Goal: Task Accomplishment & Management: Complete application form

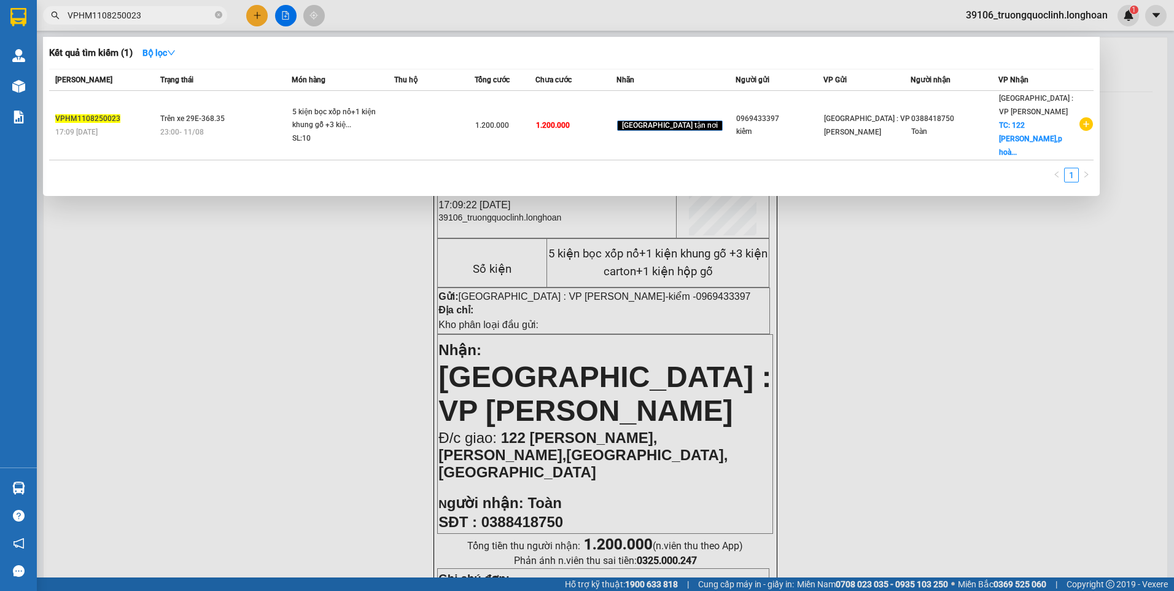
click at [168, 23] on span "VPHM1108250023" at bounding box center [135, 15] width 184 height 18
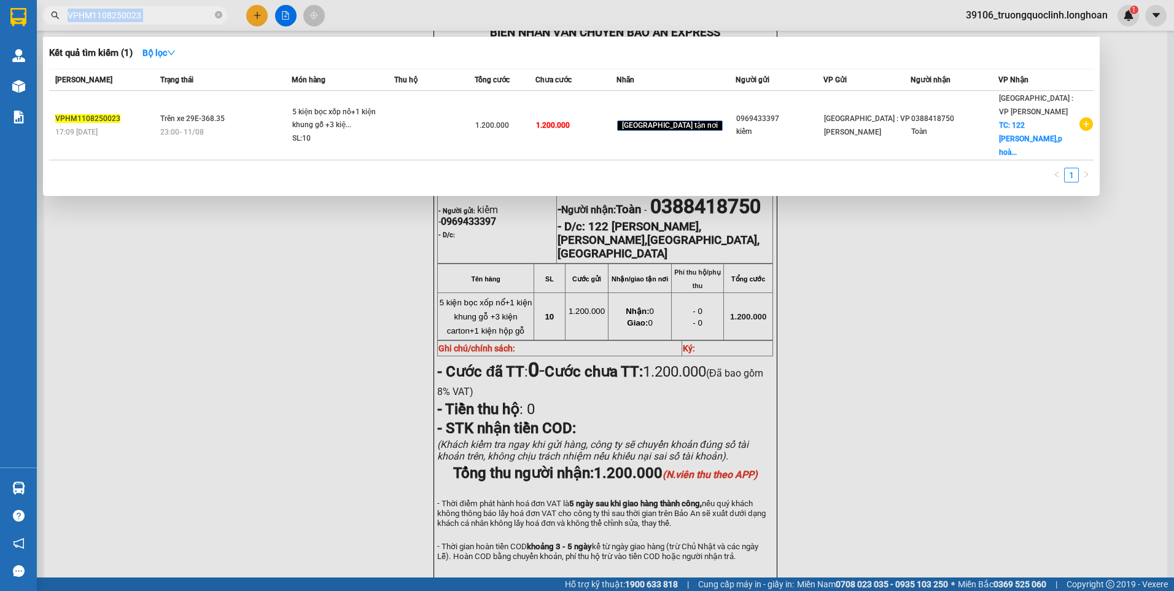
drag, startPoint x: 0, startPoint y: 0, endPoint x: 169, endPoint y: 20, distance: 170.1
click at [169, 21] on span "VPHM1108250023" at bounding box center [135, 15] width 184 height 18
click at [169, 19] on input "VPHM1108250023" at bounding box center [140, 16] width 145 height 14
paste input "0989391290"
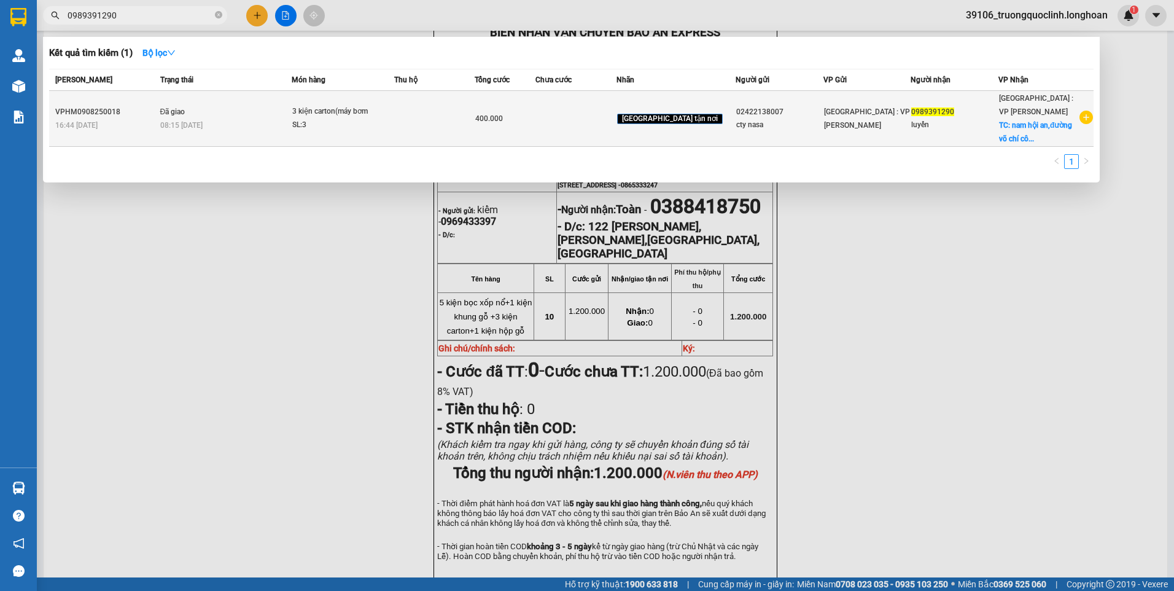
type input "0989391290"
click at [115, 112] on div "VPHM0908250018" at bounding box center [105, 112] width 101 height 13
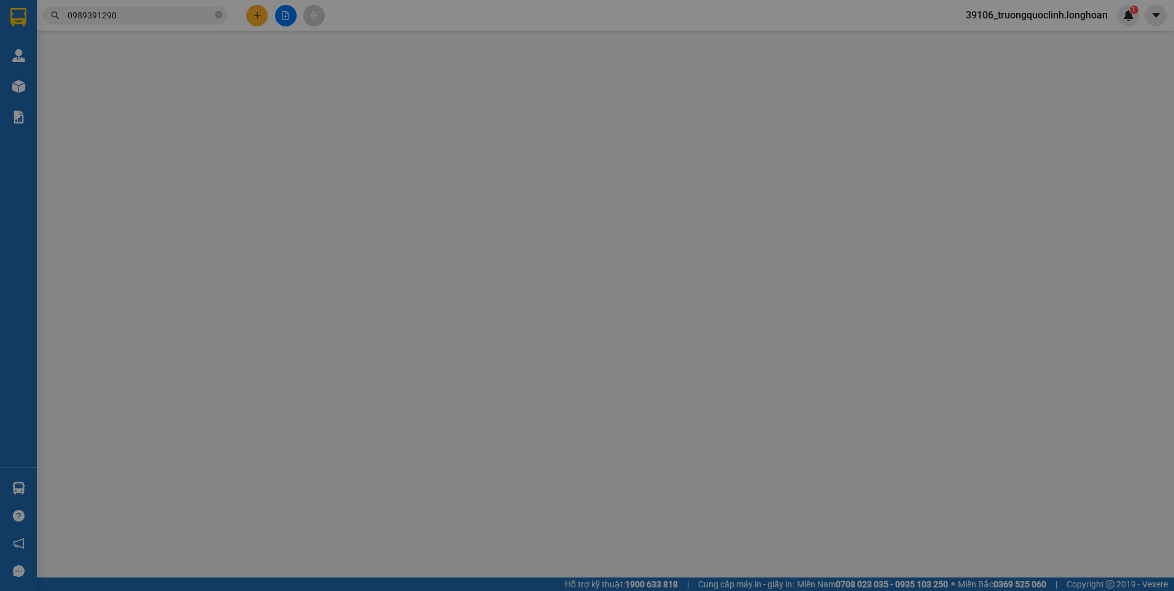
click at [115, 112] on div "SĐT Người Gửi *" at bounding box center [176, 105] width 168 height 18
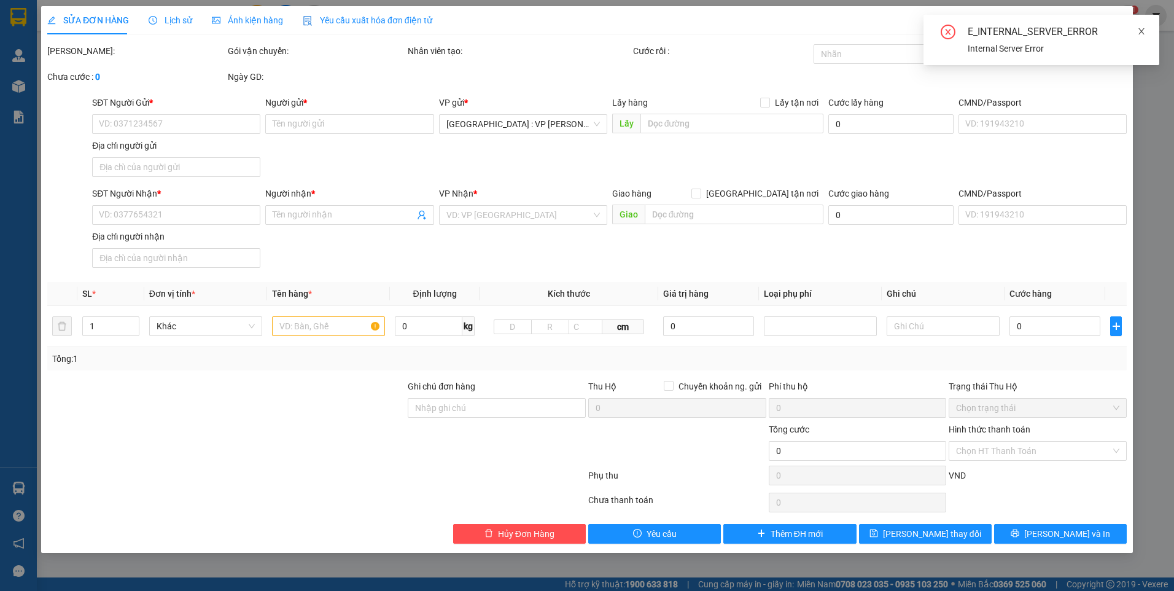
click at [1145, 31] on icon "close" at bounding box center [1142, 31] width 9 height 9
click at [1118, 20] on span "Close" at bounding box center [1116, 23] width 34 height 34
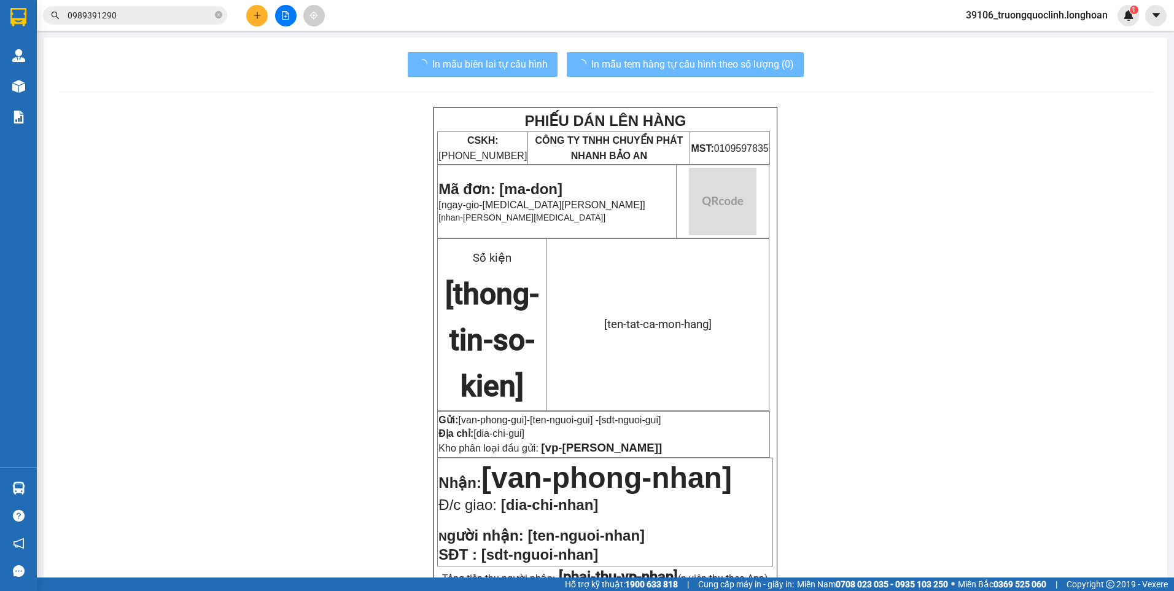
click at [129, 13] on input "0989391290" at bounding box center [140, 16] width 145 height 14
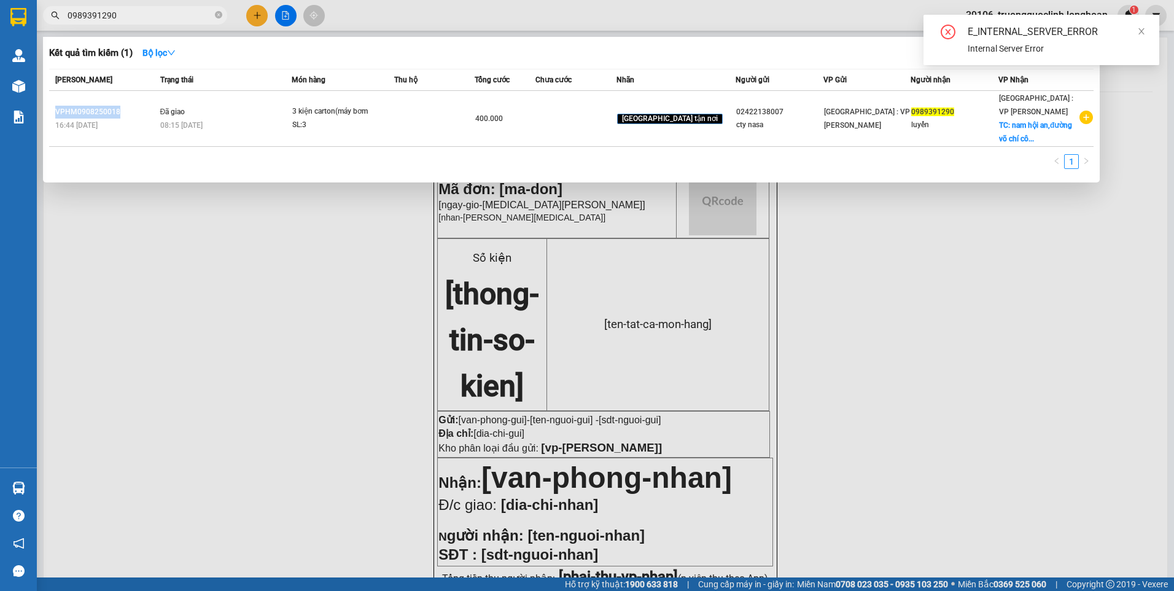
drag, startPoint x: 108, startPoint y: 115, endPoint x: 45, endPoint y: 107, distance: 63.2
click at [45, 107] on div "Kết quả tìm kiếm ( 1 ) Bộ lọc Mã ĐH Trạng thái Món hàng Thu hộ Tổng cước Chưa c…" at bounding box center [571, 110] width 1057 height 146
copy table "Mã ĐH Trạng thái Món hàng Thu hộ Tổng cước Chưa cước Nhãn Người gửi VP Gửi Ngườ…"
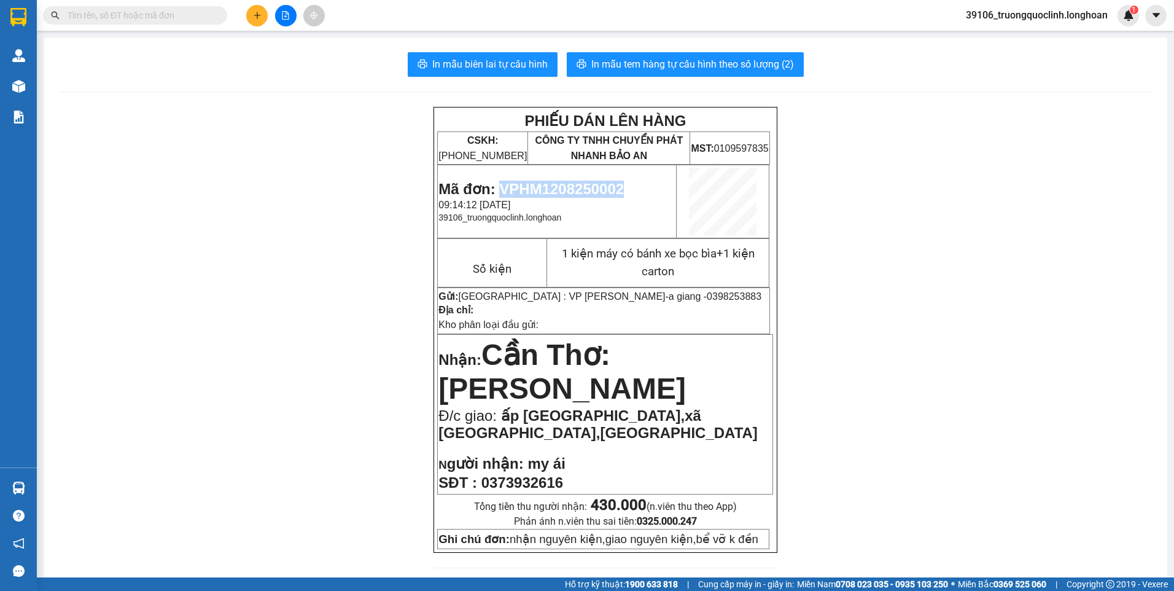
click at [253, 16] on icon "plus" at bounding box center [257, 15] width 9 height 9
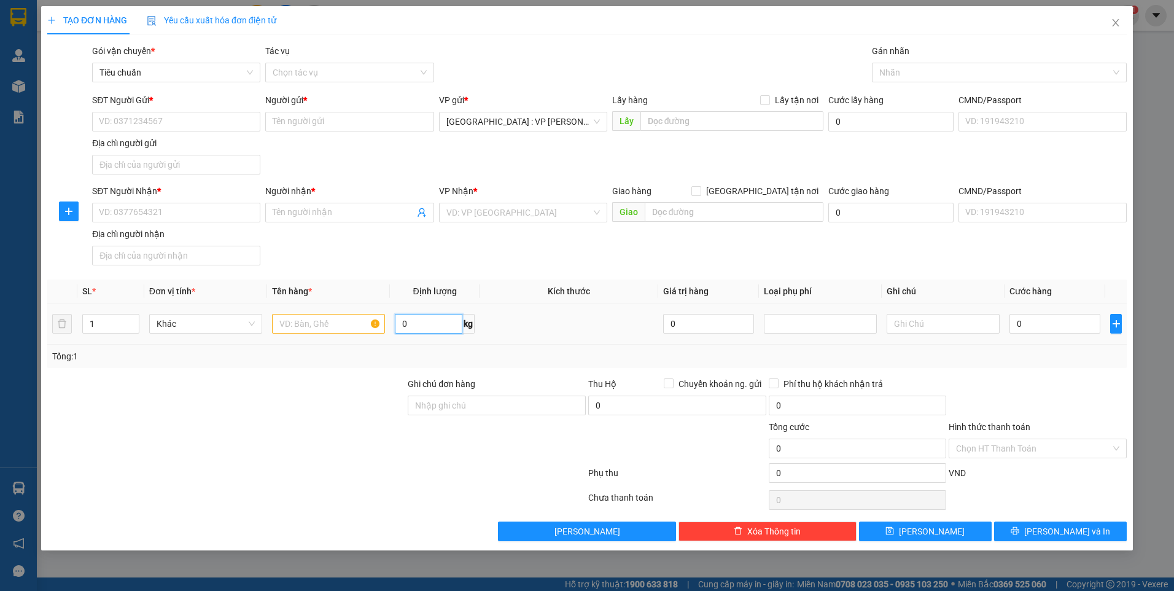
click at [435, 321] on input "0" at bounding box center [429, 324] width 68 height 20
type input "125"
click at [345, 328] on input "text" at bounding box center [328, 324] width 113 height 20
type input "10 kiện carton"
click at [123, 320] on input "1" at bounding box center [111, 323] width 56 height 18
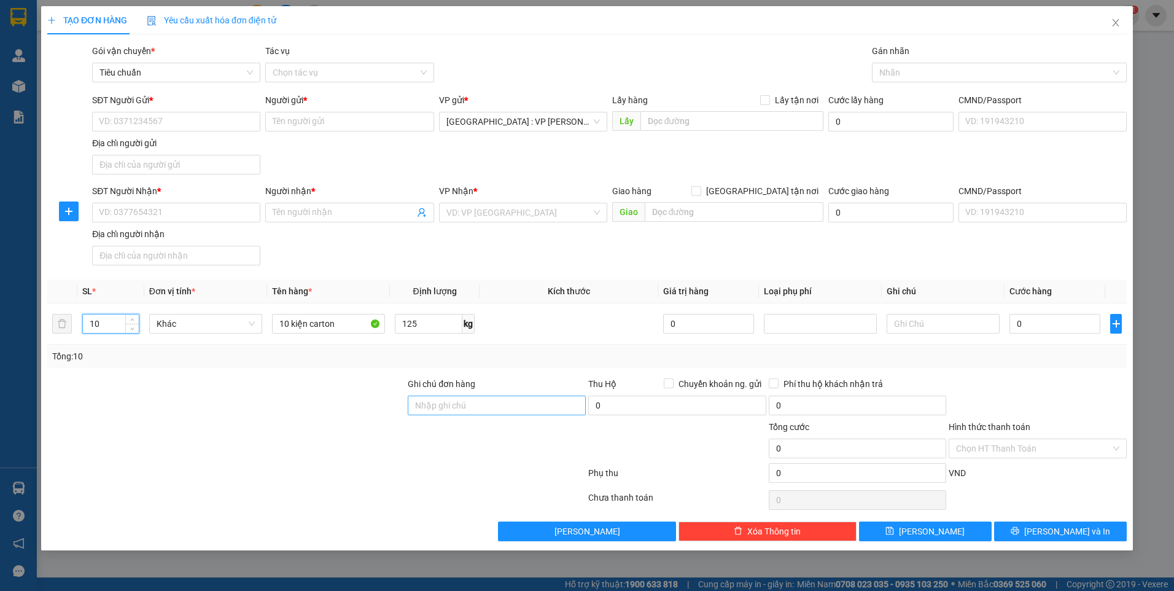
type input "10"
click at [481, 407] on input "Ghi chú đơn hàng" at bounding box center [497, 406] width 178 height 20
type input "nhận nguyên kiện,giao nguyên kiện,bể vỡ k đền"
click at [272, 455] on div at bounding box center [226, 441] width 361 height 43
click at [213, 124] on input "SĐT Người Gửi *" at bounding box center [176, 122] width 168 height 20
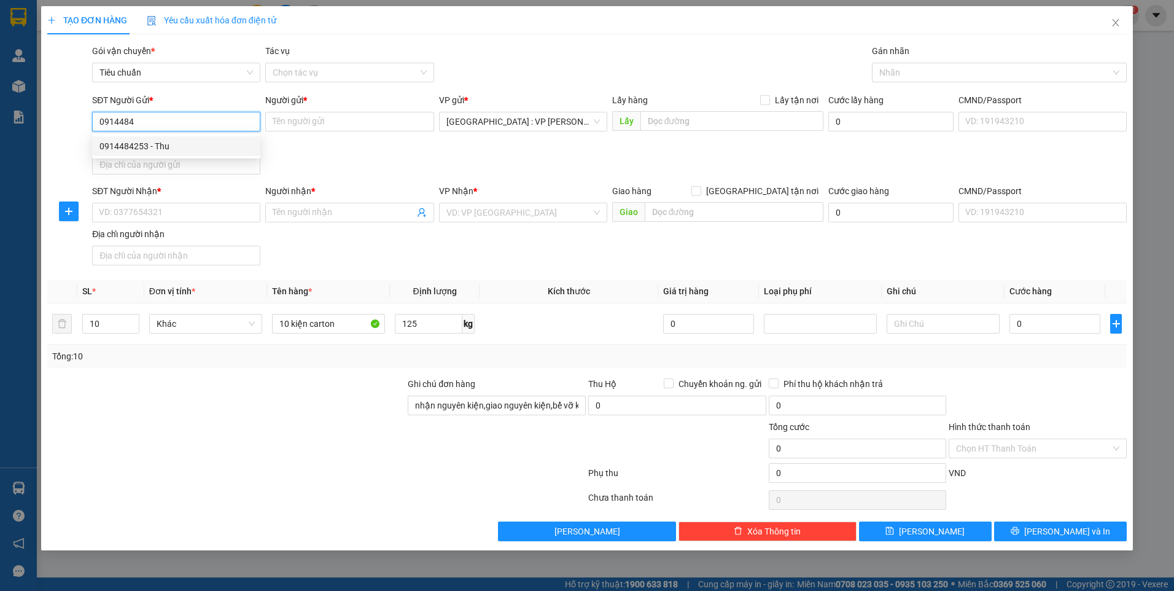
click at [149, 149] on div "0914484253 - Thu" at bounding box center [177, 146] width 154 height 14
type input "0914484253"
type input "Thu"
type input "0914484253"
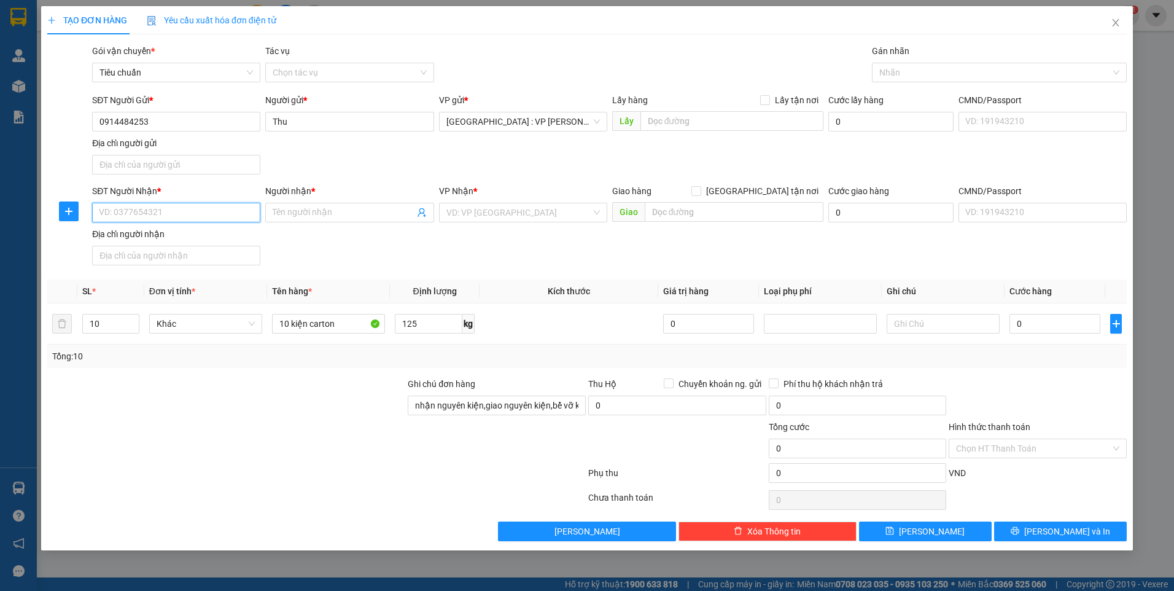
click at [173, 217] on input "SĐT Người Nhận *" at bounding box center [176, 213] width 168 height 20
type input "0918080114"
click at [308, 217] on input "Người nhận *" at bounding box center [343, 213] width 141 height 14
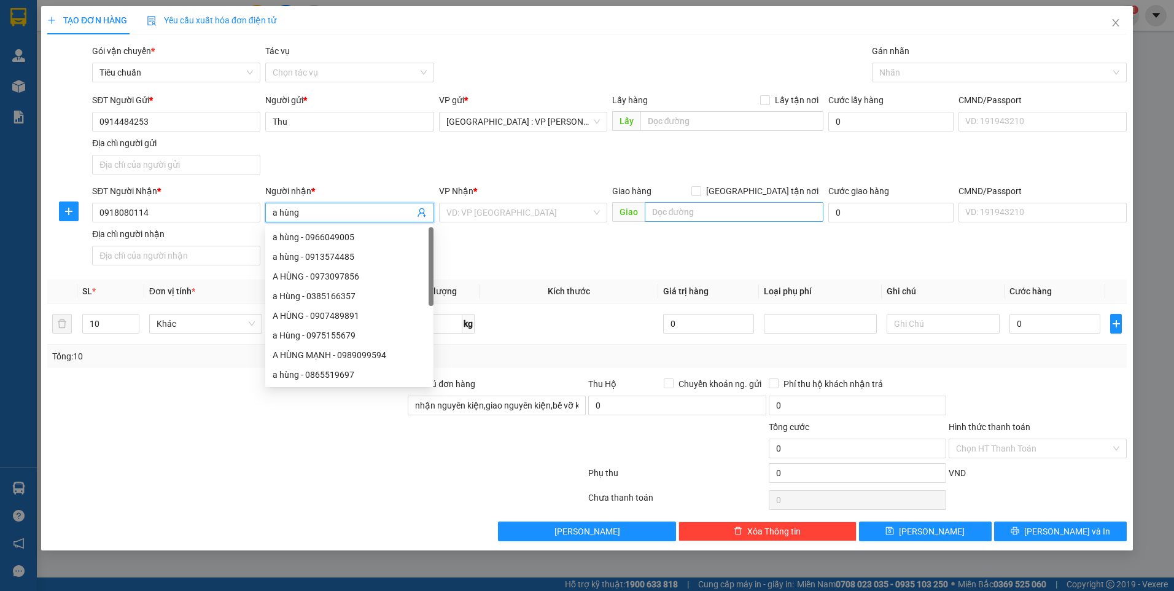
type input "a hùng"
click at [686, 213] on input "text" at bounding box center [734, 212] width 179 height 20
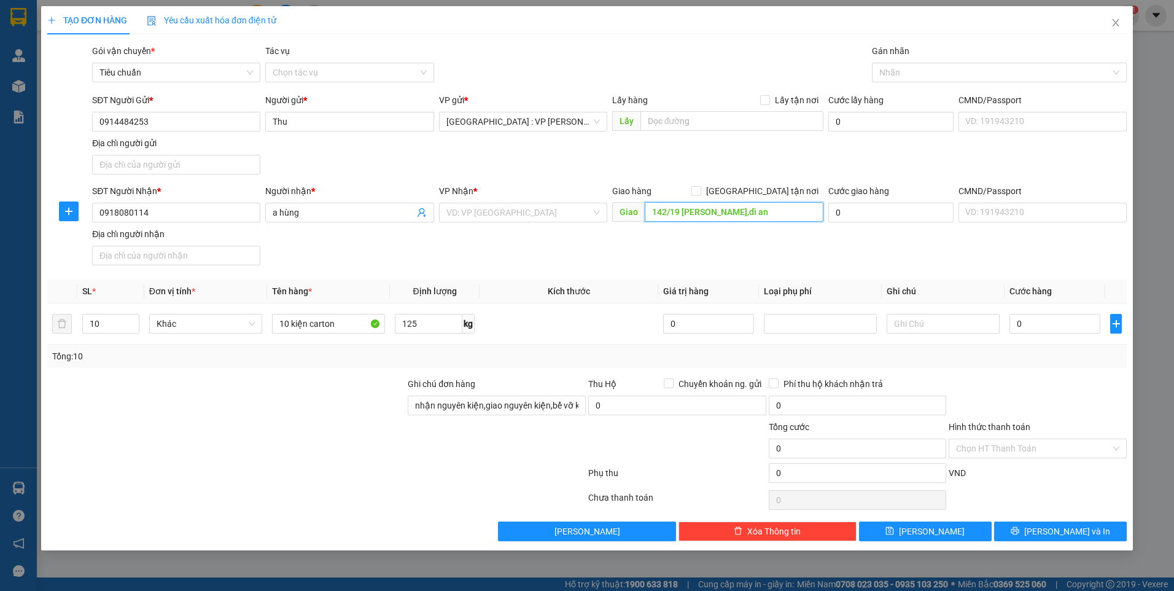
click at [727, 209] on input "142/19 [PERSON_NAME],dĩ an" at bounding box center [734, 212] width 179 height 20
click at [762, 208] on input "142/19 [PERSON_NAME],dĩ an" at bounding box center [734, 212] width 179 height 20
click at [783, 211] on input "142/19 [PERSON_NAME],dĩ an" at bounding box center [734, 212] width 179 height 20
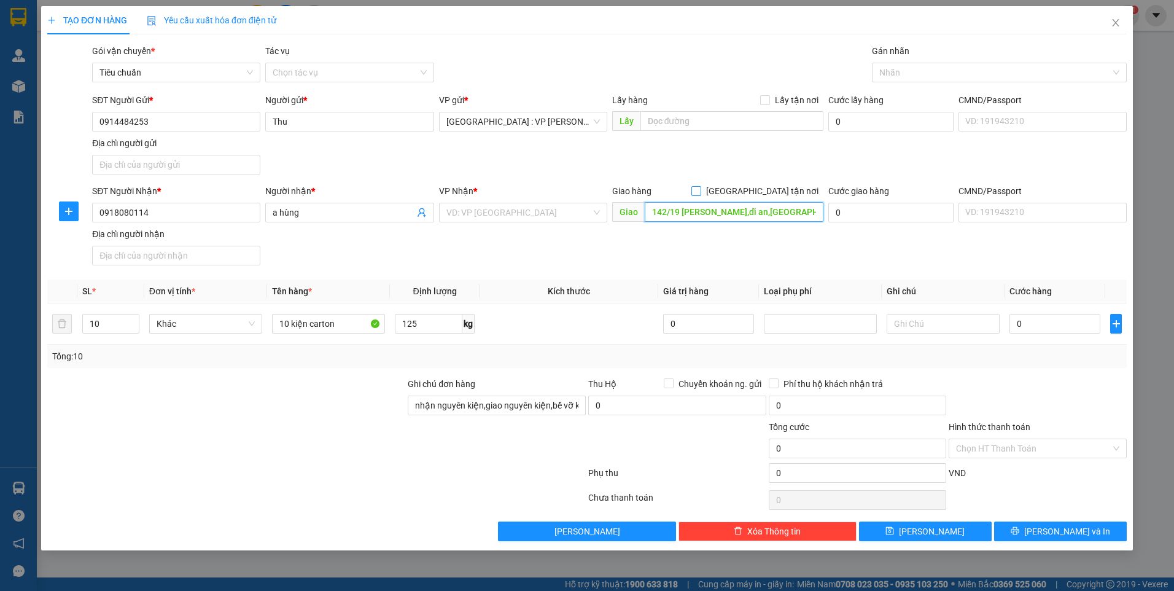
type input "142/19 [PERSON_NAME],dĩ an,[GEOGRAPHIC_DATA]"
drag, startPoint x: 772, startPoint y: 189, endPoint x: 898, endPoint y: 93, distance: 158.2
click at [771, 189] on span "[GEOGRAPHIC_DATA] tận nơi" at bounding box center [762, 191] width 122 height 14
click at [700, 189] on input "[GEOGRAPHIC_DATA] tận nơi" at bounding box center [696, 190] width 9 height 9
checkbox input "true"
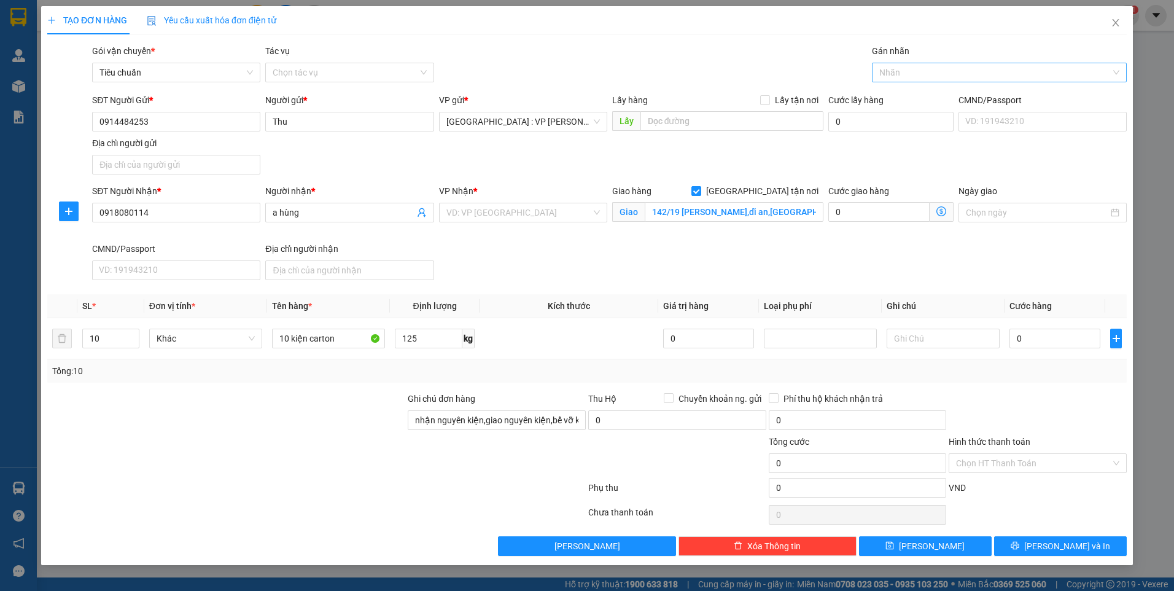
click at [930, 64] on div "Nhãn" at bounding box center [999, 73] width 255 height 20
type input "gtn"
drag, startPoint x: 925, startPoint y: 92, endPoint x: 870, endPoint y: 89, distance: 54.7
click at [925, 92] on div "[GEOGRAPHIC_DATA] tận nơi" at bounding box center [1000, 97] width 240 height 14
click at [468, 209] on input "search" at bounding box center [519, 212] width 145 height 18
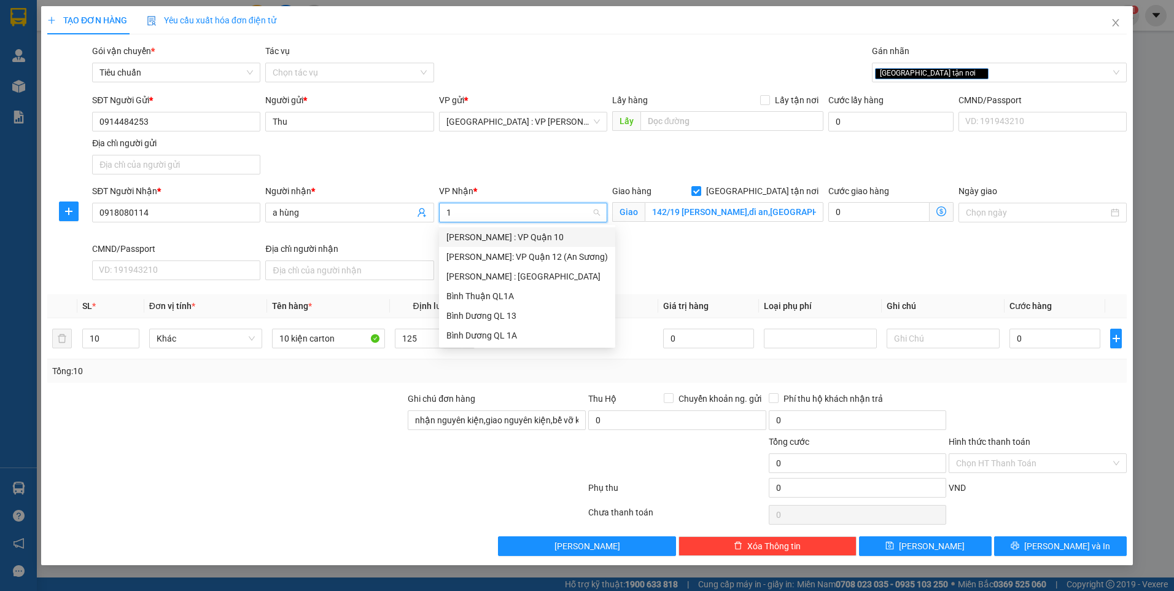
type input "12"
click at [502, 260] on div "[PERSON_NAME] : [GEOGRAPHIC_DATA]" at bounding box center [528, 257] width 162 height 14
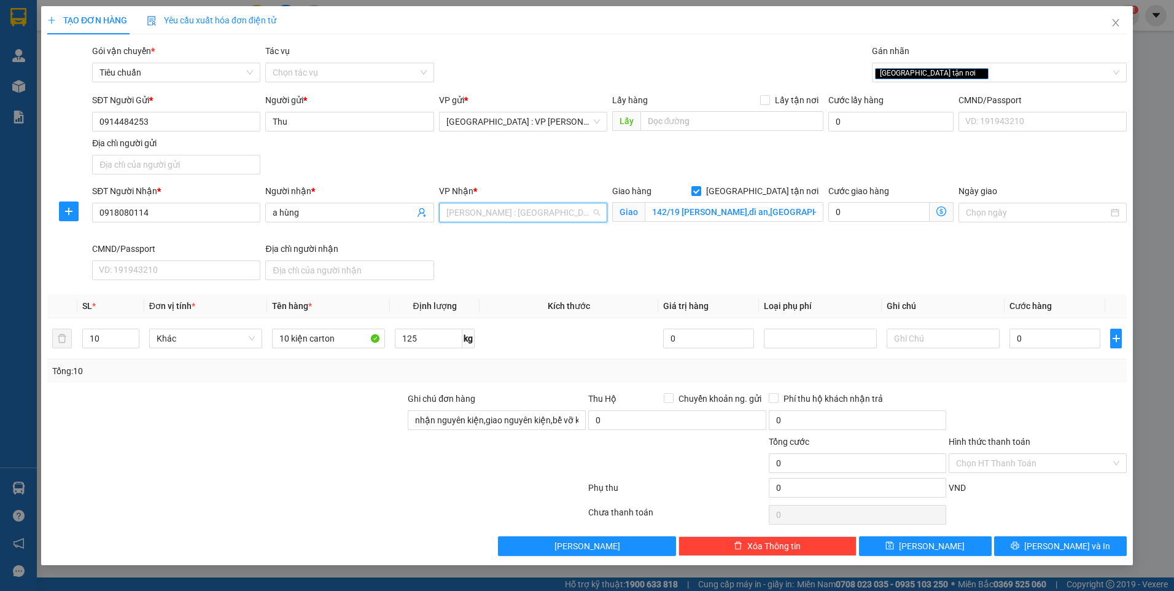
scroll to position [290, 0]
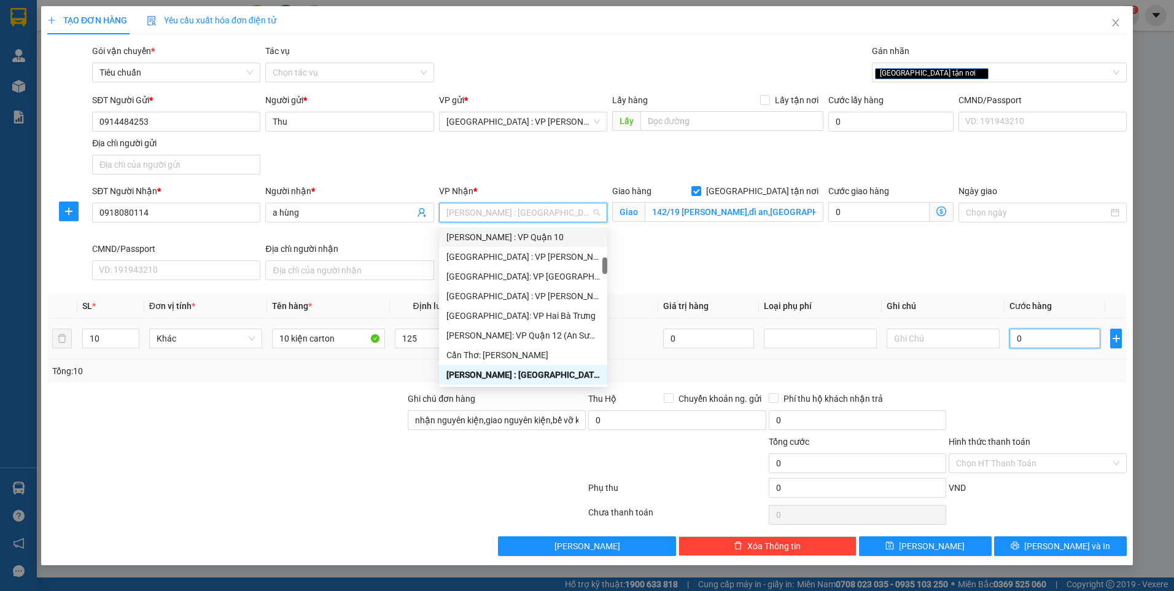
click at [1045, 336] on input "0" at bounding box center [1055, 339] width 91 height 20
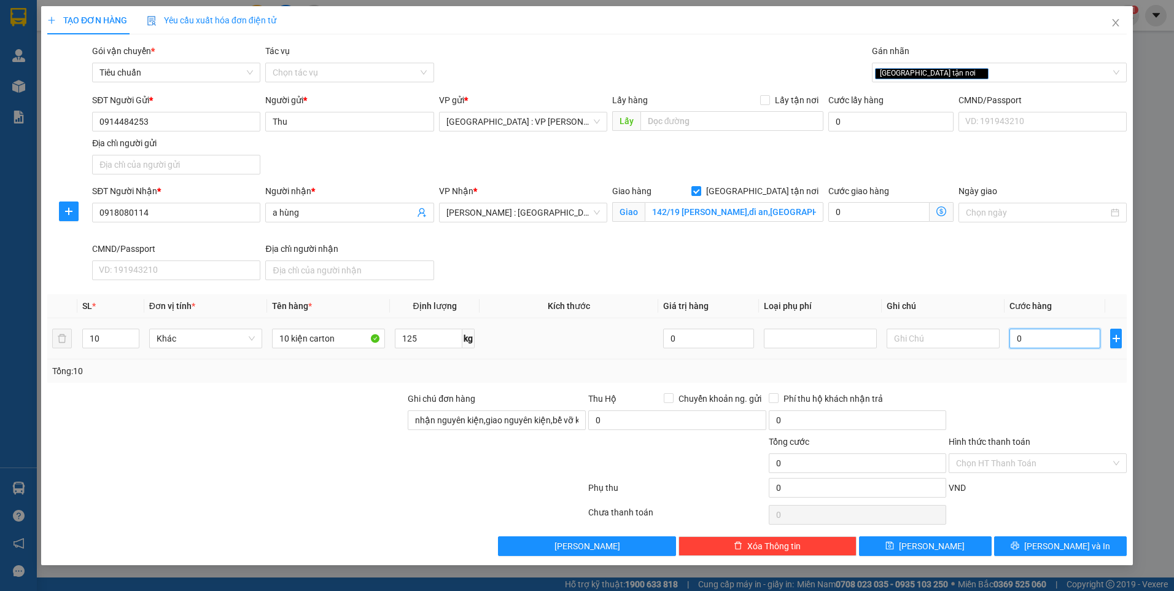
type input "8"
type input "81"
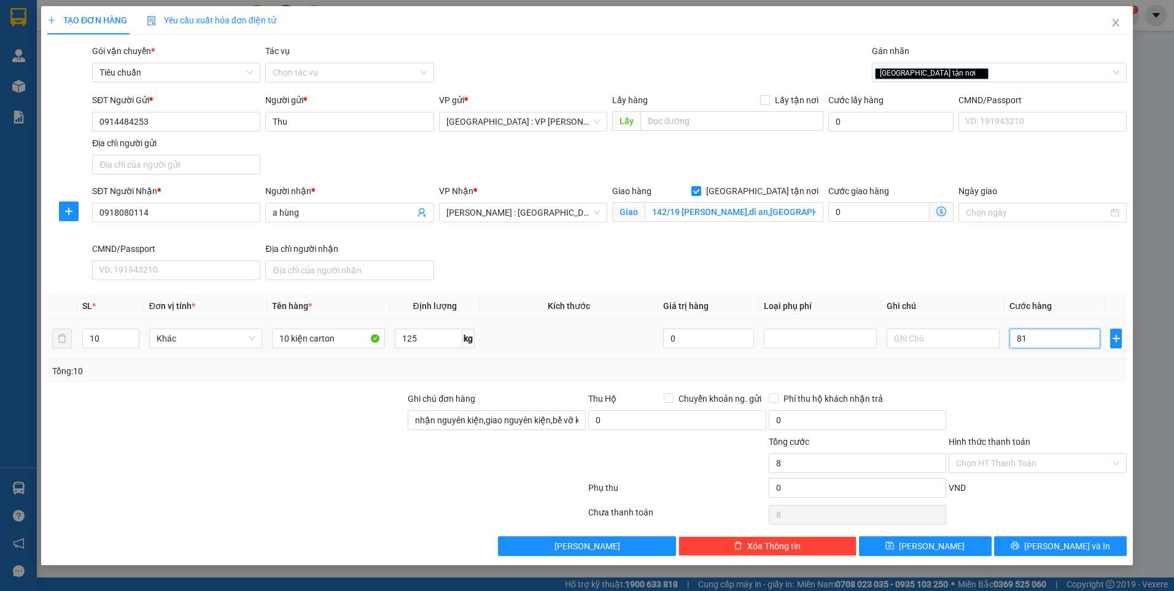
type input "81"
type input "810"
type input "8.100"
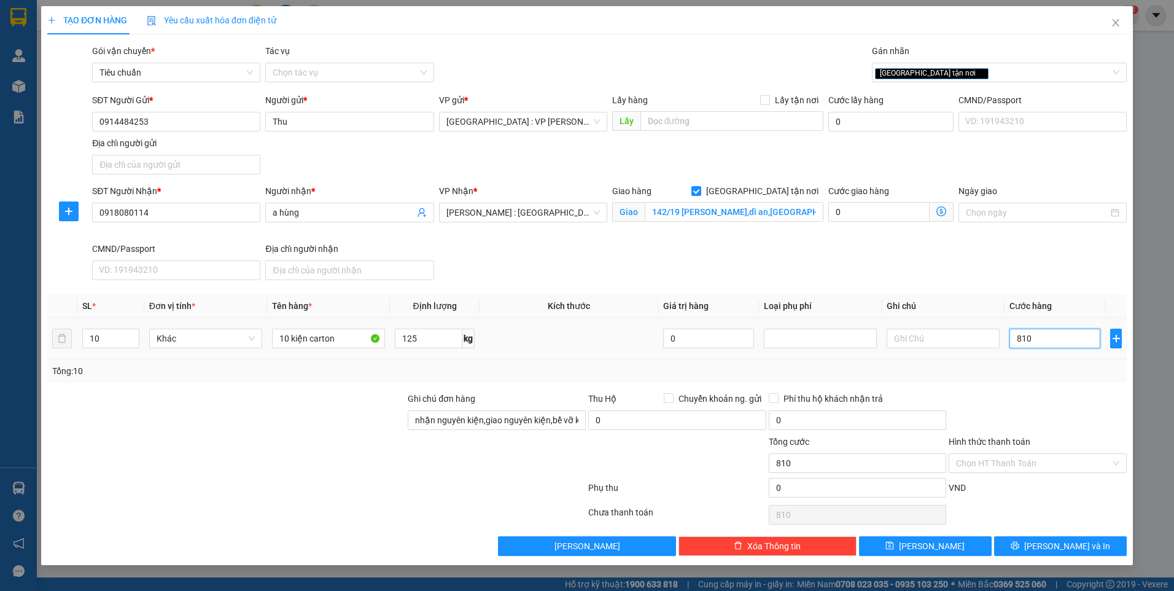
type input "8.100"
type input "81.000"
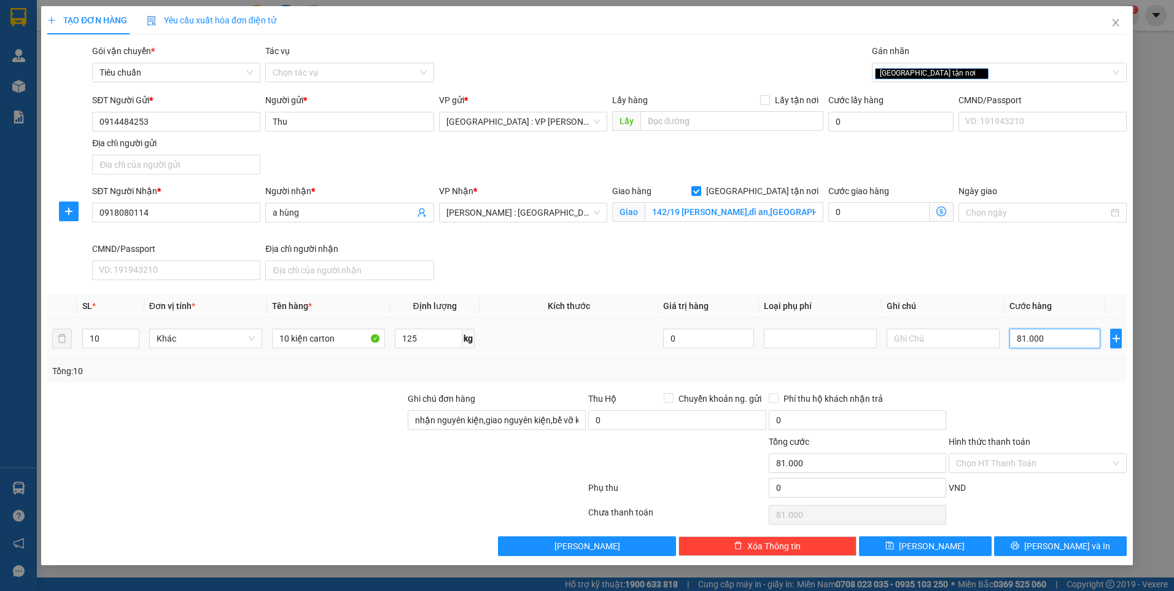
type input "810.000"
drag, startPoint x: 1048, startPoint y: 546, endPoint x: 1017, endPoint y: 521, distance: 39.3
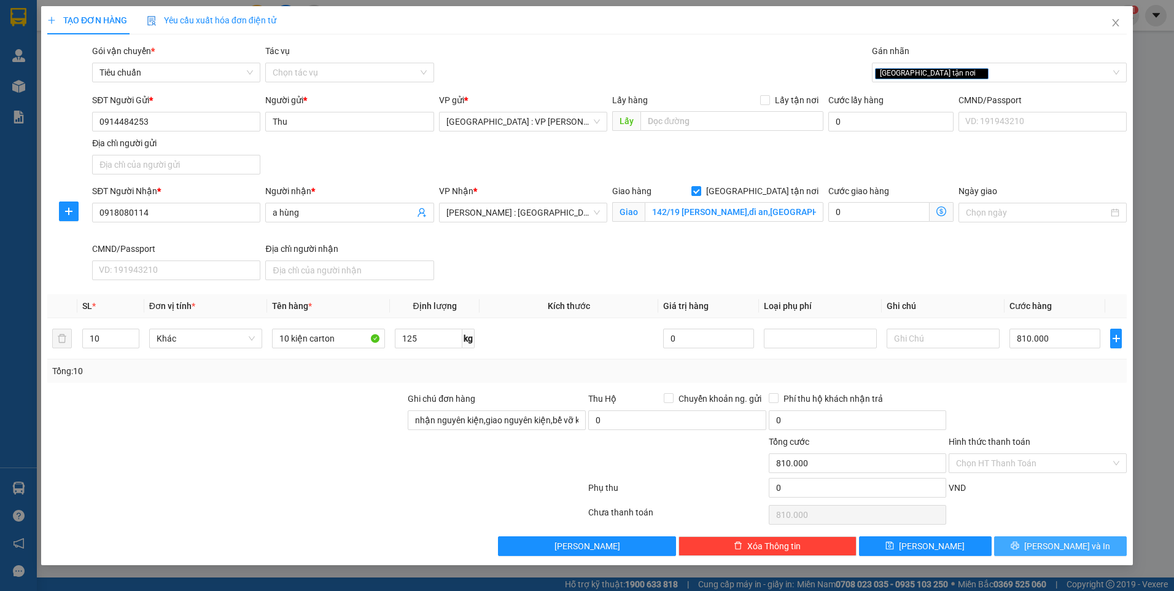
click at [1047, 545] on button "[PERSON_NAME] và In" at bounding box center [1060, 546] width 133 height 20
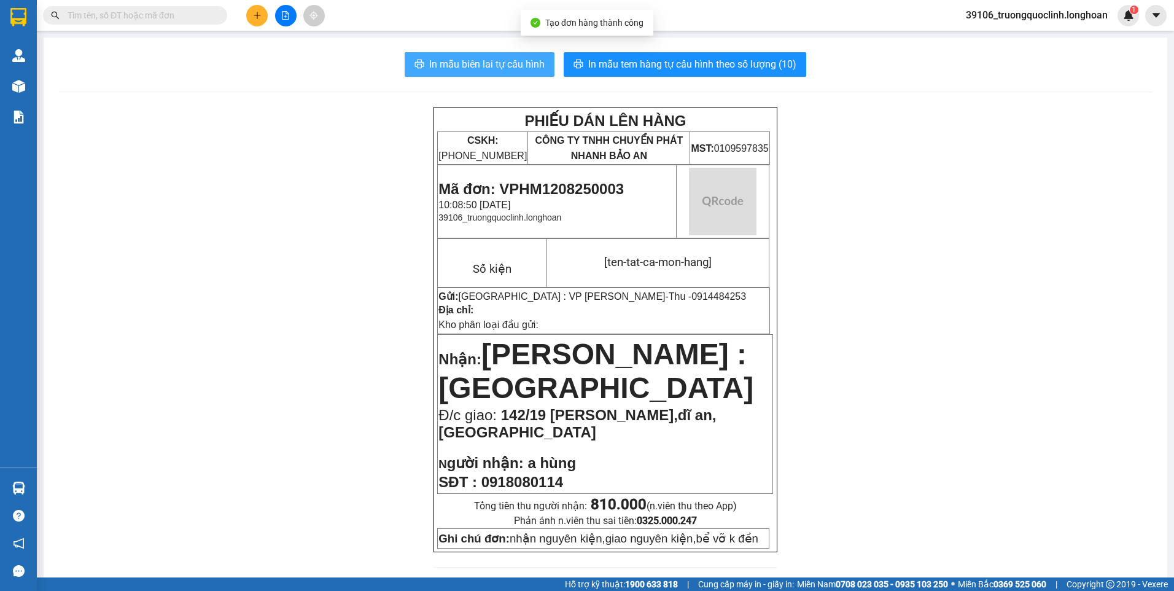
click at [462, 71] on span "In mẫu biên lai tự cấu hình" at bounding box center [486, 64] width 115 height 15
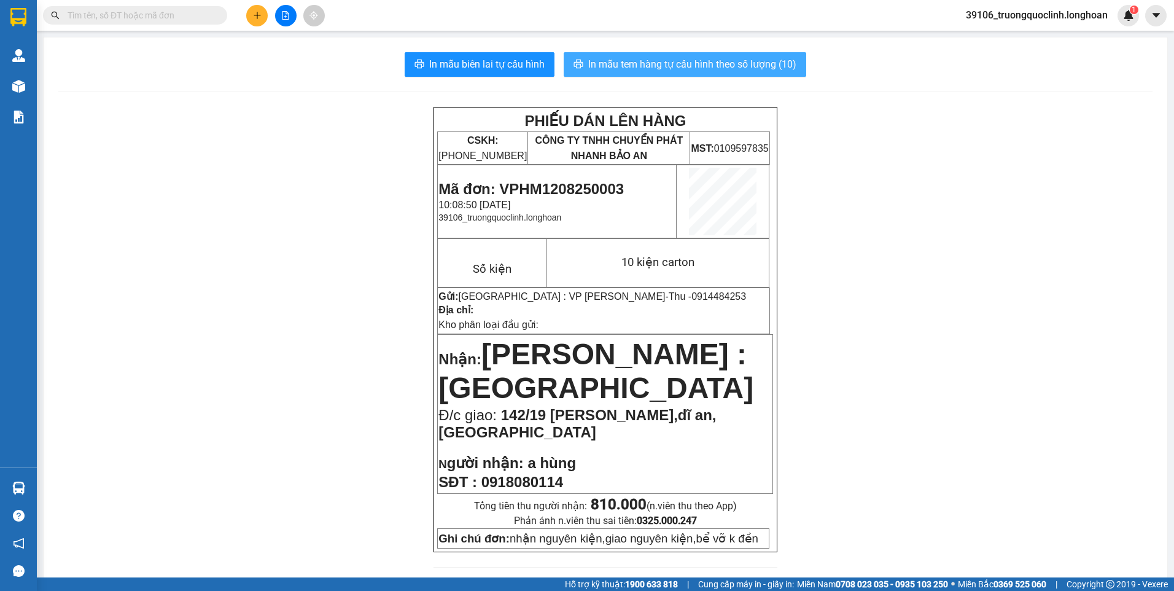
click at [682, 73] on button "In mẫu tem hàng tự cấu hình theo số lượng (10)" at bounding box center [685, 64] width 243 height 25
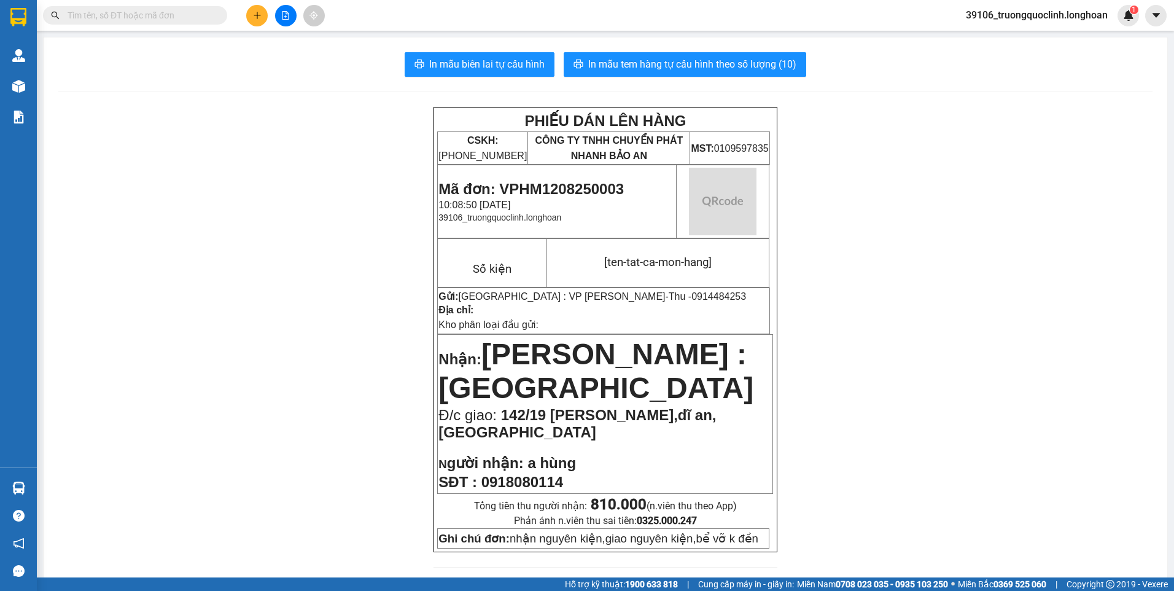
click at [578, 192] on span "Mã đơn: VPHM1208250003" at bounding box center [531, 189] width 185 height 17
copy span "VPHM1208250003"
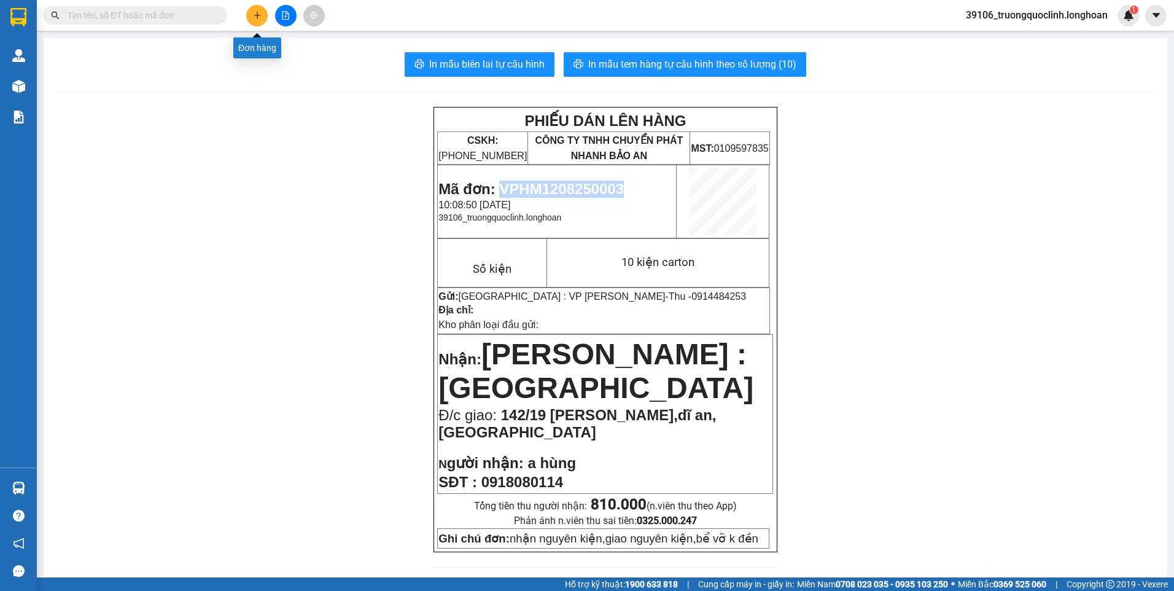
click at [258, 18] on icon "plus" at bounding box center [257, 15] width 9 height 9
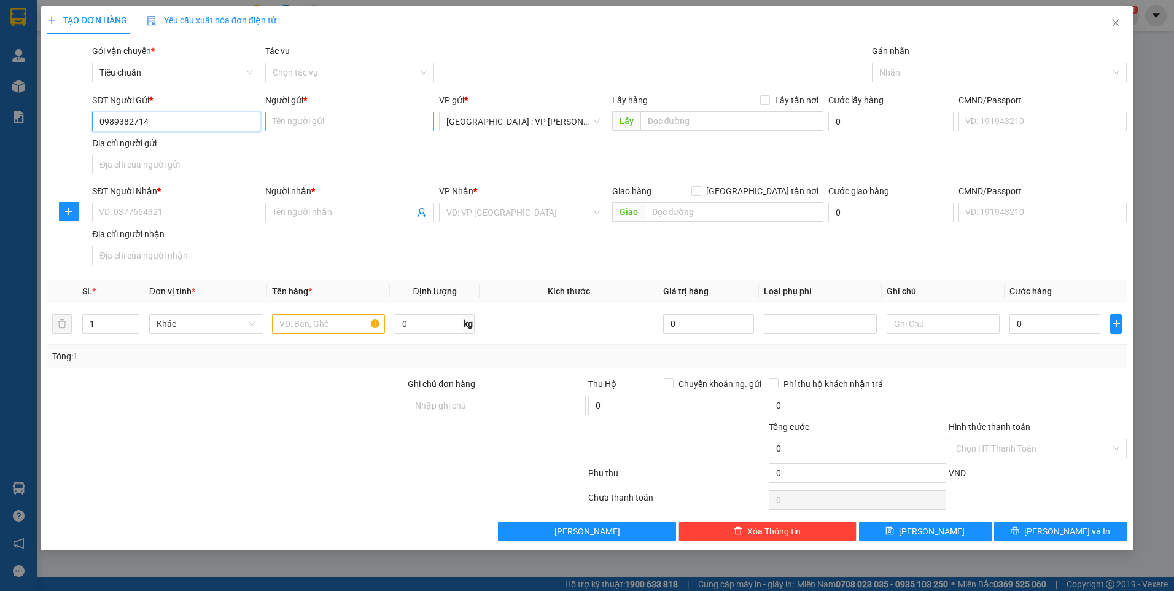
type input "0989382714"
click at [324, 121] on input "Người gửi *" at bounding box center [349, 122] width 168 height 20
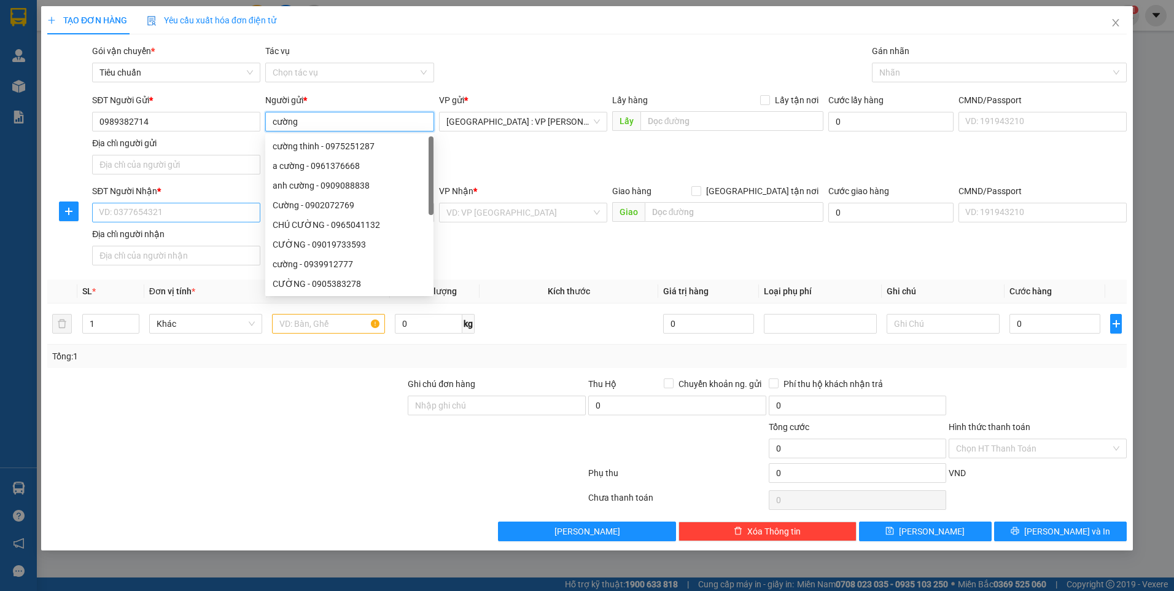
type input "cường"
click at [188, 212] on input "SĐT Người Nhận *" at bounding box center [176, 213] width 168 height 20
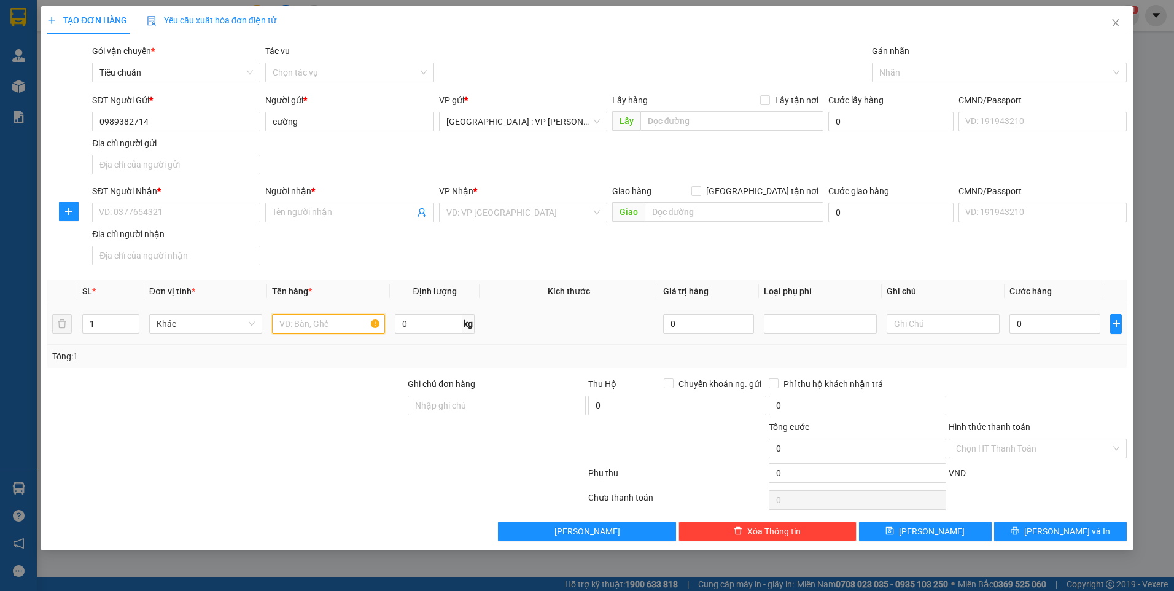
click at [306, 323] on input "text" at bounding box center [328, 324] width 113 height 20
click at [166, 217] on input "SĐT Người Nhận *" at bounding box center [176, 213] width 168 height 20
click at [240, 202] on div "SĐT Người Nhận *" at bounding box center [176, 193] width 168 height 18
click at [240, 216] on input "SĐT Người Nhận *" at bounding box center [176, 213] width 168 height 20
type input "0986302855"
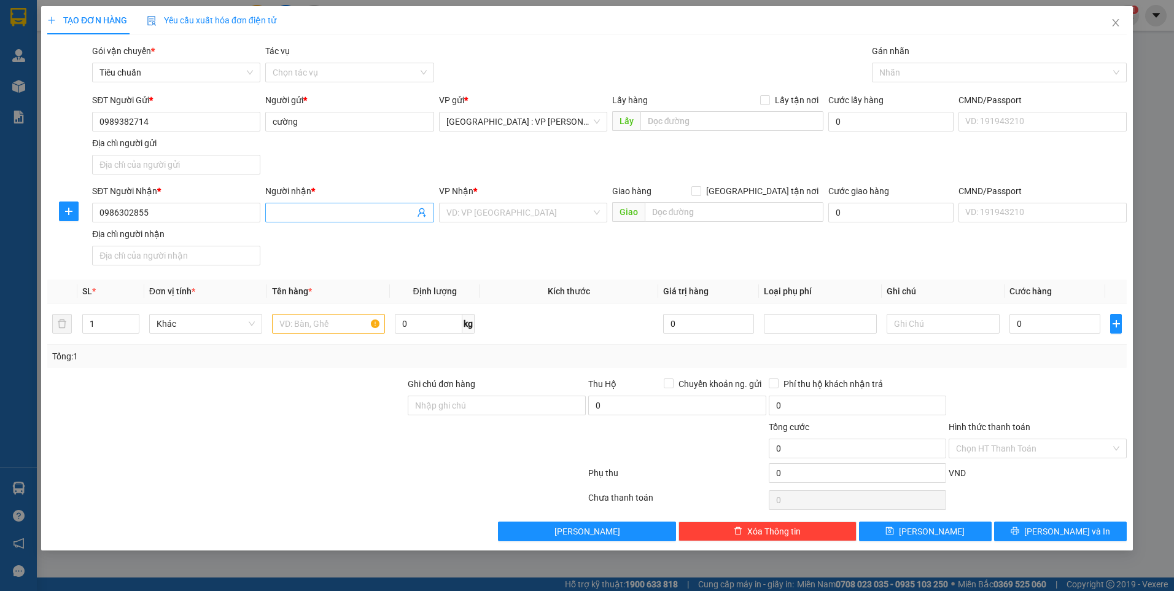
click at [313, 212] on input "Người nhận *" at bounding box center [343, 213] width 141 height 14
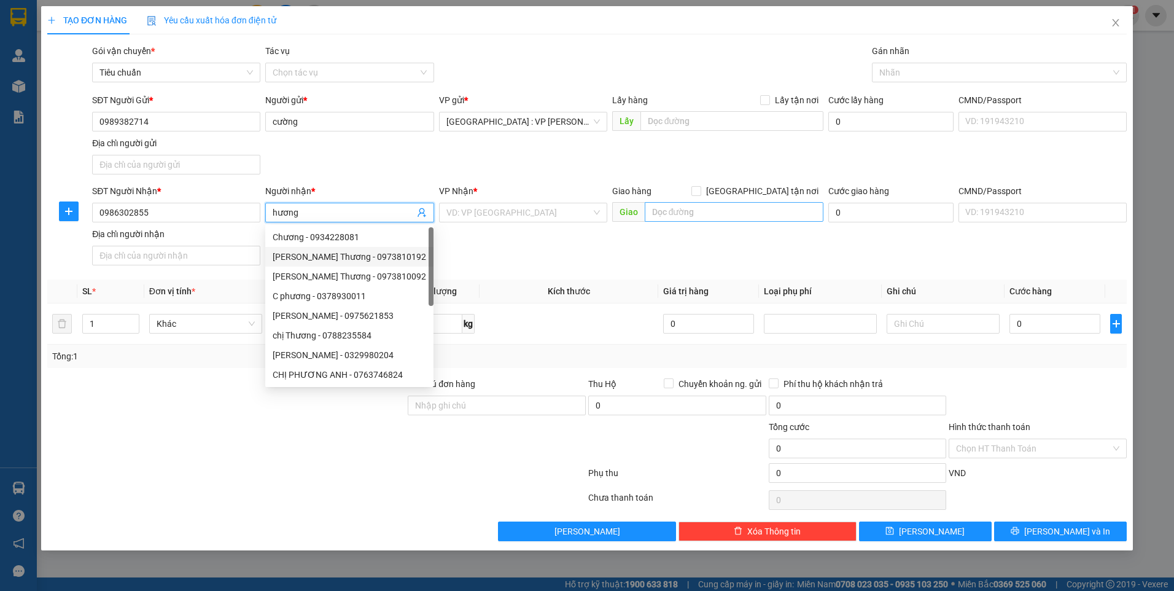
type input "hương"
click at [696, 221] on input "text" at bounding box center [734, 212] width 179 height 20
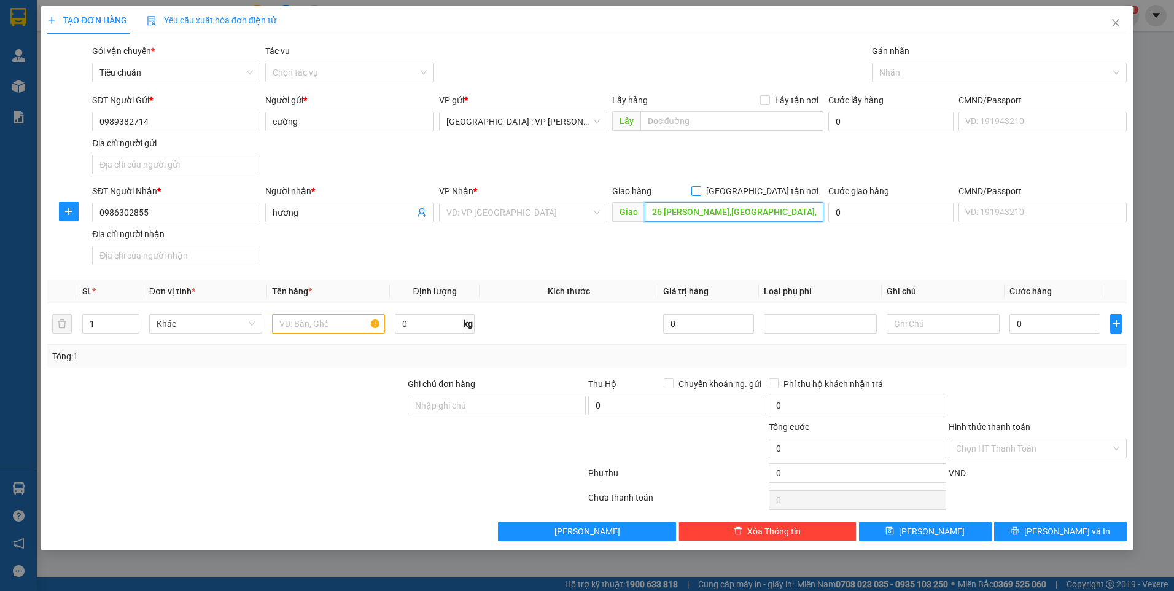
type input "26 [PERSON_NAME],[GEOGRAPHIC_DATA],[GEOGRAPHIC_DATA]"
drag, startPoint x: 762, startPoint y: 190, endPoint x: 821, endPoint y: 133, distance: 82.1
click at [700, 190] on input "[GEOGRAPHIC_DATA] tận nơi" at bounding box center [696, 190] width 9 height 9
checkbox input "true"
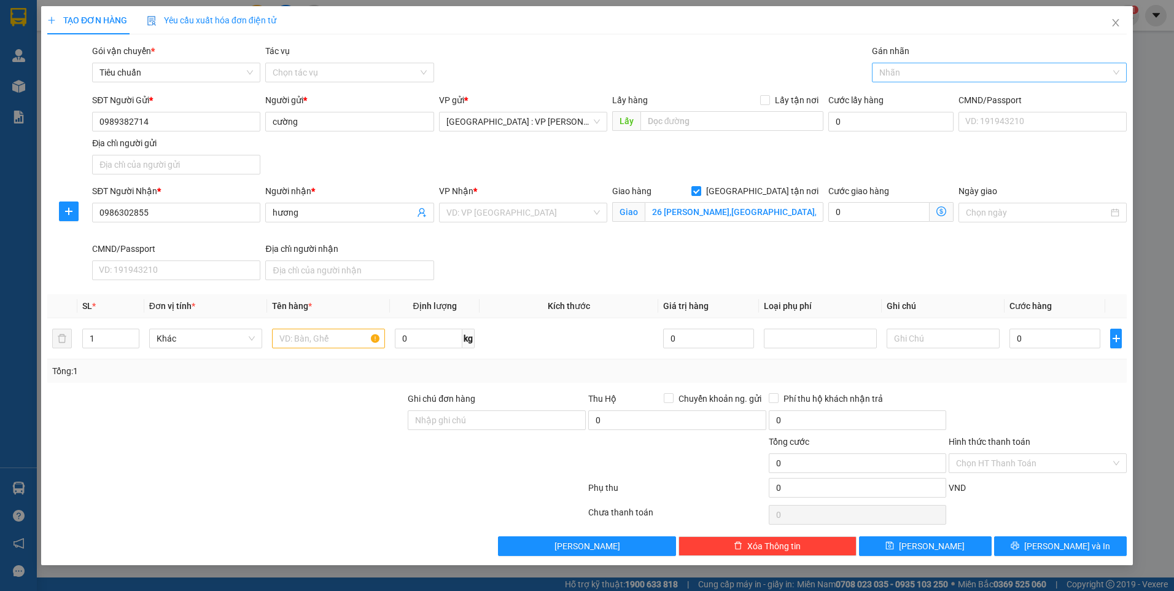
click at [900, 79] on div at bounding box center [993, 72] width 236 height 15
type input "gtn"
click at [905, 96] on div "[GEOGRAPHIC_DATA] tận nơi" at bounding box center [1000, 97] width 240 height 14
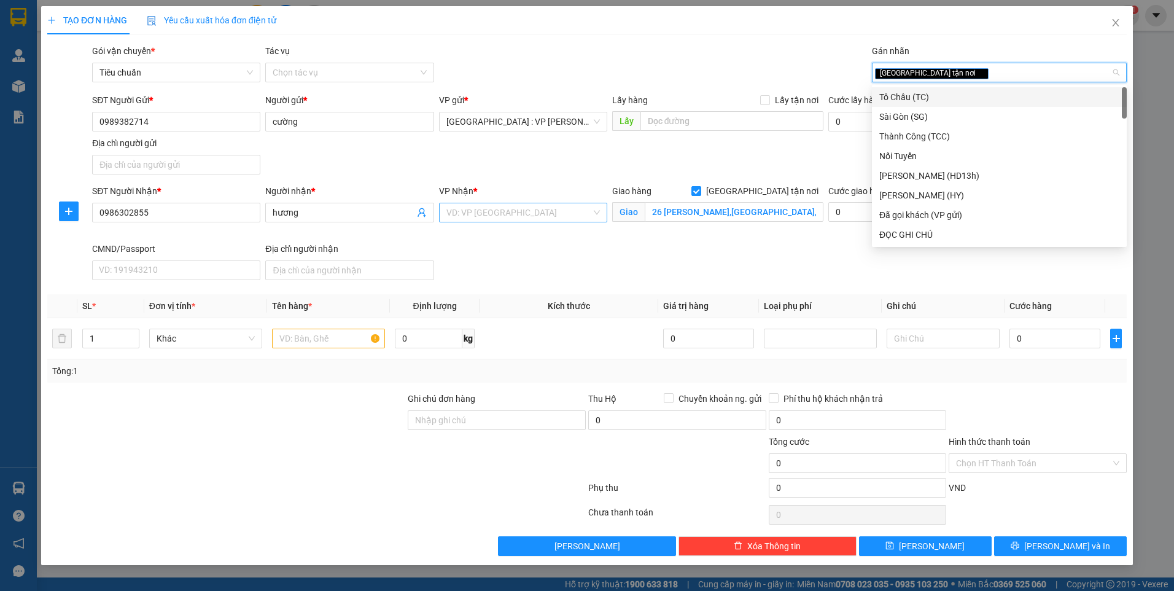
click at [504, 222] on div "VD: VP [GEOGRAPHIC_DATA]" at bounding box center [523, 213] width 168 height 20
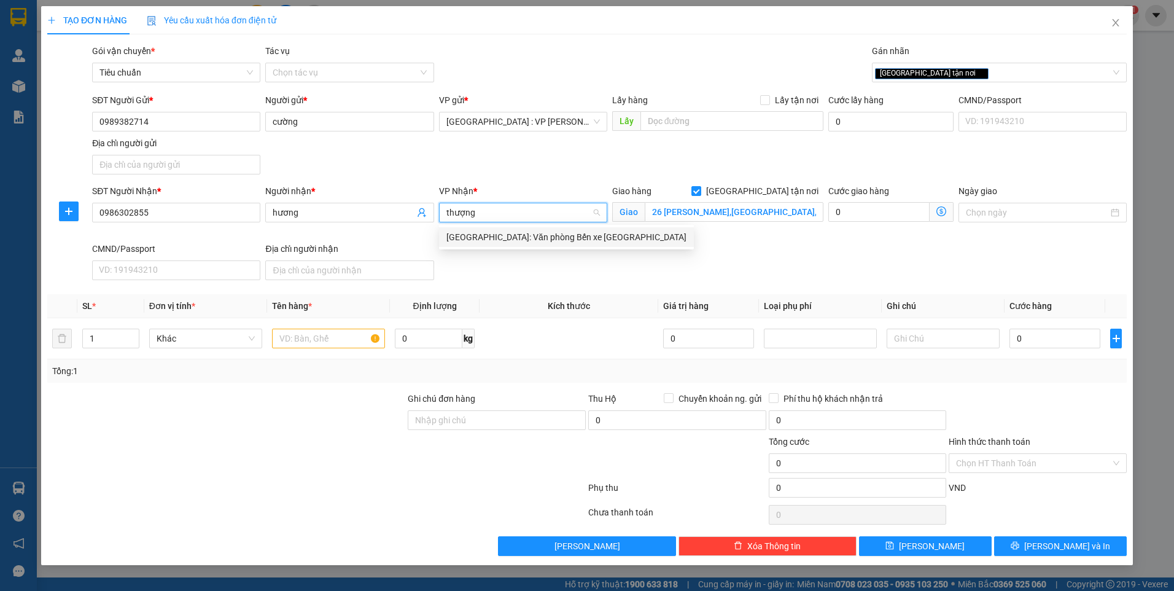
type input "thượng l"
drag, startPoint x: 552, startPoint y: 232, endPoint x: 468, endPoint y: 266, distance: 90.1
click at [550, 233] on div "[GEOGRAPHIC_DATA]: Văn phòng Bến xe [GEOGRAPHIC_DATA]" at bounding box center [567, 237] width 240 height 14
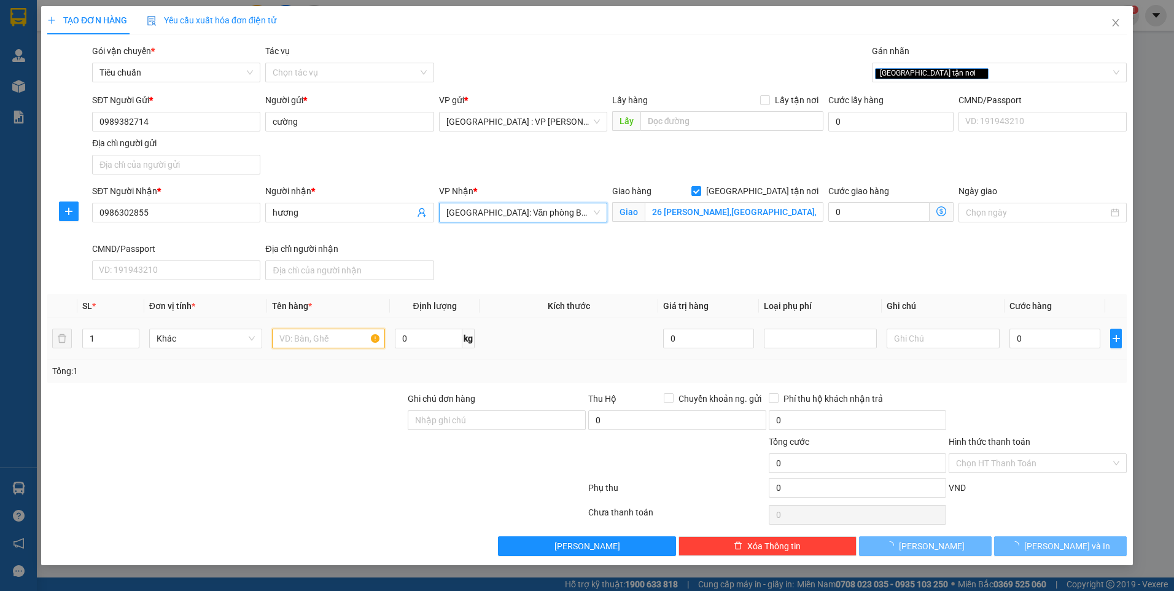
click at [314, 341] on input "text" at bounding box center [328, 339] width 113 height 20
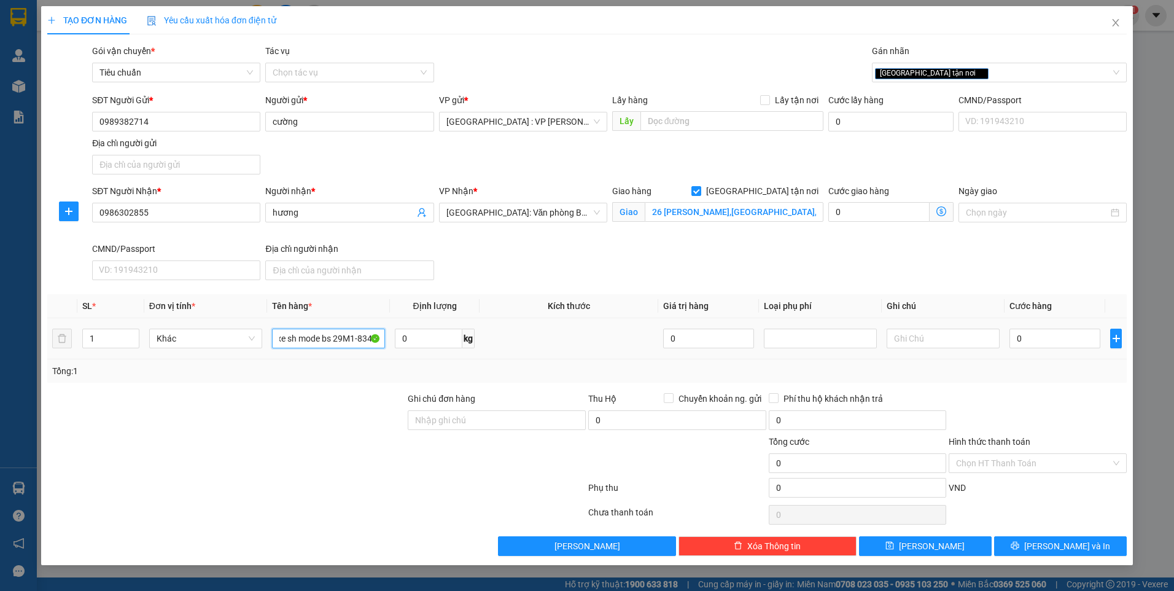
scroll to position [0, 14]
type input "1 xe sh mode bs 29M1-83458"
click at [454, 415] on input "Ghi chú đơn hàng" at bounding box center [497, 420] width 178 height 20
type input "chìa"
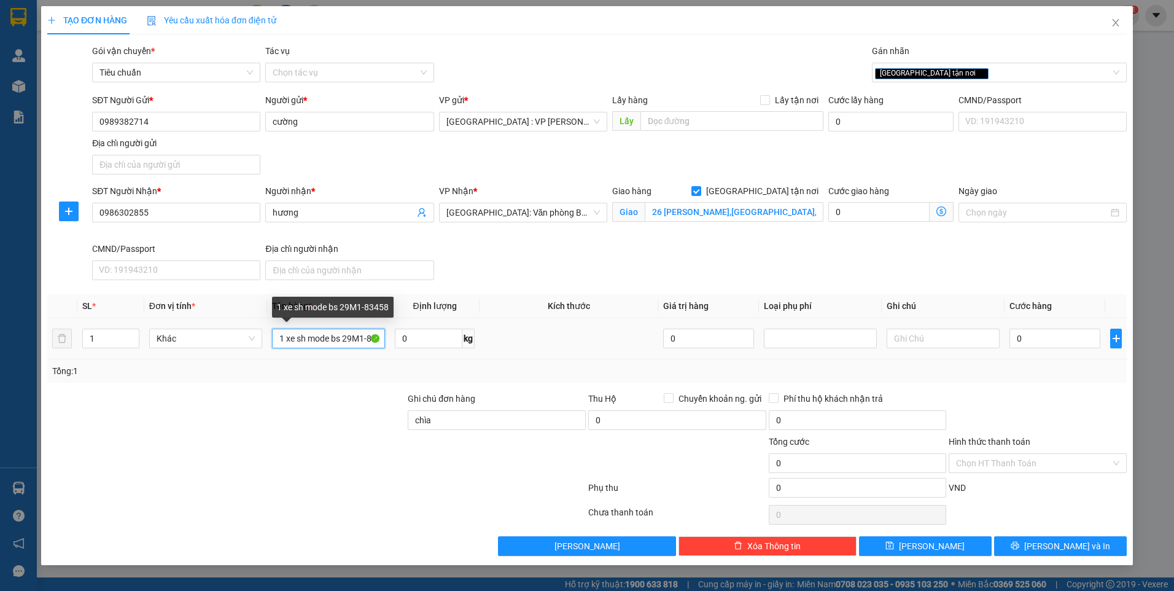
click at [362, 339] on input "1 xe sh mode bs 29M1-83458" at bounding box center [328, 339] width 113 height 20
type input "1 xe sh mode bs 29M1-83958"
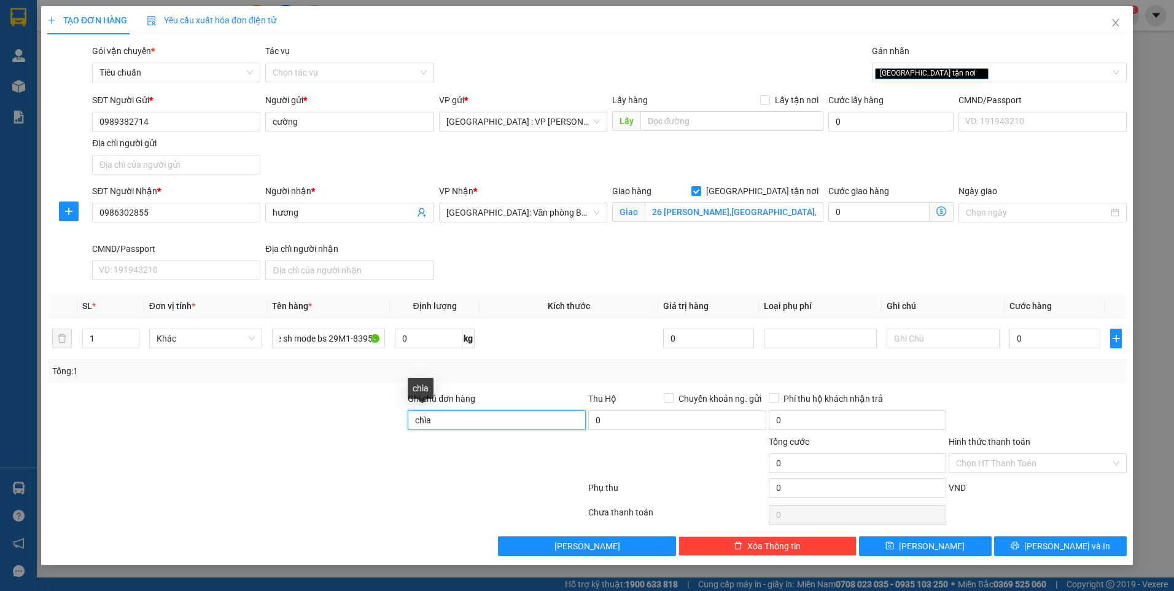
click at [486, 423] on input "chìa" at bounding box center [497, 420] width 178 height 20
click at [385, 469] on div at bounding box center [226, 456] width 361 height 43
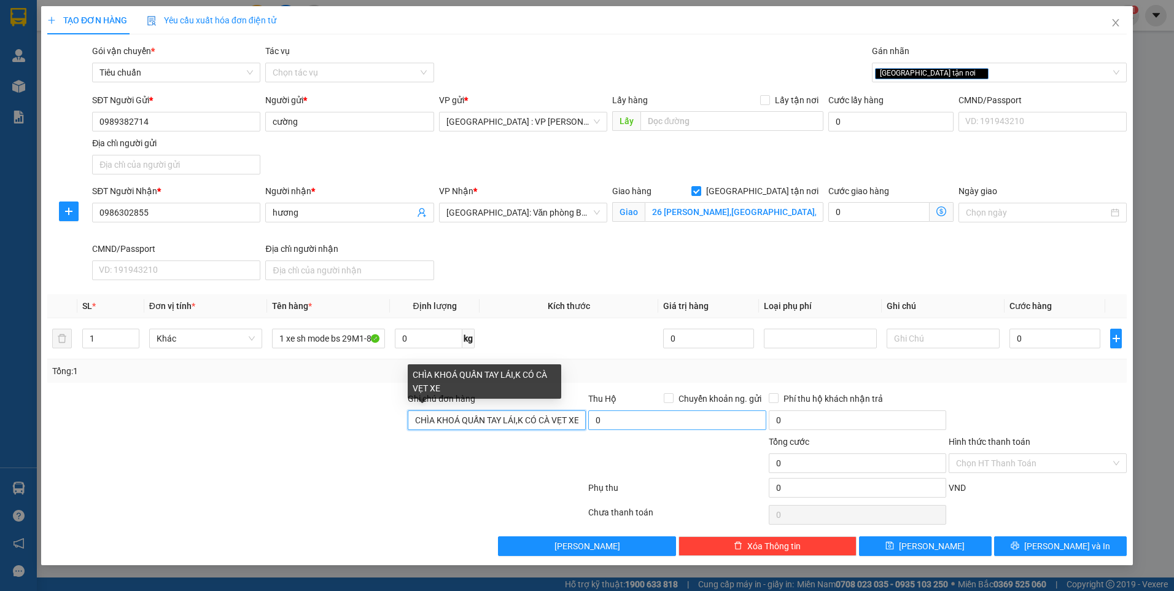
scroll to position [0, 1]
drag, startPoint x: 413, startPoint y: 417, endPoint x: 612, endPoint y: 423, distance: 199.7
click at [612, 423] on div "Ghi chú đơn hàng CHÌA KHOÁ QUẤN TAY LÁI,K CÓ CÀ VẸT XE Thu Hộ Chuyển khoản ng. …" at bounding box center [587, 413] width 1082 height 43
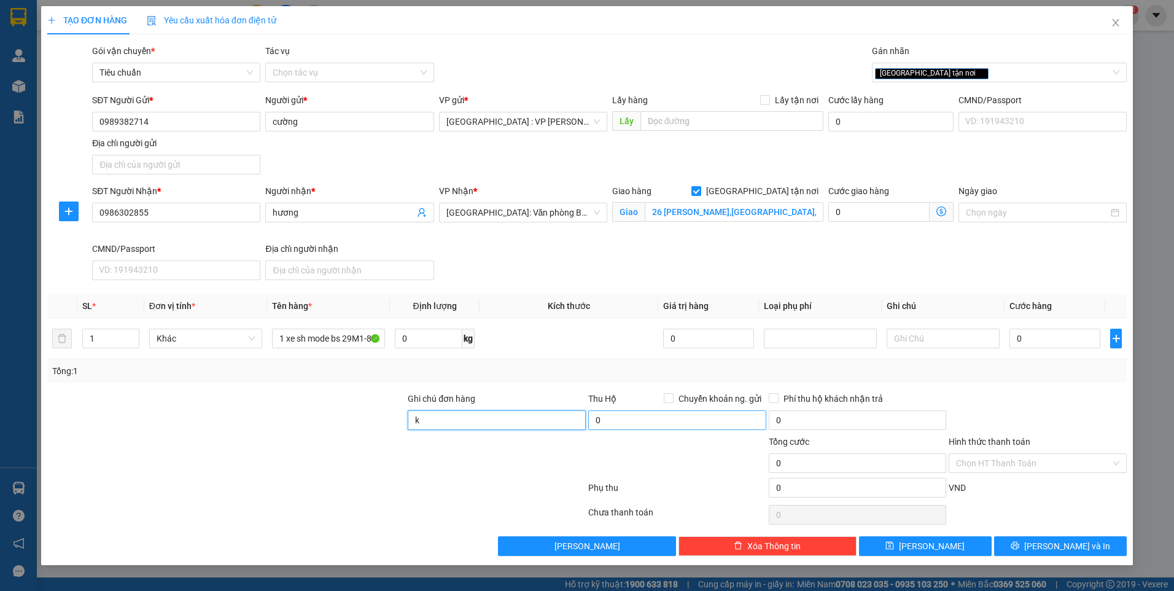
scroll to position [0, 0]
type input "k chìa khoá,k cà vẹt"
click at [503, 468] on div at bounding box center [497, 456] width 181 height 43
click at [1056, 340] on input "0" at bounding box center [1055, 339] width 91 height 20
type input "4"
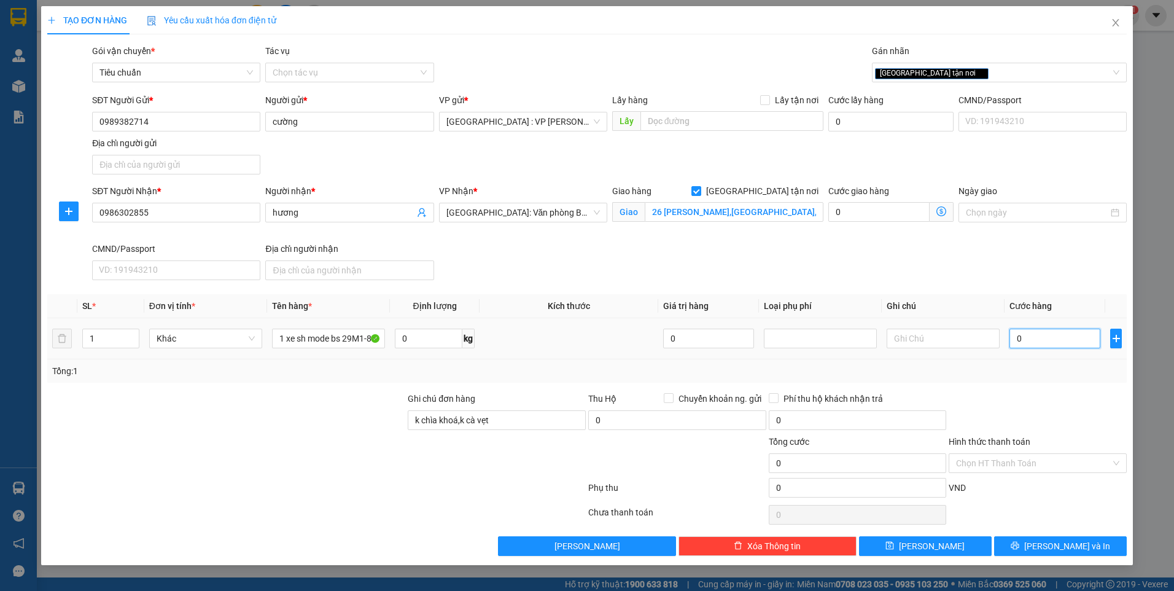
type input "4"
type input "47"
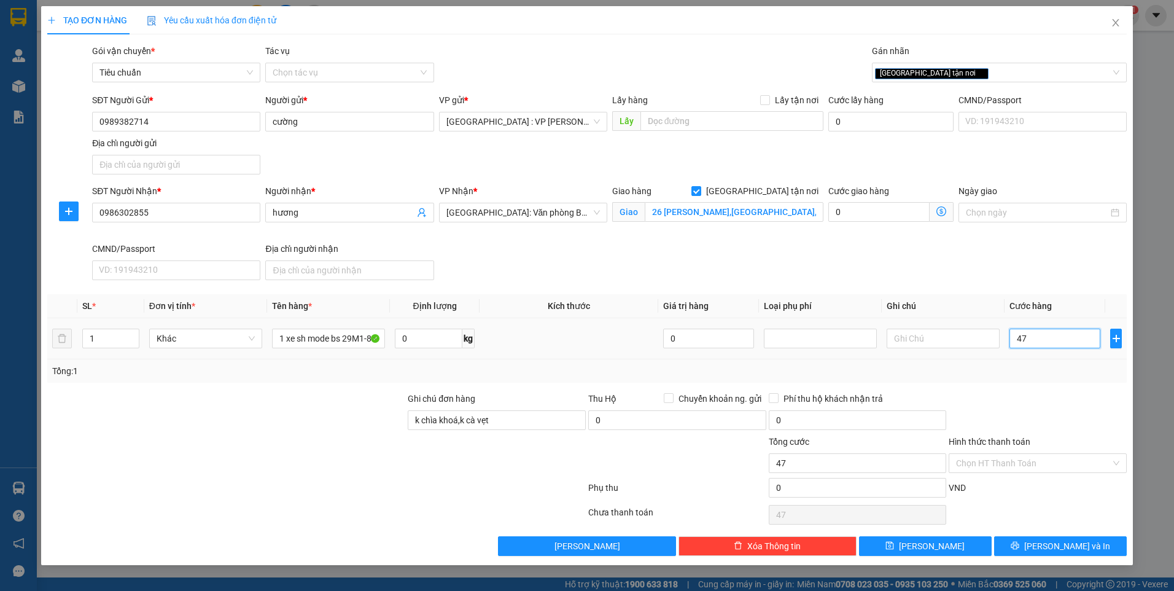
type input "470"
type input "4.700"
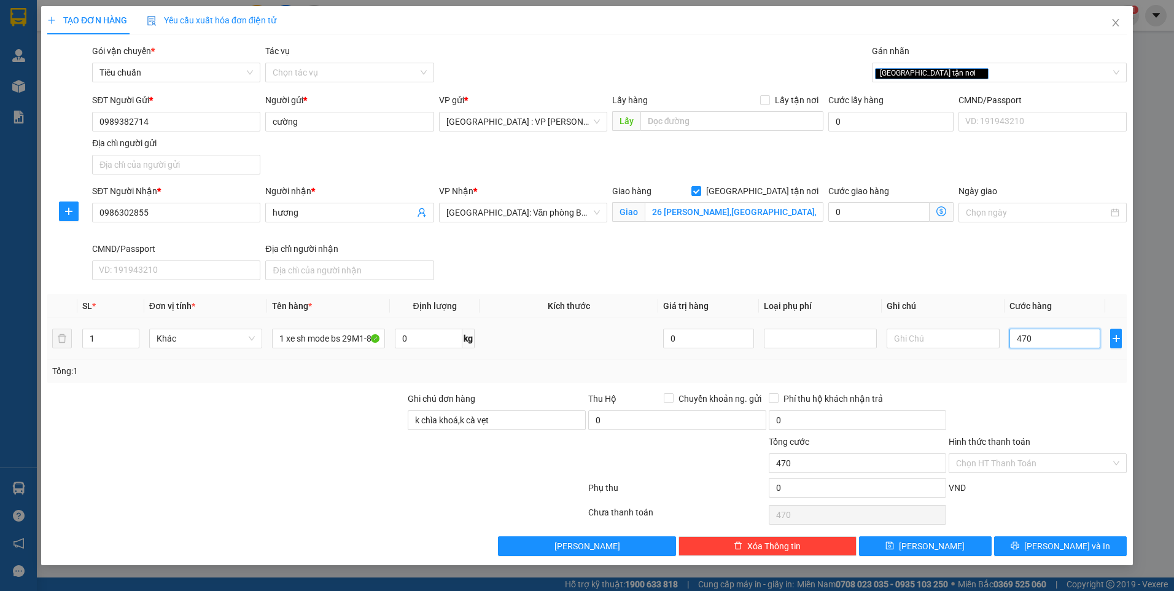
type input "4.700"
type input "47.000"
type input "470.000"
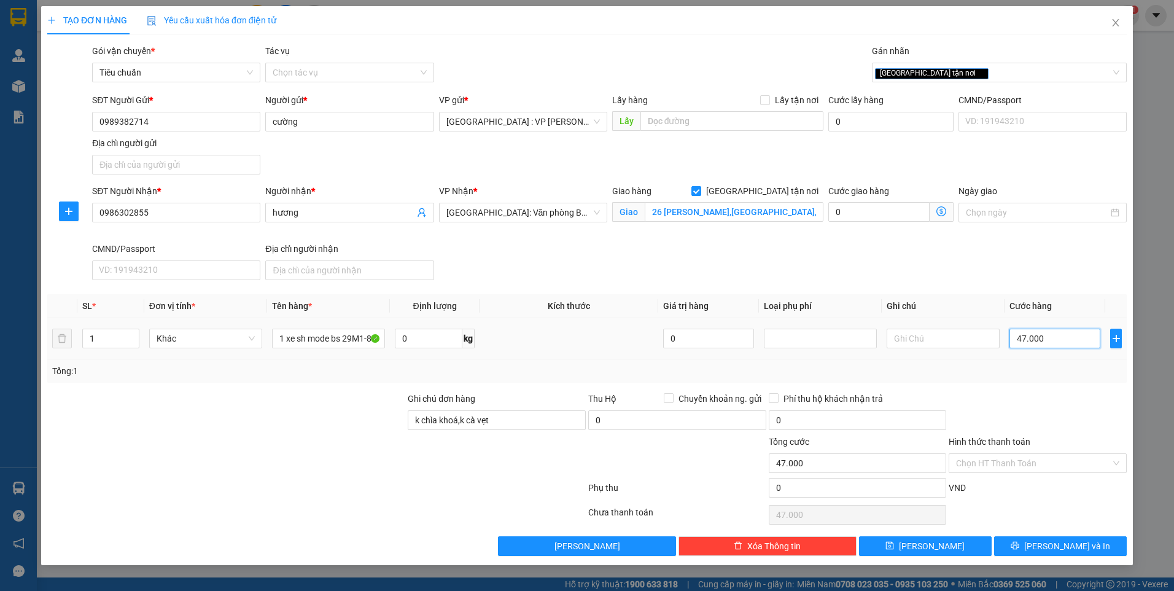
type input "470.000"
click at [1047, 541] on button "[PERSON_NAME] và In" at bounding box center [1060, 546] width 133 height 20
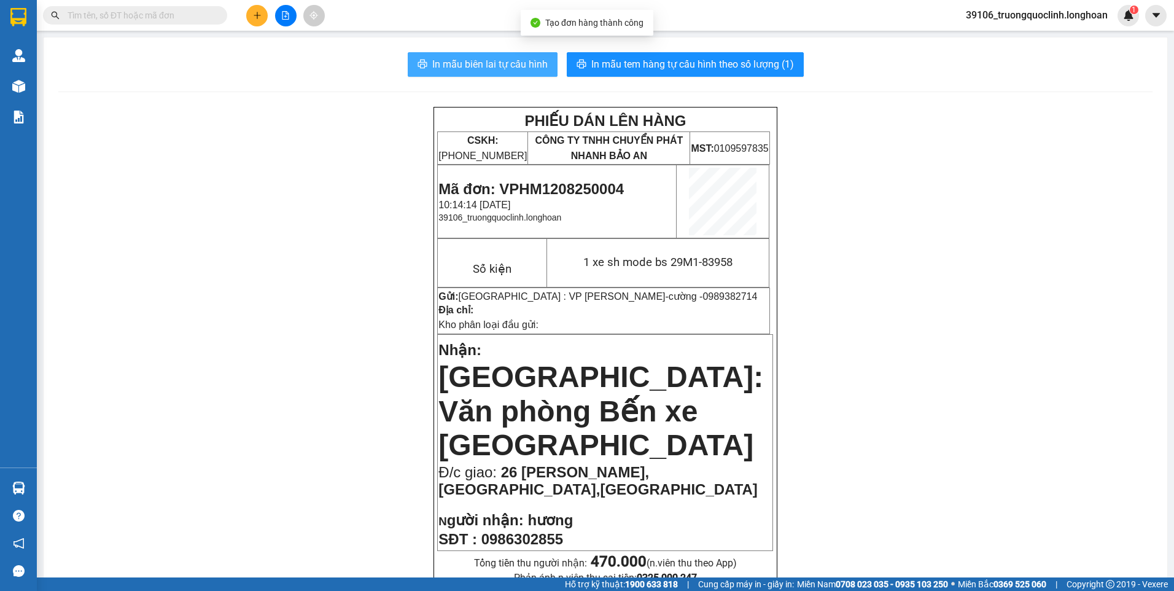
click at [476, 72] on span "In mẫu biên lai tự cấu hình" at bounding box center [489, 64] width 115 height 15
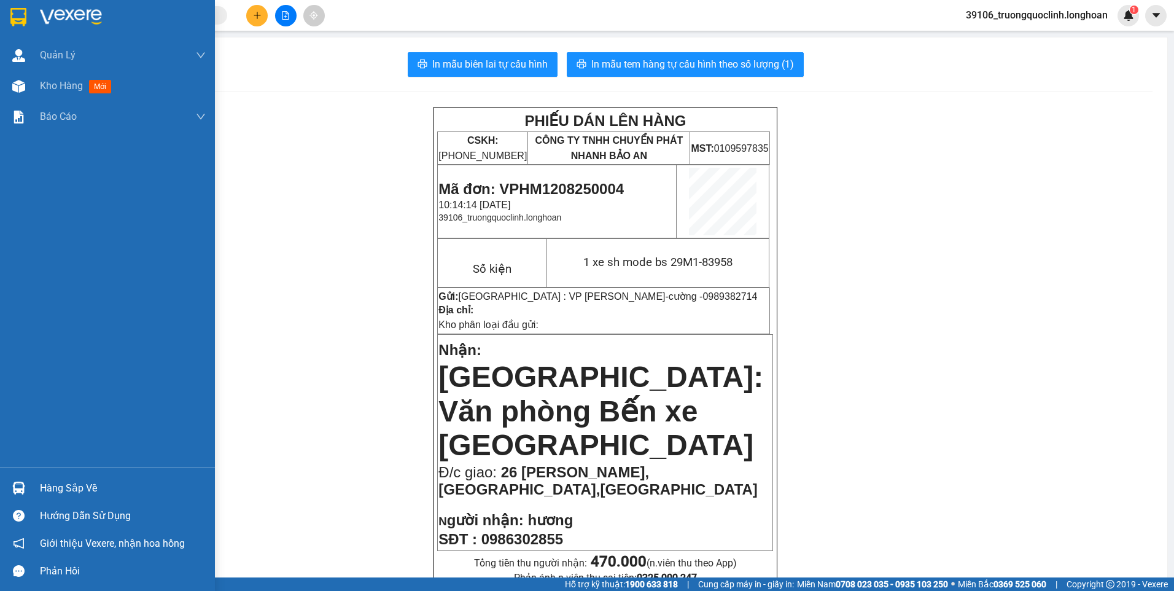
click at [17, 20] on img at bounding box center [18, 17] width 16 height 18
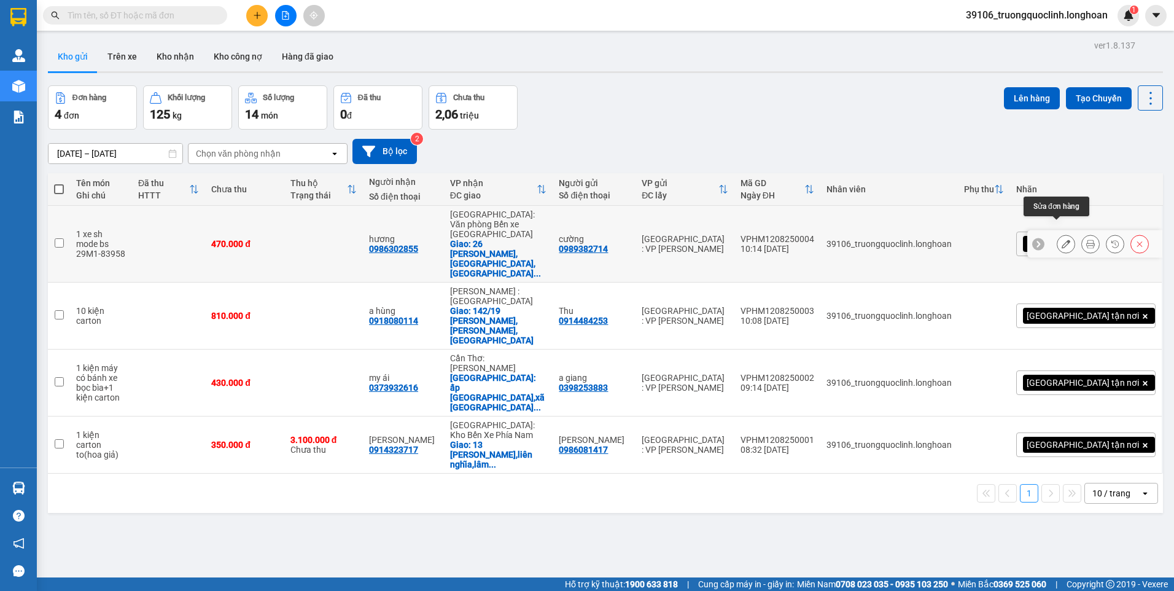
click at [1062, 240] on icon at bounding box center [1066, 244] width 9 height 9
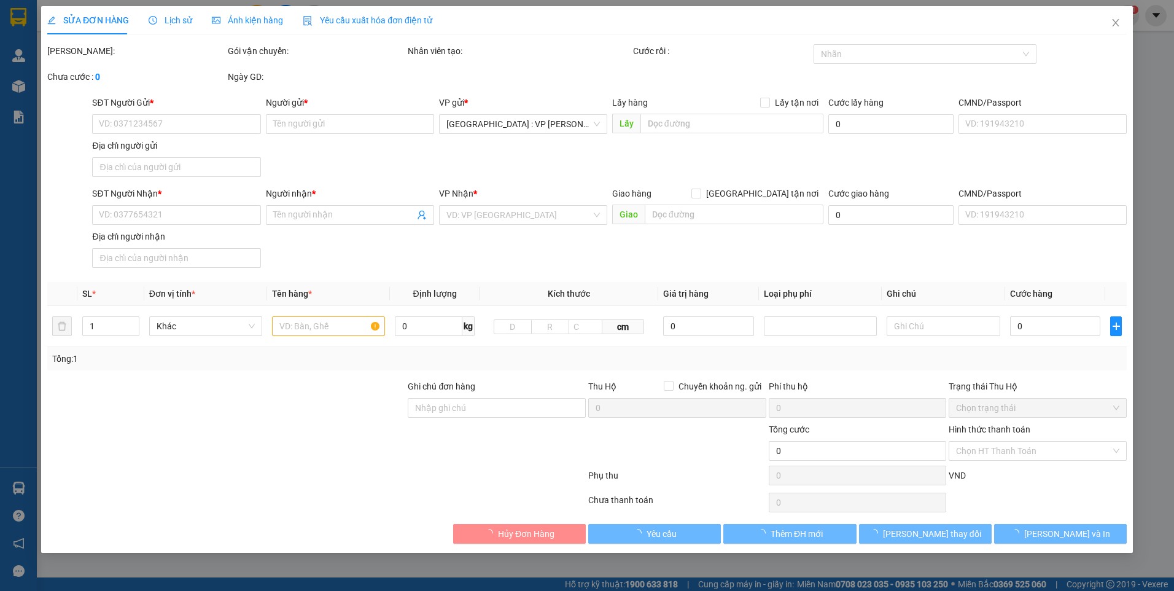
type input "0989382714"
type input "cường"
type input "0986302855"
type input "hương"
checkbox input "true"
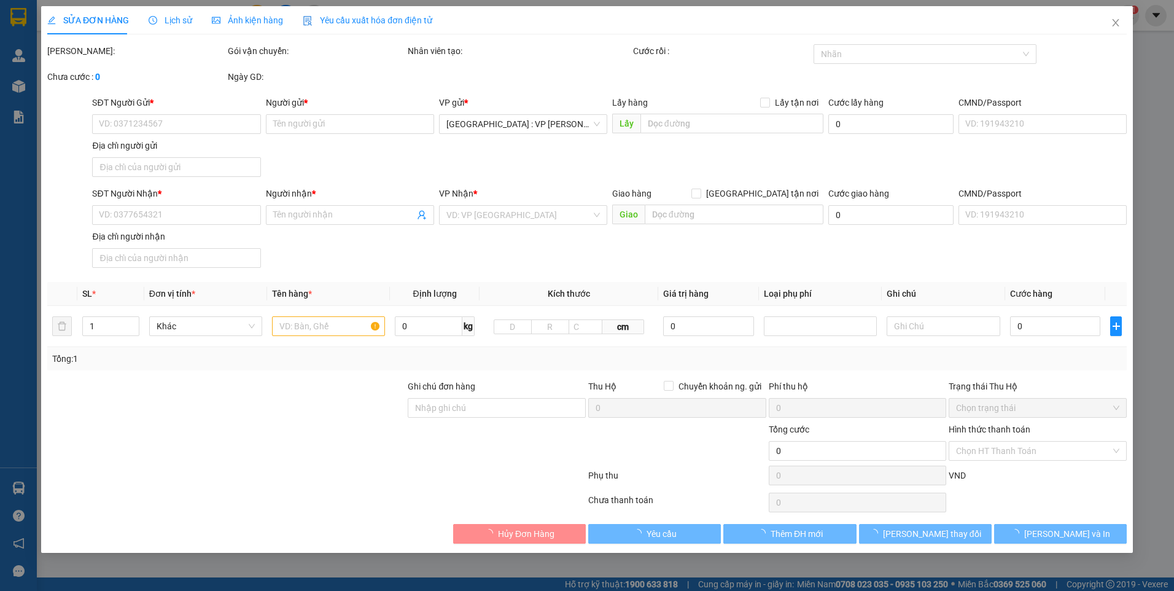
type input "26 [PERSON_NAME],[GEOGRAPHIC_DATA],[GEOGRAPHIC_DATA]"
type input "k chìa khoá,k cà vẹt"
type input "470.000"
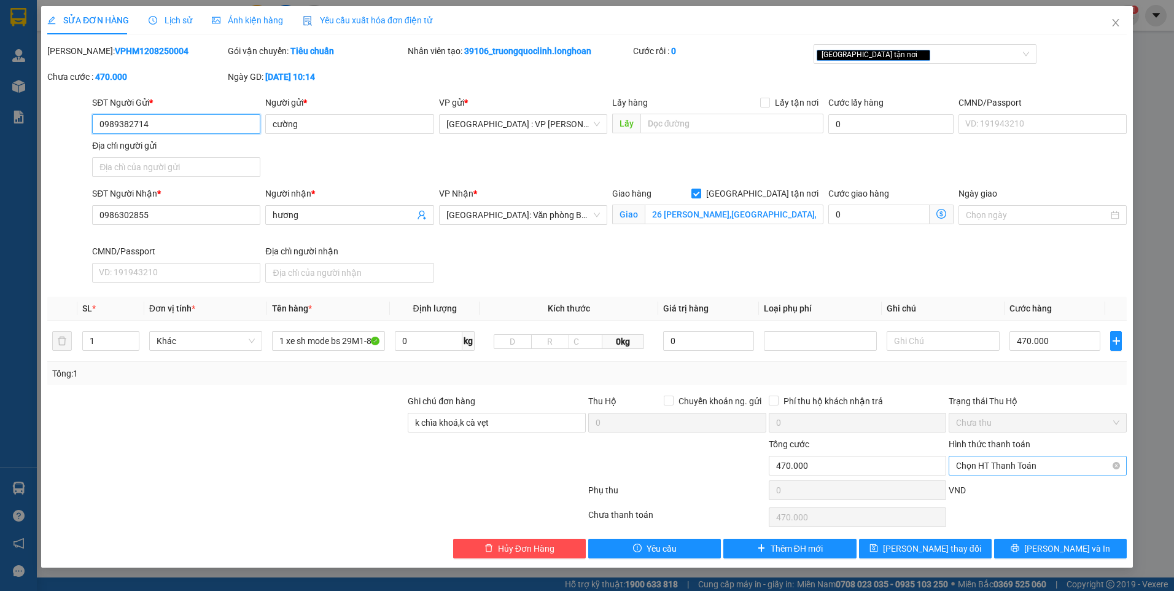
click at [1030, 470] on span "Chọn HT Thanh Toán" at bounding box center [1037, 465] width 163 height 18
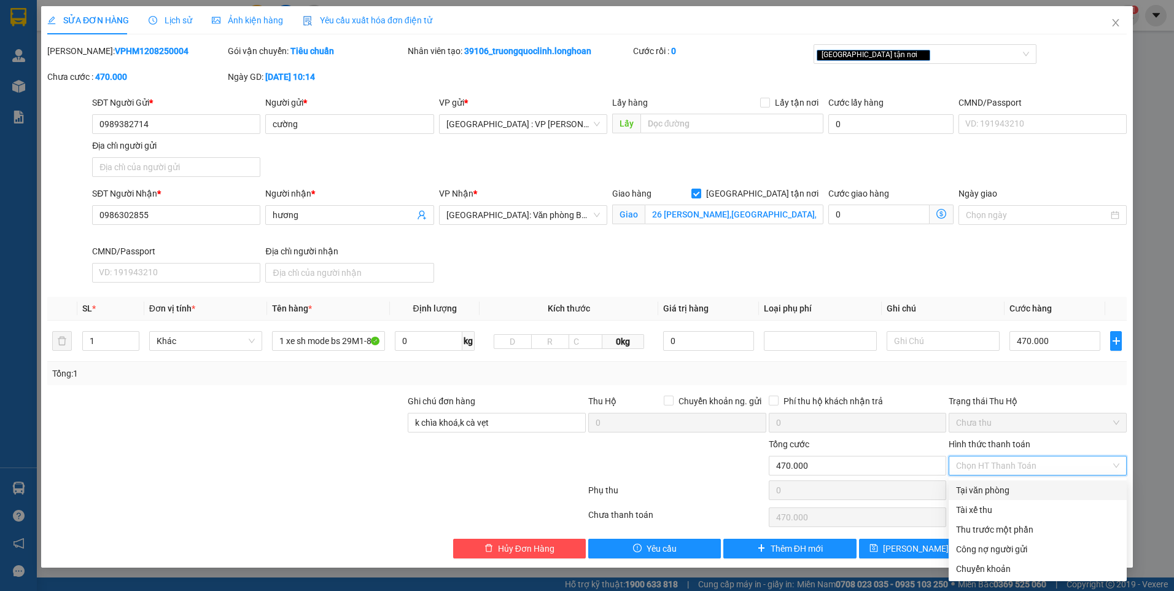
click at [1005, 488] on div "Tại văn phòng" at bounding box center [1037, 490] width 163 height 14
type input "0"
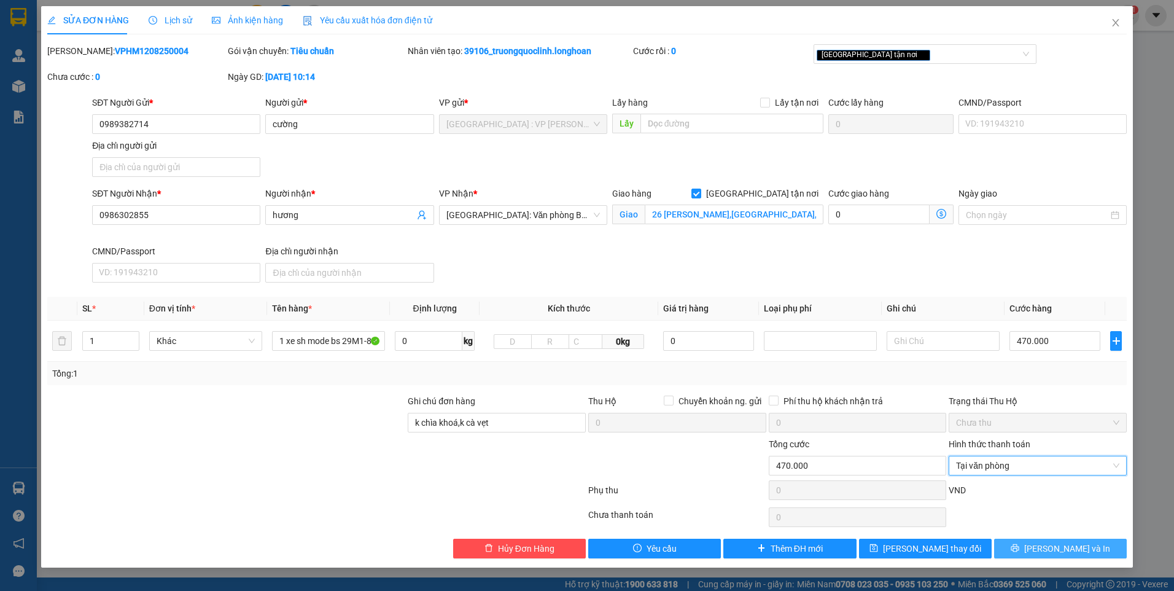
drag, startPoint x: 1048, startPoint y: 542, endPoint x: 1044, endPoint y: 526, distance: 16.1
click at [1047, 542] on button "[PERSON_NAME] và In" at bounding box center [1060, 549] width 133 height 20
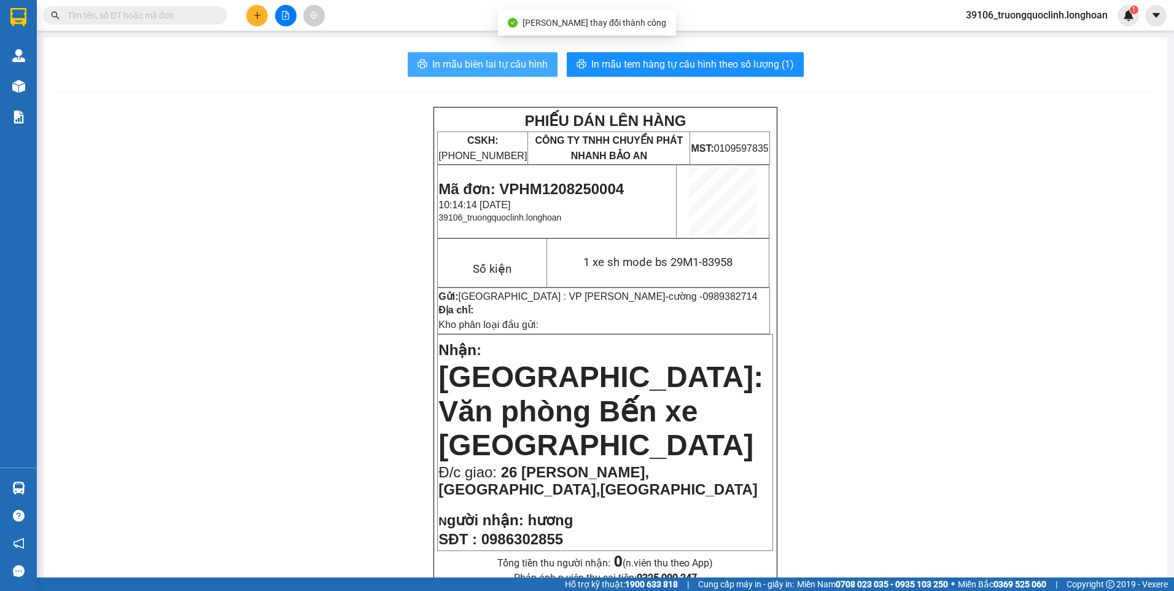
click at [484, 73] on button "In mẫu biên lai tự cấu hình" at bounding box center [483, 64] width 150 height 25
click at [552, 190] on span "Mã đơn: VPHM1208250004" at bounding box center [531, 189] width 185 height 17
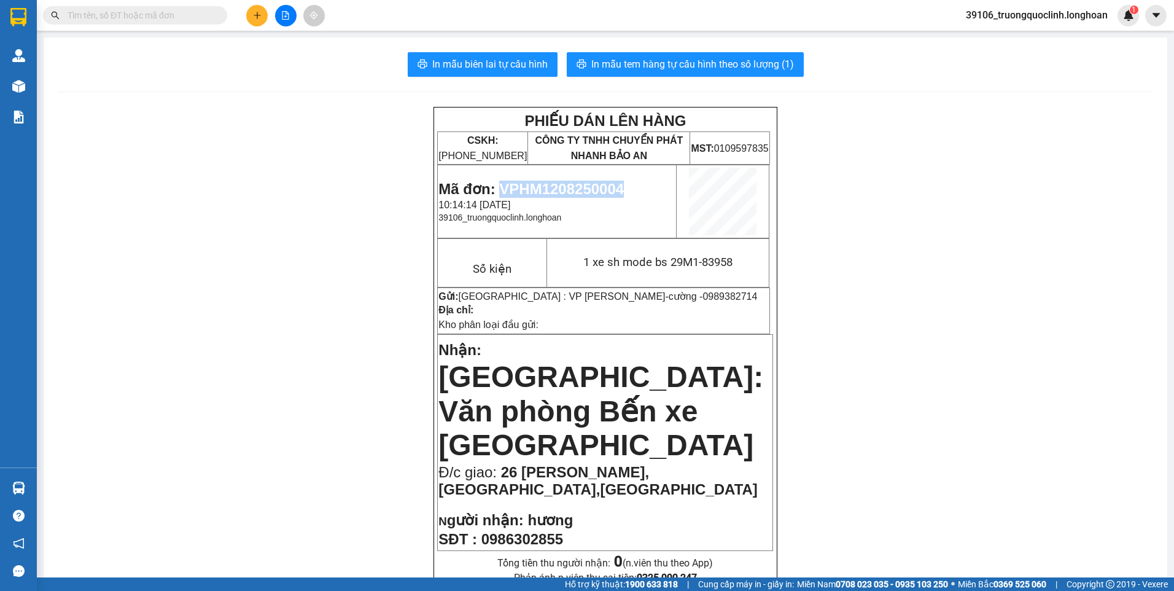
click at [552, 190] on span "Mã đơn: VPHM1208250004" at bounding box center [531, 189] width 185 height 17
copy span "VPHM1208250004"
click at [254, 20] on button at bounding box center [256, 15] width 21 height 21
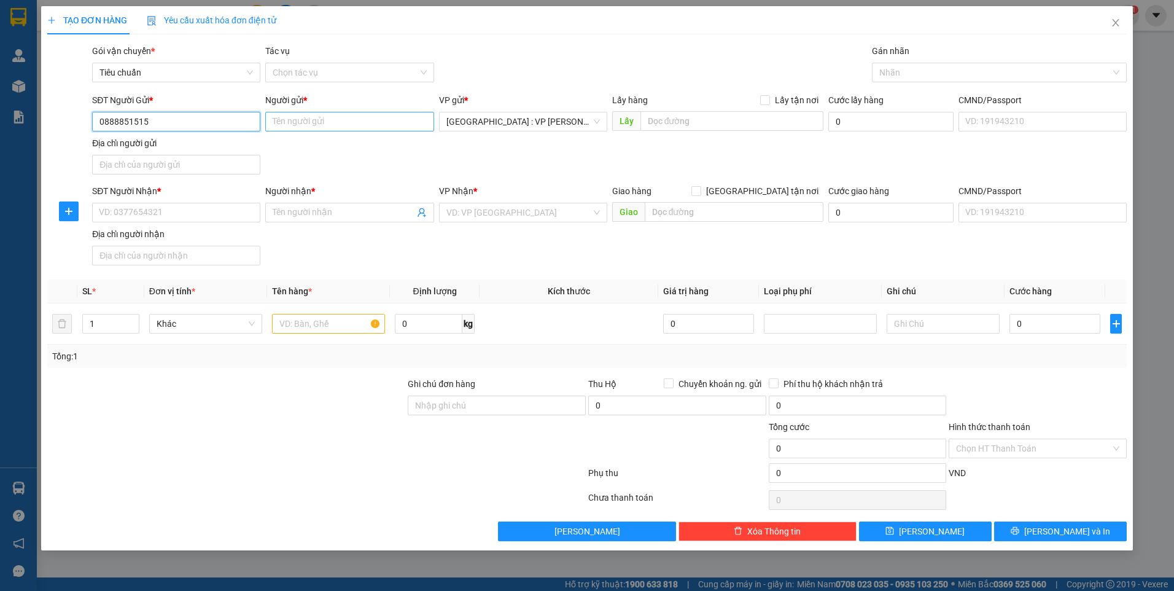
type input "0888851515"
click at [386, 128] on input "Người gửi *" at bounding box center [349, 122] width 168 height 20
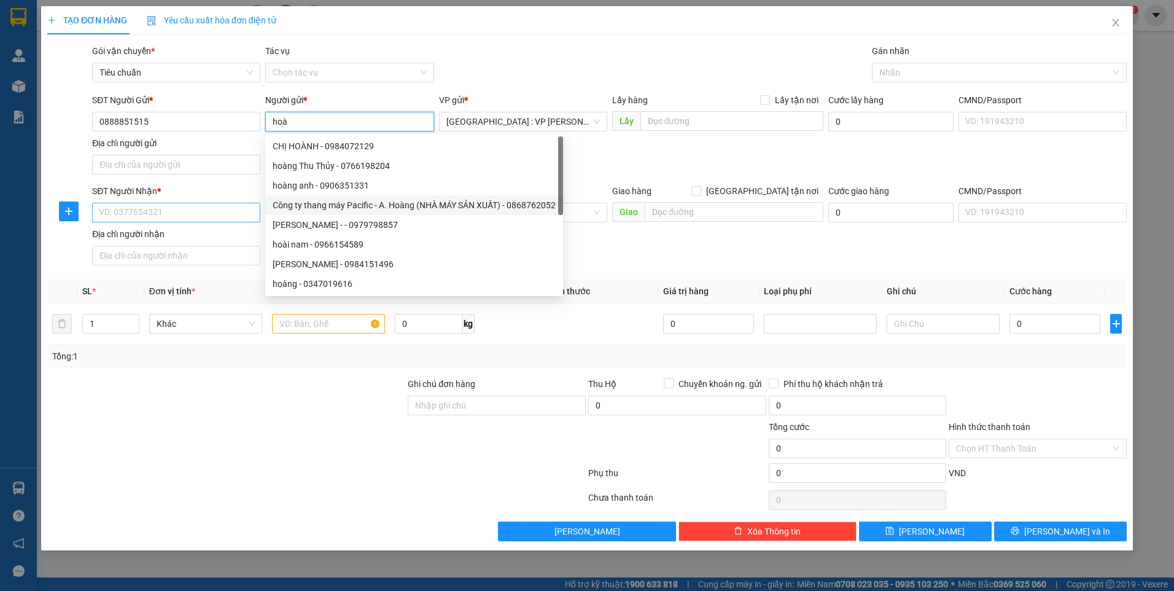
type input "hoà"
click at [210, 206] on input "SĐT Người Nhận *" at bounding box center [176, 213] width 168 height 20
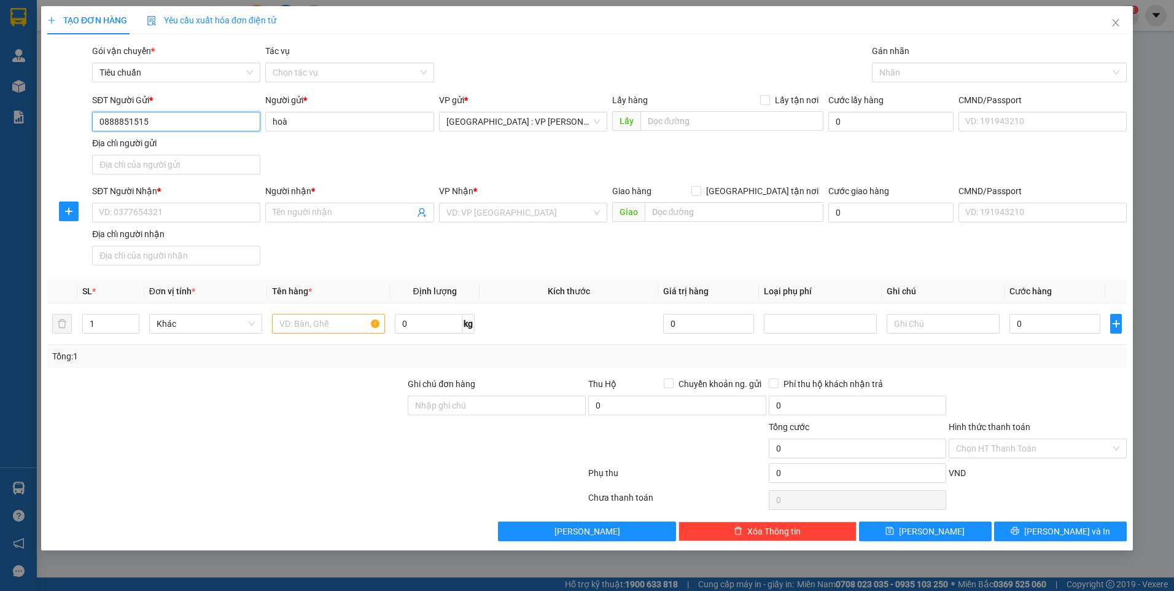
click at [166, 122] on input "0888851515" at bounding box center [176, 122] width 168 height 20
click at [167, 209] on input "SĐT Người Nhận *" at bounding box center [176, 213] width 168 height 20
paste input "0888851515"
type input "0888851515"
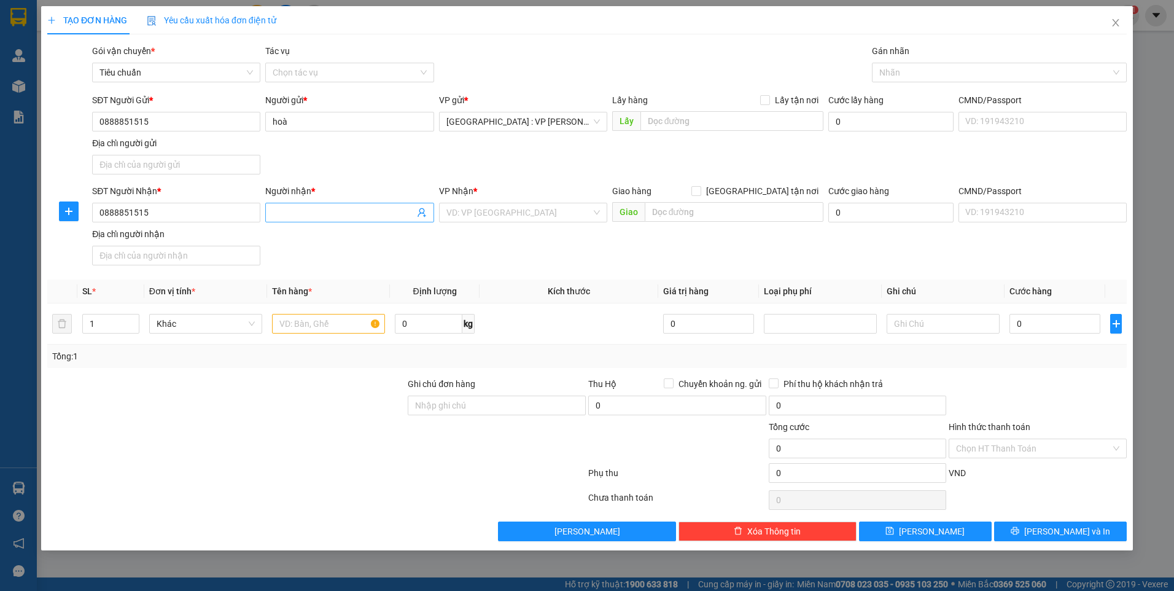
click at [303, 207] on input "Người nhận *" at bounding box center [343, 213] width 141 height 14
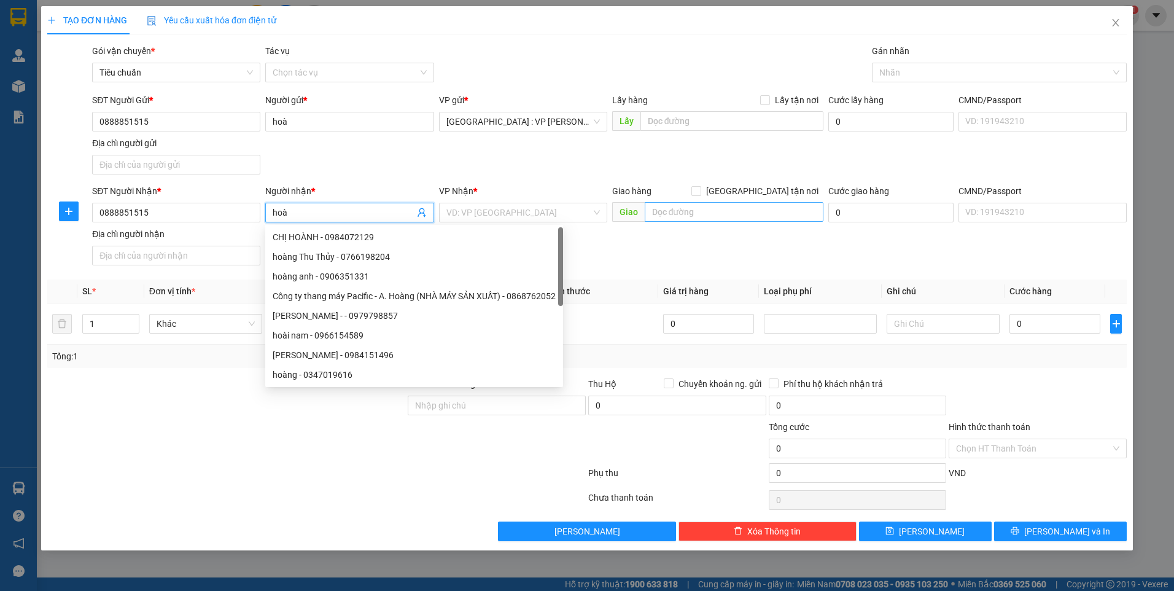
type input "hoà"
click at [718, 219] on input "text" at bounding box center [734, 212] width 179 height 20
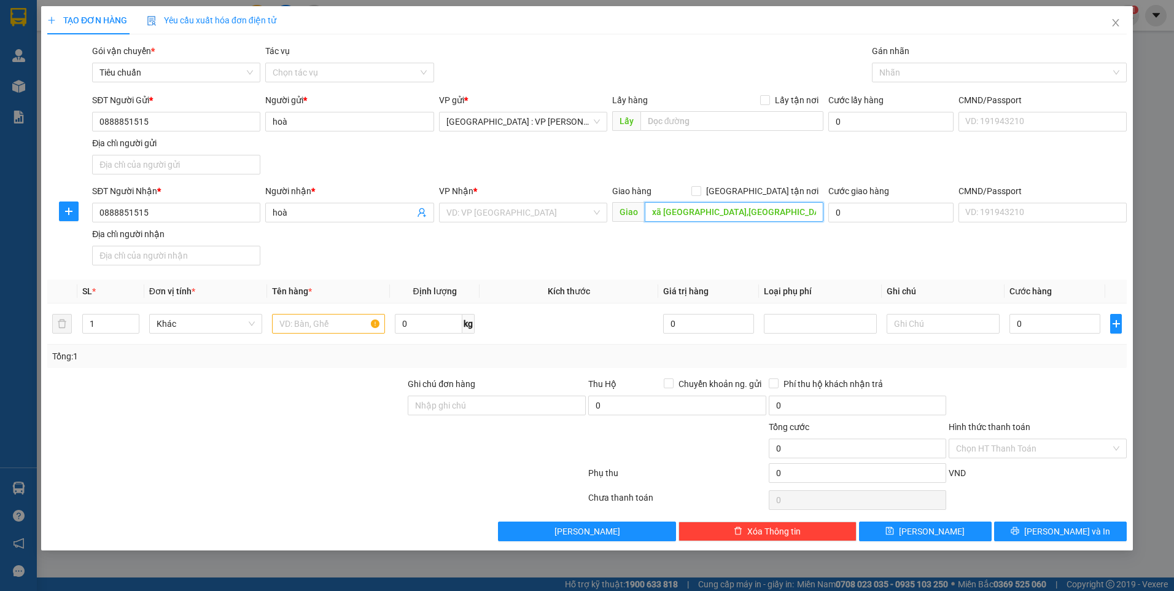
type input "xã [GEOGRAPHIC_DATA],[GEOGRAPHIC_DATA],"
click at [520, 214] on input "search" at bounding box center [519, 212] width 145 height 18
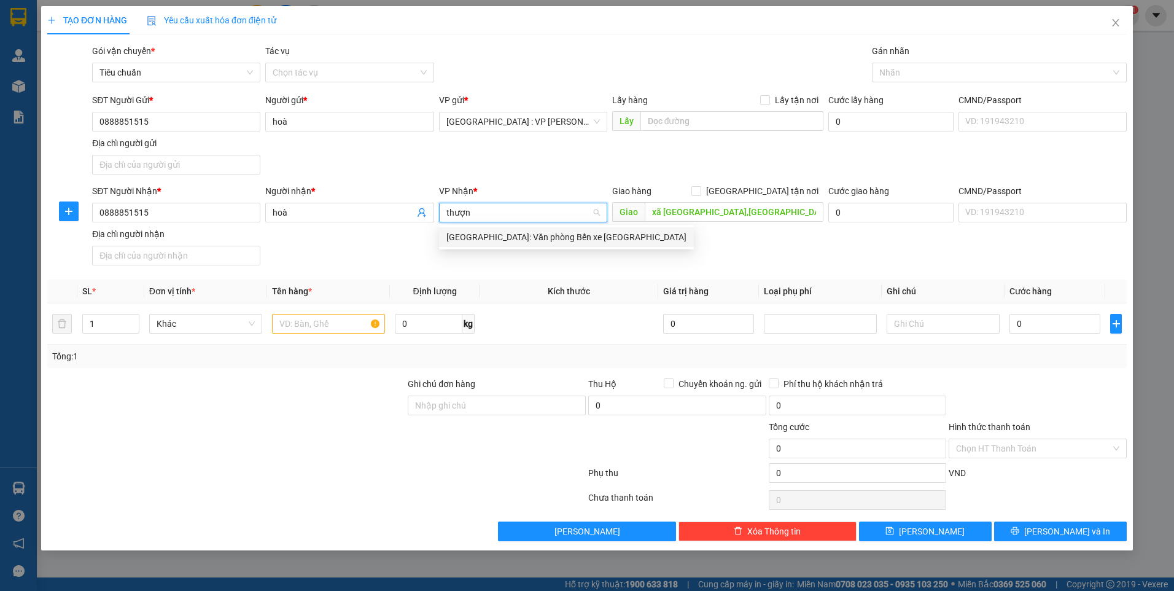
type input "thượng"
click at [533, 235] on div "[GEOGRAPHIC_DATA]: Văn phòng Bến xe [GEOGRAPHIC_DATA]" at bounding box center [567, 237] width 240 height 14
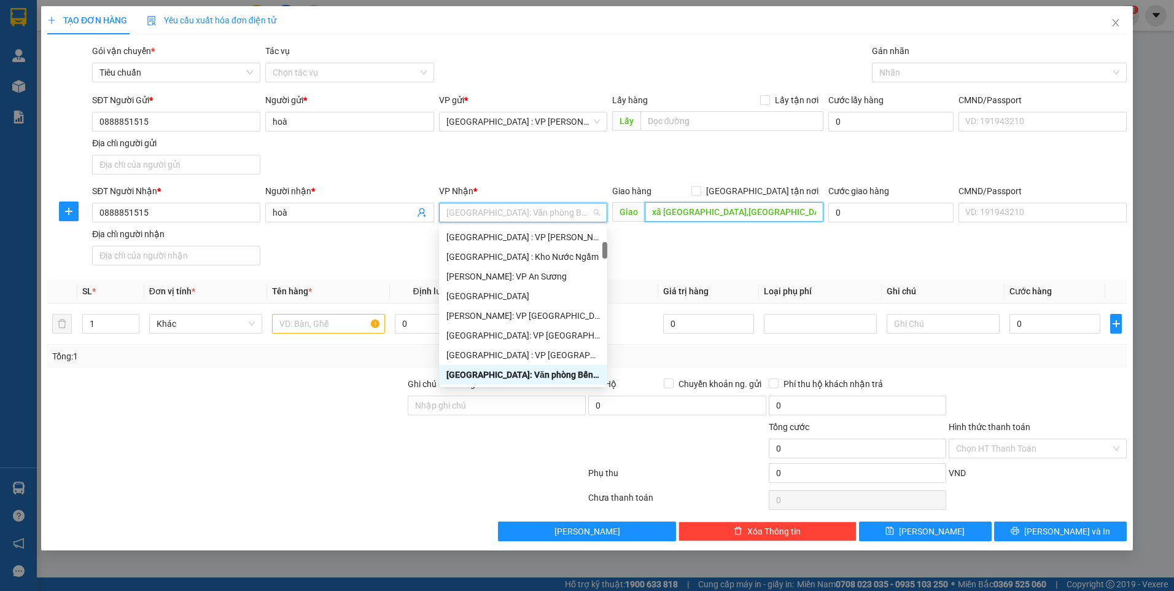
click at [790, 213] on input "xã [GEOGRAPHIC_DATA],[GEOGRAPHIC_DATA]," at bounding box center [734, 212] width 179 height 20
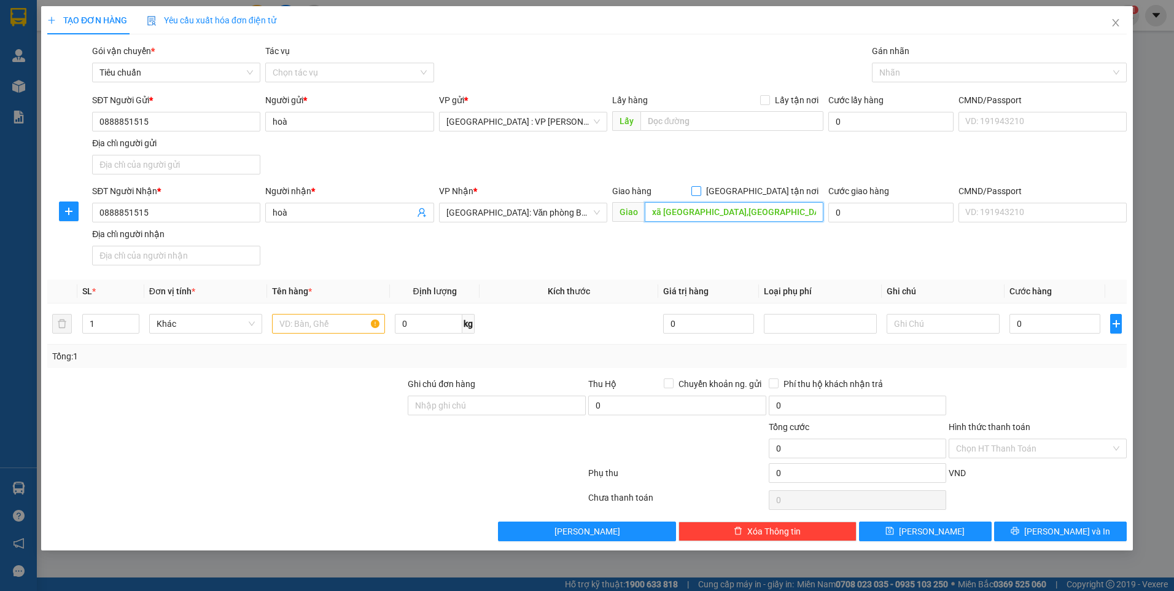
type input "xã [GEOGRAPHIC_DATA],[GEOGRAPHIC_DATA],[GEOGRAPHIC_DATA]"
click at [779, 184] on span "[GEOGRAPHIC_DATA] tận nơi" at bounding box center [762, 191] width 122 height 14
click at [700, 186] on input "[GEOGRAPHIC_DATA] tận nơi" at bounding box center [696, 190] width 9 height 9
checkbox input "true"
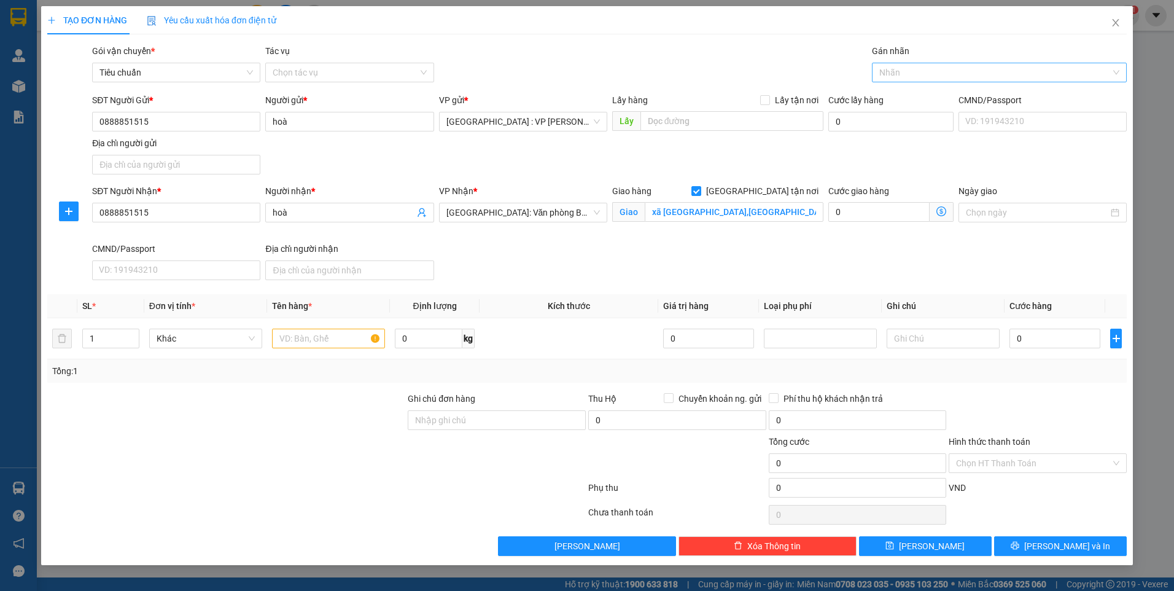
click at [930, 72] on div at bounding box center [993, 72] width 236 height 15
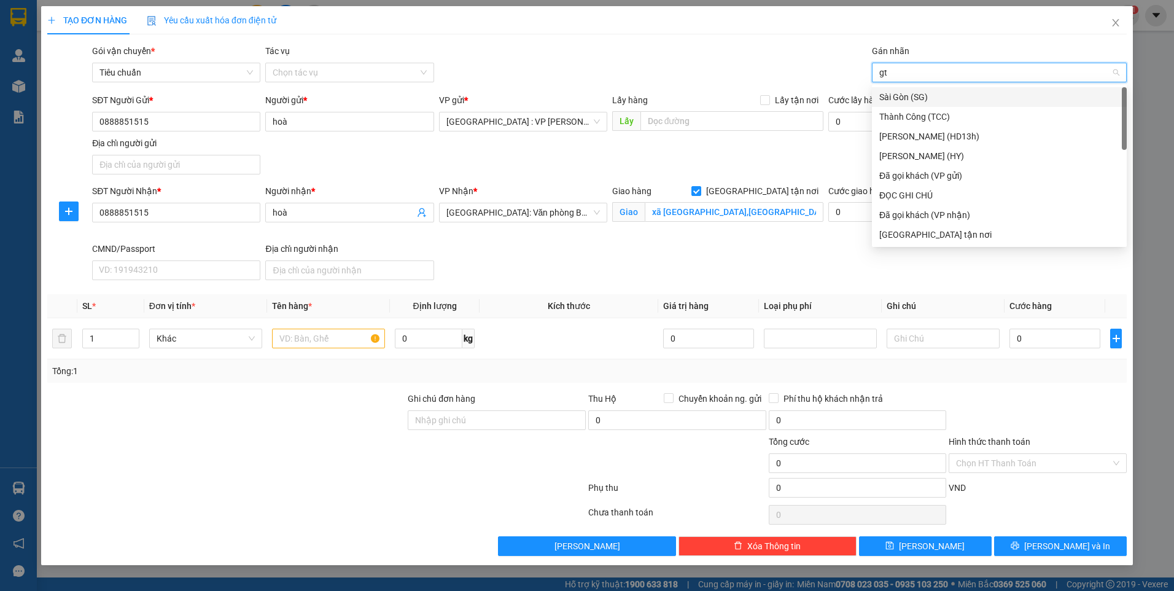
type input "gtn"
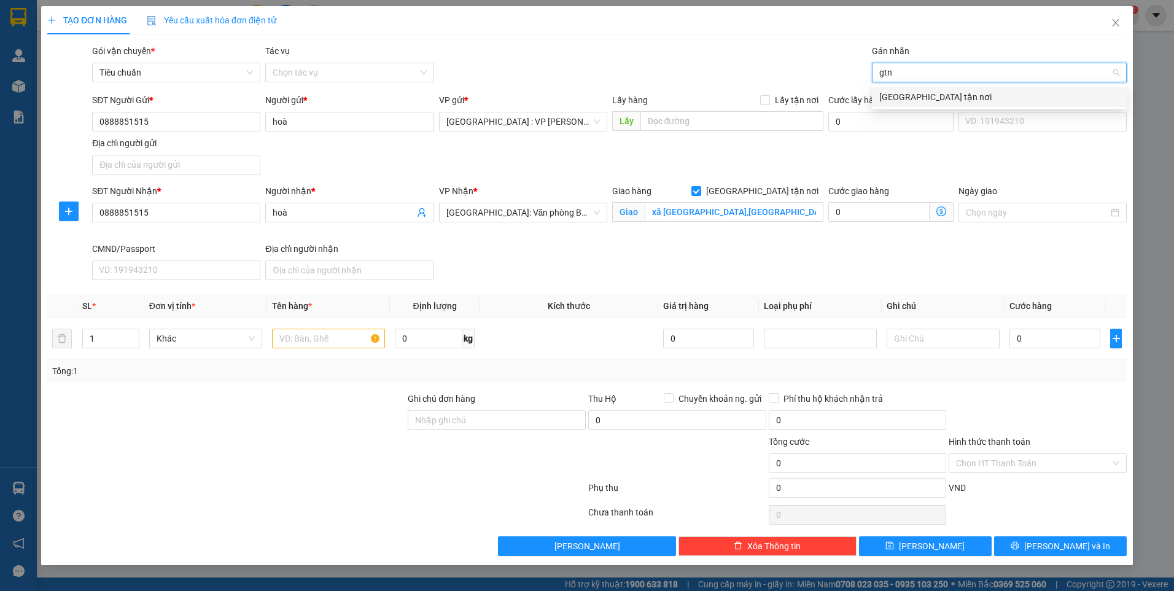
click at [922, 95] on div "[GEOGRAPHIC_DATA] tận nơi" at bounding box center [1000, 97] width 240 height 14
type input "xe"
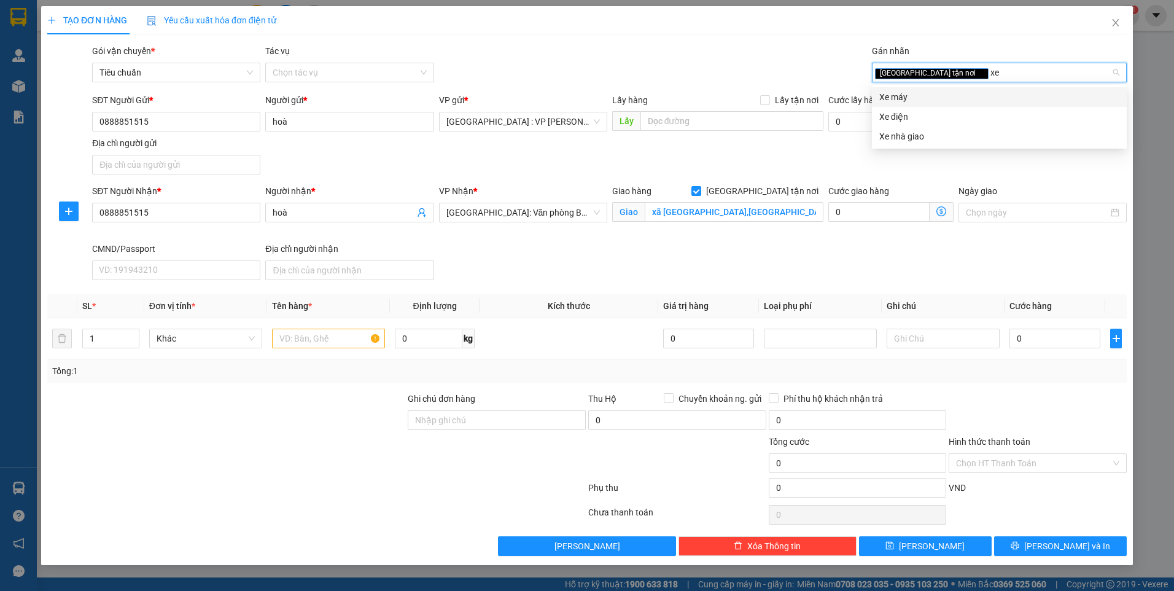
click at [901, 90] on div "Xe máy" at bounding box center [1000, 97] width 240 height 14
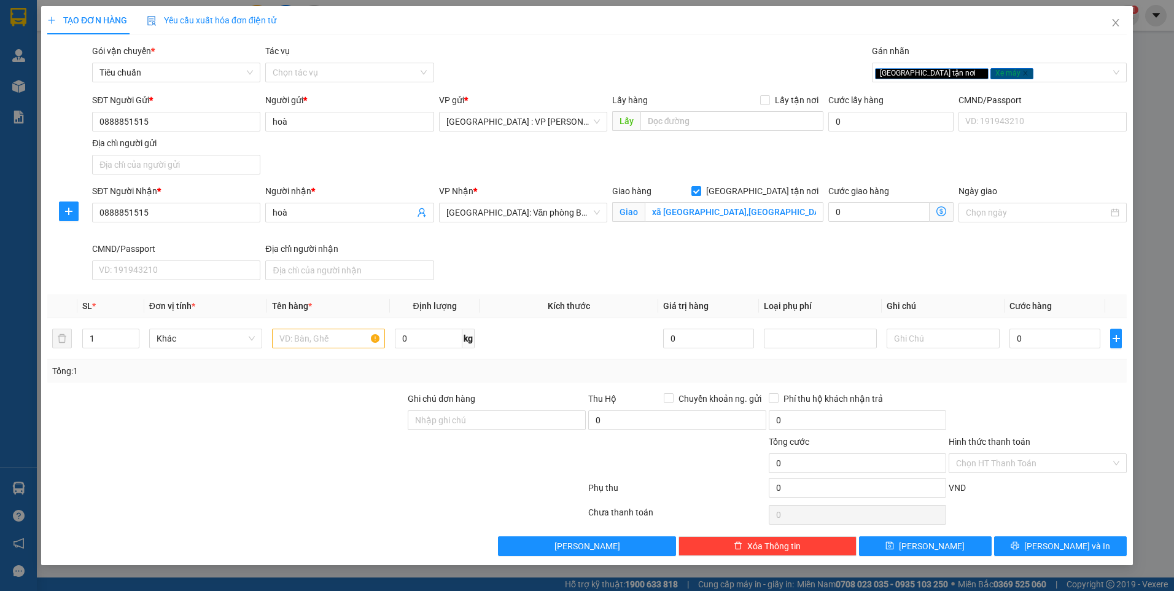
drag, startPoint x: 741, startPoint y: 58, endPoint x: 655, endPoint y: 85, distance: 90.9
click at [740, 58] on div "Gói vận chuyển * Tiêu chuẩn Tác vụ Chọn tác vụ Gán nhãn Giao tận nơi Xe máy" at bounding box center [610, 65] width 1040 height 43
click at [330, 342] on input "text" at bounding box center [328, 339] width 113 height 20
type input "1 xe máy wave bs 37E1-26440"
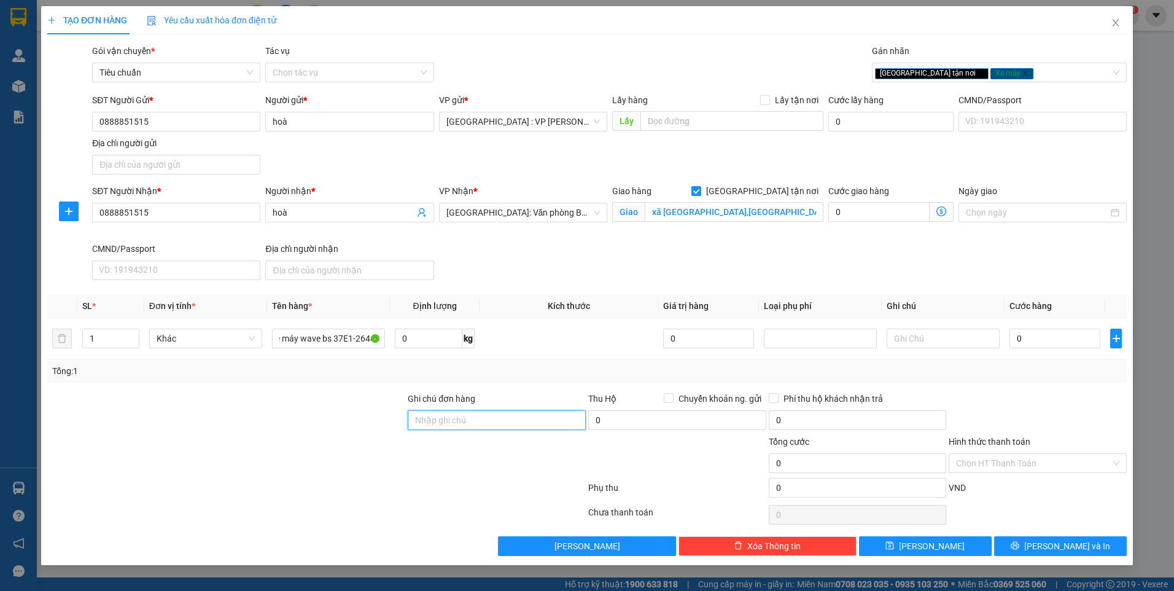
click at [455, 422] on input "Ghi chú đơn hàng" at bounding box center [497, 420] width 178 height 20
click at [345, 454] on div at bounding box center [226, 456] width 361 height 43
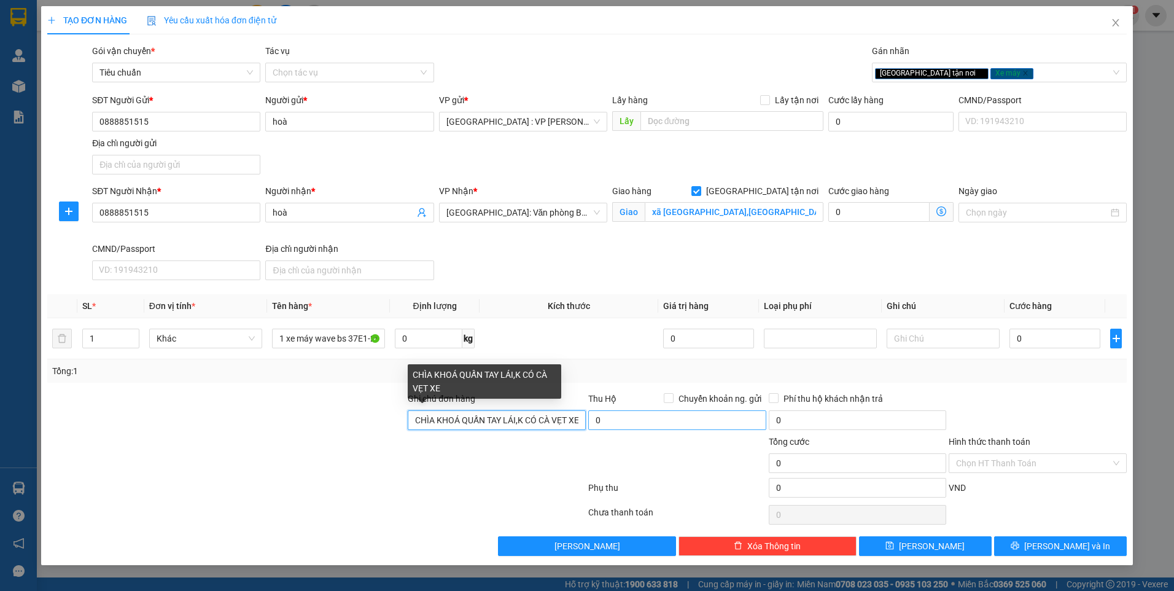
scroll to position [0, 1]
drag, startPoint x: 519, startPoint y: 418, endPoint x: 617, endPoint y: 421, distance: 98.3
click at [617, 421] on div "Ghi chú đơn hàng CHÌA KHOÁ QUẤN TAY LÁI,K CÓ CÀ VẸT XE Thu Hộ Chuyển khoản ng. …" at bounding box center [587, 413] width 1082 height 43
type input "CHÌA KHOÁ QUẤN TAY LÁI,cà vẹt bỏ cốp"
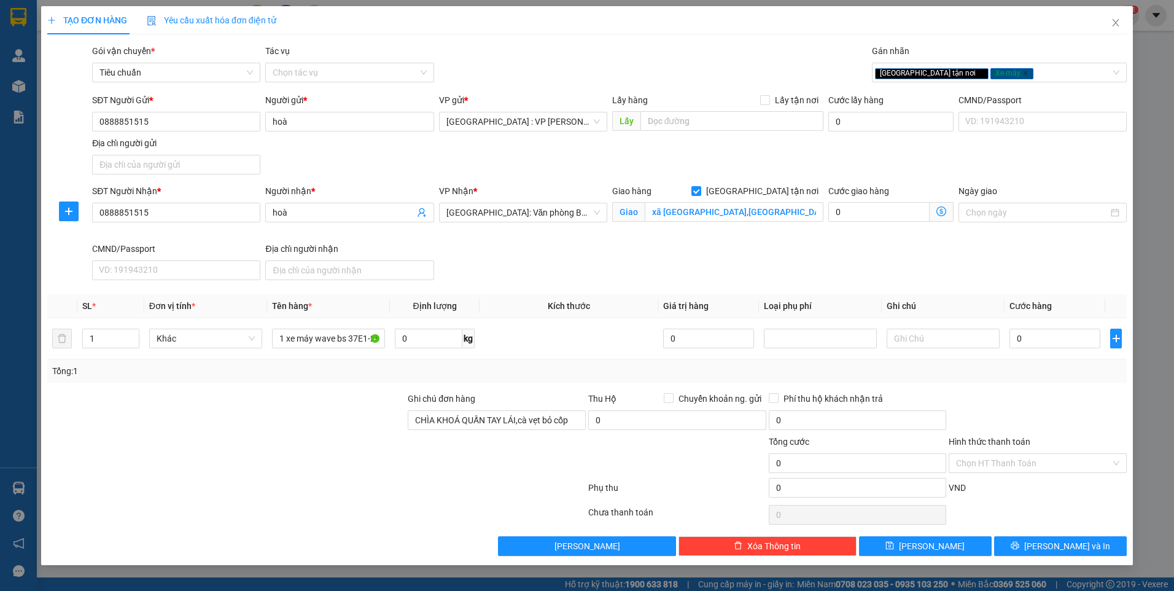
click at [976, 394] on div at bounding box center [1038, 413] width 181 height 43
click at [1064, 339] on input "0" at bounding box center [1055, 339] width 91 height 20
type input "3"
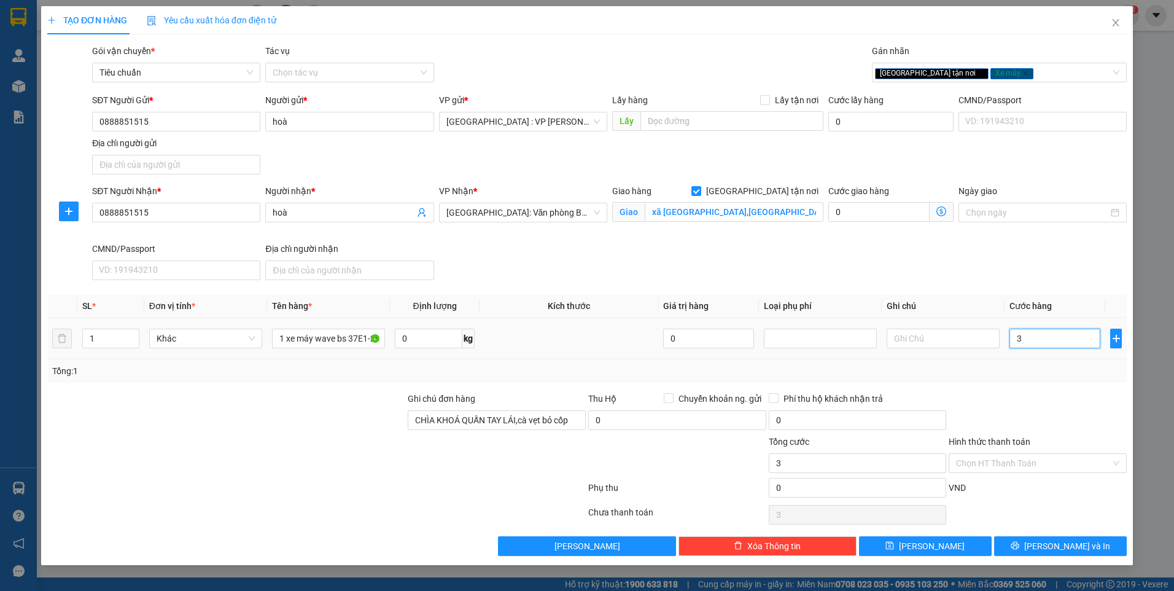
type input "39"
type input "390"
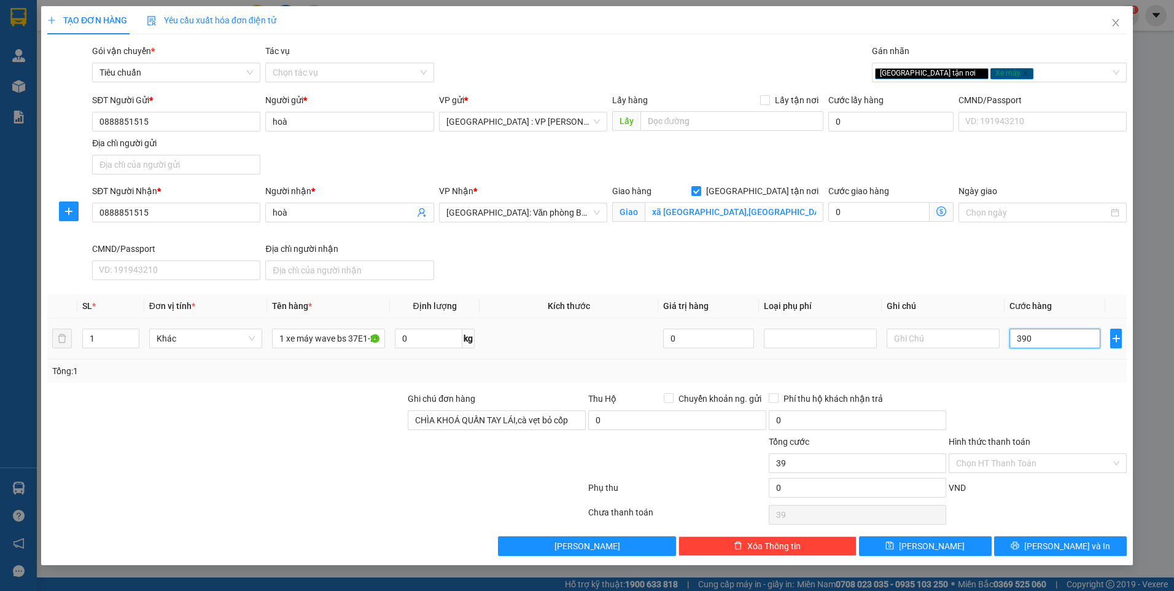
type input "390"
type input "3.900"
type input "39.000"
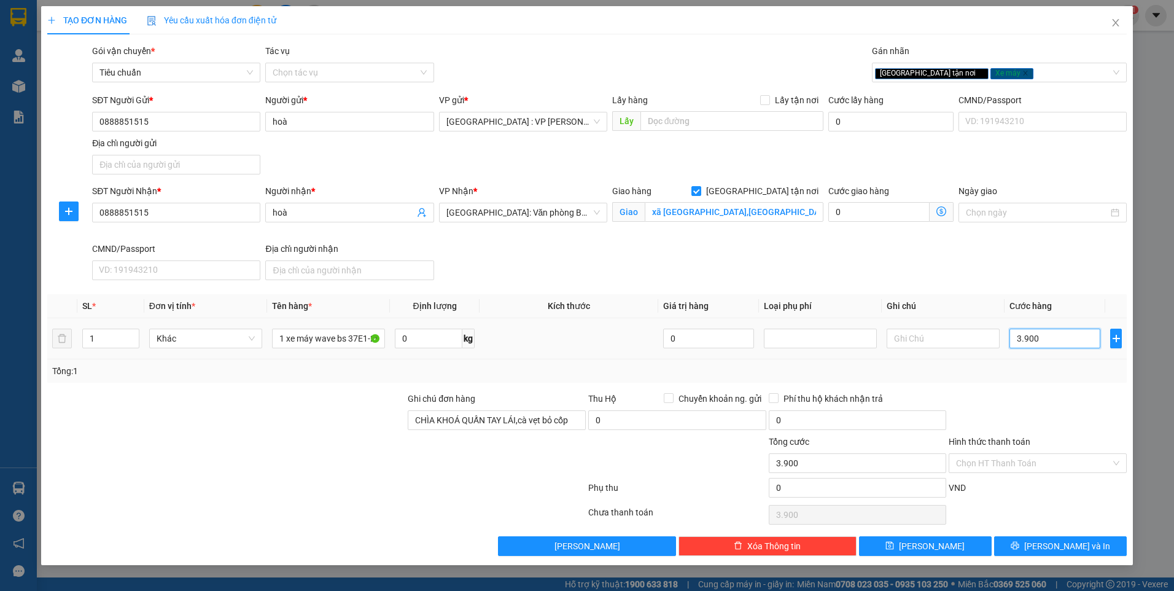
type input "39.000"
type input "390.000"
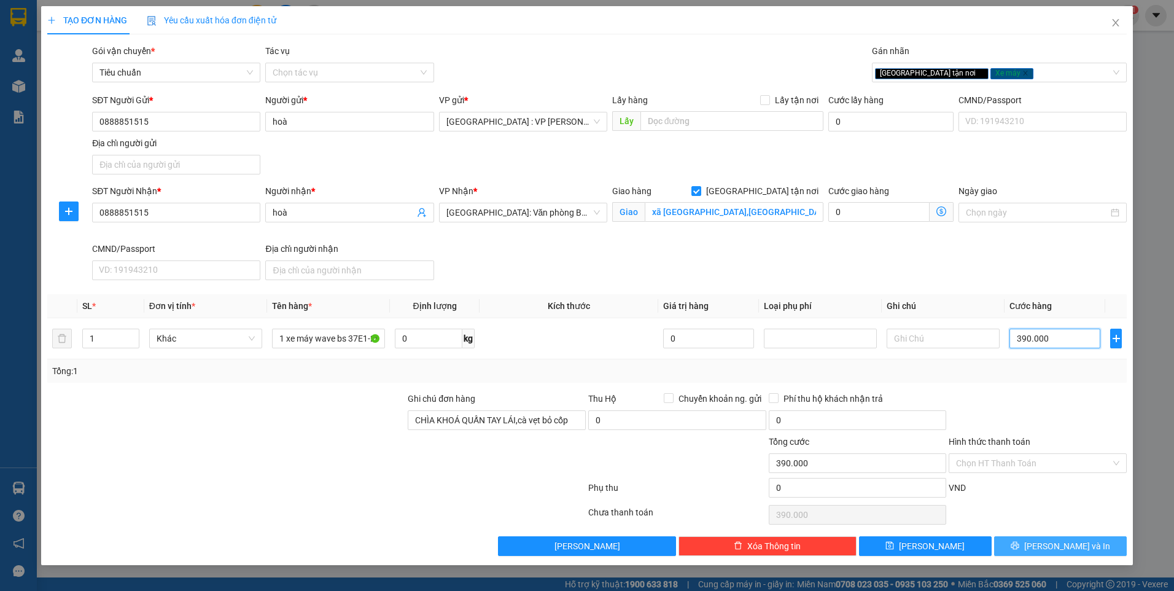
type input "390.000"
drag, startPoint x: 1063, startPoint y: 544, endPoint x: 1041, endPoint y: 519, distance: 33.5
click at [1062, 544] on span "[PERSON_NAME] và In" at bounding box center [1068, 546] width 86 height 14
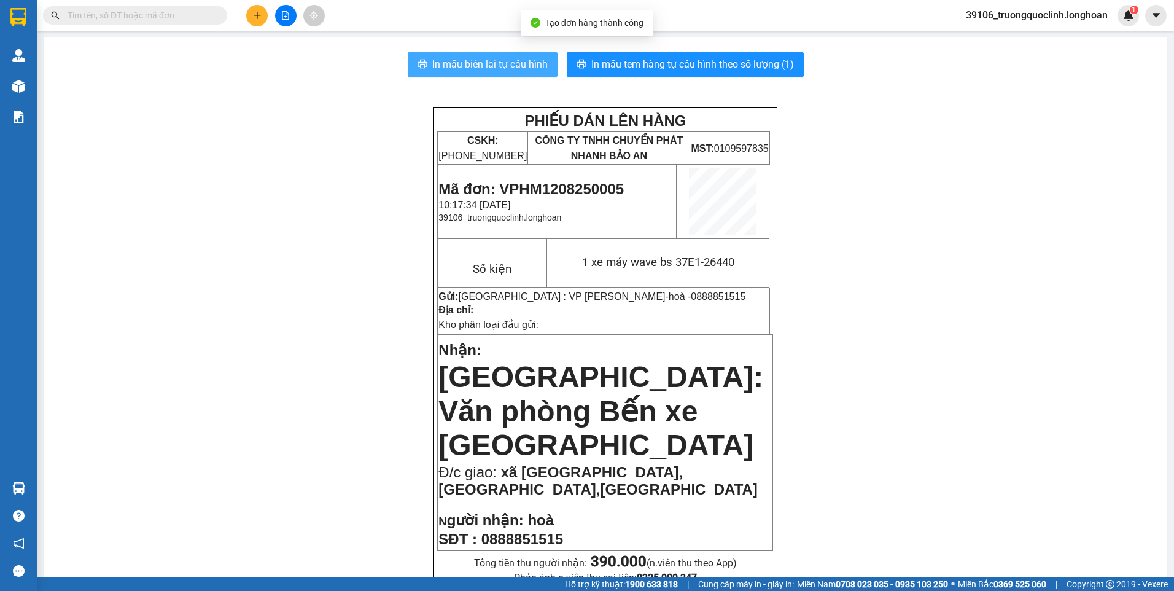
click at [515, 64] on span "In mẫu biên lai tự cấu hình" at bounding box center [489, 64] width 115 height 15
click at [596, 187] on span "Mã đơn: VPHM1208250005" at bounding box center [531, 189] width 185 height 17
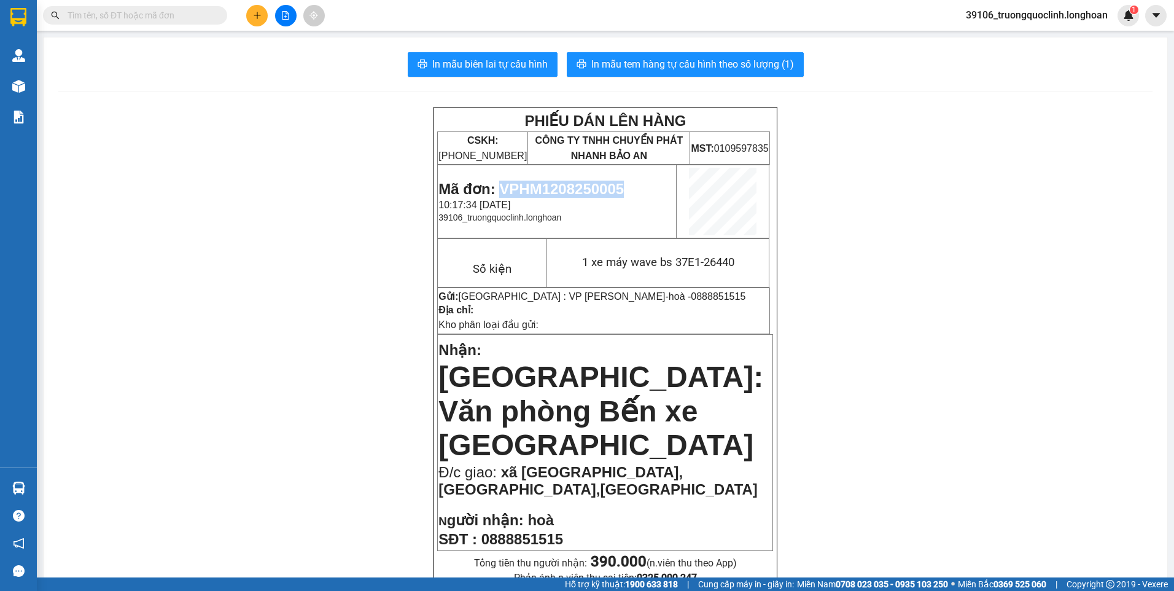
click at [596, 187] on span "Mã đơn: VPHM1208250005" at bounding box center [531, 189] width 185 height 17
copy span "VPHM1208250005"
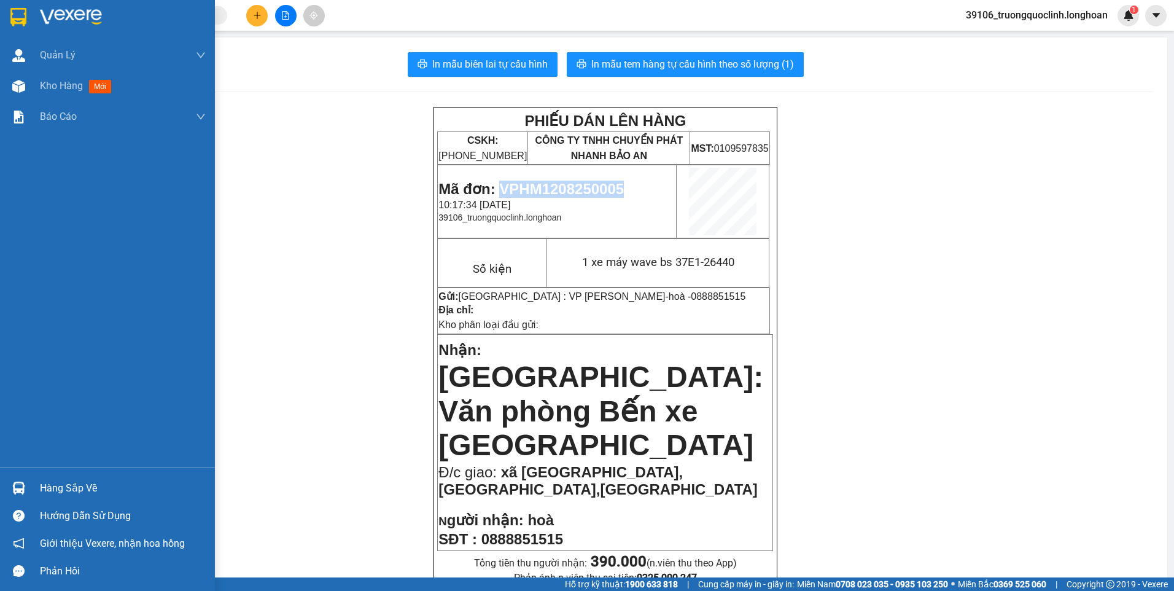
click at [20, 23] on img at bounding box center [18, 17] width 16 height 18
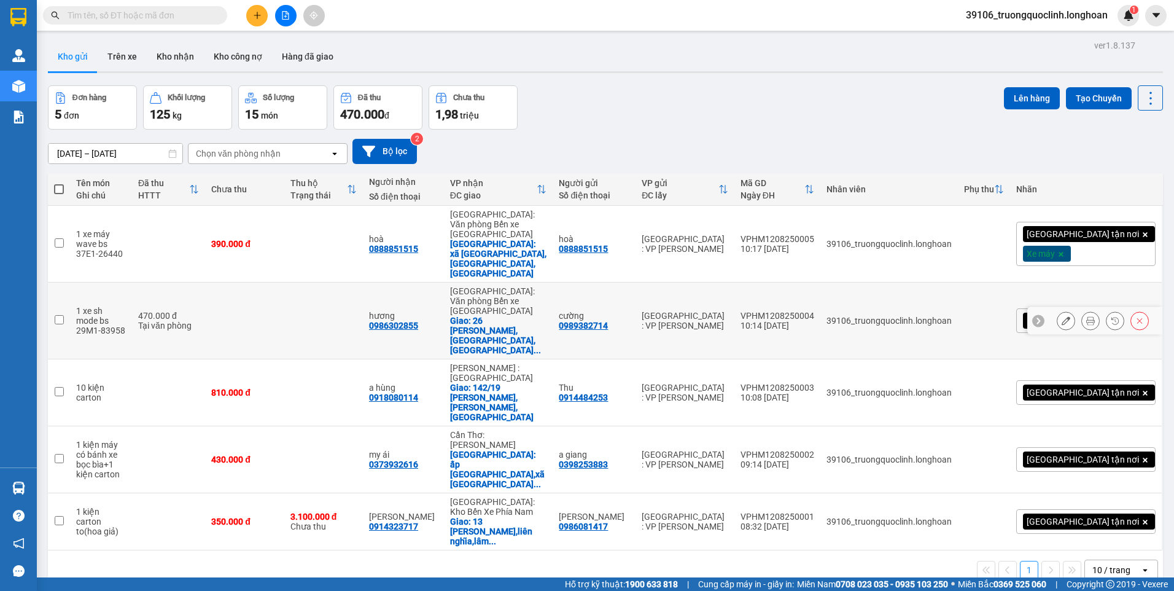
click at [1107, 310] on button at bounding box center [1115, 320] width 17 height 21
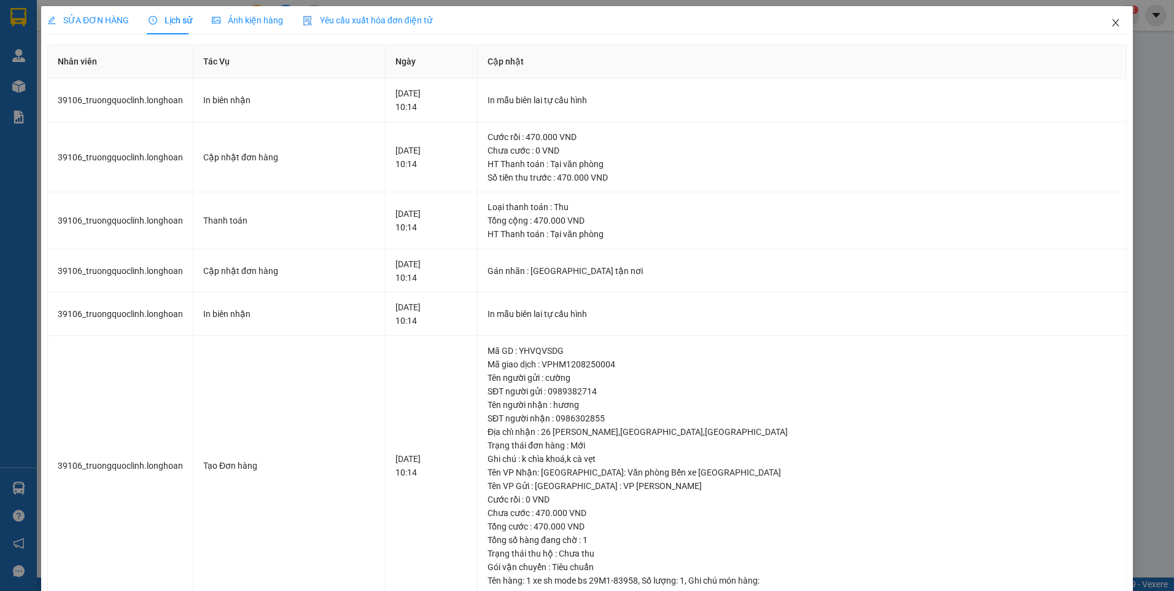
click at [1111, 27] on icon "close" at bounding box center [1116, 23] width 10 height 10
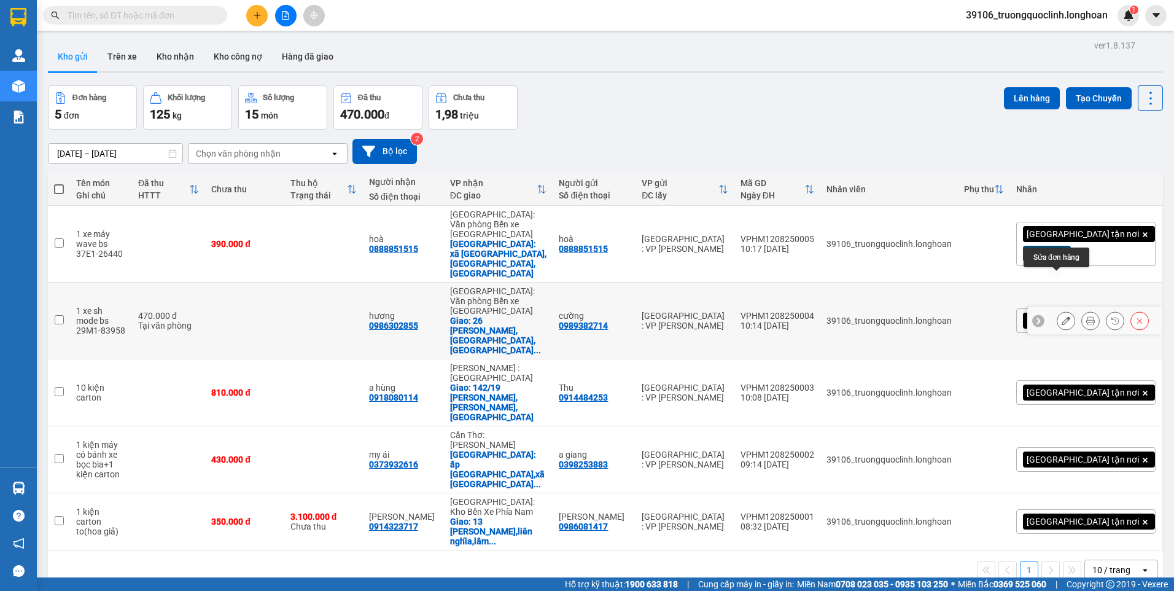
click at [1062, 316] on icon at bounding box center [1066, 320] width 9 height 9
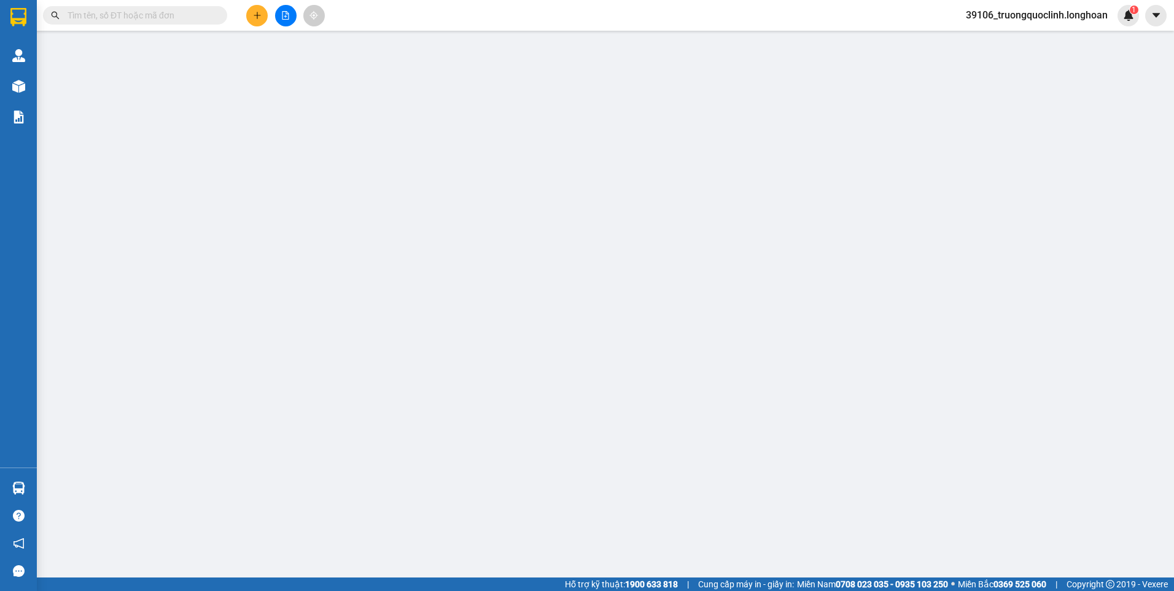
type input "0989382714"
type input "cường"
type input "0986302855"
type input "hương"
checkbox input "true"
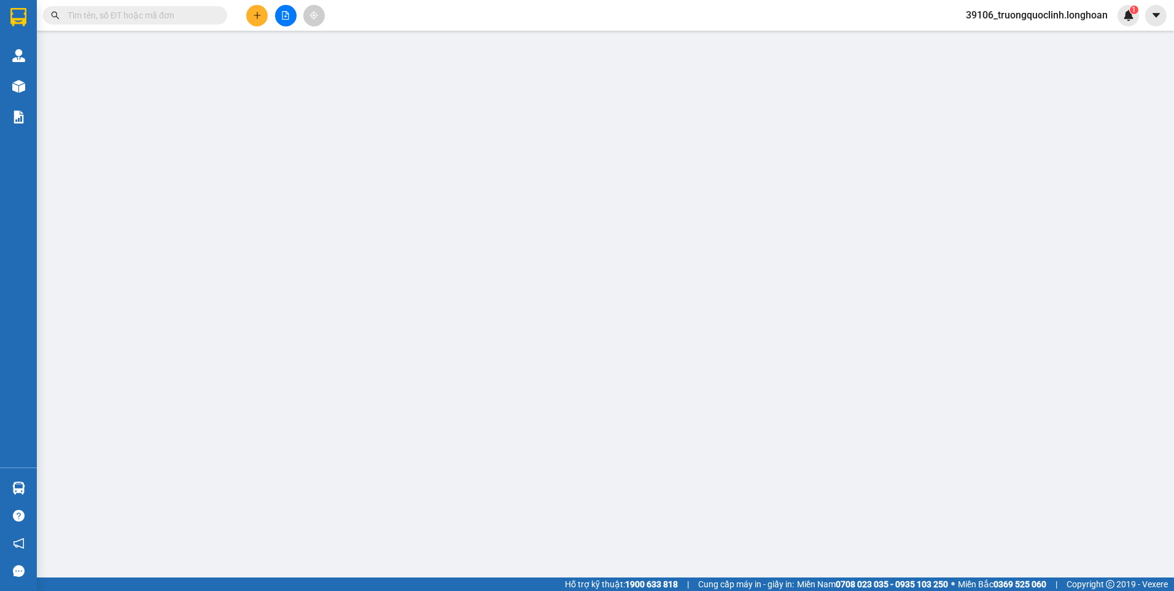
type input "26 [PERSON_NAME],[GEOGRAPHIC_DATA],[GEOGRAPHIC_DATA]"
type input "k chìa khoá,k cà vẹt"
type input "470.000"
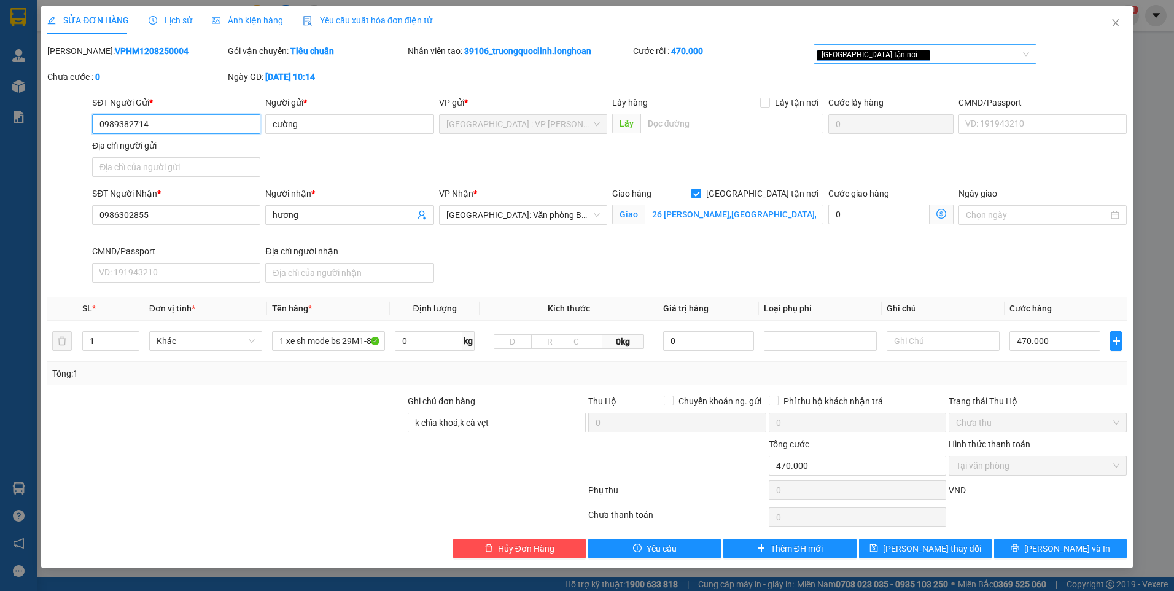
click at [909, 58] on div "[GEOGRAPHIC_DATA] tận nơi" at bounding box center [919, 54] width 205 height 15
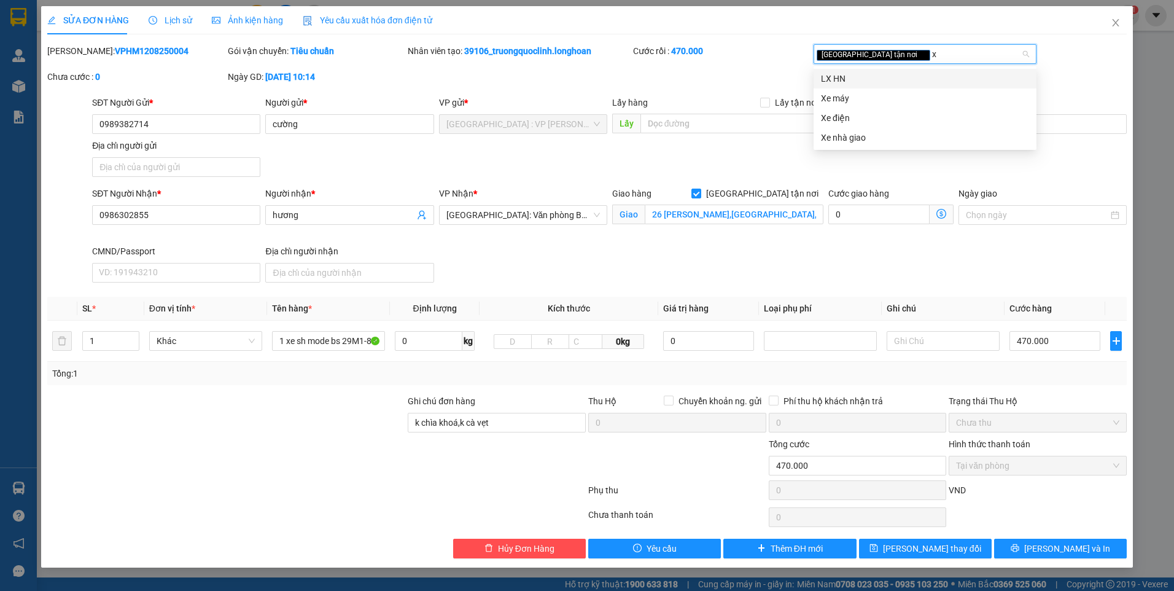
type input "xe"
click at [854, 83] on div "Xe máy" at bounding box center [925, 79] width 208 height 14
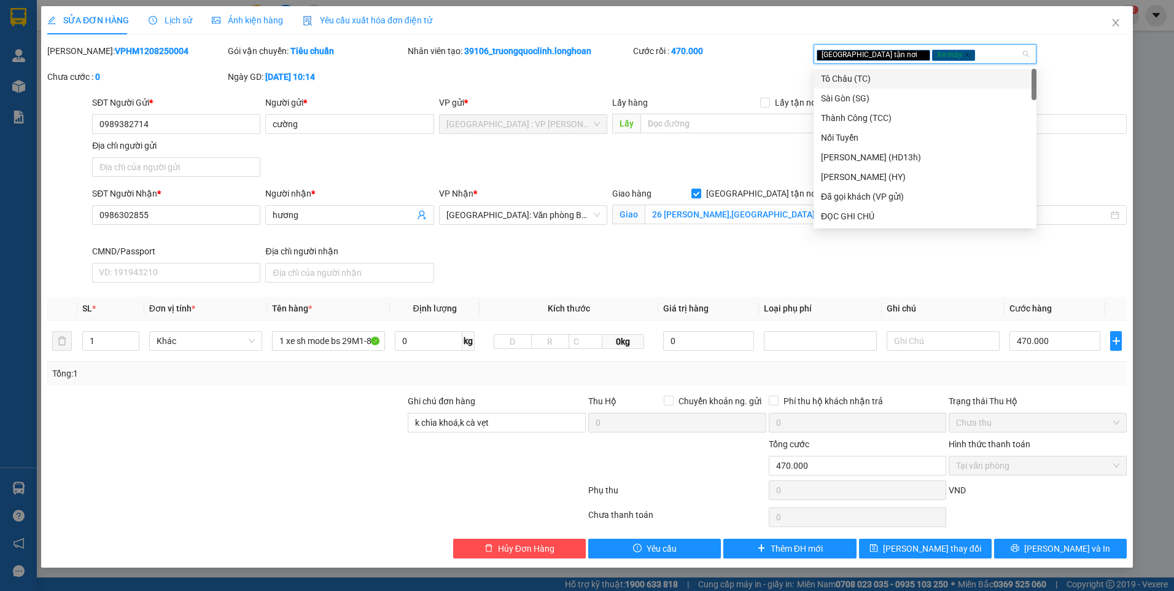
click at [769, 66] on div "Cước rồi : 470.000" at bounding box center [722, 57] width 181 height 26
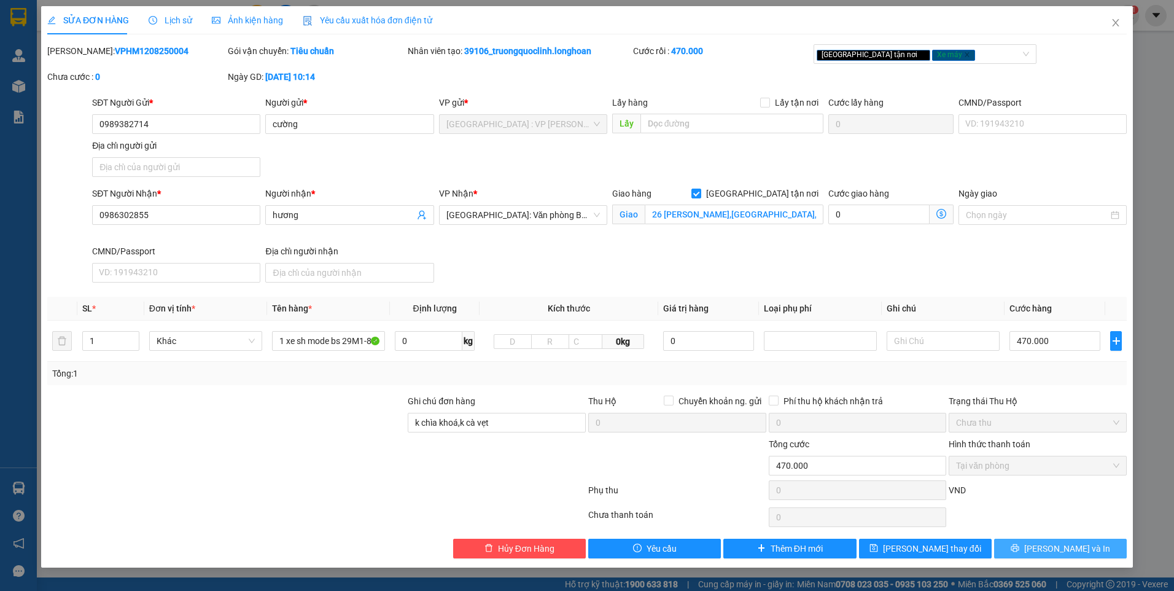
click at [1047, 544] on button "[PERSON_NAME] và In" at bounding box center [1060, 549] width 133 height 20
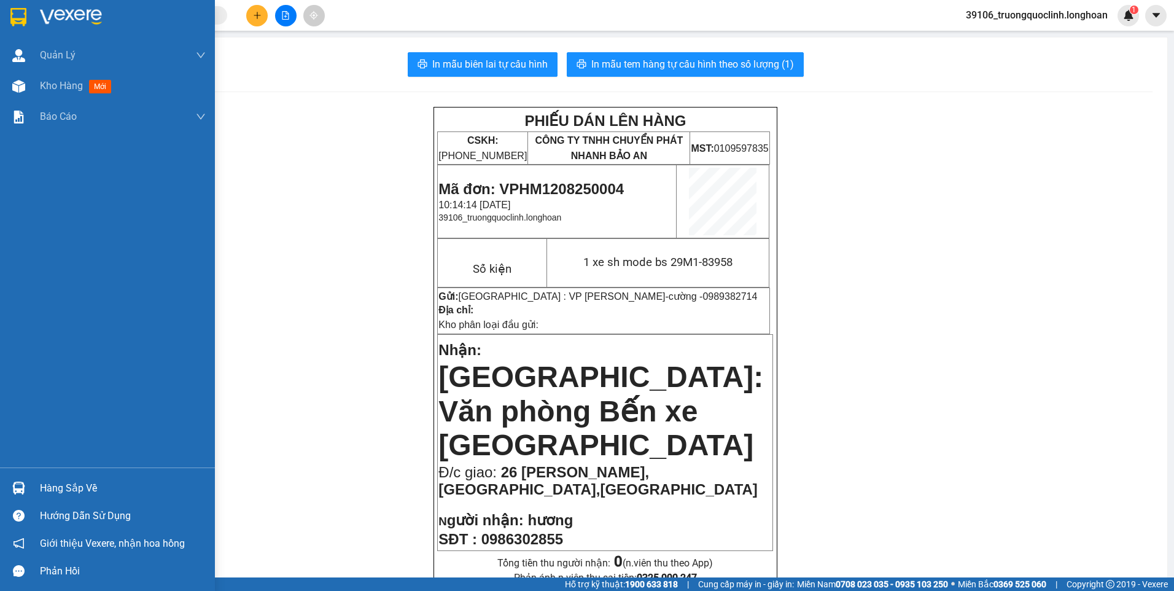
click at [15, 3] on div at bounding box center [107, 20] width 215 height 40
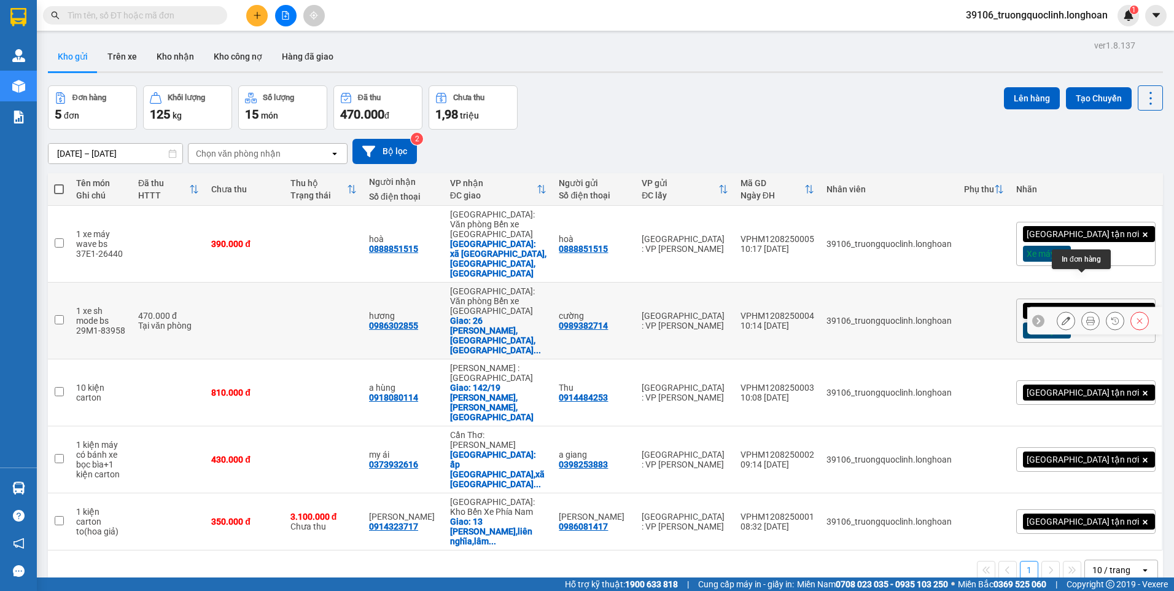
click at [1089, 310] on button at bounding box center [1090, 320] width 17 height 21
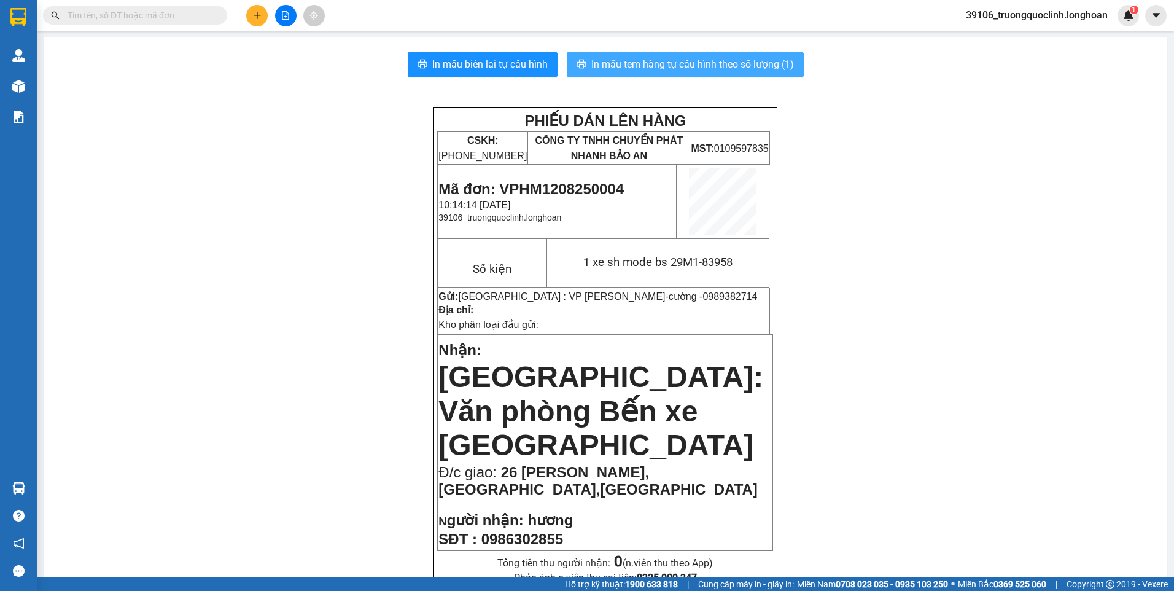
click at [731, 58] on span "In mẫu tem hàng tự cấu hình theo số lượng (1)" at bounding box center [692, 64] width 203 height 15
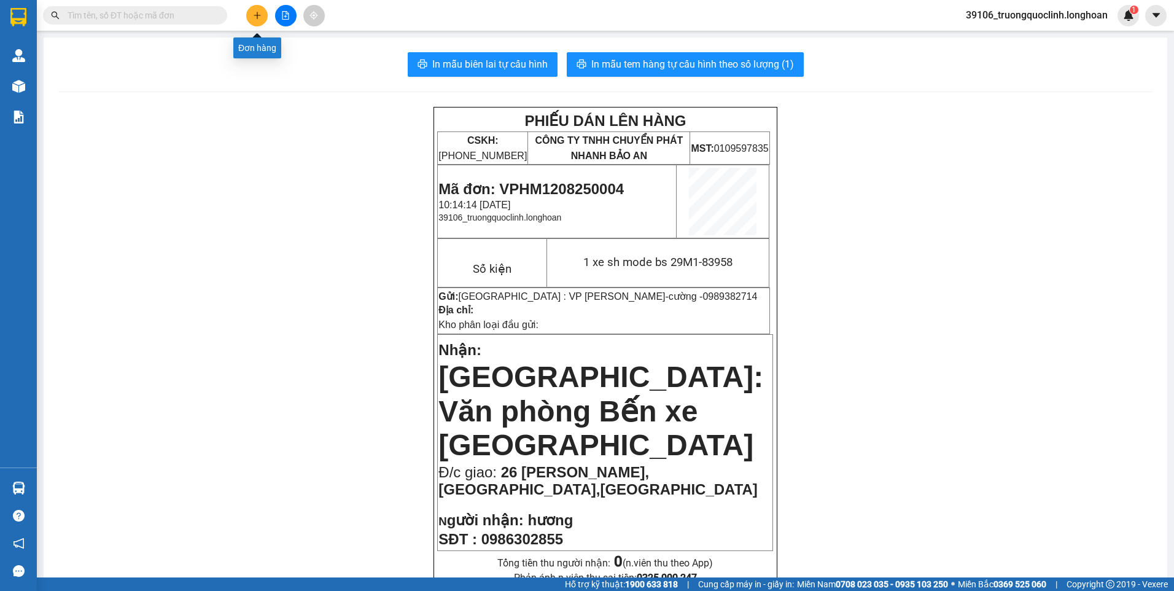
click at [254, 18] on icon "plus" at bounding box center [257, 15] width 9 height 9
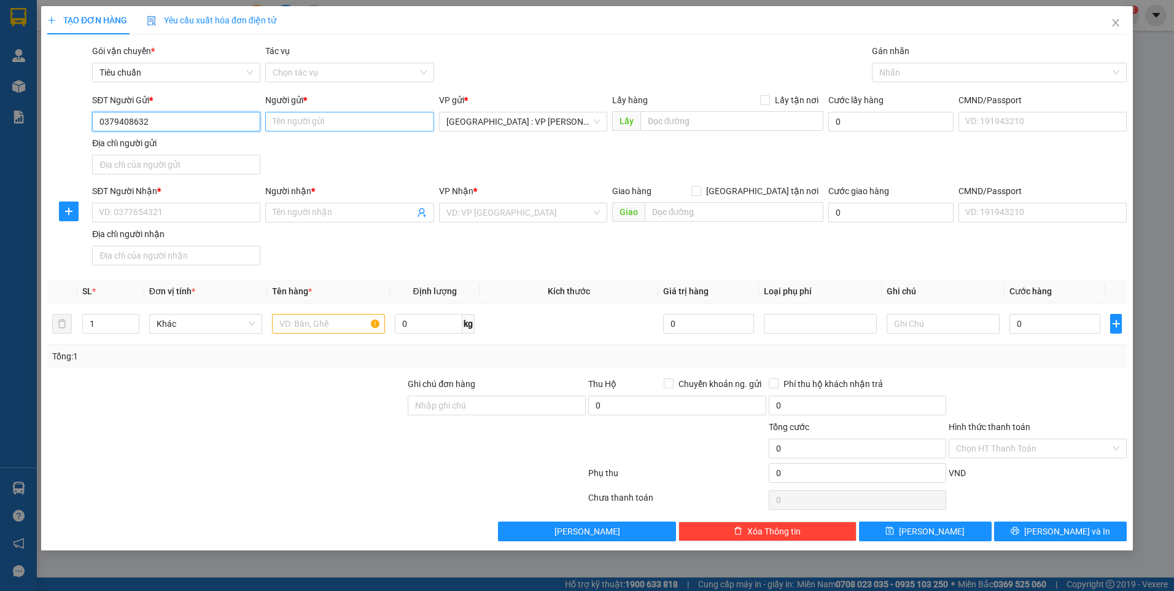
type input "0379408632"
click at [311, 122] on input "Người gửi *" at bounding box center [349, 122] width 168 height 20
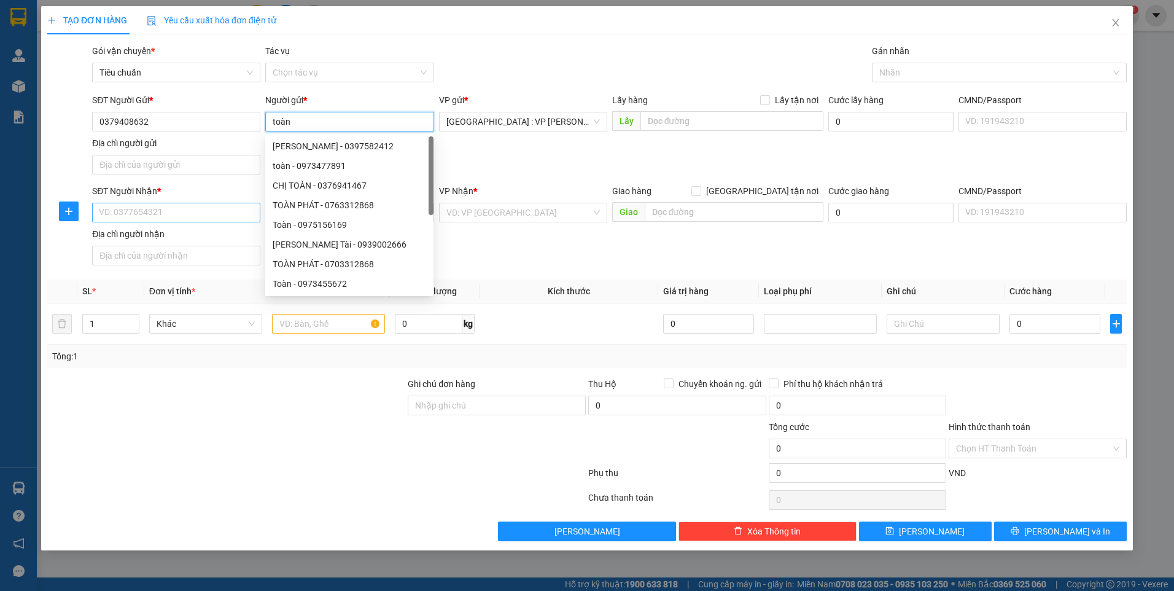
type input "toàn"
click at [197, 213] on input "SĐT Người Nhận *" at bounding box center [176, 213] width 168 height 20
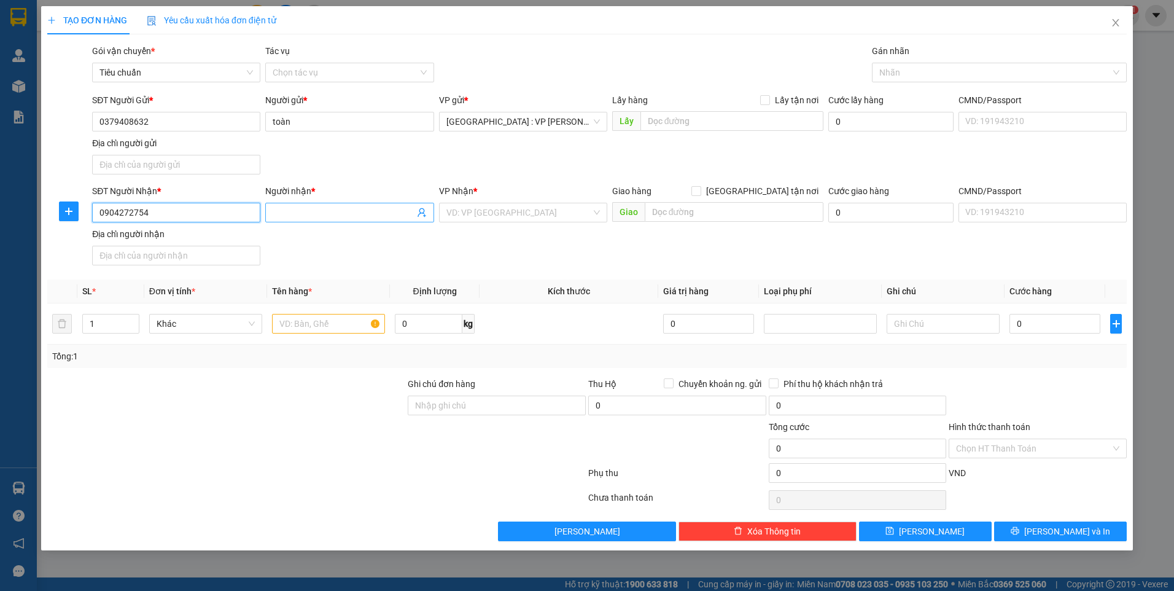
type input "0904272754"
click at [319, 216] on input "Người nhận *" at bounding box center [343, 213] width 141 height 14
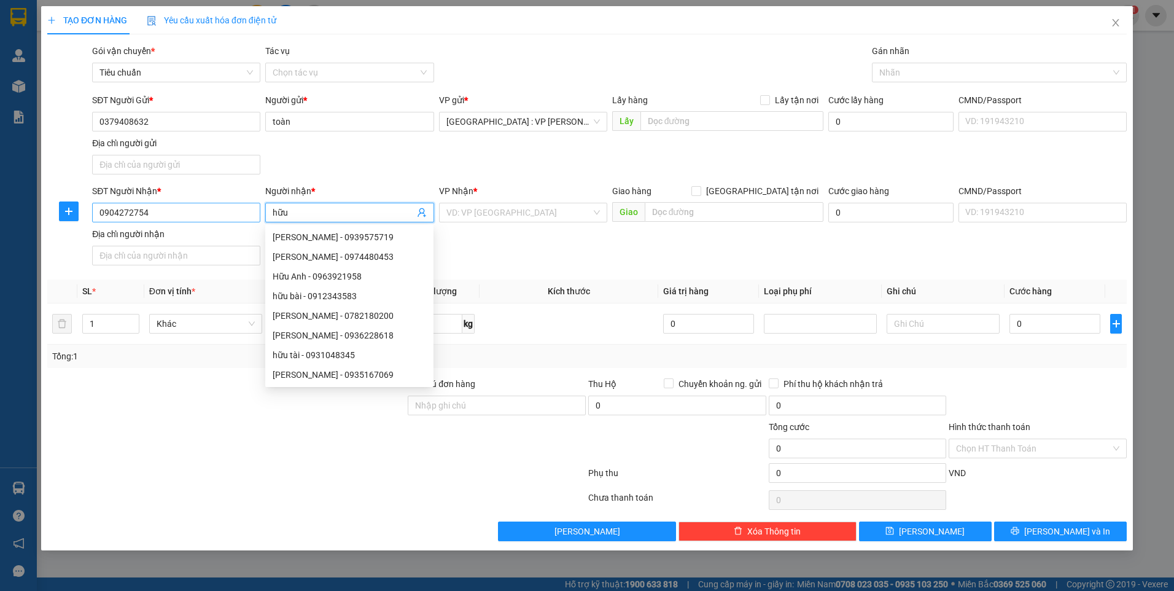
type input "hữu"
click at [152, 216] on input "0904272754" at bounding box center [176, 213] width 168 height 20
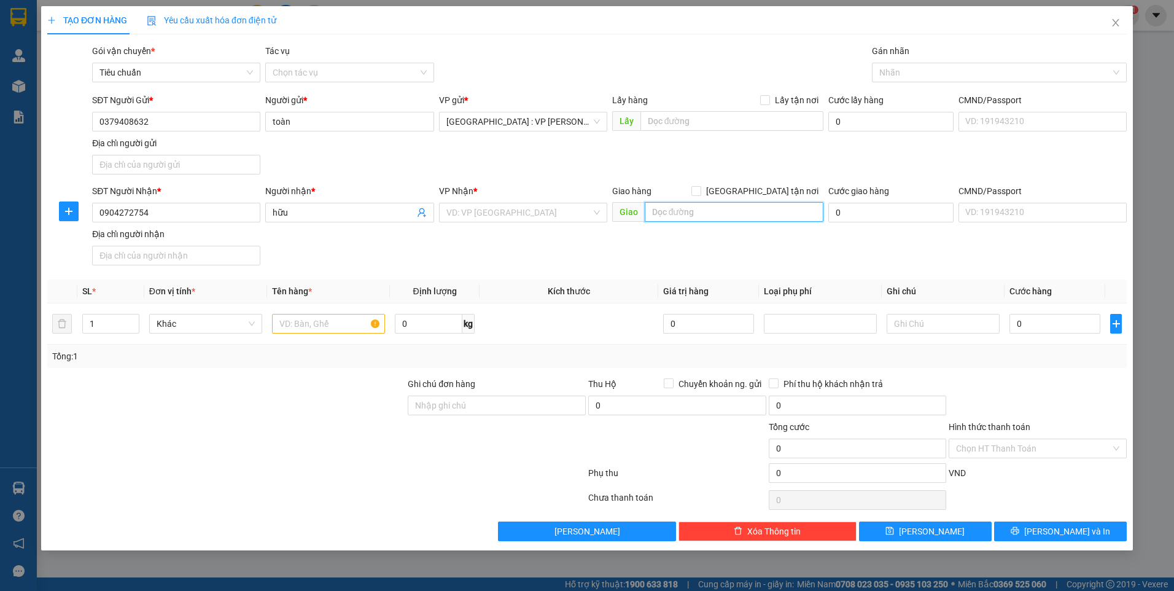
click at [689, 216] on input "text" at bounding box center [734, 212] width 179 height 20
click at [711, 215] on input "274" at bounding box center [734, 212] width 179 height 20
click at [787, 215] on input "274 đường núi thành,[GEOGRAPHIC_DATA]," at bounding box center [734, 212] width 179 height 20
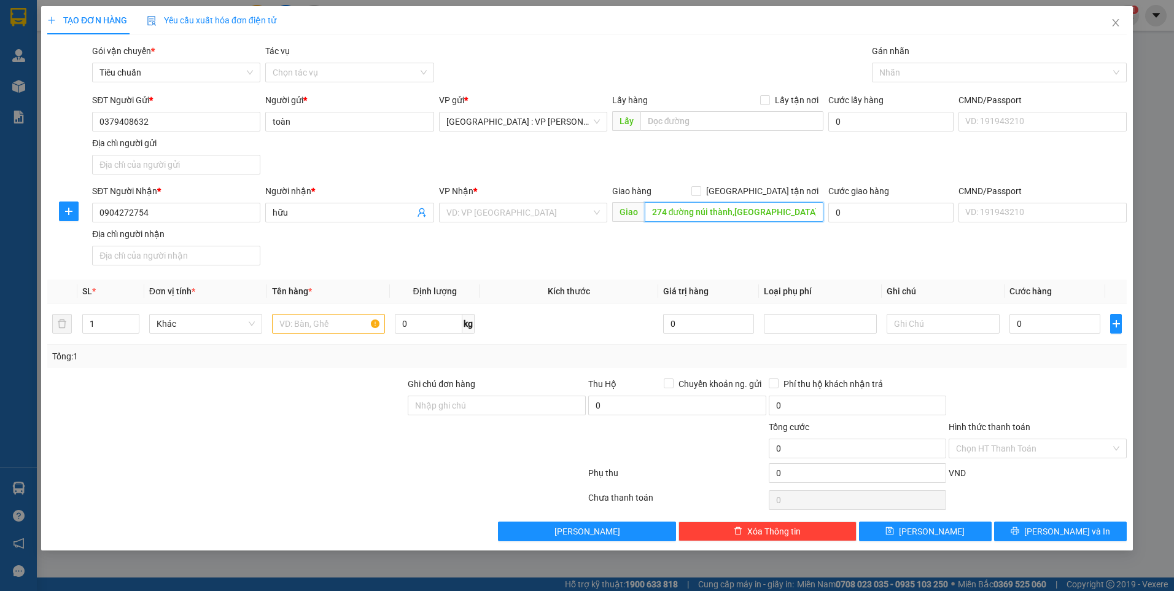
click at [785, 212] on input "274 đường núi thành,[GEOGRAPHIC_DATA]," at bounding box center [734, 212] width 179 height 20
click at [793, 209] on input "274 đường núi thành,[GEOGRAPHIC_DATA]," at bounding box center [734, 212] width 179 height 20
type input "274 đường núi thành,[GEOGRAPHIC_DATA],[GEOGRAPHIC_DATA],[GEOGRAPHIC_DATA]"
click at [774, 187] on span "[GEOGRAPHIC_DATA] tận nơi" at bounding box center [762, 191] width 122 height 14
click at [700, 187] on input "[GEOGRAPHIC_DATA] tận nơi" at bounding box center [696, 190] width 9 height 9
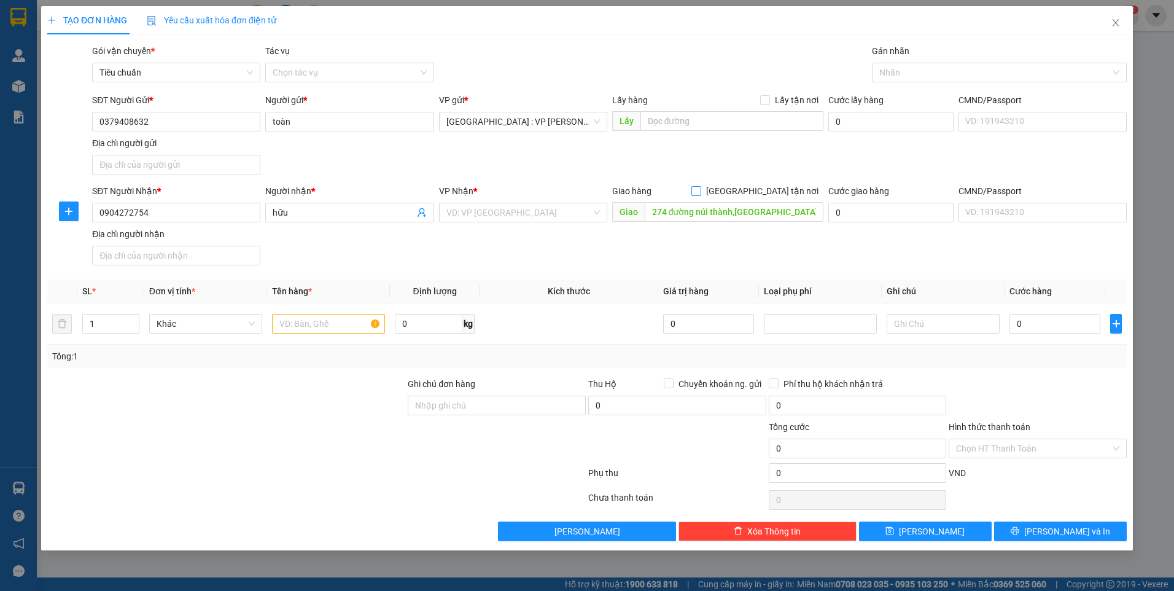
checkbox input "true"
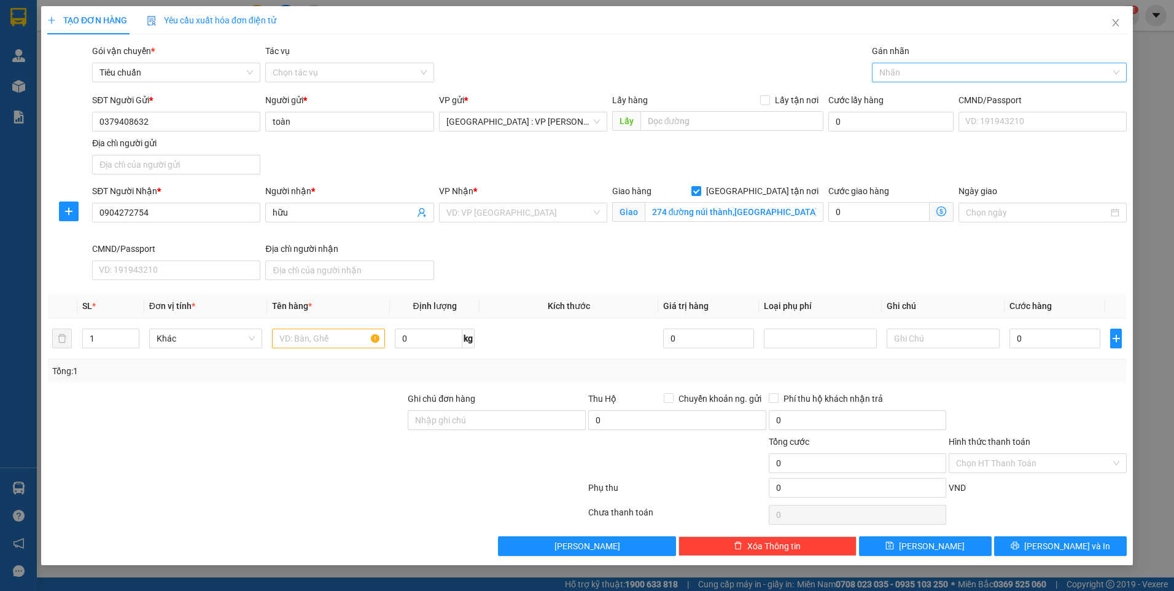
click at [913, 77] on div at bounding box center [993, 72] width 236 height 15
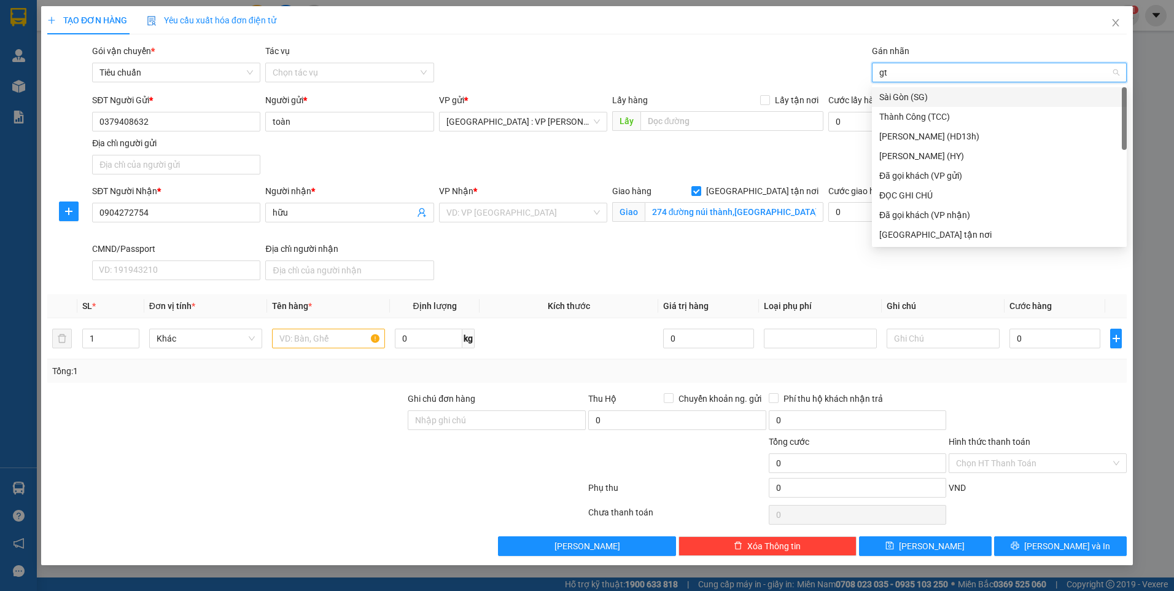
type input "gtn"
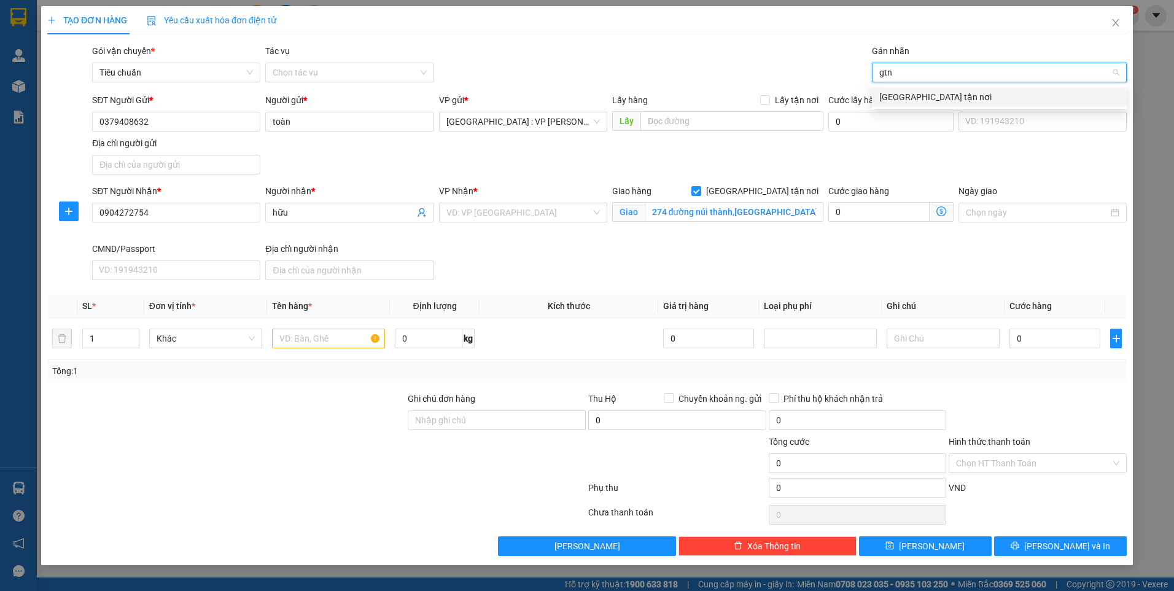
click at [910, 92] on div "[GEOGRAPHIC_DATA] tận nơi" at bounding box center [1000, 97] width 240 height 14
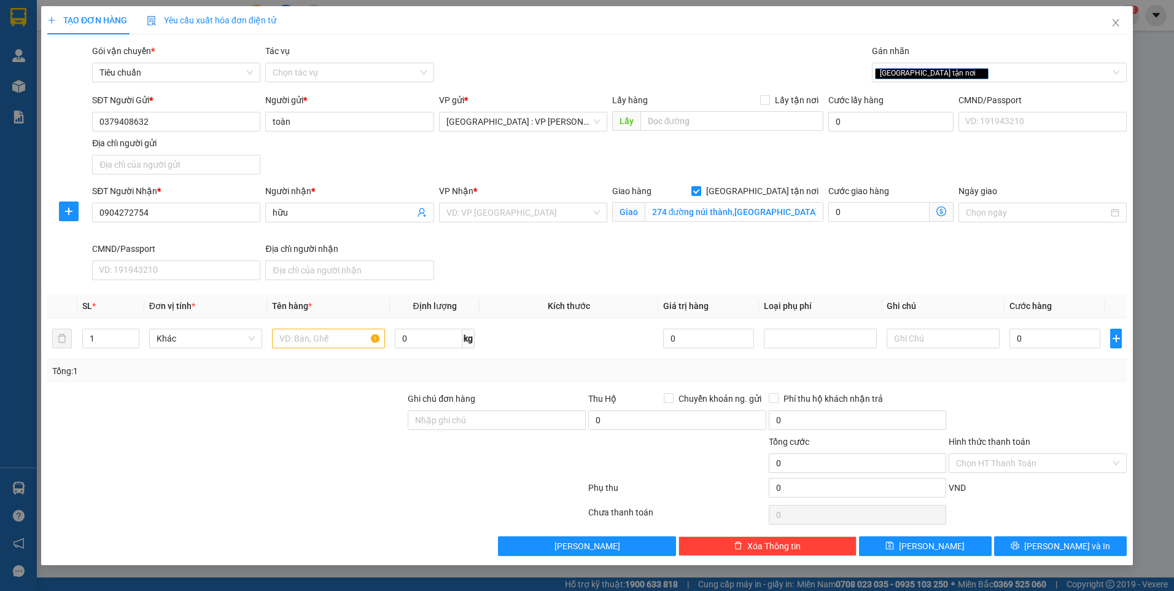
drag, startPoint x: 749, startPoint y: 60, endPoint x: 742, endPoint y: 62, distance: 7.6
click at [749, 60] on div "Gói vận chuyển * Tiêu chuẩn Tác vụ Chọn tác vụ Gán nhãn Giao tận nơi" at bounding box center [610, 65] width 1040 height 43
click at [546, 209] on input "search" at bounding box center [519, 212] width 145 height 18
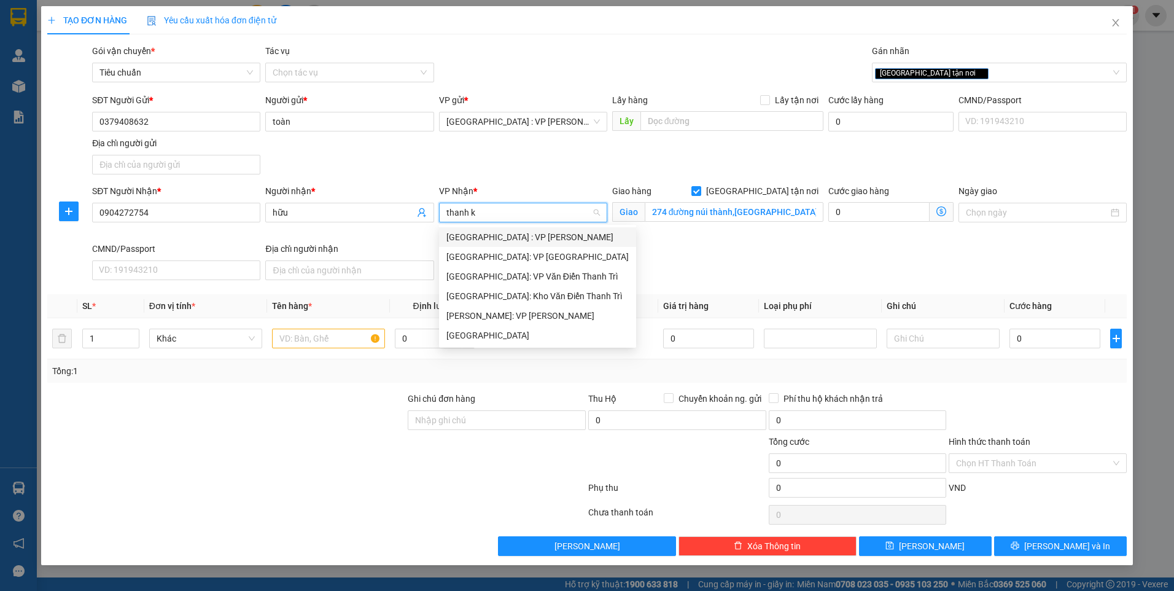
type input "thanh kh"
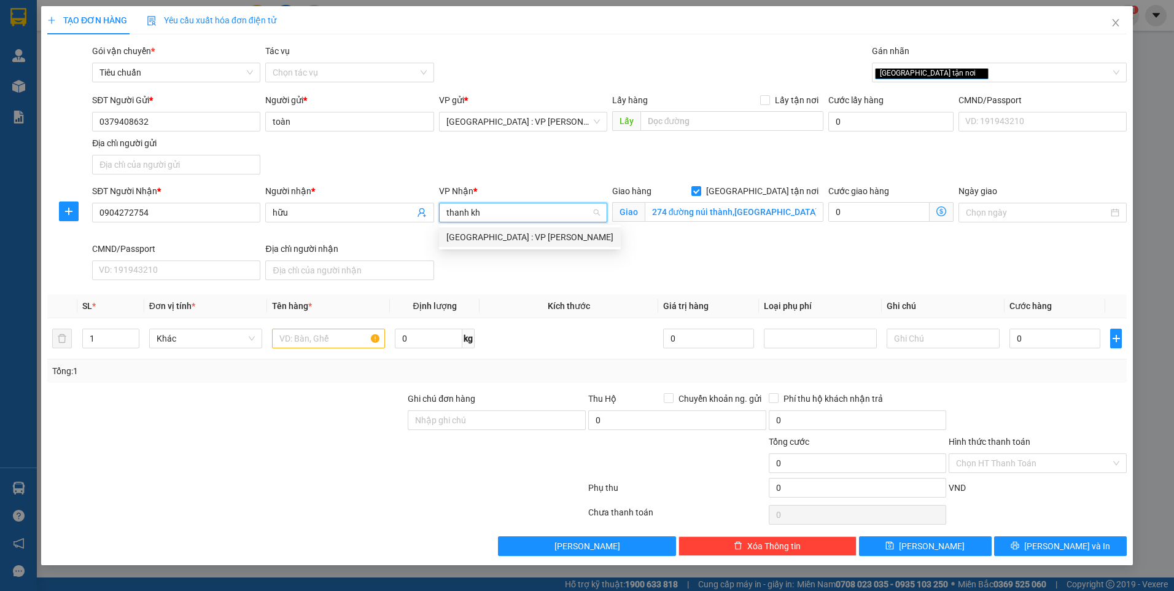
drag, startPoint x: 537, startPoint y: 233, endPoint x: 529, endPoint y: 244, distance: 12.8
click at [537, 235] on div "[GEOGRAPHIC_DATA] : VP [PERSON_NAME]" at bounding box center [530, 237] width 167 height 14
click at [321, 330] on input "text" at bounding box center [328, 339] width 113 height 20
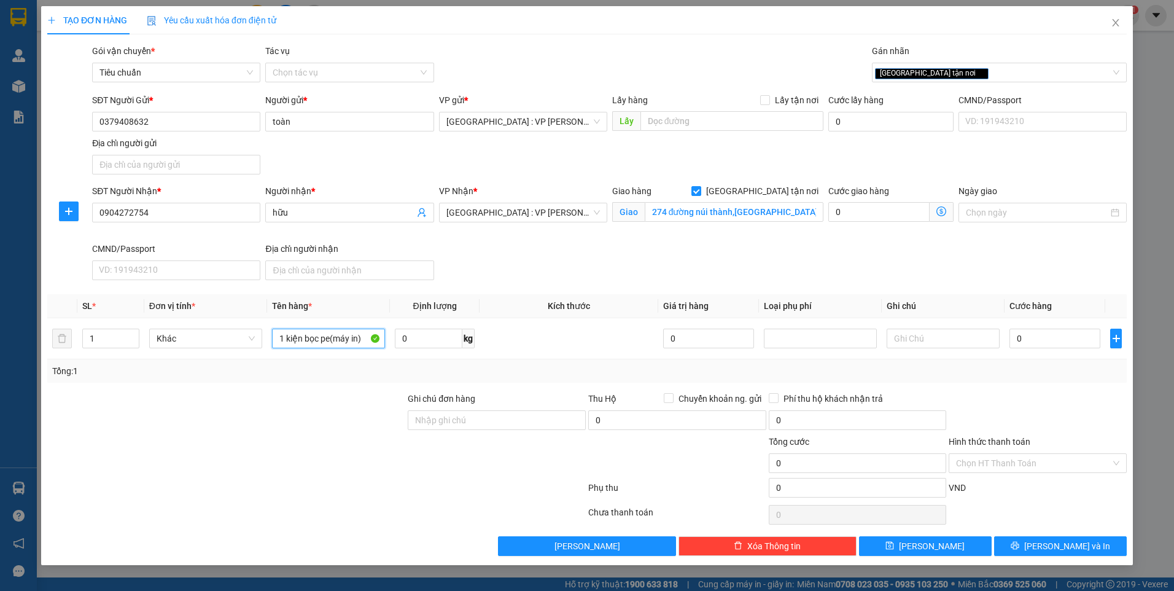
type input "1 kiện bọc pe(máy in)"
click at [334, 408] on div at bounding box center [226, 413] width 361 height 43
click at [481, 423] on input "Ghi chú đơn hàng" at bounding box center [497, 420] width 178 height 20
type input "nhận nguyên kiện,giao nguyên kiện,bể vỡ k đền"
click at [329, 335] on input "1 kiện bọc pe(máy in)" at bounding box center [328, 339] width 113 height 20
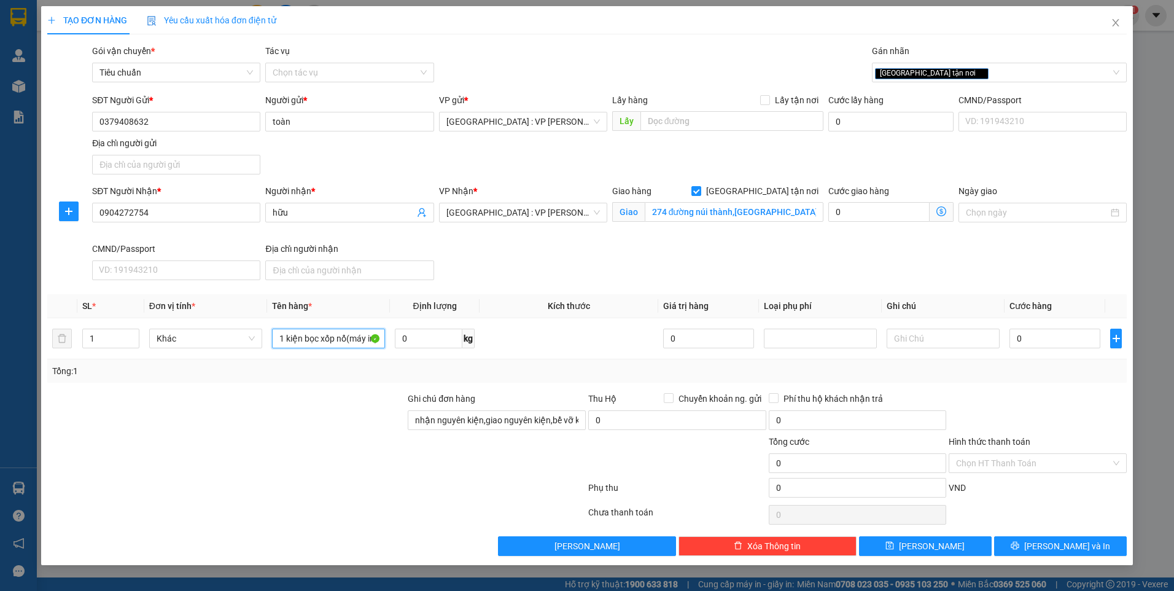
type input "1 kiện bọc xốp nổ(máy in)"
drag, startPoint x: 293, startPoint y: 477, endPoint x: 581, endPoint y: 441, distance: 290.3
click at [297, 478] on div at bounding box center [316, 490] width 541 height 25
click at [1036, 338] on input "0" at bounding box center [1055, 339] width 91 height 20
type input "1"
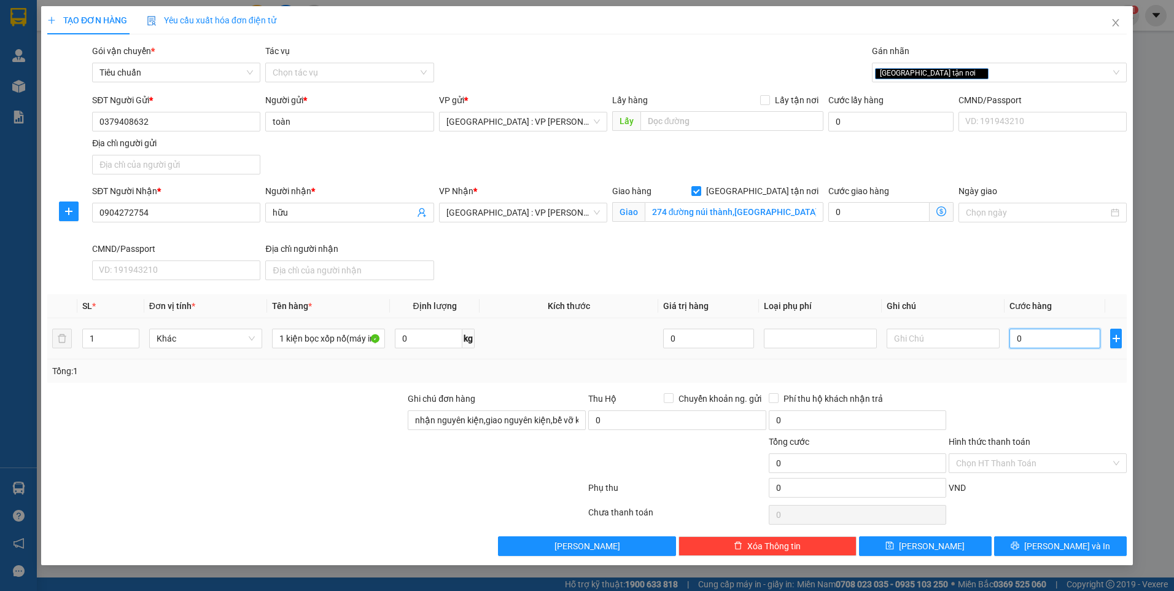
type input "1"
type input "10"
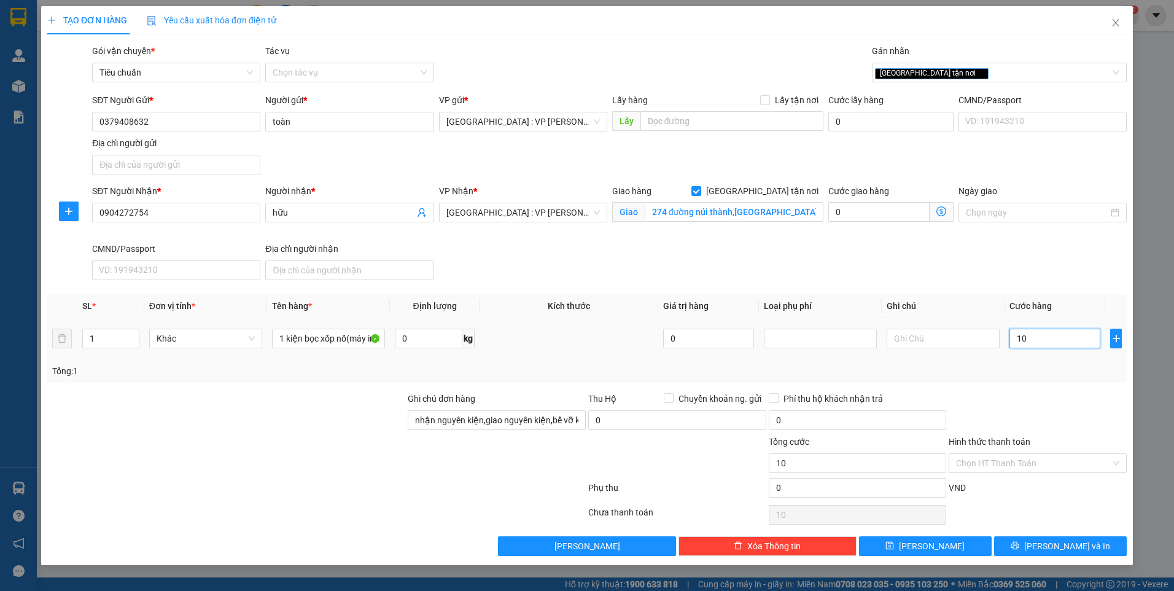
type input "100"
type input "1.000"
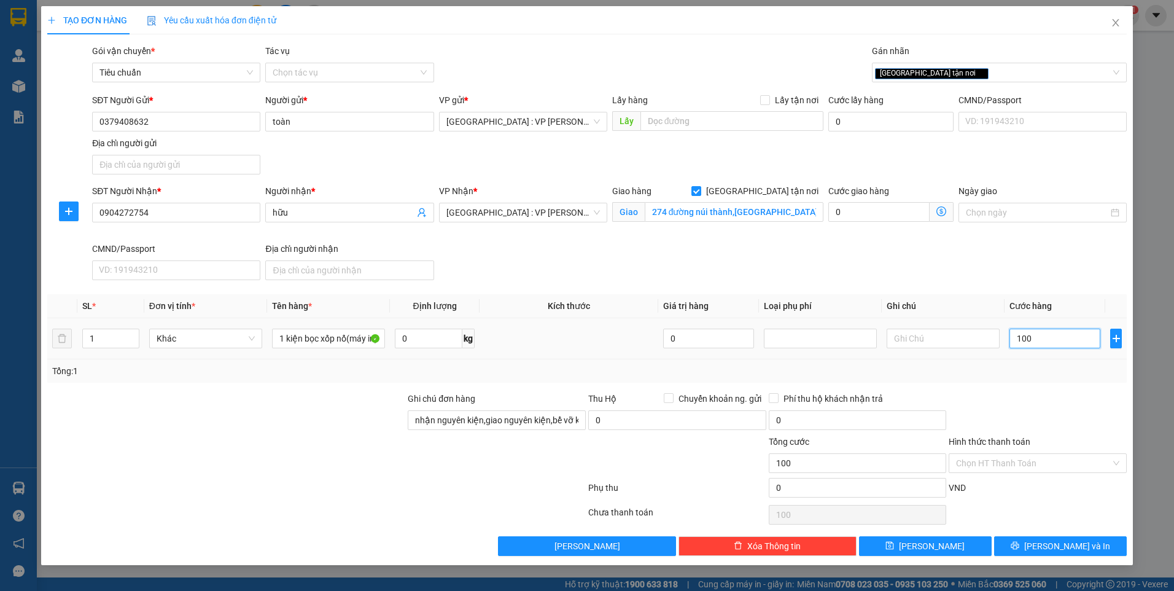
type input "1.000"
type input "10.000"
type input "100.000"
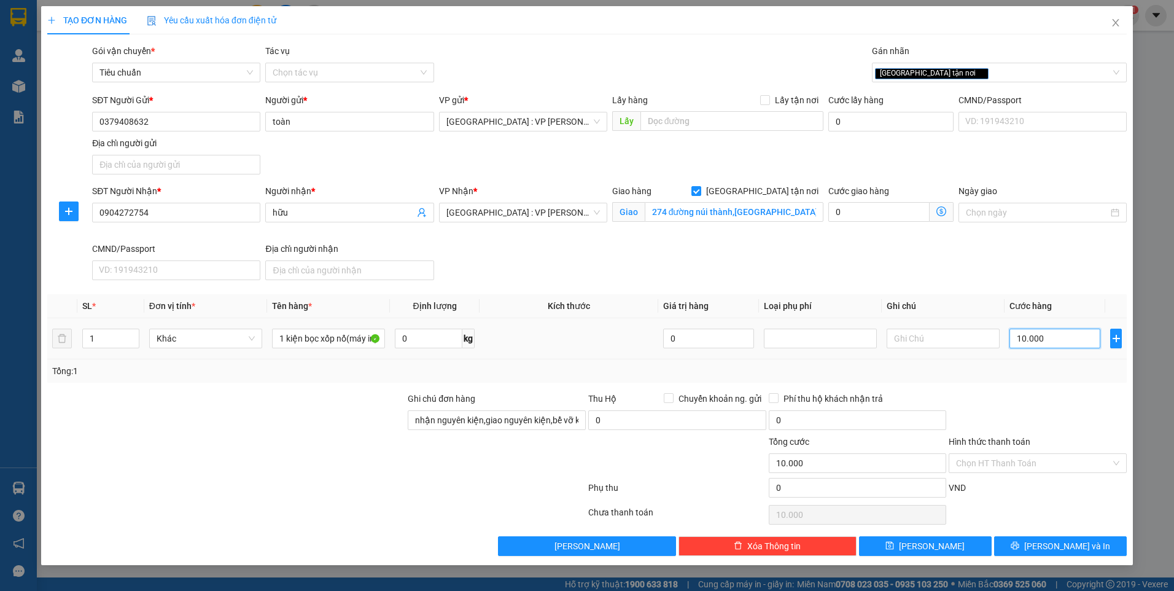
type input "100.000"
type input "100.003"
type input "3"
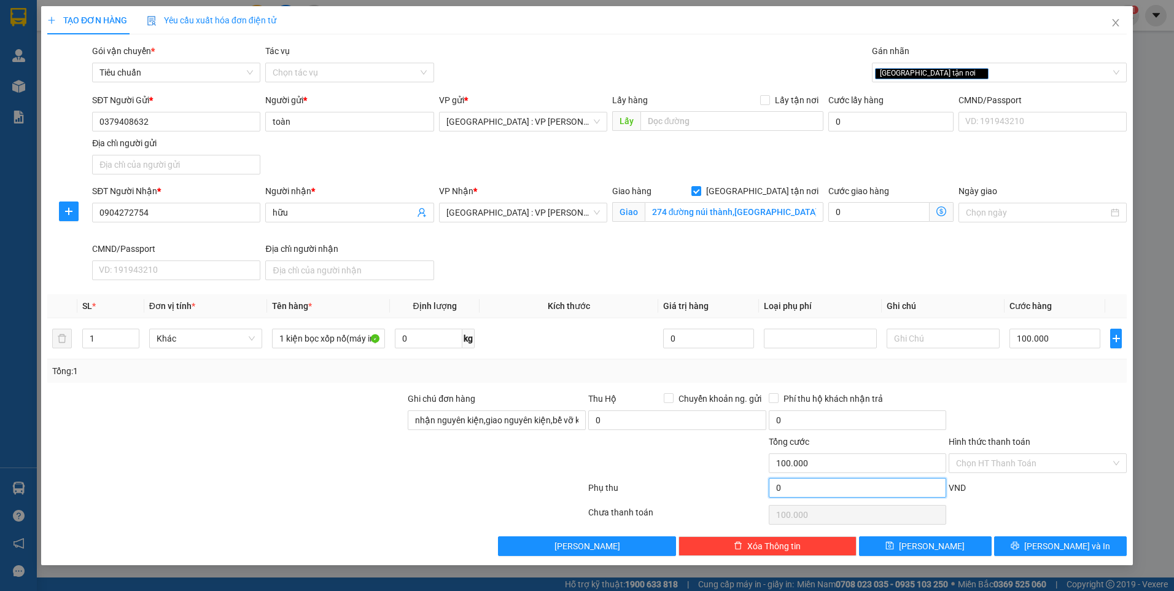
type input "100.003"
type input "30"
type input "100.030"
type input "100.300"
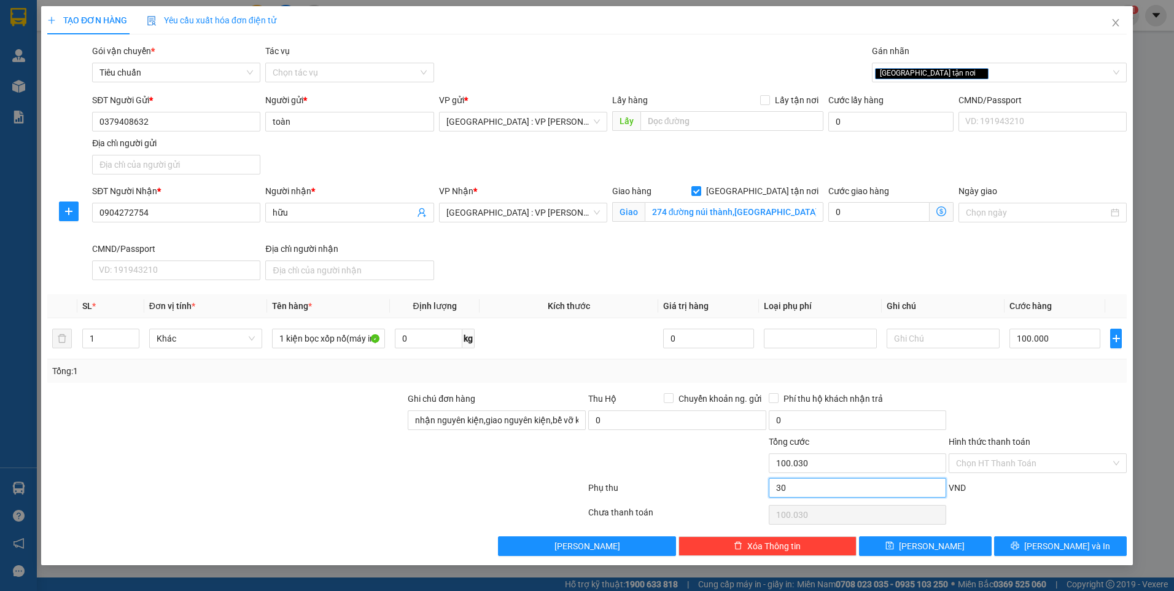
type input "300"
type input "100.300"
type input "103.000"
type input "3.000"
type input "103.000"
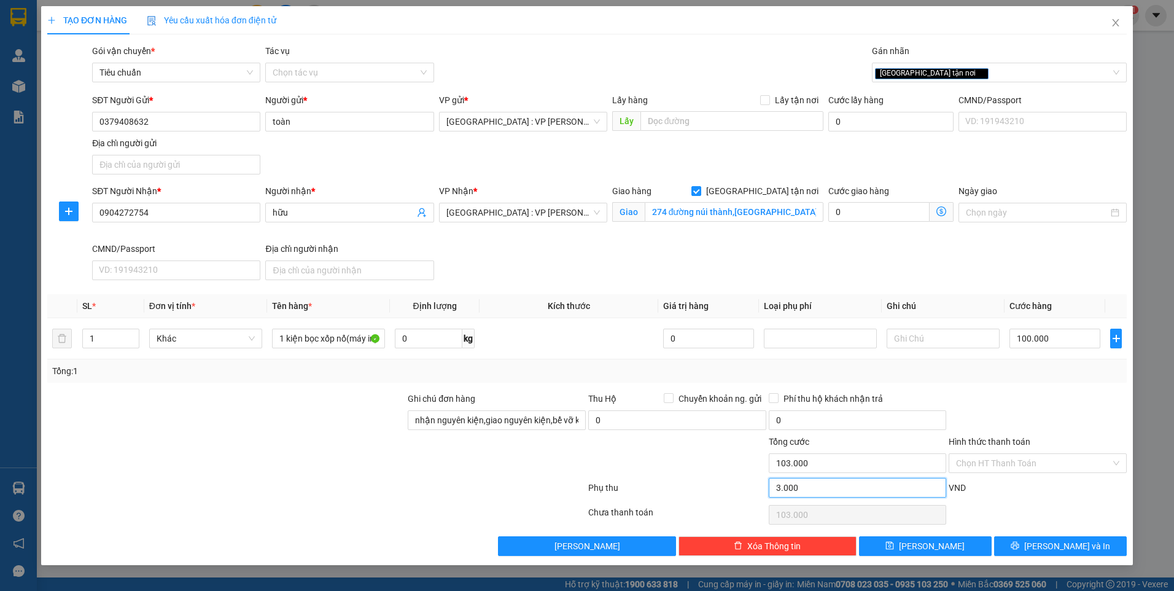
type input "130.000"
type input "30.000"
type input "130.000"
type input "30.000"
click at [1019, 413] on div at bounding box center [1038, 413] width 181 height 43
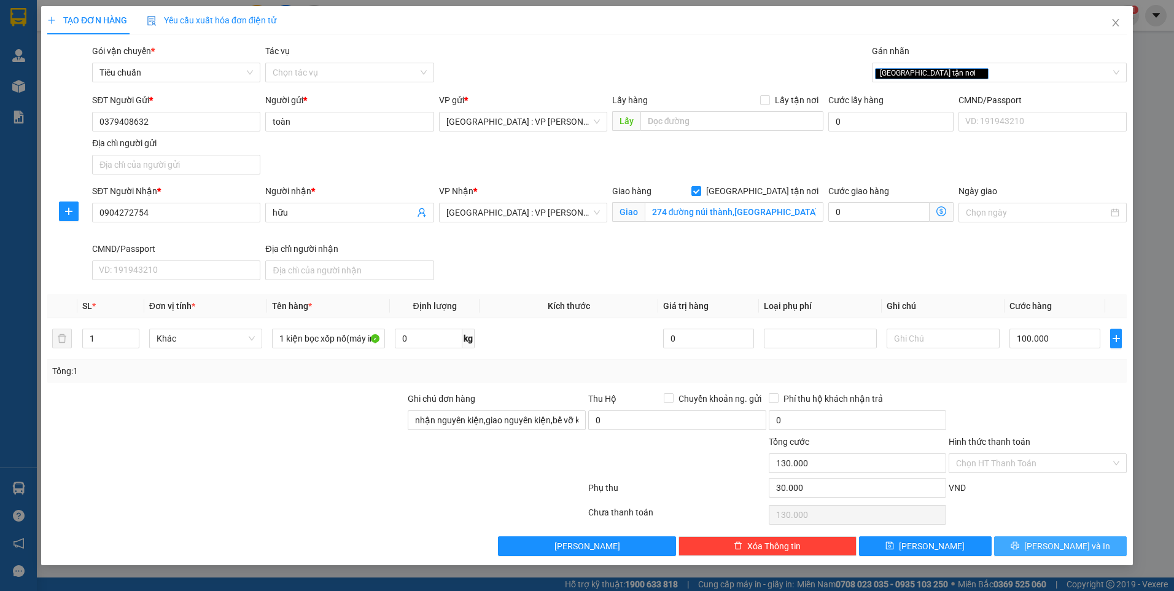
click at [1067, 542] on span "[PERSON_NAME] và In" at bounding box center [1068, 546] width 86 height 14
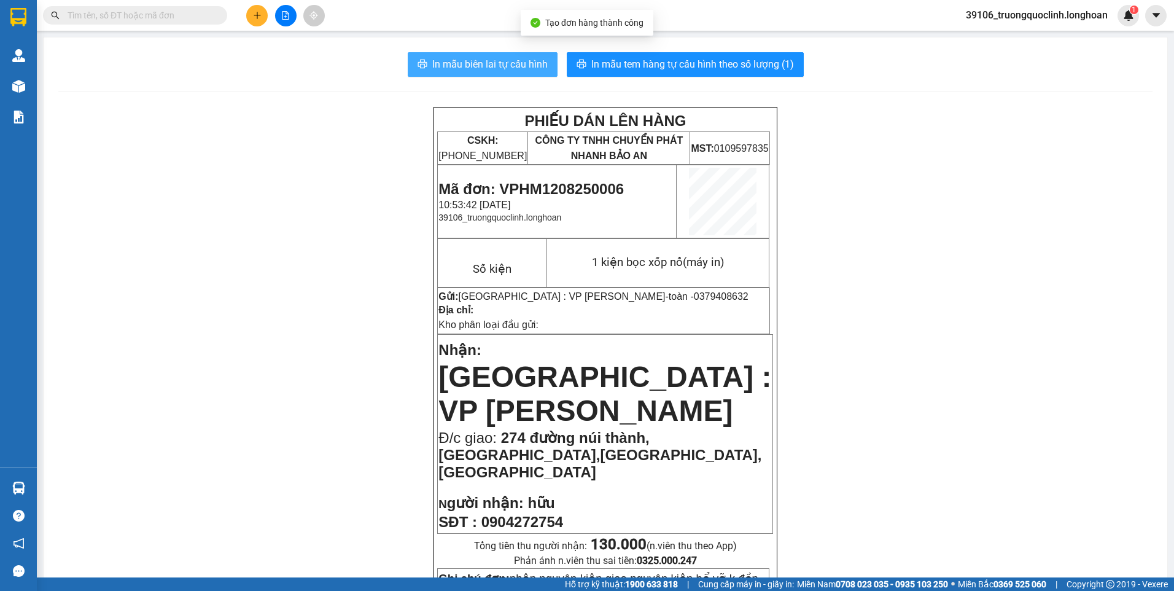
click at [508, 65] on span "In mẫu biên lai tự cấu hình" at bounding box center [489, 64] width 115 height 15
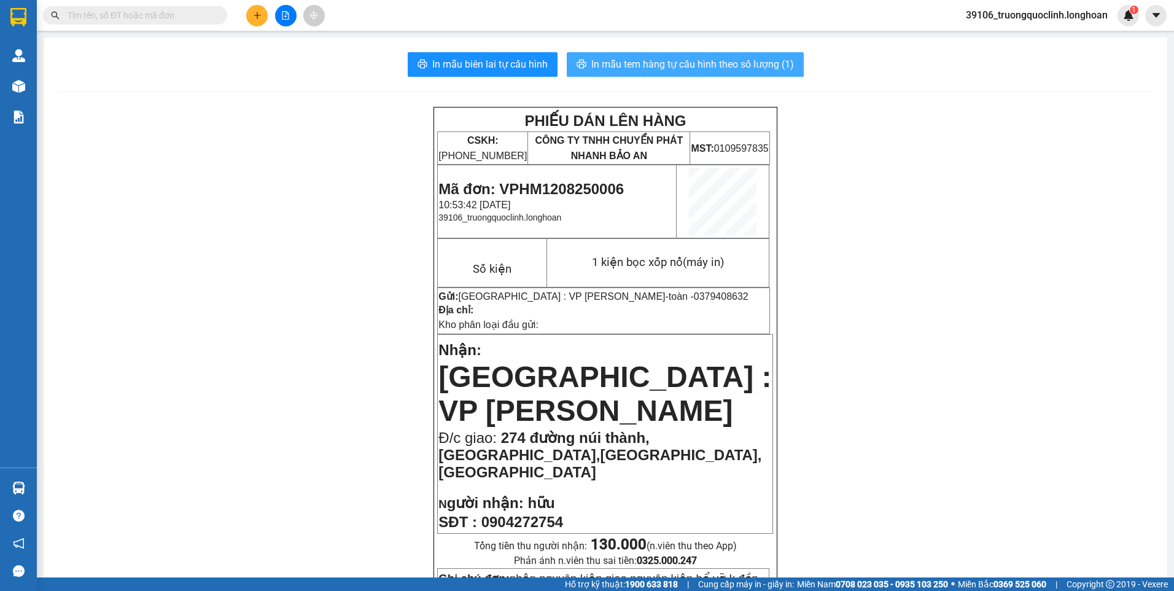
click at [650, 60] on span "In mẫu tem hàng tự cấu hình theo số lượng (1)" at bounding box center [692, 64] width 203 height 15
click at [582, 184] on span "Mã đơn: VPHM1208250006" at bounding box center [531, 189] width 185 height 17
click at [255, 18] on icon "plus" at bounding box center [257, 15] width 9 height 9
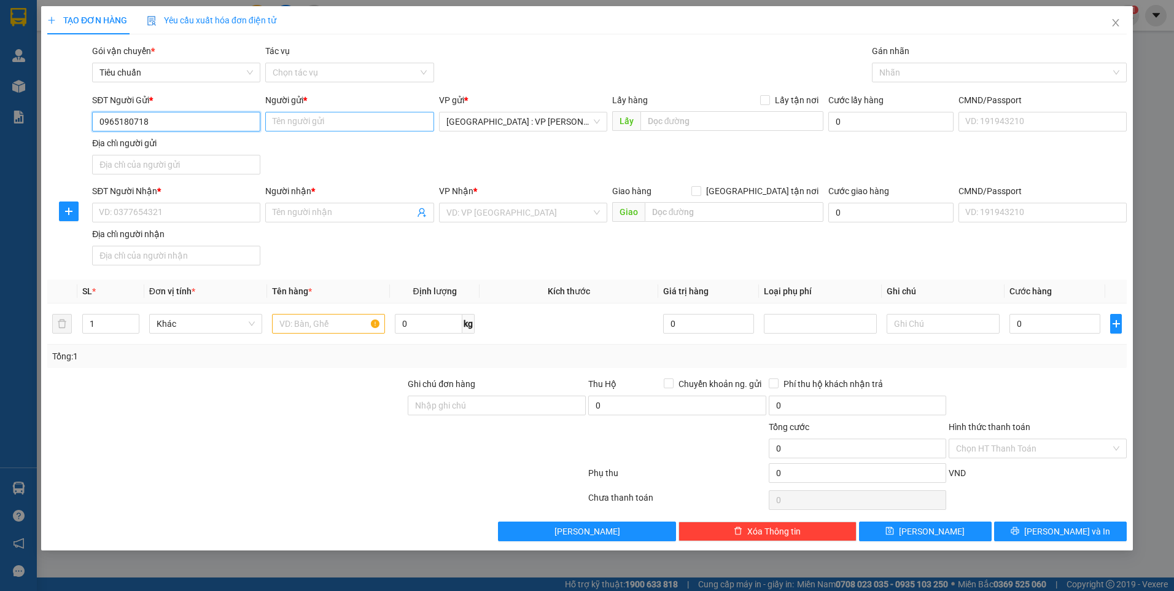
type input "0965180718"
click at [295, 122] on input "Người gửi *" at bounding box center [349, 122] width 168 height 20
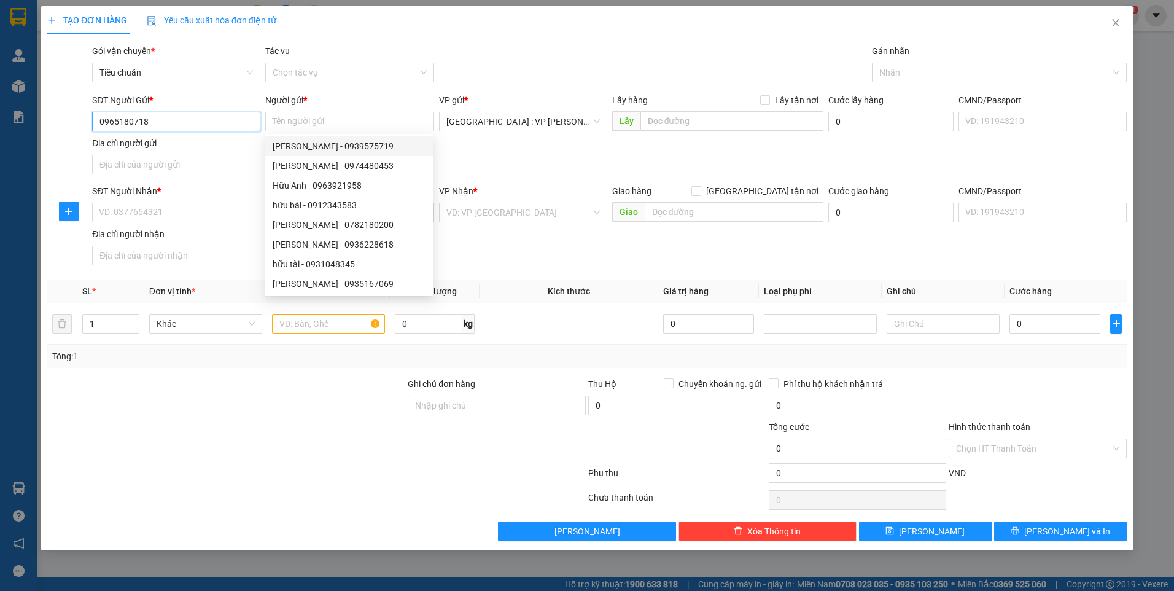
click at [170, 123] on input "0965180718" at bounding box center [176, 122] width 168 height 20
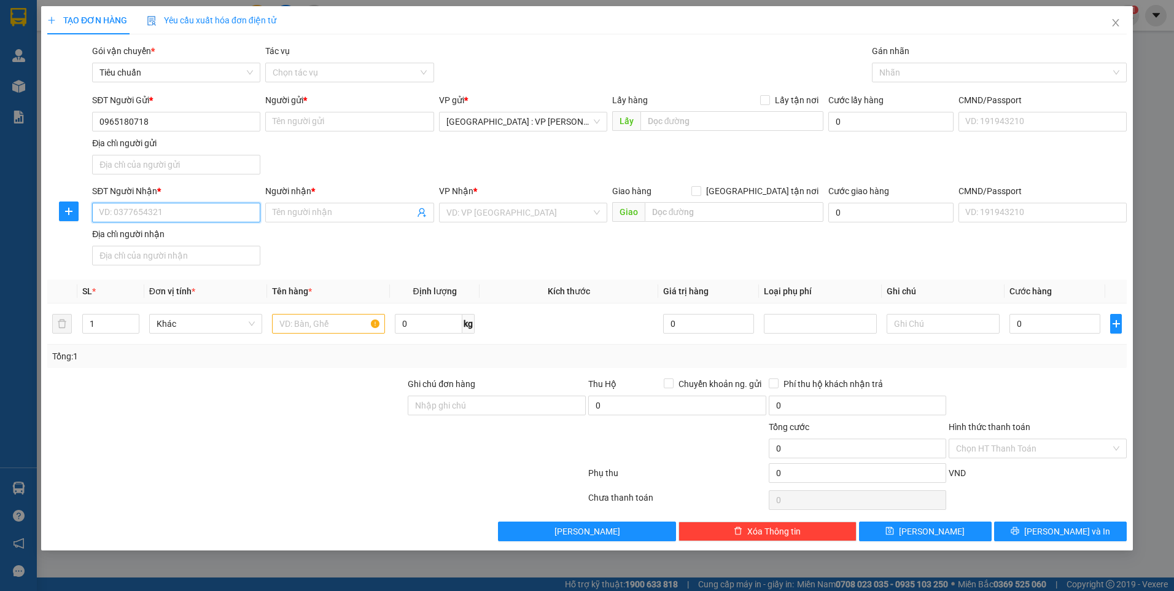
click at [190, 216] on input "SĐT Người Nhận *" at bounding box center [176, 213] width 168 height 20
paste input "0965180718"
type input "0965180718"
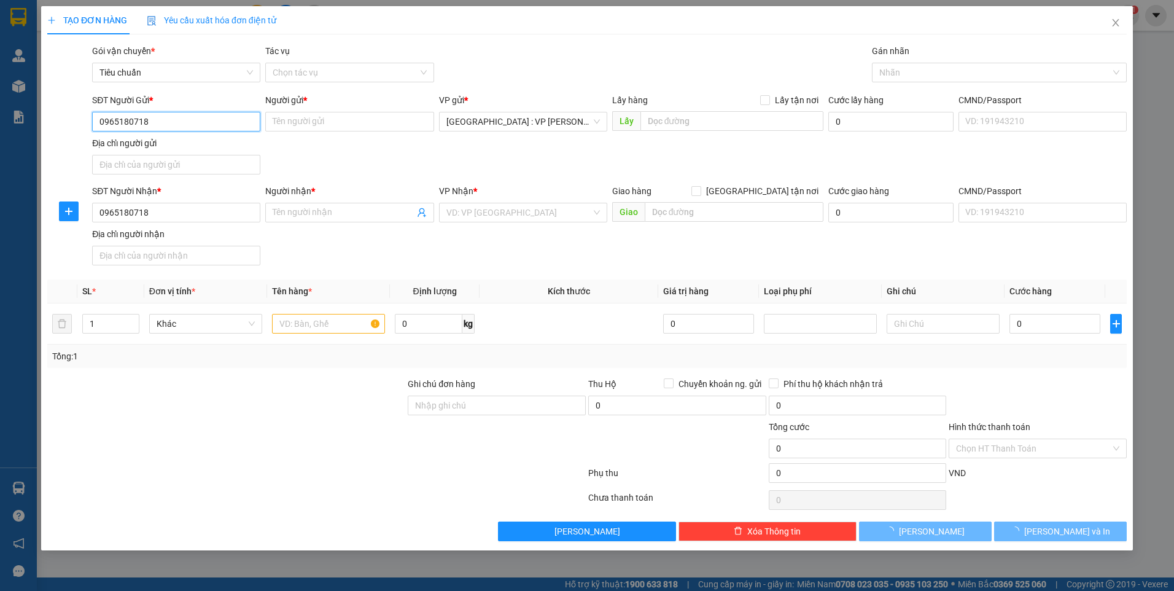
click at [169, 124] on input "0965180718" at bounding box center [176, 122] width 168 height 20
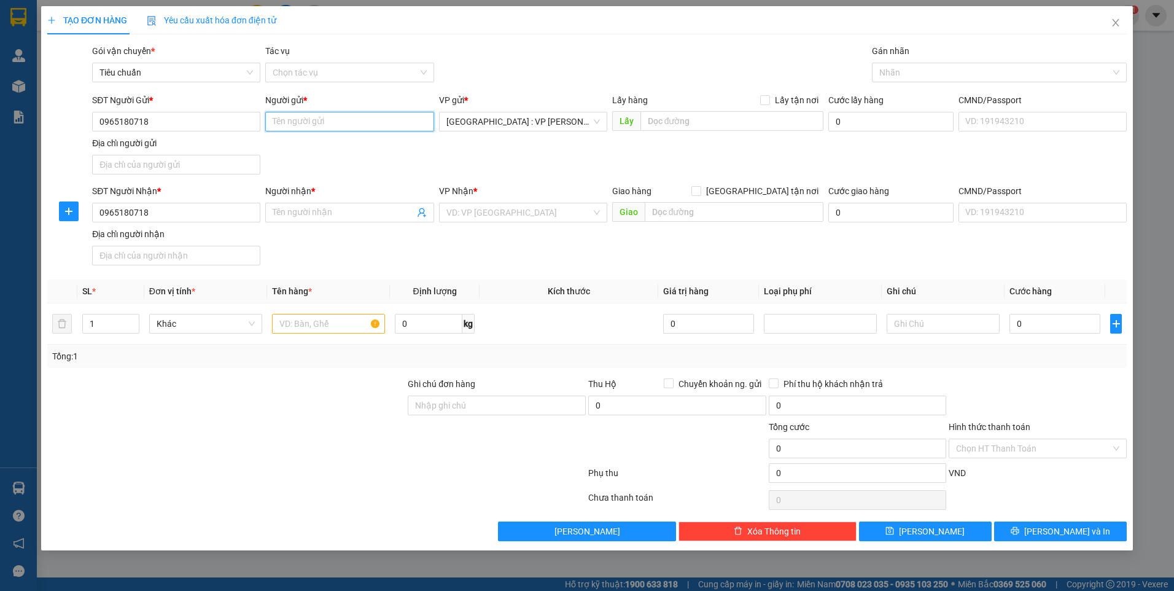
click at [291, 124] on input "Người gửi *" at bounding box center [349, 122] width 168 height 20
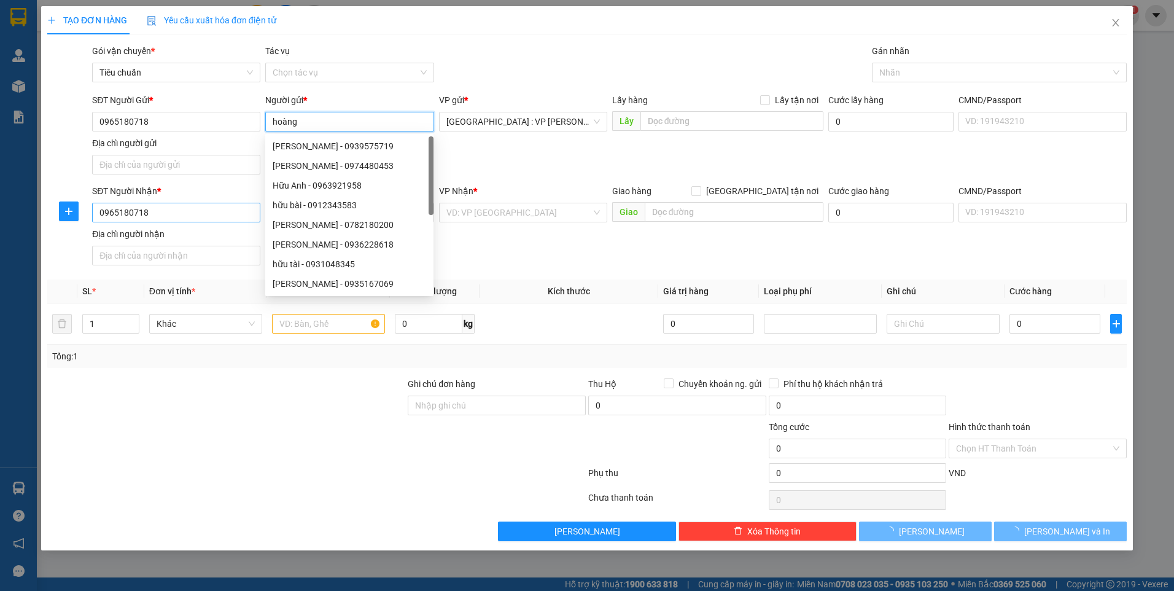
type input "hoàng"
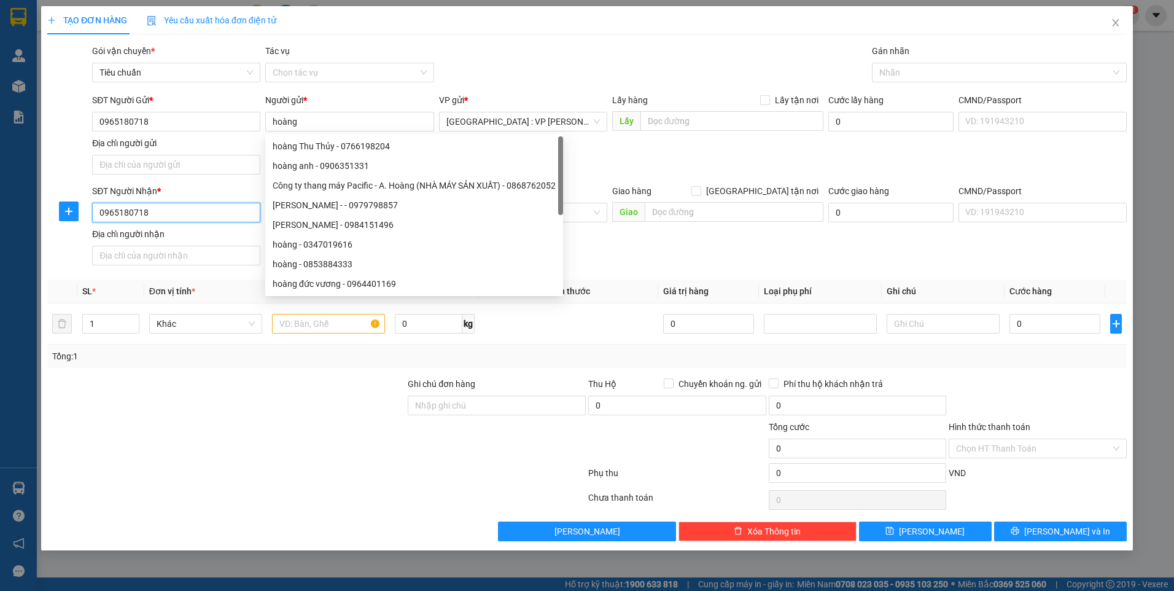
click at [176, 204] on input "0965180718" at bounding box center [176, 213] width 168 height 20
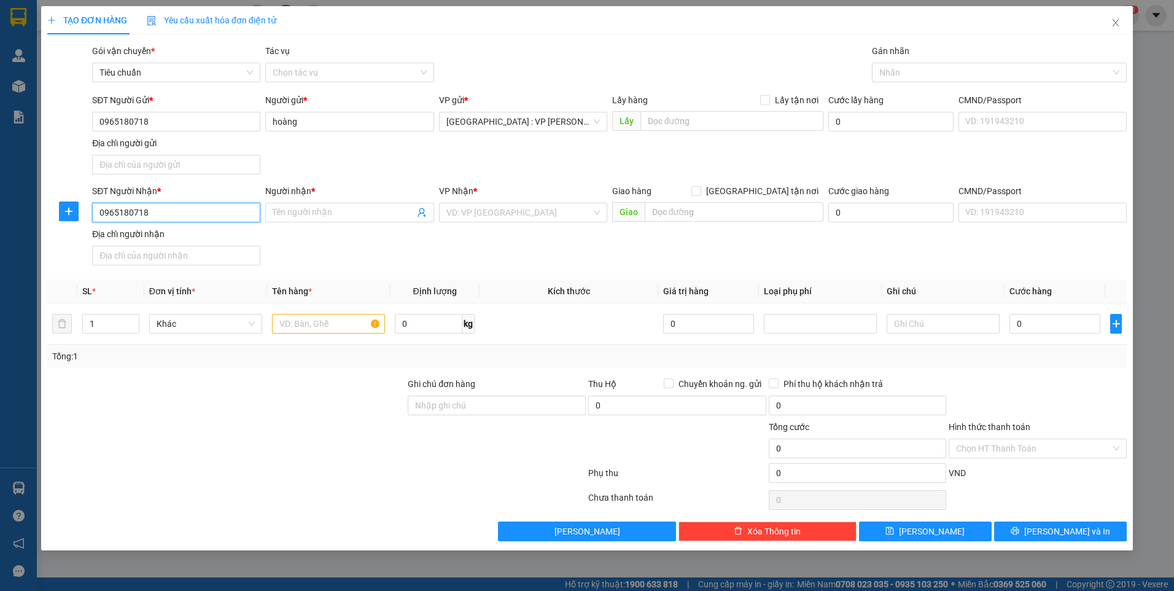
click at [165, 213] on input "0965180718" at bounding box center [176, 213] width 168 height 20
type input "0972559056"
click at [292, 211] on input "Người nhận *" at bounding box center [343, 213] width 141 height 14
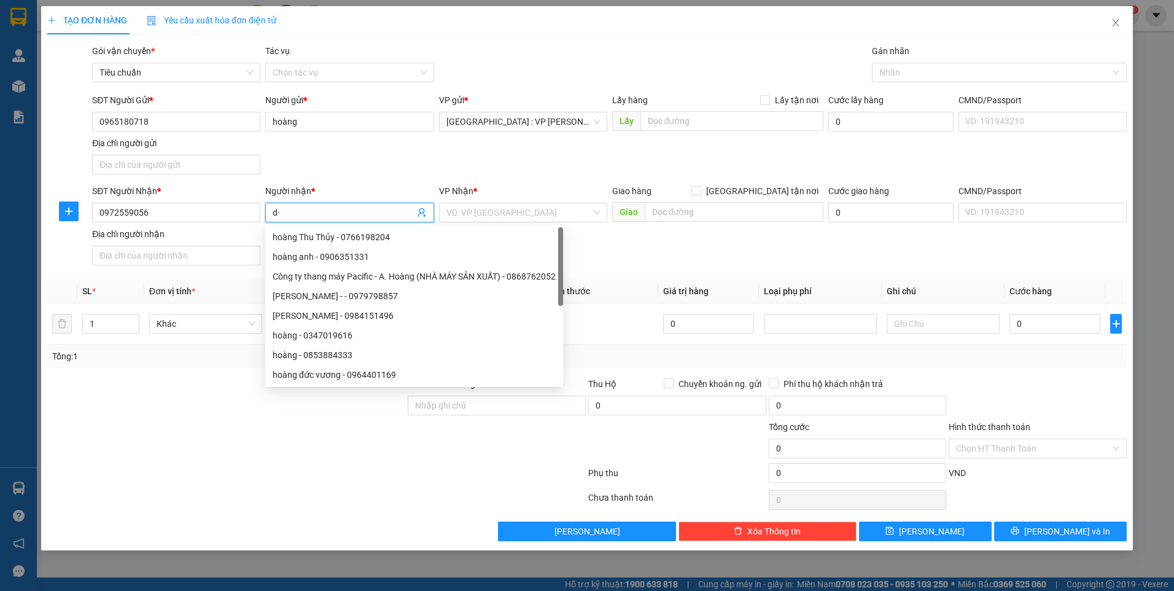
type input "d"
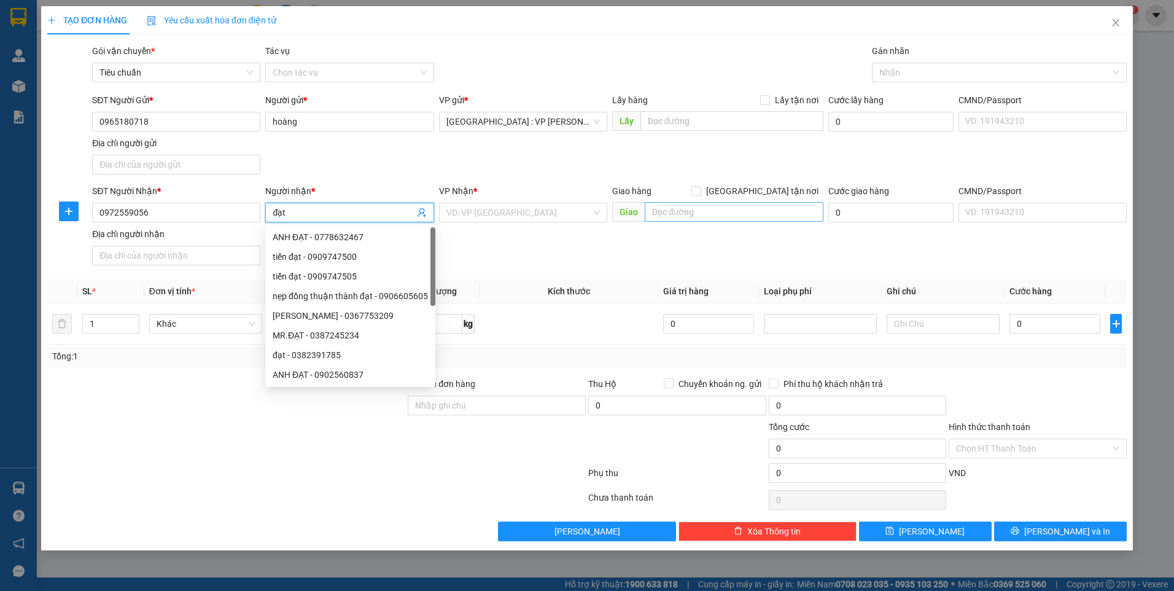
type input "đạt"
click at [688, 209] on input "text" at bounding box center [734, 212] width 179 height 20
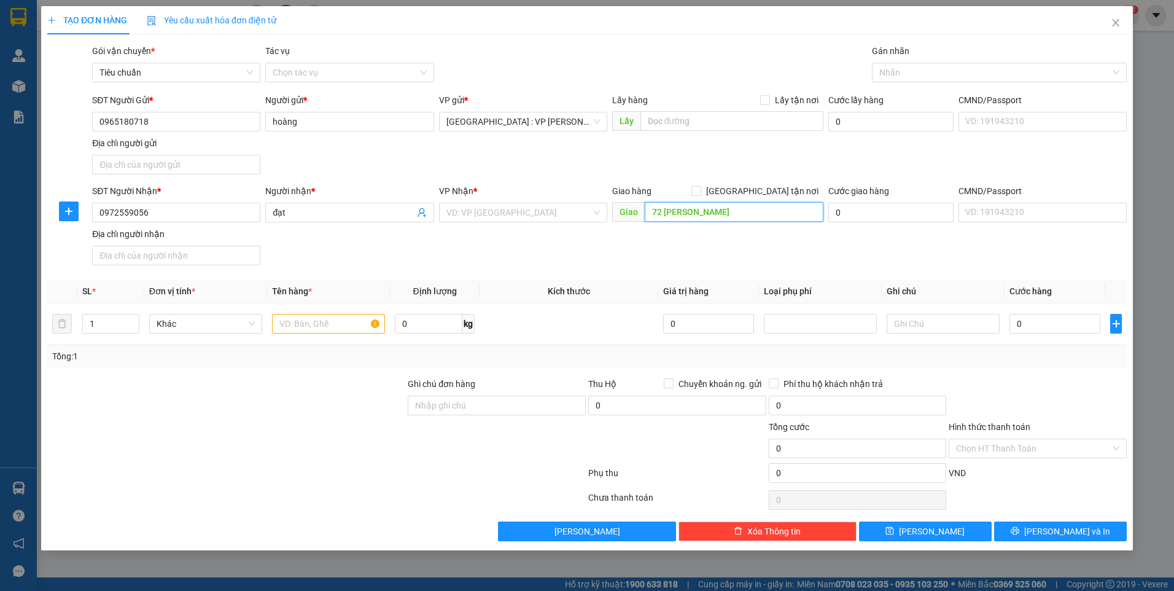
click at [736, 209] on input "72 [PERSON_NAME]" at bounding box center [734, 212] width 179 height 20
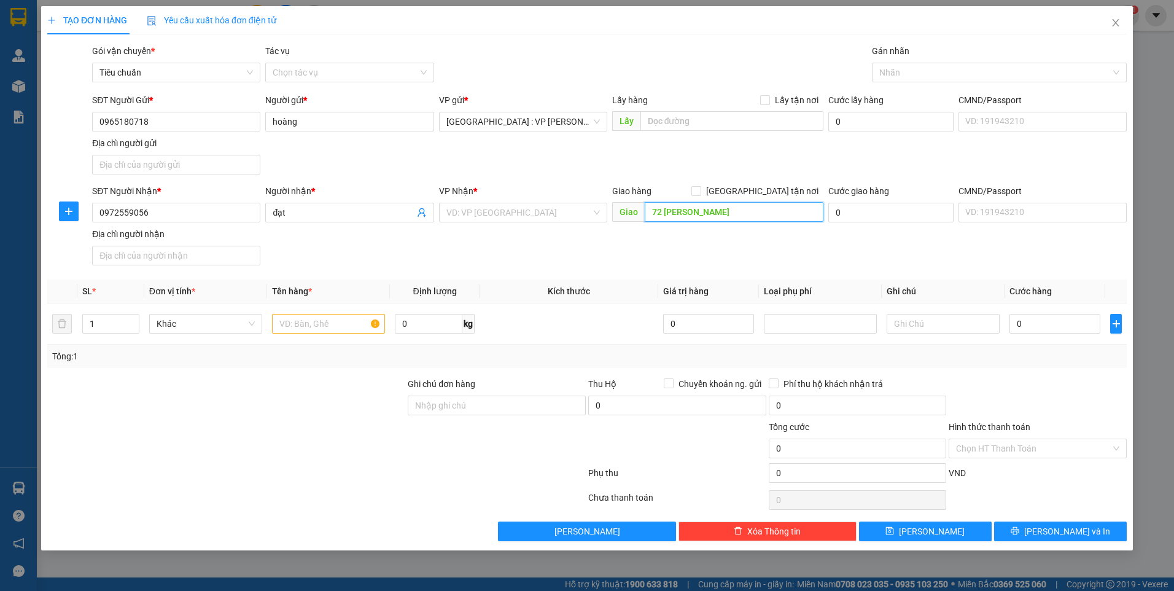
type input "72 [PERSON_NAME]"
click at [176, 123] on input "0965180718" at bounding box center [176, 122] width 168 height 20
click at [308, 120] on input "hoàng" at bounding box center [349, 122] width 168 height 20
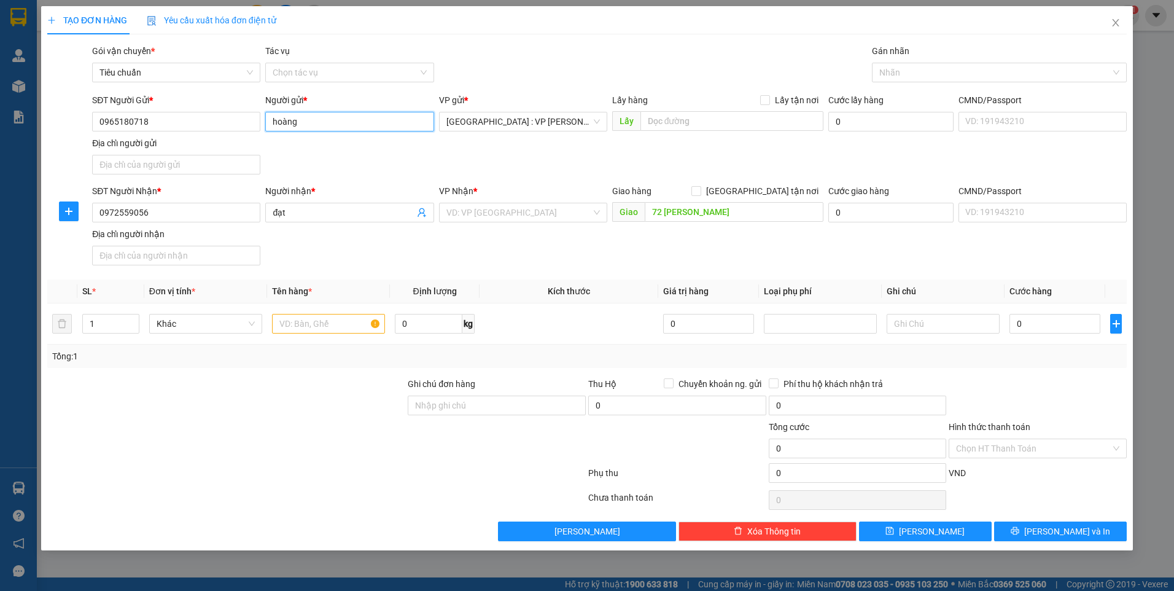
click at [308, 120] on input "hoàng" at bounding box center [349, 122] width 168 height 20
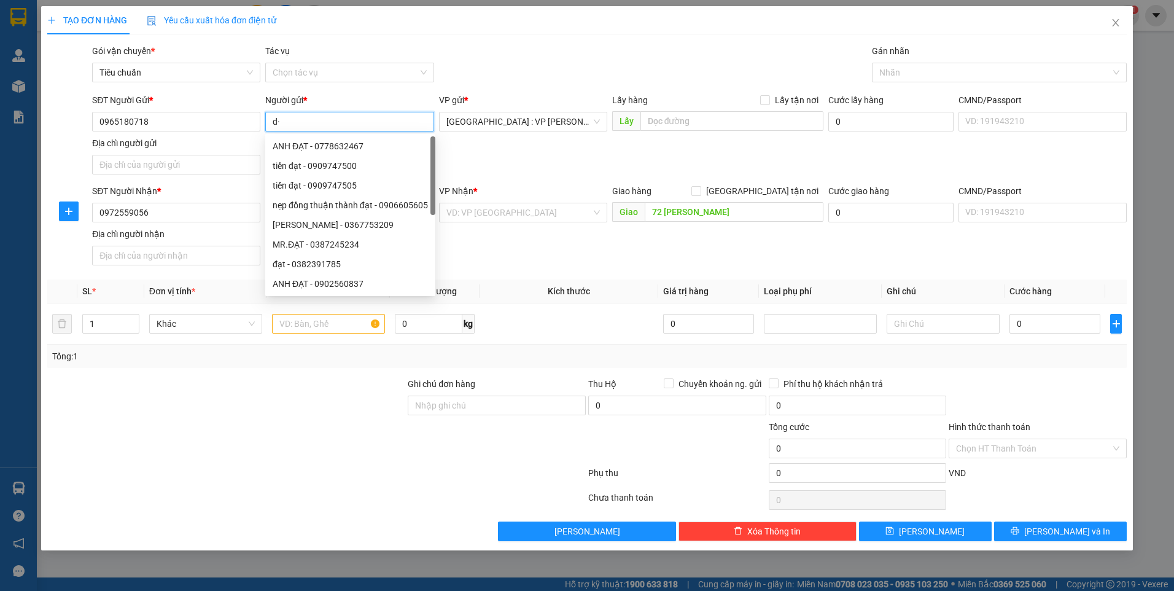
type input "d"
type input "đả"
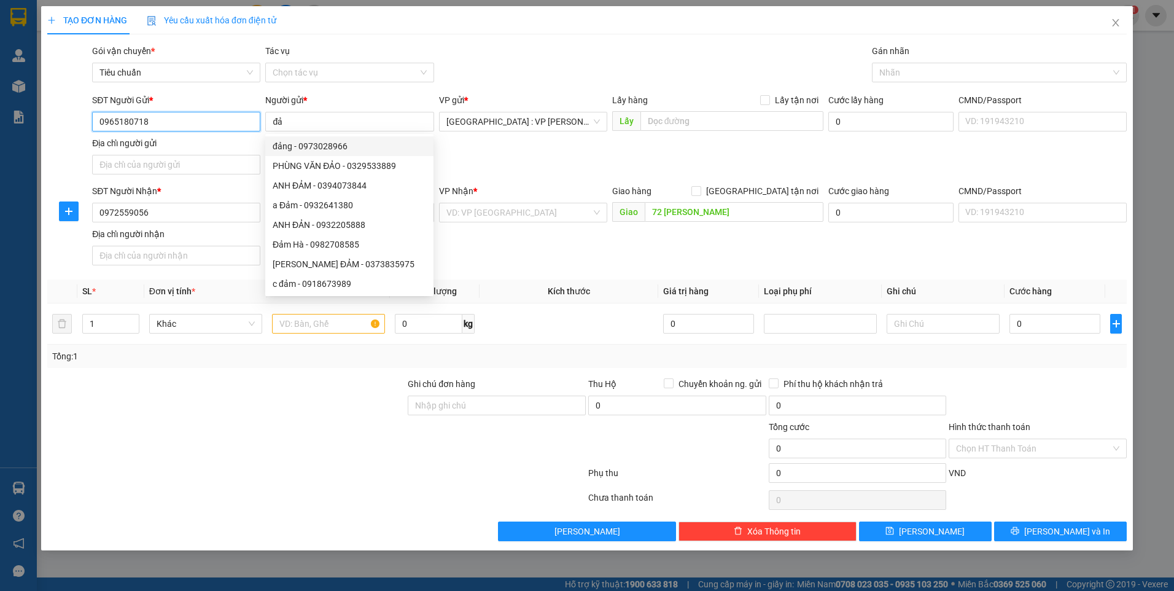
click at [169, 127] on input "0965180718" at bounding box center [176, 122] width 168 height 20
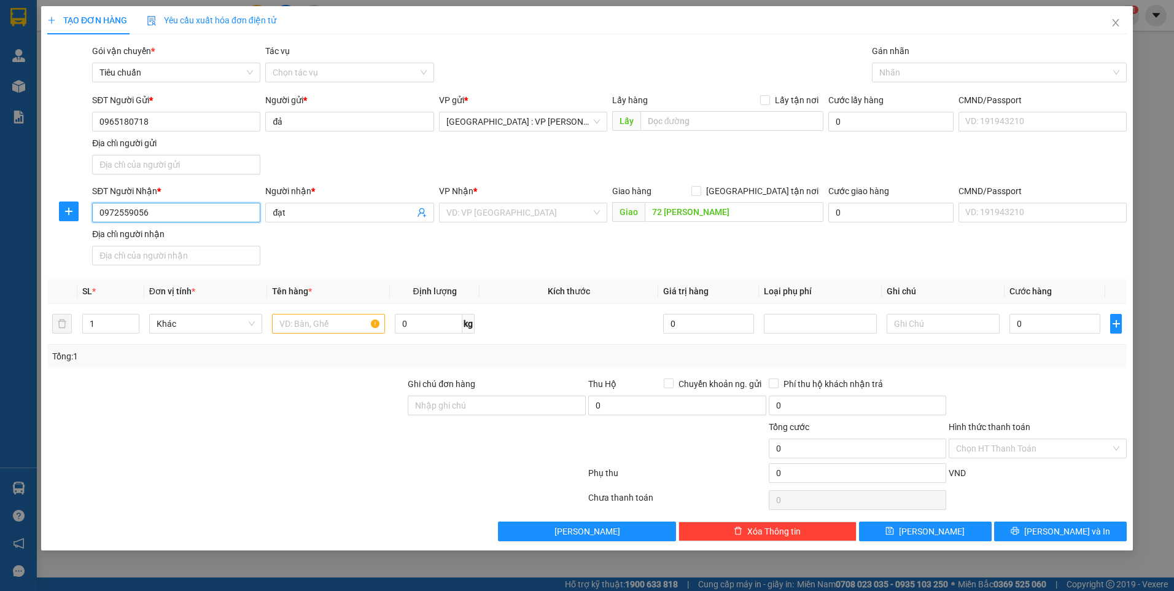
click at [161, 214] on input "0972559056" at bounding box center [176, 213] width 168 height 20
click at [163, 122] on input "0965180718" at bounding box center [176, 122] width 168 height 20
paste input "72559056"
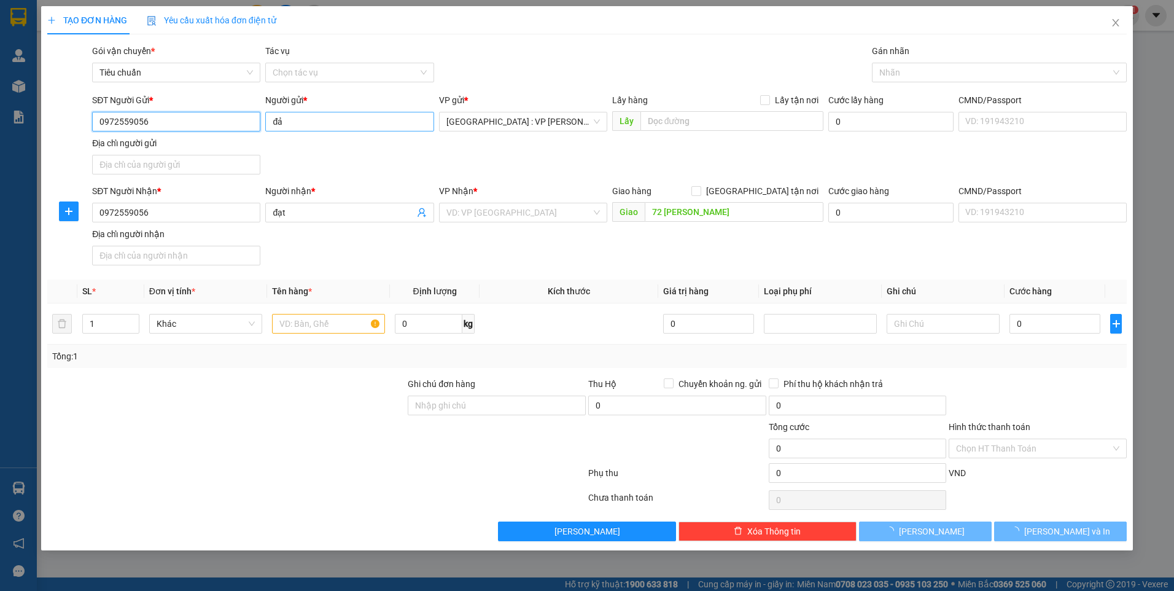
type input "0972559056"
click at [311, 122] on input "đả" at bounding box center [349, 122] width 168 height 20
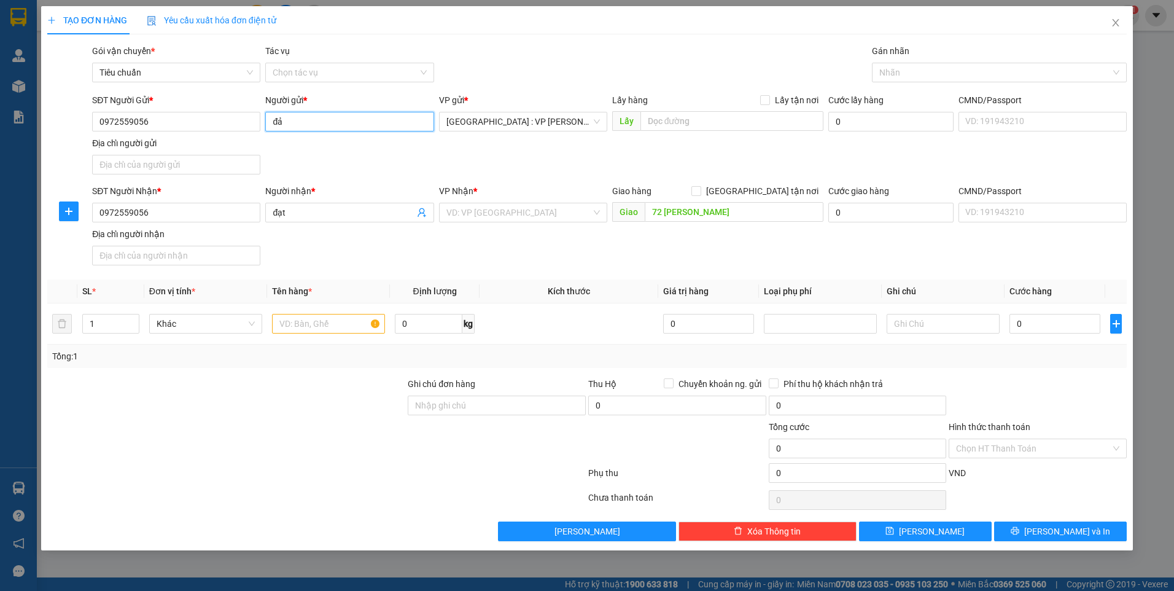
click at [311, 122] on input "đả" at bounding box center [349, 122] width 168 height 20
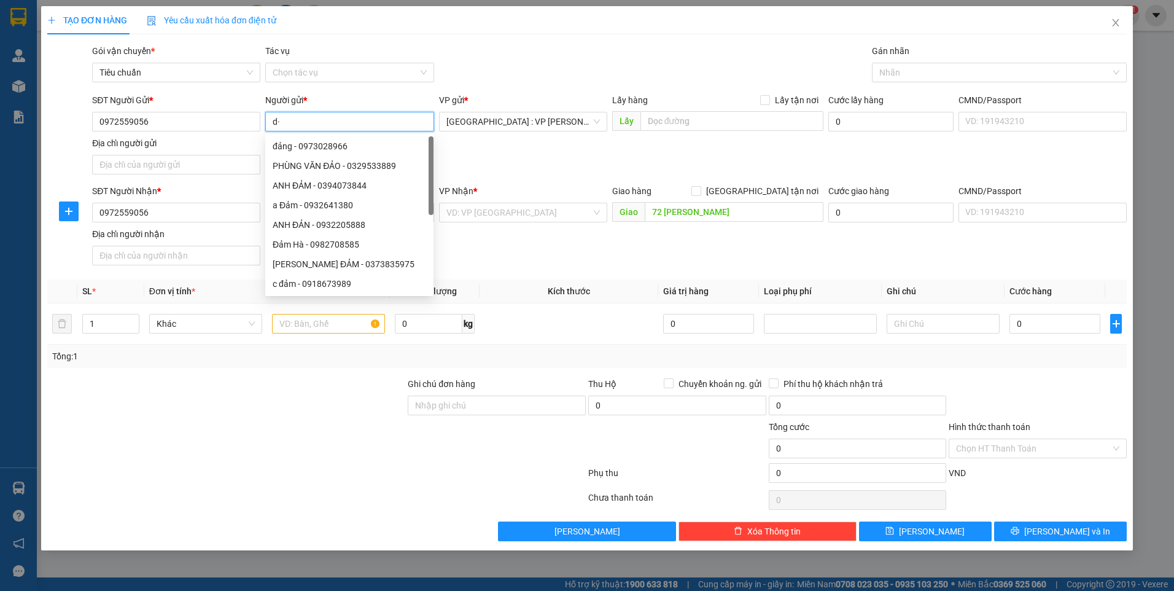
type input "d"
type input "đạt"
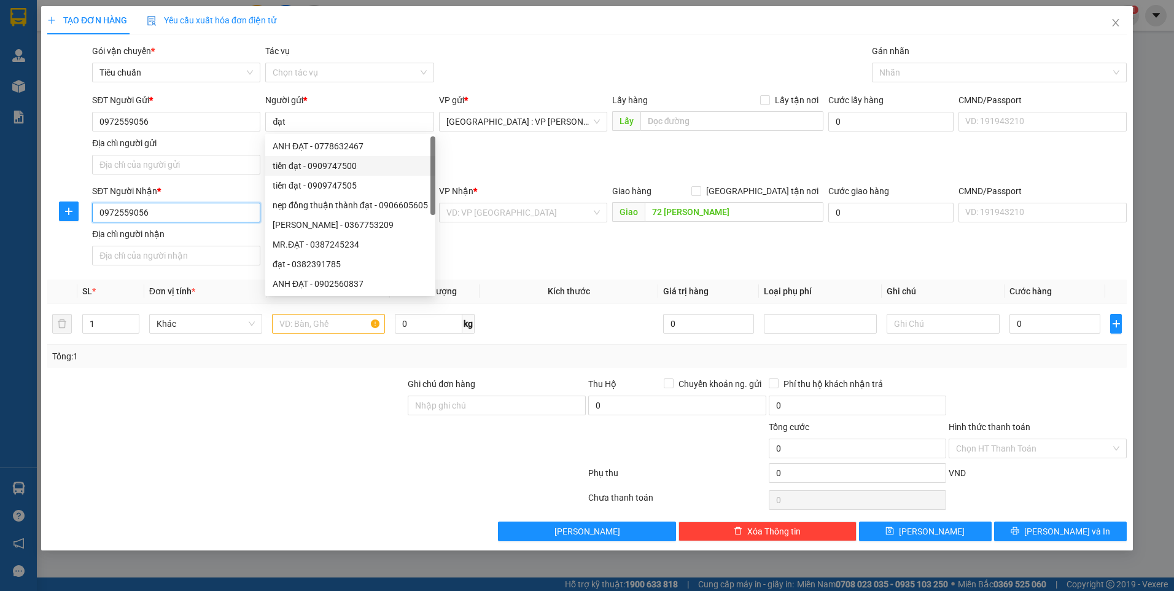
click at [162, 211] on input "0972559056" at bounding box center [176, 213] width 168 height 20
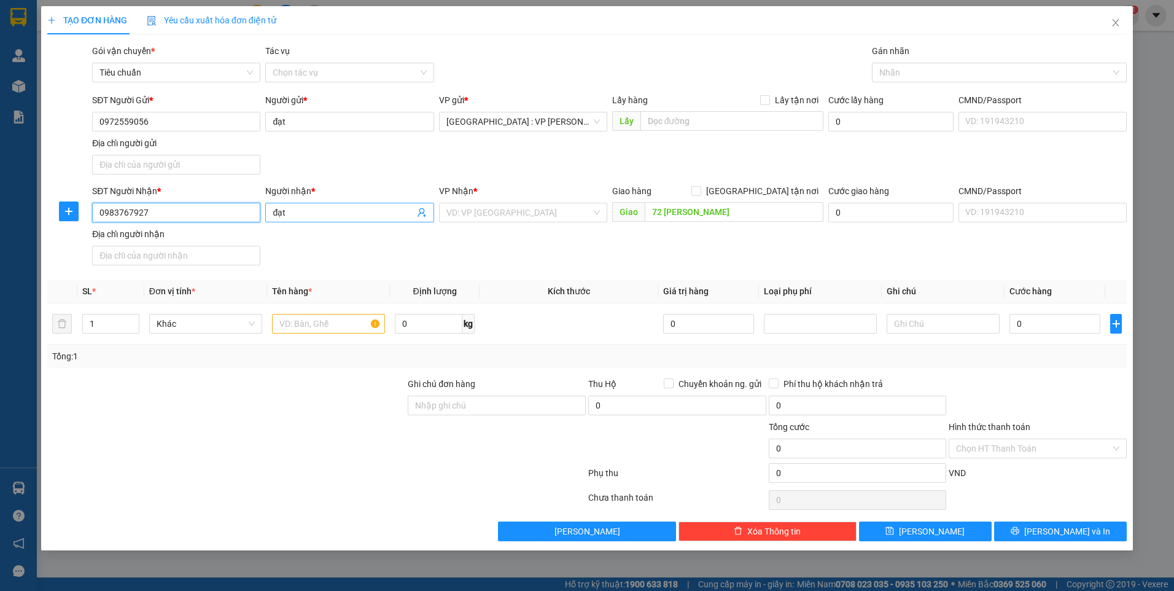
type input "0983767927"
click at [303, 211] on input "đạt" at bounding box center [343, 213] width 141 height 14
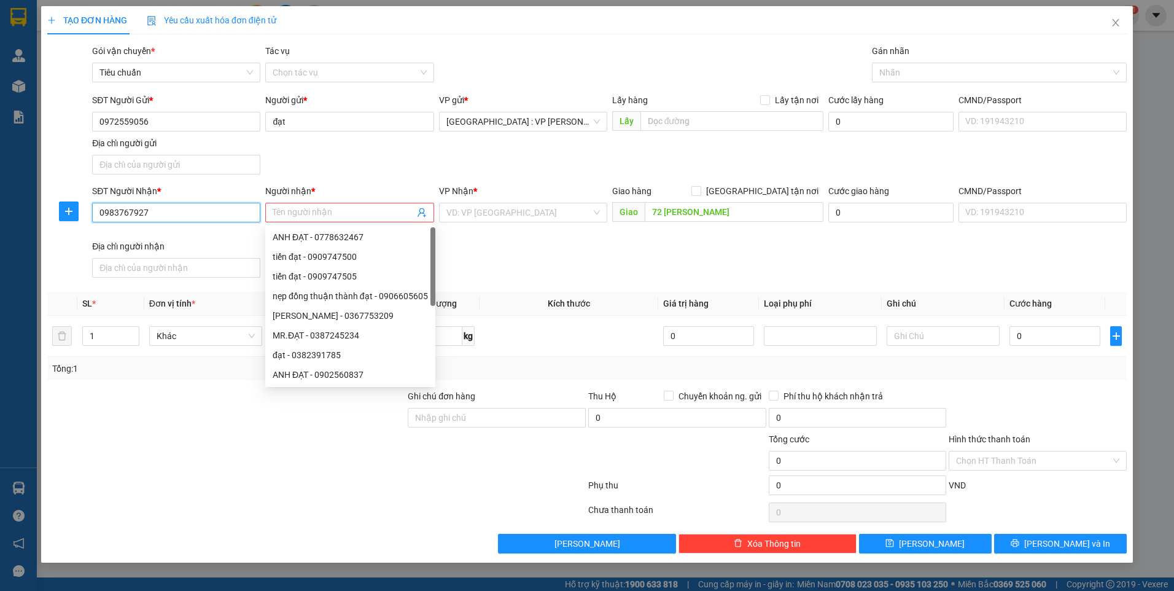
click at [165, 214] on input "0983767927" at bounding box center [176, 213] width 168 height 20
click at [163, 214] on input "0983767927" at bounding box center [176, 213] width 168 height 20
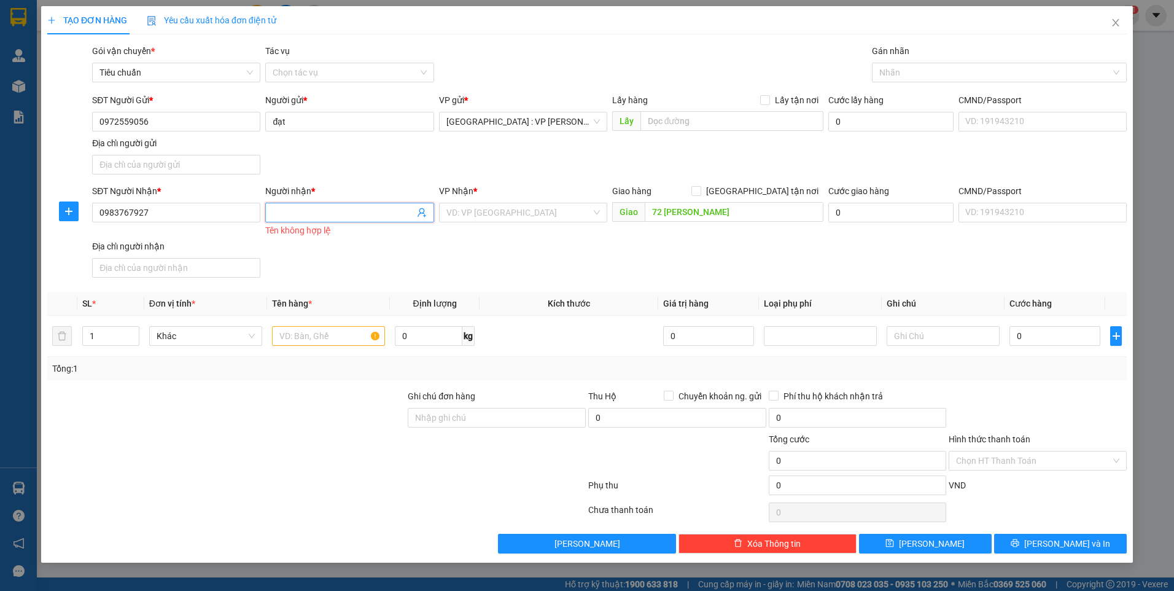
click at [342, 218] on input "Người nhận *" at bounding box center [343, 213] width 141 height 14
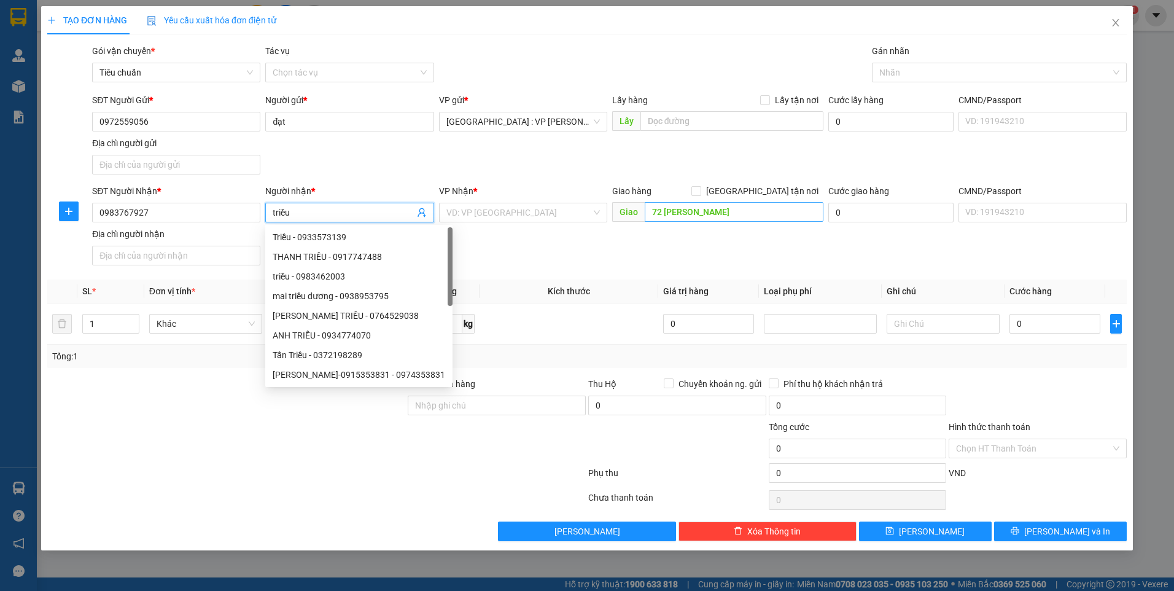
type input "triều"
click at [730, 217] on input "72 [PERSON_NAME]" at bounding box center [734, 212] width 179 height 20
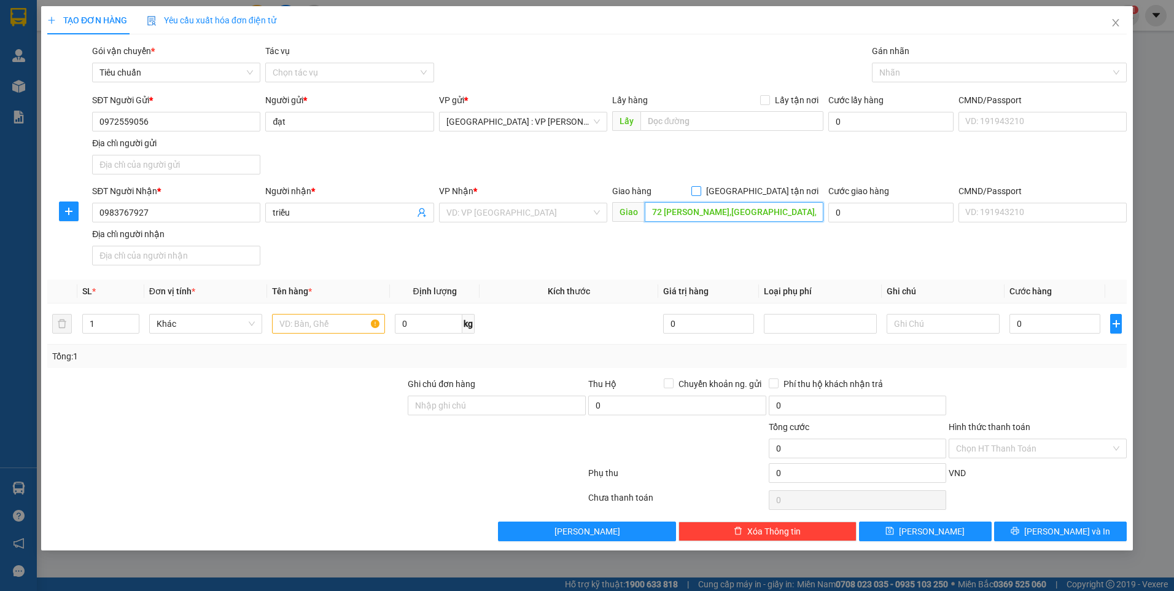
type input "72 [PERSON_NAME],[GEOGRAPHIC_DATA],[GEOGRAPHIC_DATA]"
click at [700, 188] on input "[GEOGRAPHIC_DATA] tận nơi" at bounding box center [696, 190] width 9 height 9
checkbox input "true"
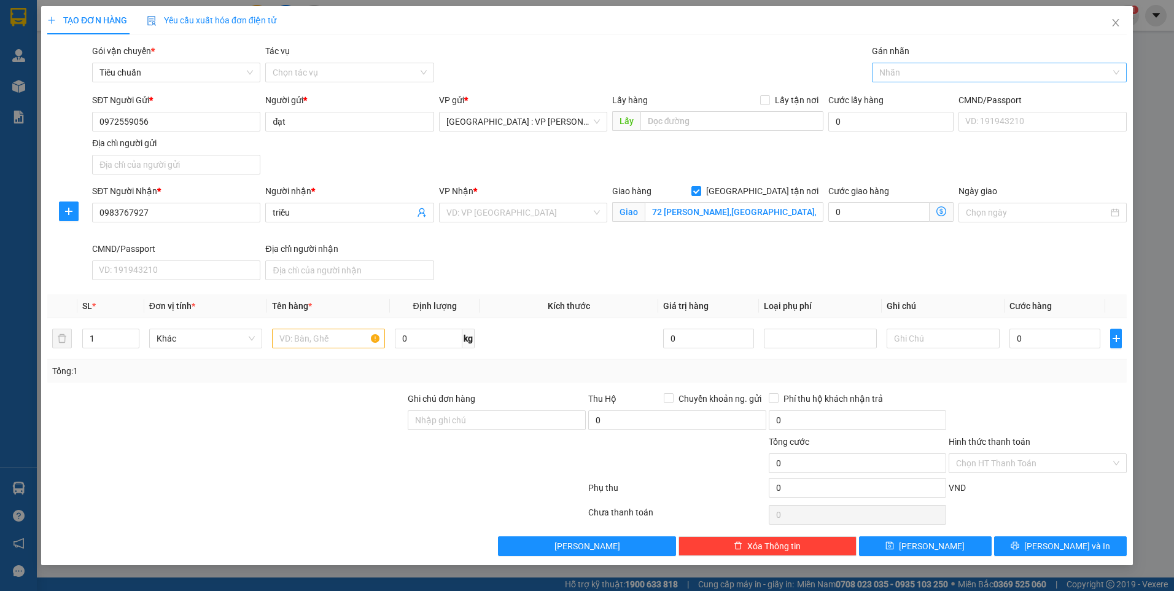
click at [905, 74] on div at bounding box center [993, 72] width 236 height 15
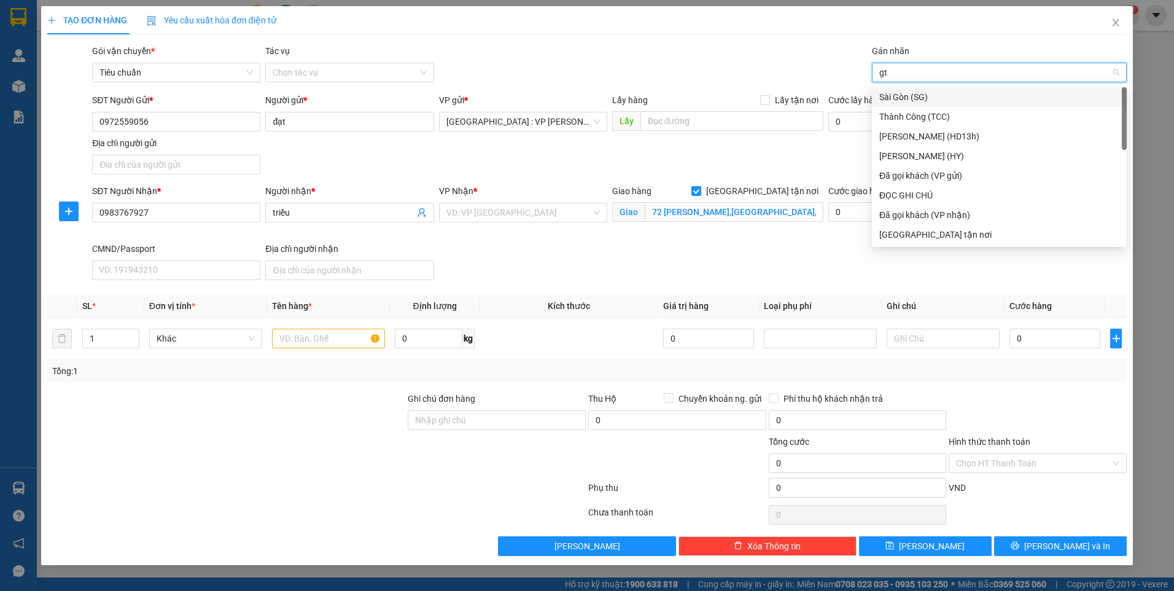
type input "gtn"
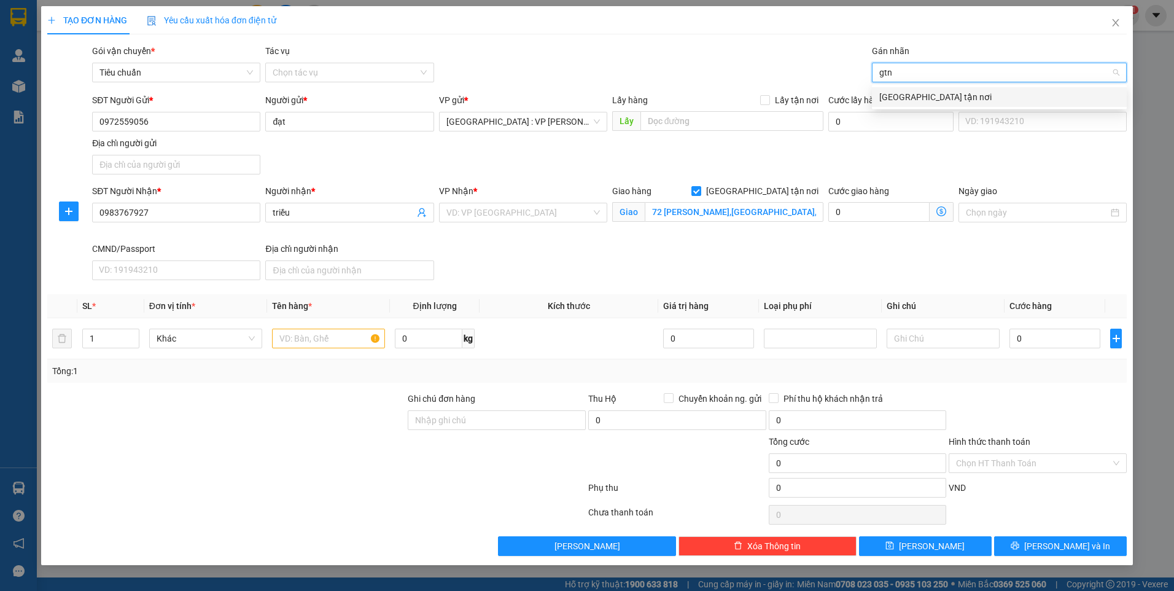
click at [896, 106] on div "[GEOGRAPHIC_DATA] tận nơi" at bounding box center [999, 97] width 255 height 20
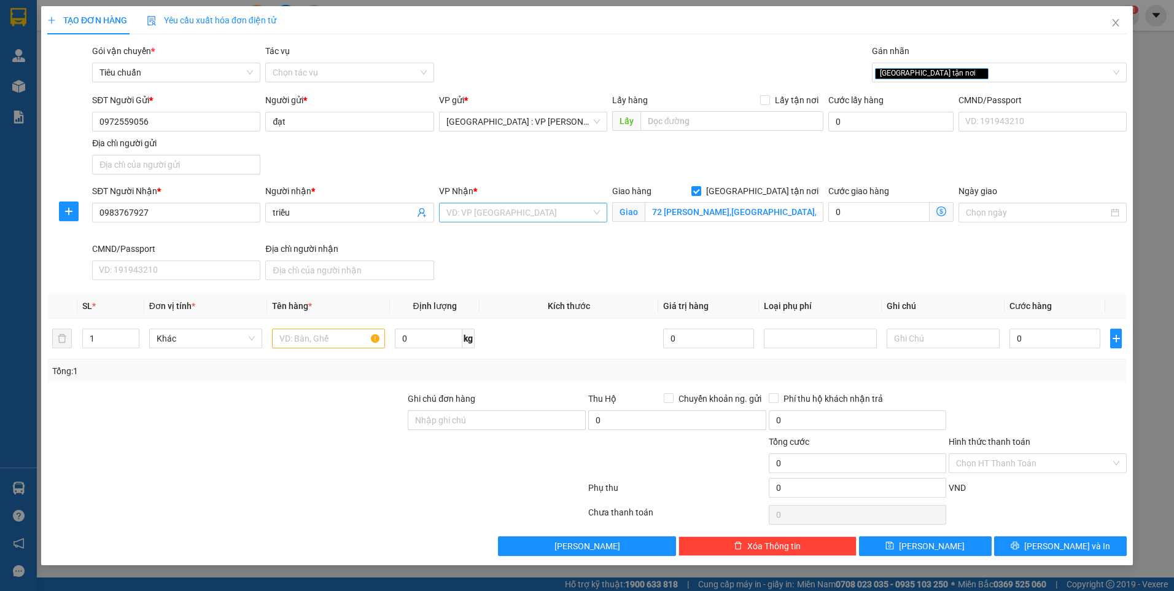
drag, startPoint x: 523, startPoint y: 224, endPoint x: 522, endPoint y: 216, distance: 8.1
click at [522, 220] on div "VP Nhận * VD: VP [GEOGRAPHIC_DATA]" at bounding box center [523, 205] width 168 height 43
click at [522, 216] on input "search" at bounding box center [519, 212] width 145 height 18
type input "trường"
click at [534, 240] on div "[GEOGRAPHIC_DATA]: VP [GEOGRAPHIC_DATA]" at bounding box center [538, 237] width 182 height 14
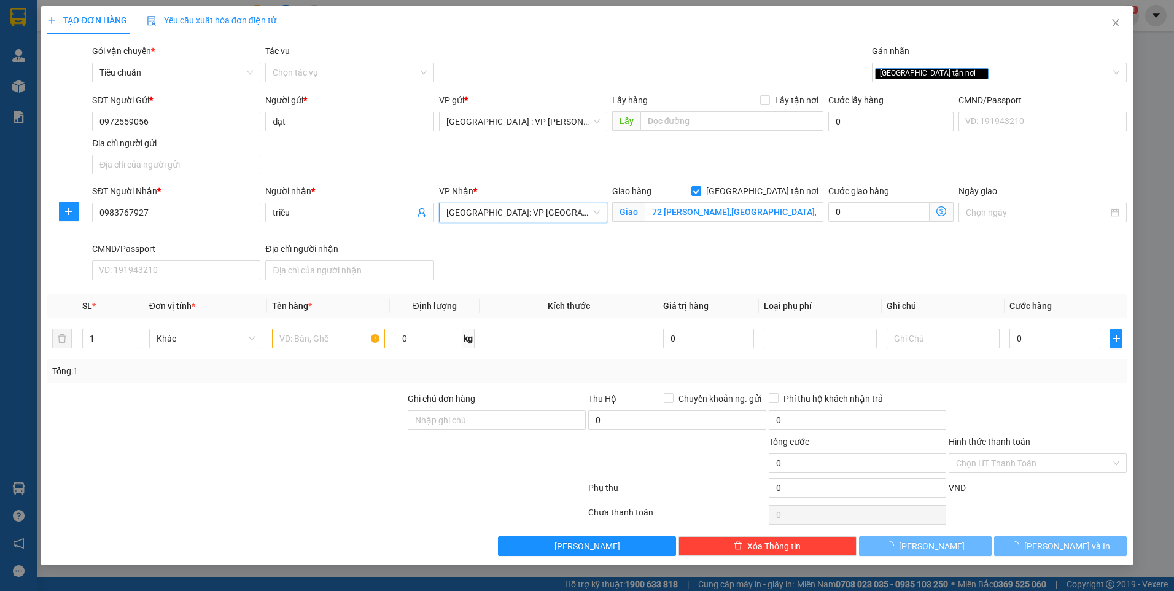
click at [544, 163] on div "SĐT Người Gửi * 0972559056 Người gửi * đạt VP gửi * [GEOGRAPHIC_DATA] : VP [PER…" at bounding box center [610, 136] width 1040 height 86
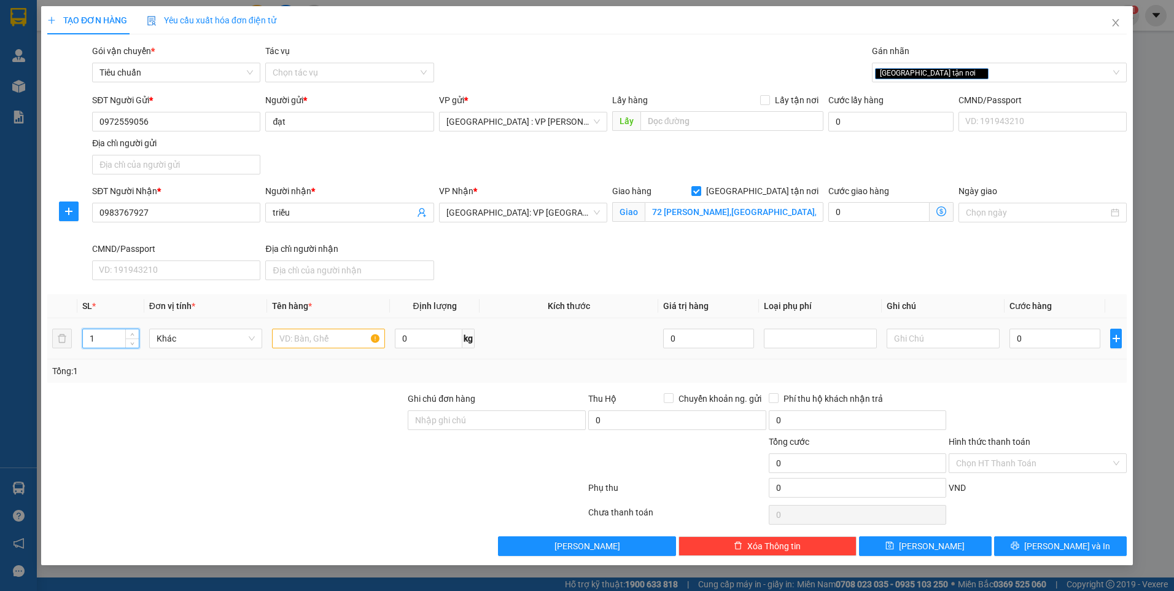
drag, startPoint x: 115, startPoint y: 337, endPoint x: 87, endPoint y: 337, distance: 28.3
click at [87, 337] on input "1" at bounding box center [111, 338] width 56 height 18
type input "4"
click at [316, 332] on input "text" at bounding box center [328, 339] width 113 height 20
type input "4 kiện carton"
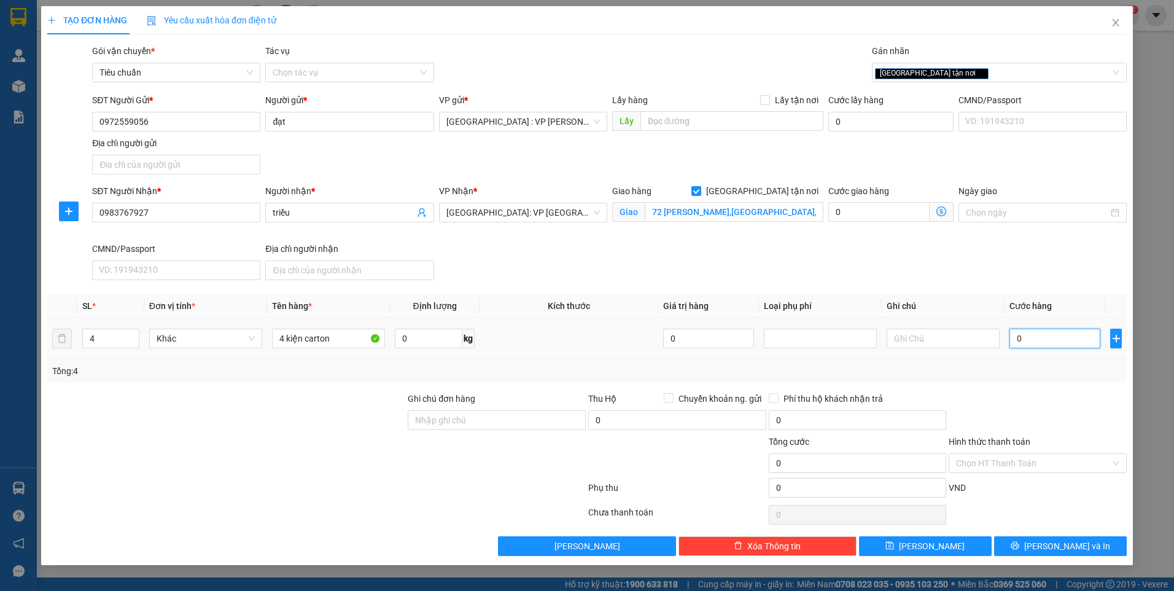
click at [1031, 334] on input "0" at bounding box center [1055, 339] width 91 height 20
type input "2"
type input "24"
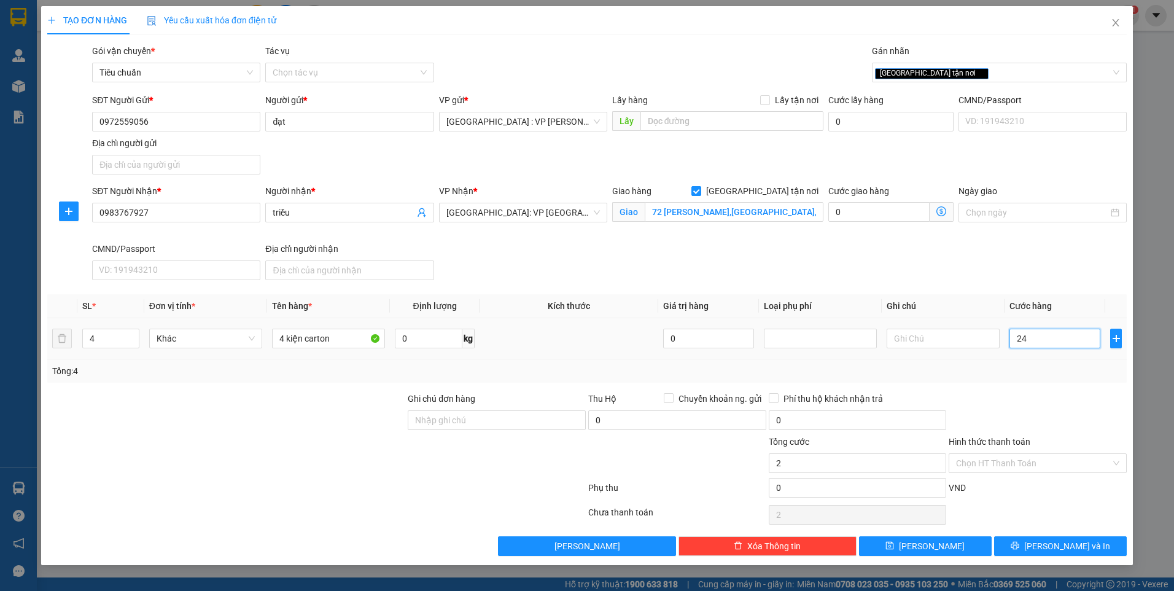
type input "24"
type input "240"
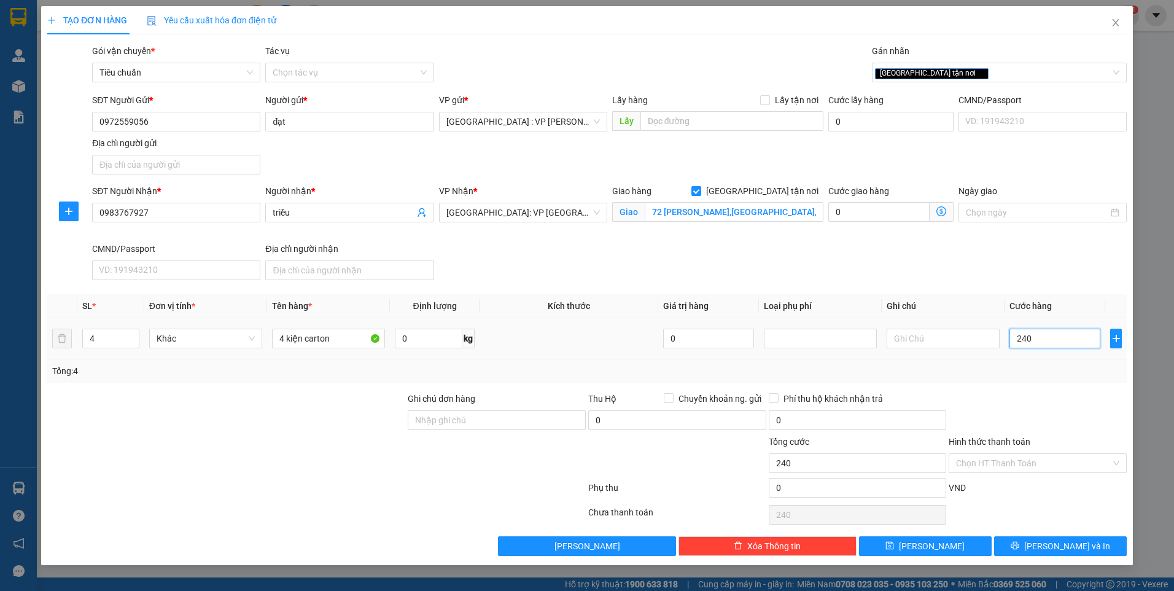
type input "2.400"
click at [1017, 455] on input "Hình thức thanh toán" at bounding box center [1033, 463] width 155 height 18
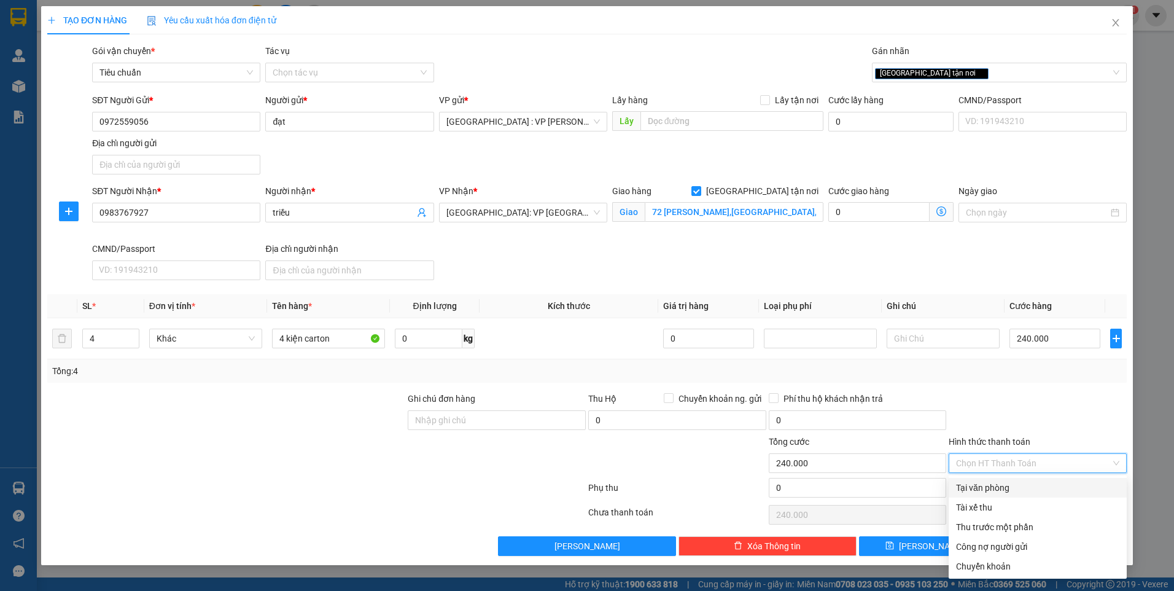
drag, startPoint x: 998, startPoint y: 485, endPoint x: 1036, endPoint y: 507, distance: 44.0
click at [998, 486] on div "Tại văn phòng" at bounding box center [1037, 488] width 163 height 14
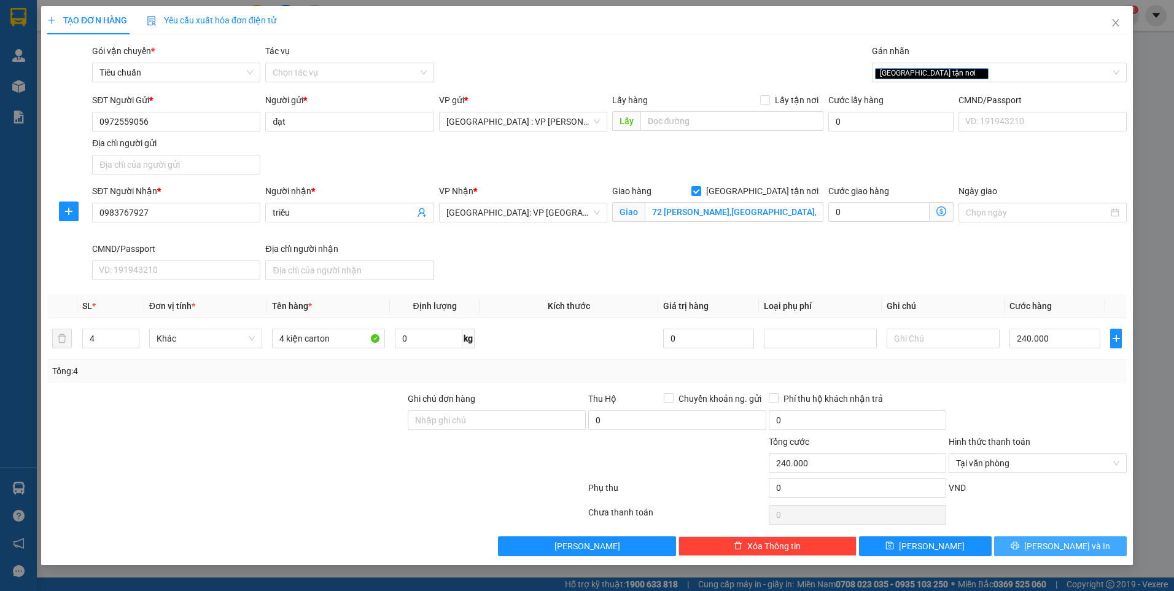
drag, startPoint x: 1050, startPoint y: 544, endPoint x: 990, endPoint y: 493, distance: 79.4
click at [1050, 544] on button "[PERSON_NAME] và In" at bounding box center [1060, 546] width 133 height 20
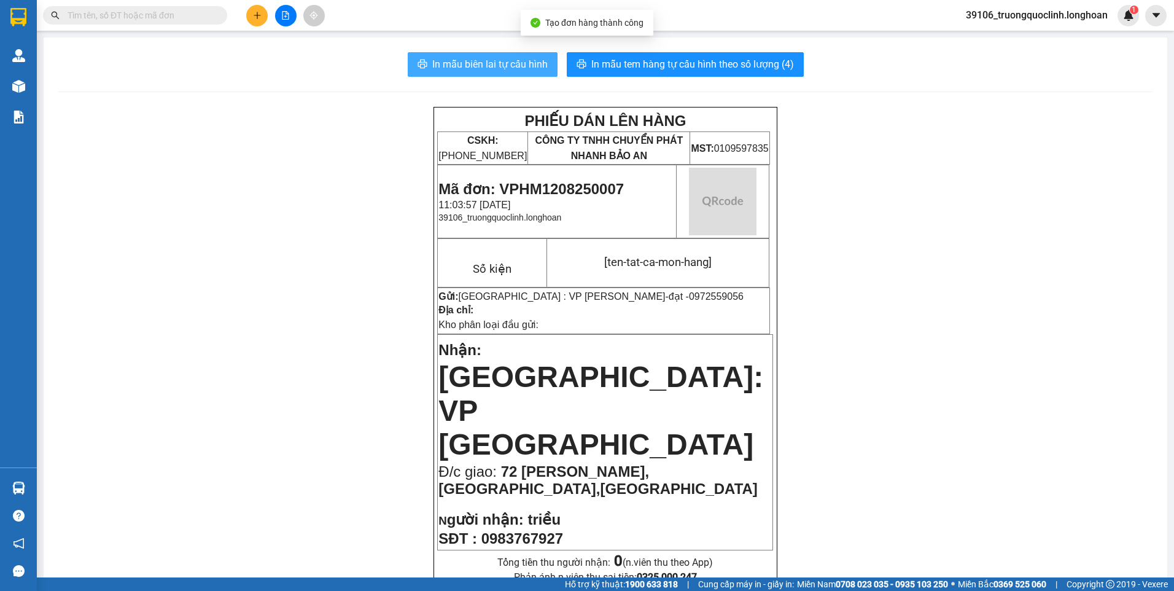
click at [495, 66] on span "In mẫu biên lai tự cấu hình" at bounding box center [489, 64] width 115 height 15
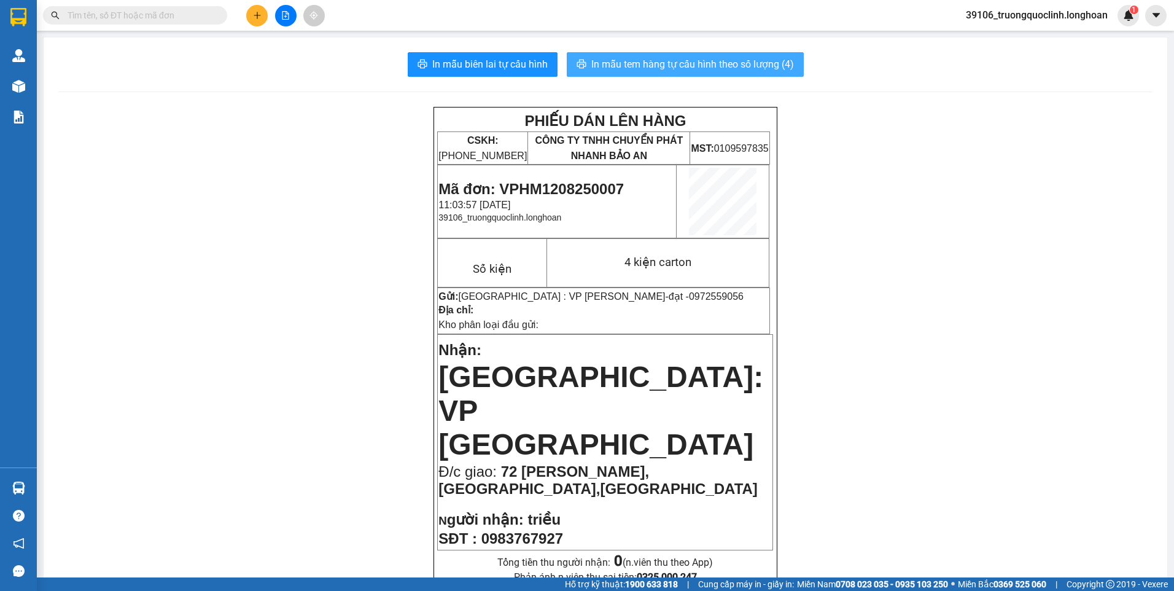
click at [686, 66] on span "In mẫu tem hàng tự cấu hình theo số lượng (4)" at bounding box center [692, 64] width 203 height 15
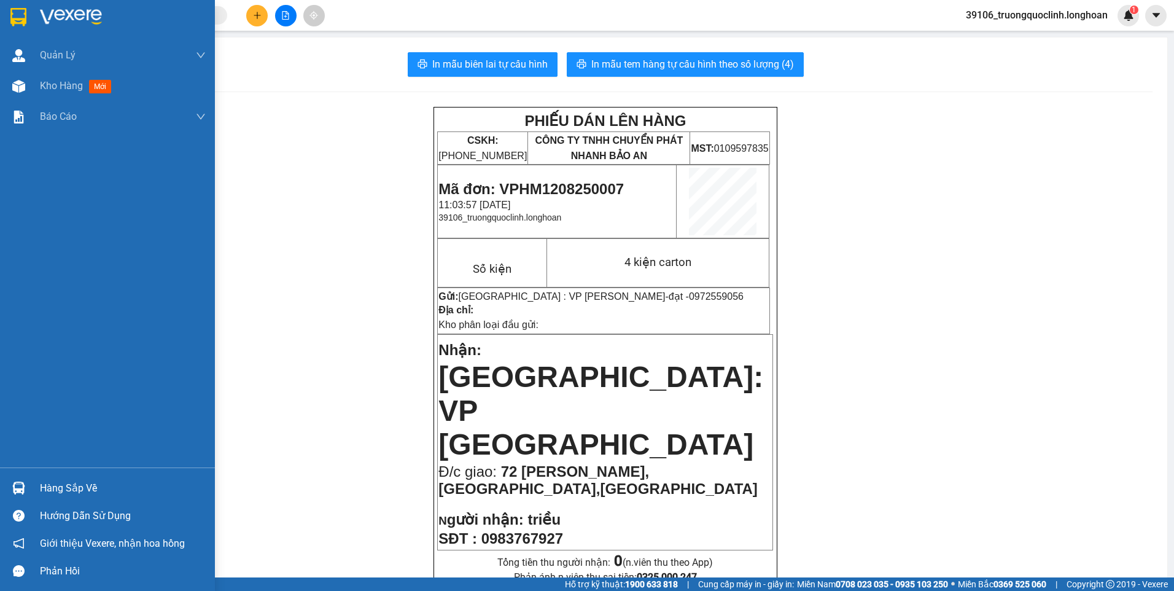
click at [24, 16] on img at bounding box center [18, 17] width 16 height 18
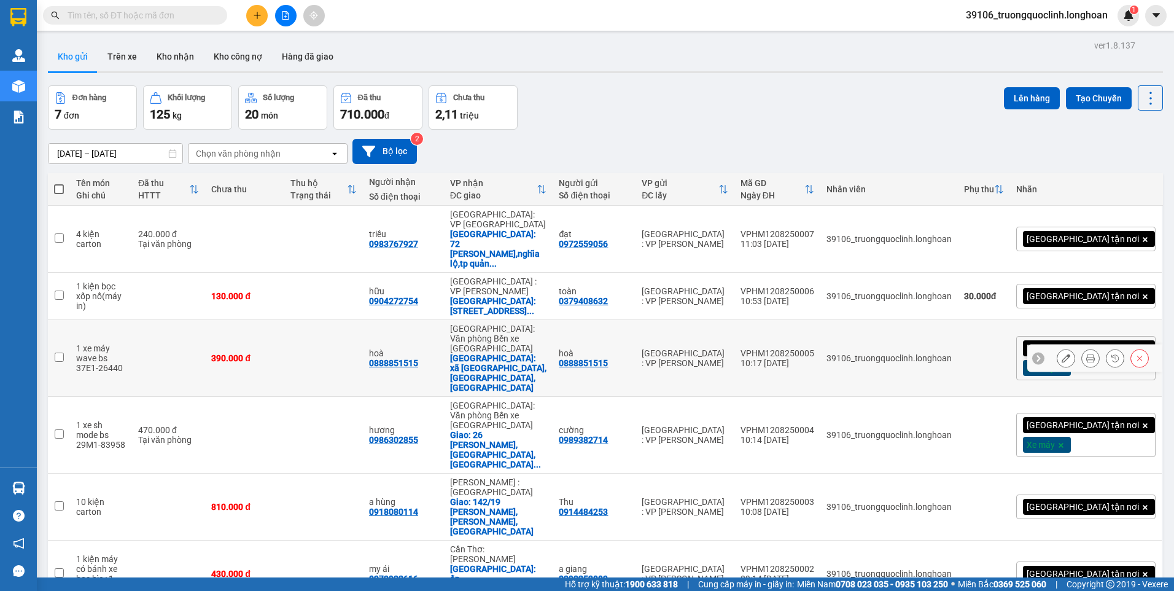
click at [1061, 348] on button at bounding box center [1066, 358] width 17 height 21
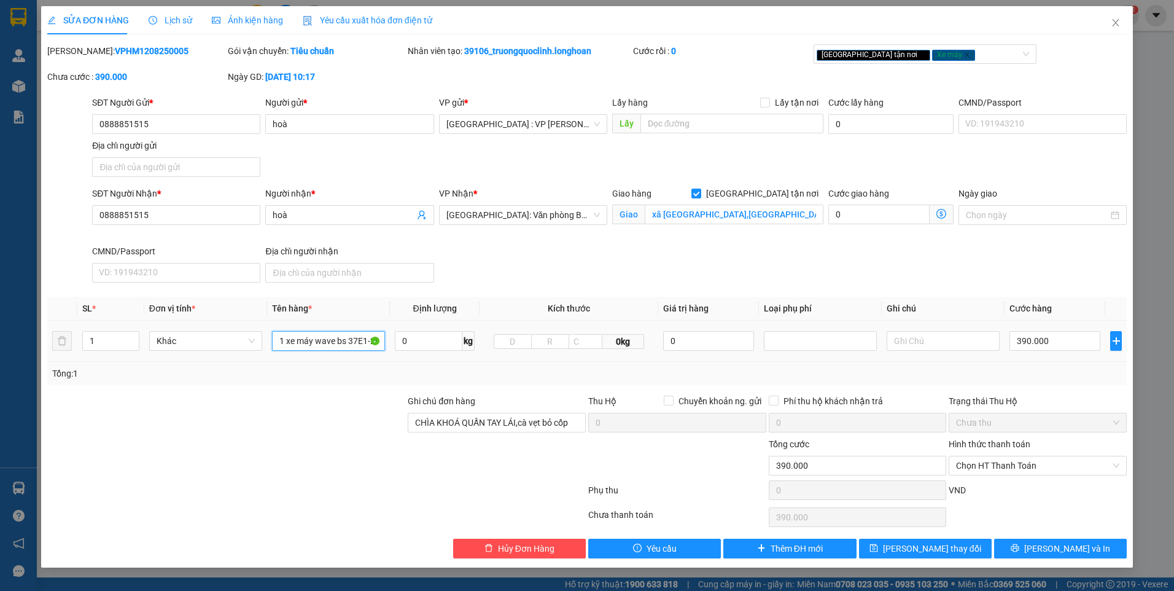
click at [362, 342] on input "1 xe máy wave bs 37E1-26440" at bounding box center [328, 341] width 113 height 20
click at [915, 551] on span "[PERSON_NAME] thay đổi" at bounding box center [932, 549] width 98 height 14
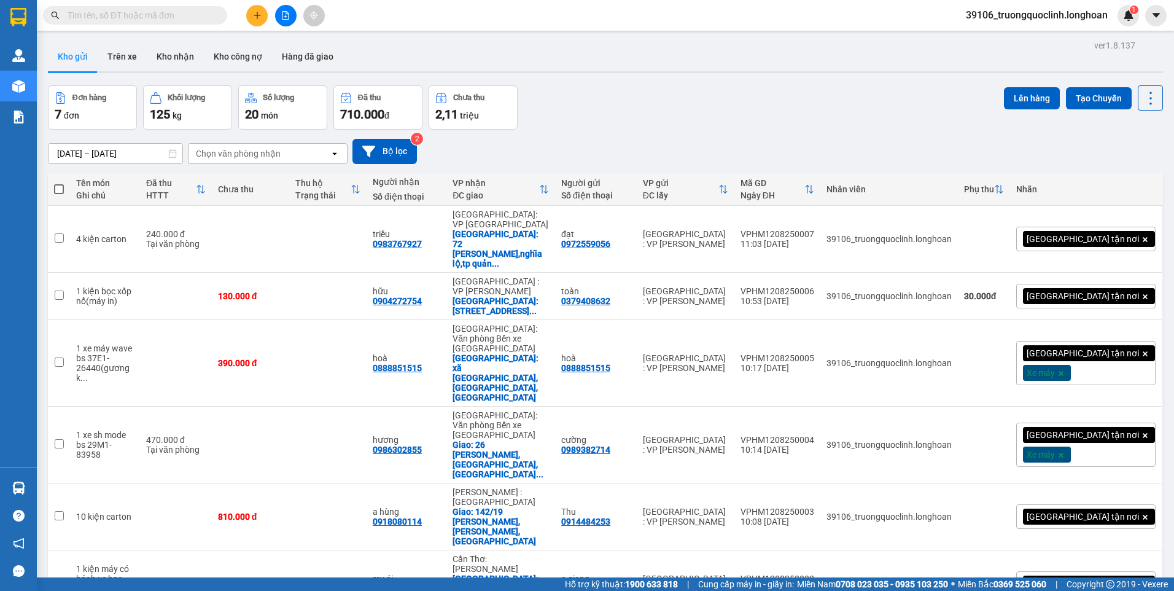
click at [263, 14] on button at bounding box center [256, 15] width 21 height 21
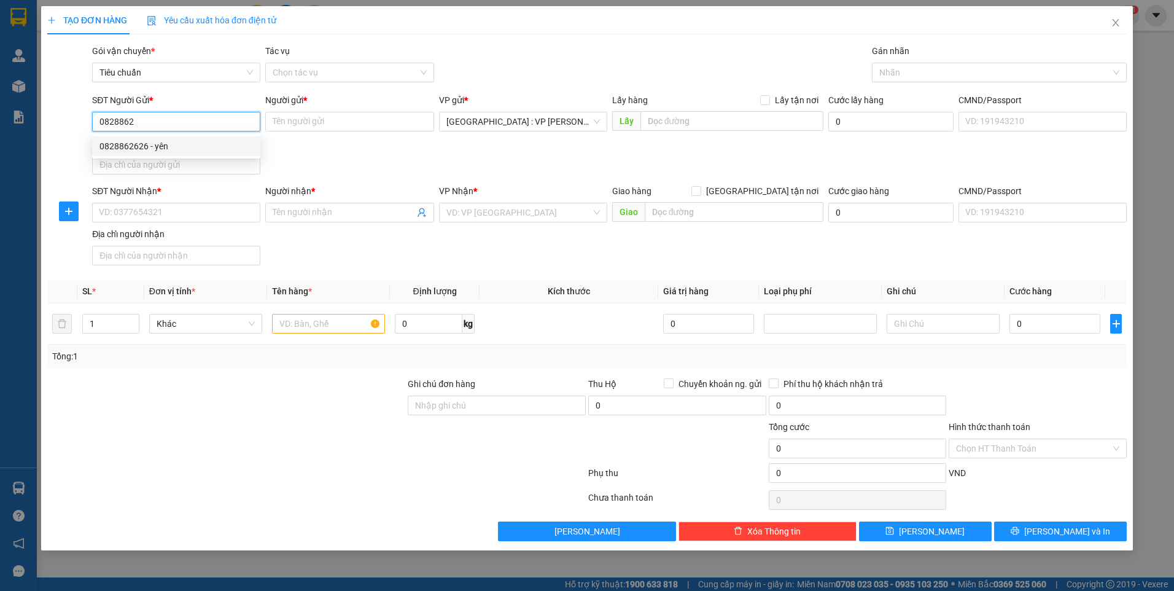
click at [169, 146] on div "0828862626 - yên" at bounding box center [177, 146] width 154 height 14
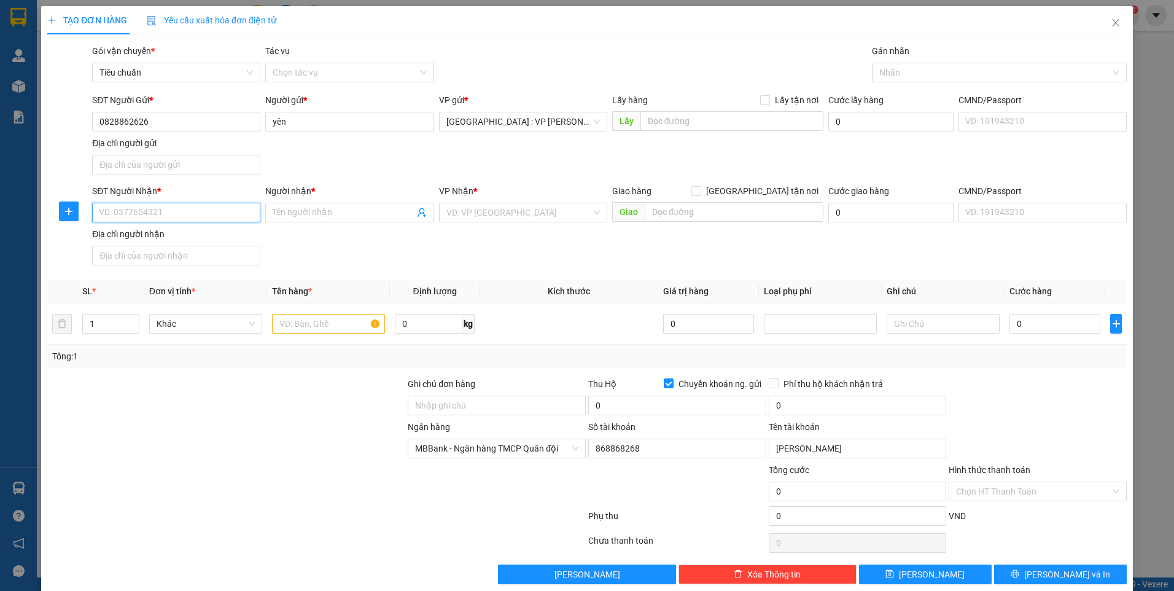
click at [197, 208] on input "SĐT Người Nhận *" at bounding box center [176, 213] width 168 height 20
click at [322, 218] on input "Người nhận *" at bounding box center [343, 213] width 141 height 14
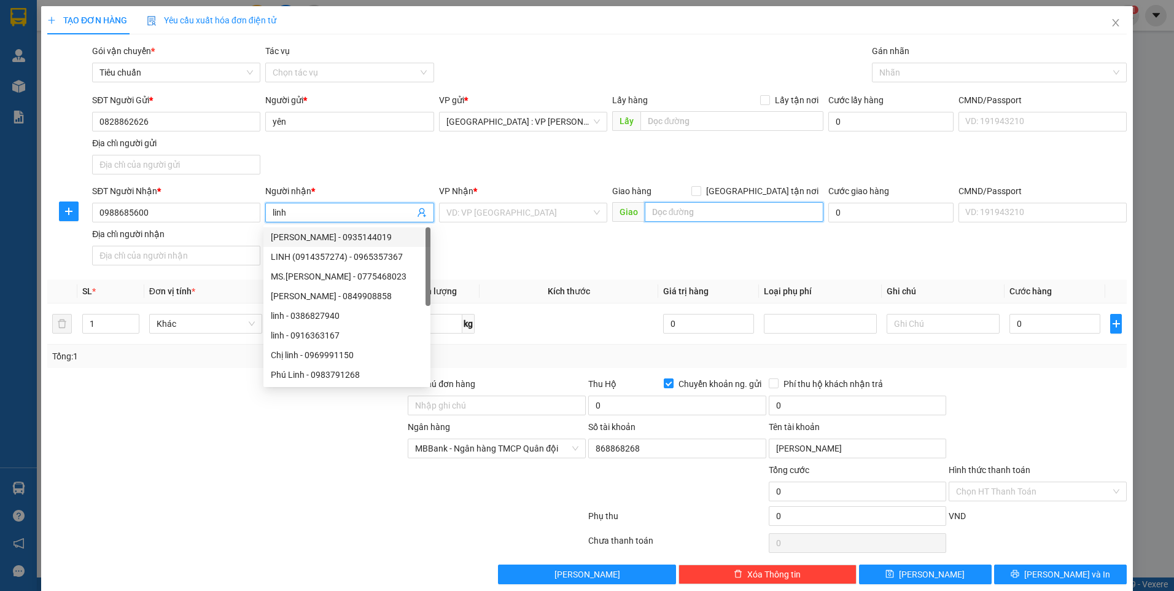
click at [672, 205] on input "text" at bounding box center [734, 212] width 179 height 20
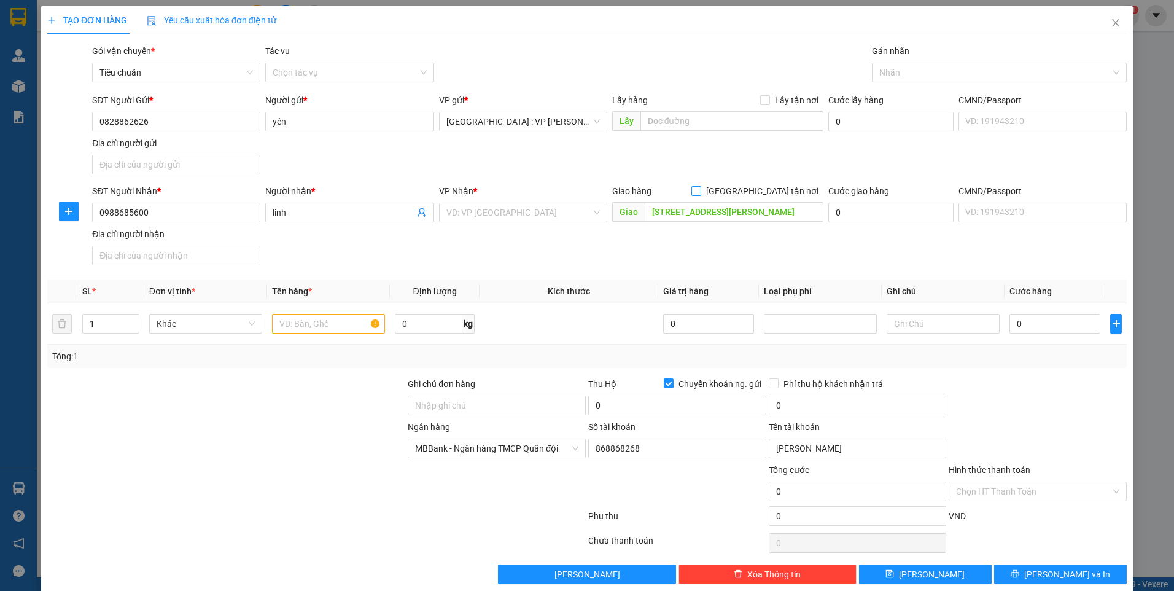
click at [701, 192] on span at bounding box center [697, 191] width 10 height 10
click at [700, 192] on input "[GEOGRAPHIC_DATA] tận nơi" at bounding box center [696, 190] width 9 height 9
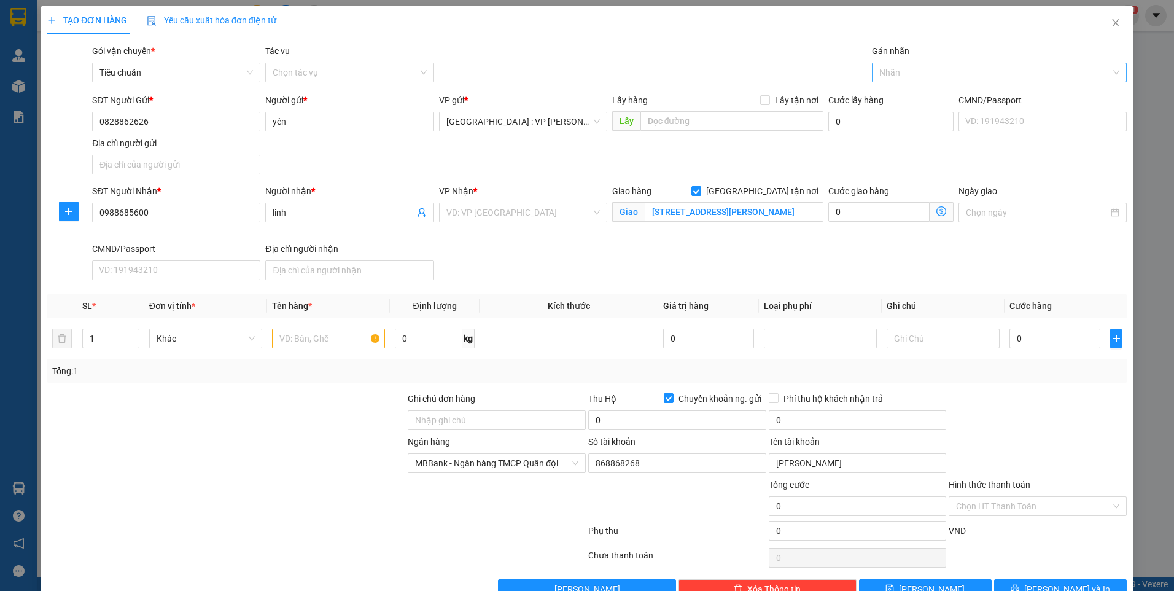
click at [926, 73] on div at bounding box center [993, 72] width 236 height 15
click at [916, 96] on div "[GEOGRAPHIC_DATA] tận nơi" at bounding box center [992, 97] width 238 height 14
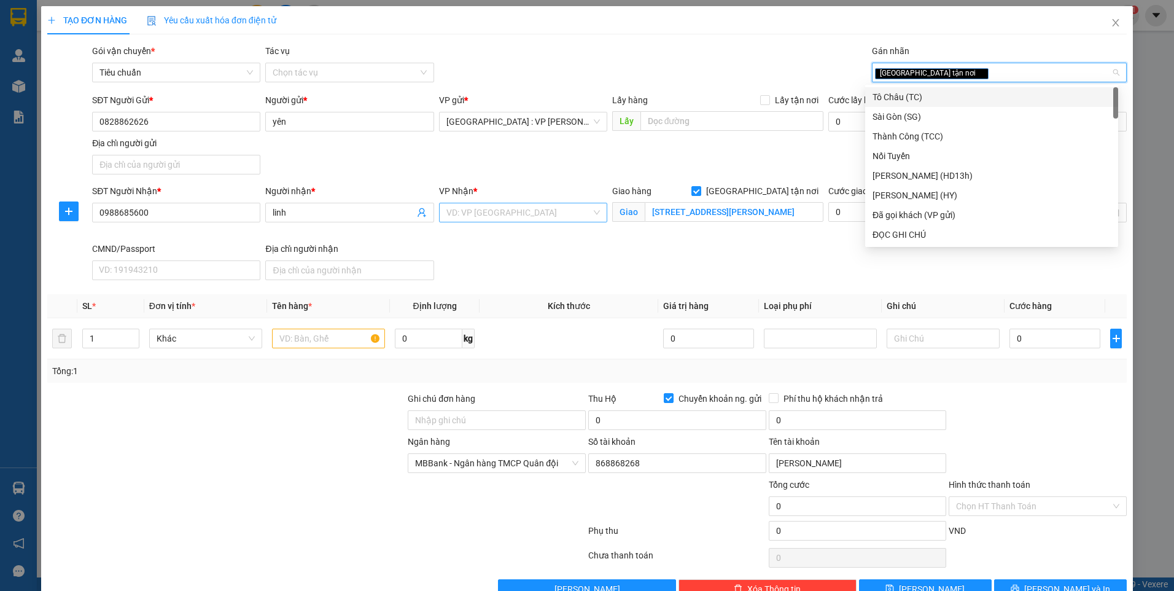
click at [519, 214] on input "search" at bounding box center [519, 212] width 145 height 18
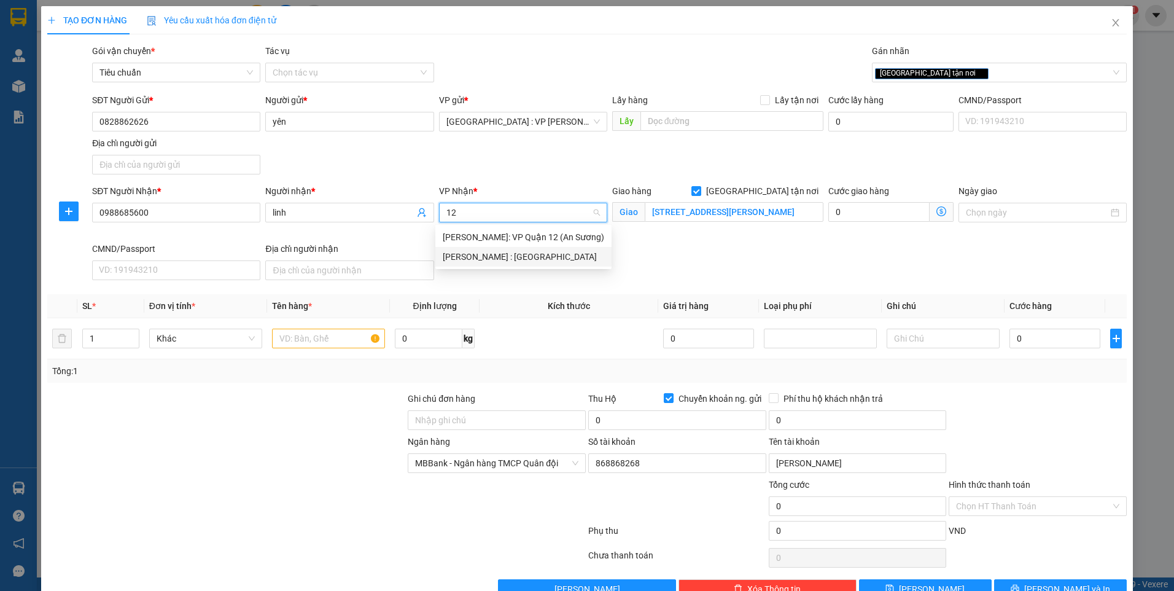
drag, startPoint x: 518, startPoint y: 253, endPoint x: 392, endPoint y: 284, distance: 129.6
click at [518, 254] on div "[PERSON_NAME] : [GEOGRAPHIC_DATA]" at bounding box center [524, 257] width 162 height 14
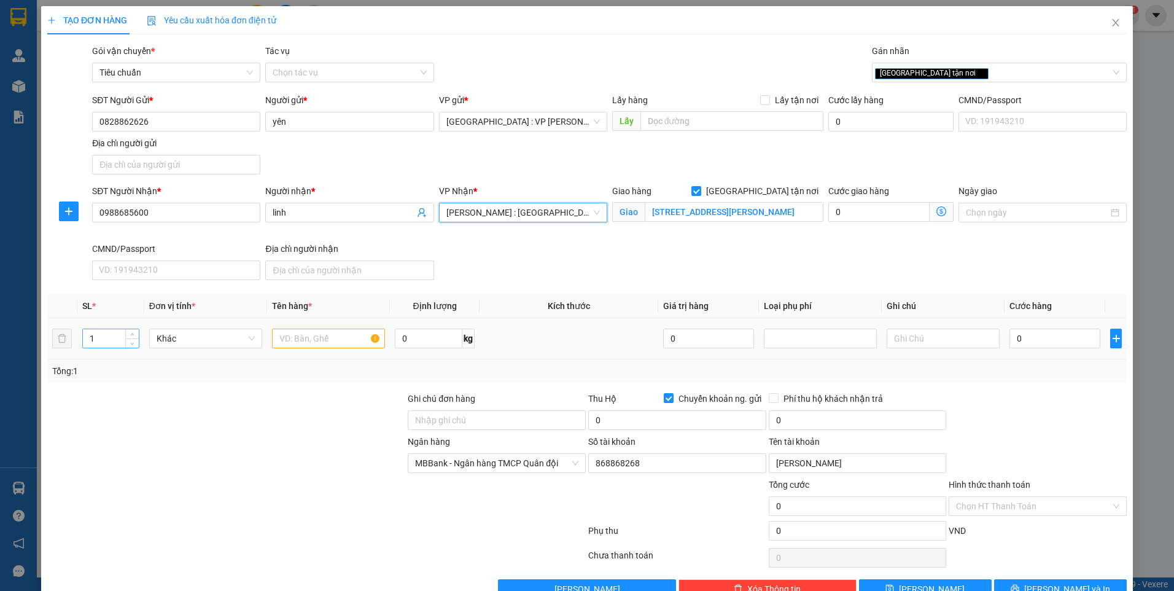
click at [123, 334] on input "1" at bounding box center [111, 338] width 56 height 18
click at [132, 334] on icon "up" at bounding box center [132, 336] width 4 height 4
click at [311, 334] on input "text" at bounding box center [328, 339] width 113 height 20
click at [1031, 334] on input "0" at bounding box center [1055, 339] width 91 height 20
click at [711, 418] on input "0" at bounding box center [677, 420] width 178 height 20
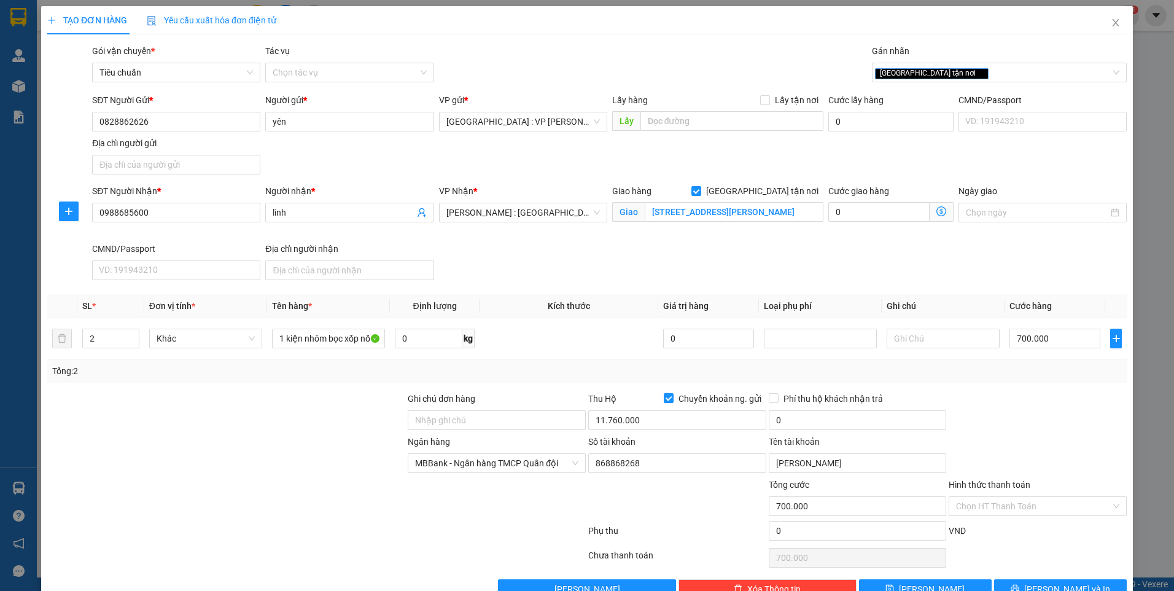
click at [808, 430] on div "0" at bounding box center [858, 422] width 178 height 25
click at [812, 424] on input "0" at bounding box center [858, 420] width 178 height 20
click at [1015, 409] on div at bounding box center [1038, 413] width 181 height 43
drag, startPoint x: 1058, startPoint y: 558, endPoint x: 958, endPoint y: 519, distance: 107.9
click at [1058, 582] on span "[PERSON_NAME] và In" at bounding box center [1068, 589] width 86 height 14
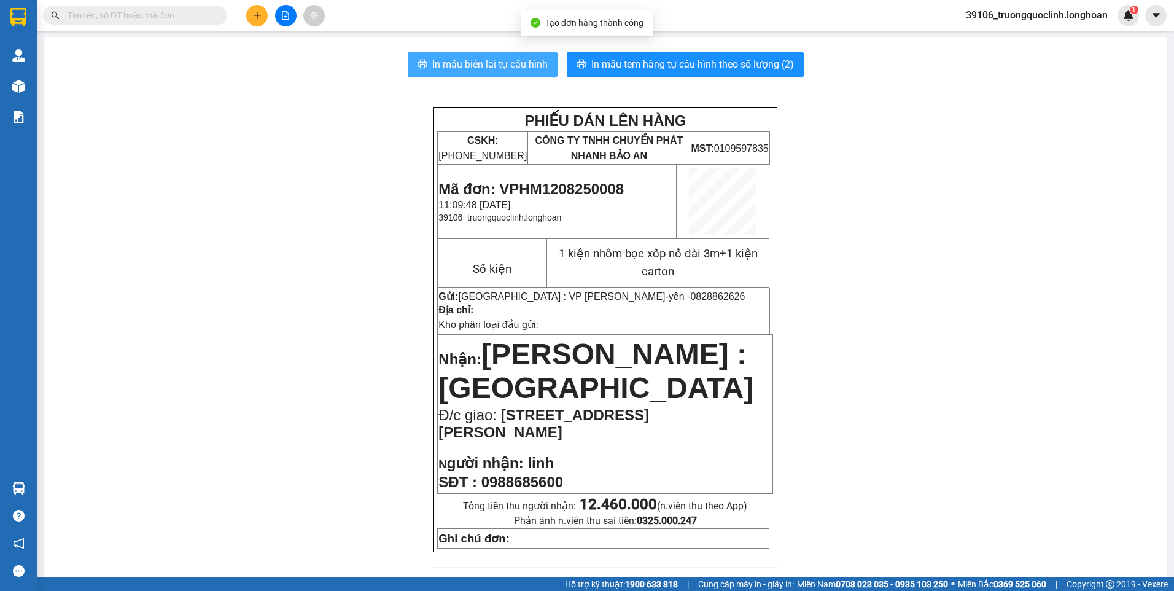
click at [452, 64] on span "In mẫu biên lai tự cấu hình" at bounding box center [489, 64] width 115 height 15
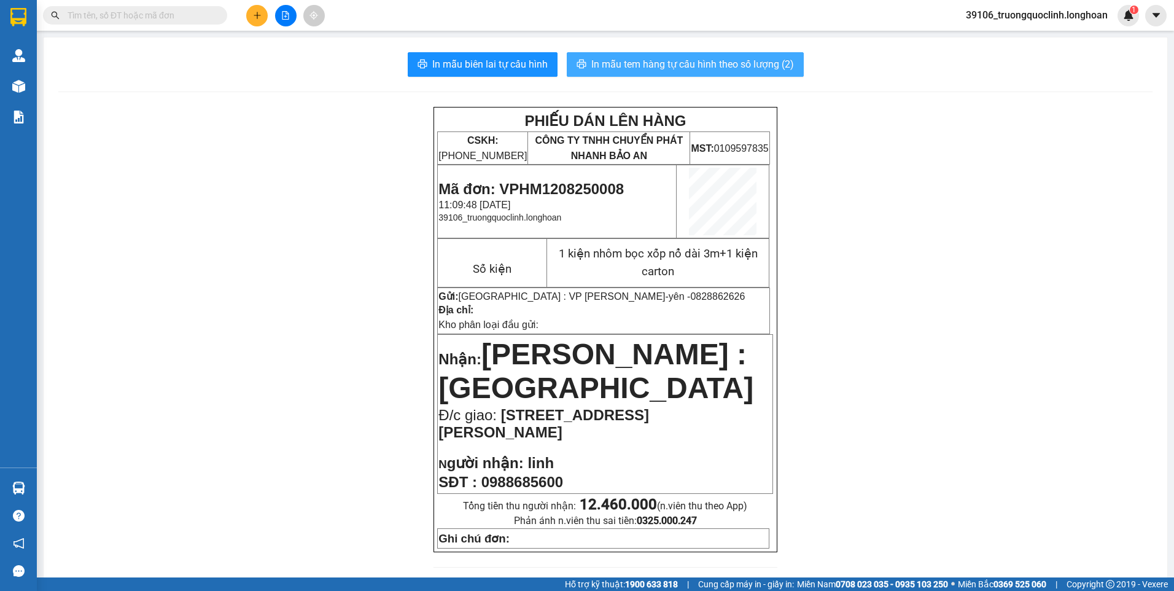
click at [718, 61] on span "In mẫu tem hàng tự cấu hình theo số lượng (2)" at bounding box center [692, 64] width 203 height 15
click at [553, 181] on td "Mã đơn: VPHM1208250008 11:09:48 [DATE] 39106_truongquoclinh.longhoan" at bounding box center [557, 201] width 239 height 73
click at [555, 183] on span "Mã đơn: VPHM1208250008" at bounding box center [531, 189] width 185 height 17
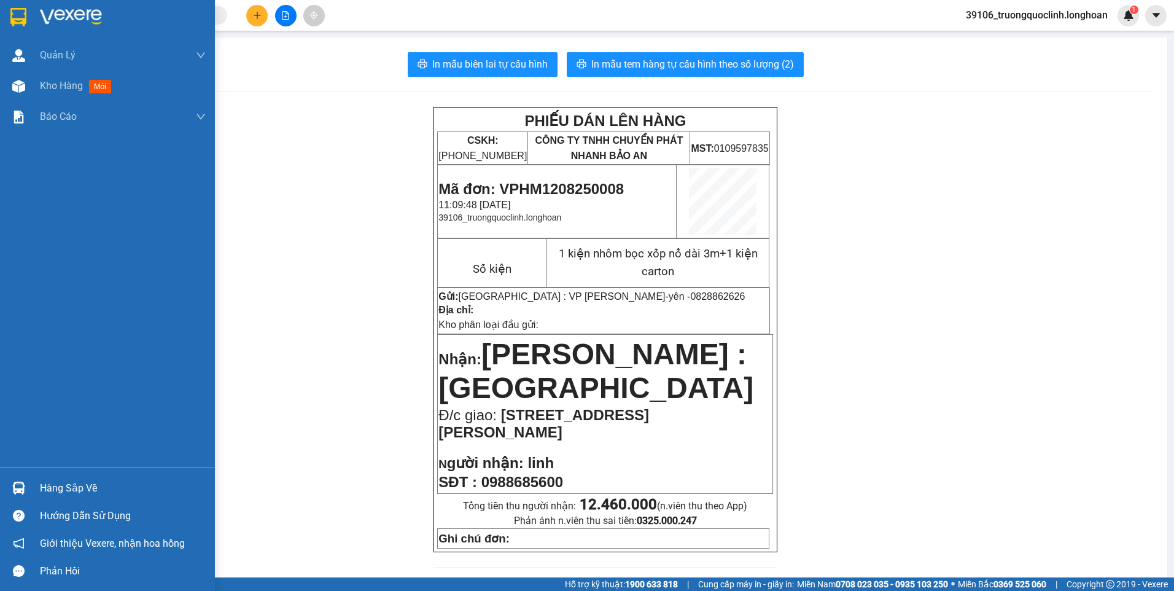
click at [14, 14] on img at bounding box center [18, 17] width 16 height 18
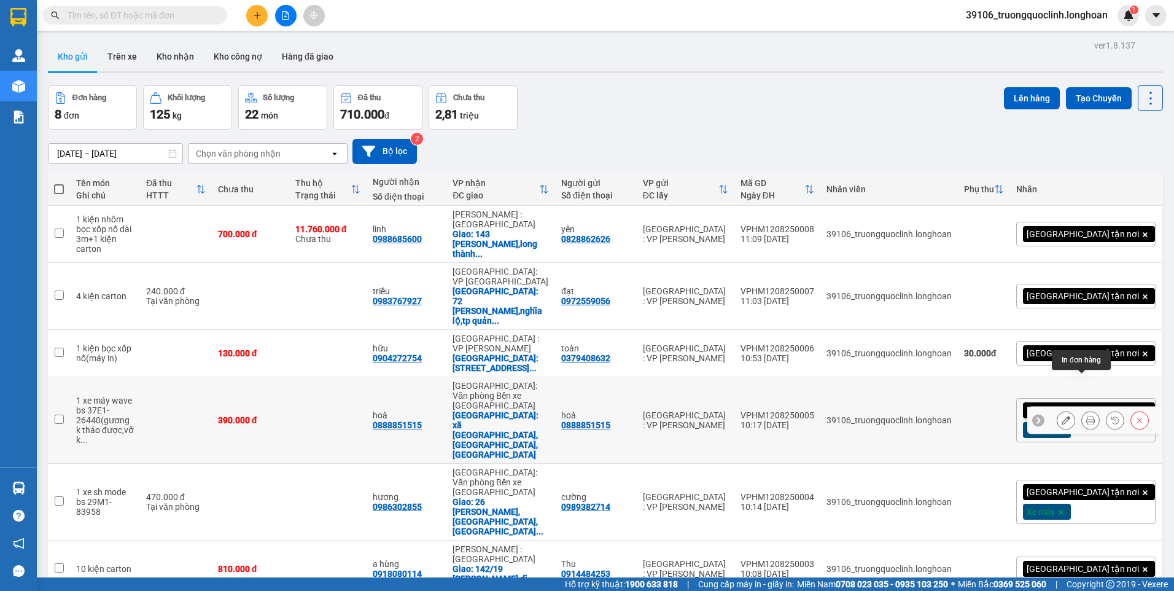
click at [1087, 416] on icon at bounding box center [1091, 420] width 9 height 9
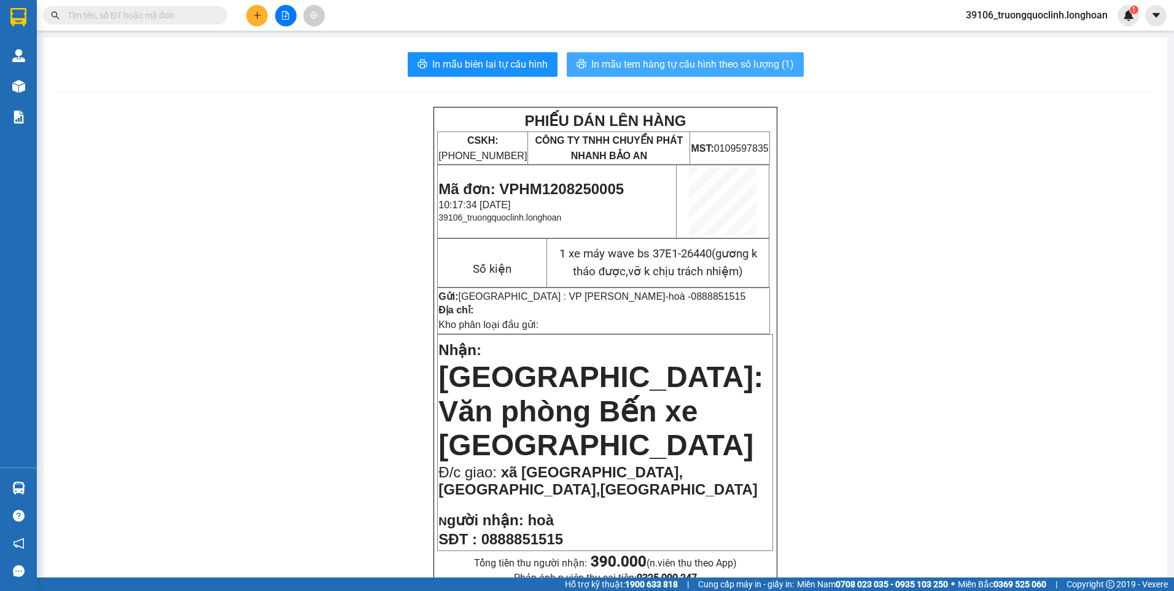
click at [624, 62] on span "In mẫu tem hàng tự cấu hình theo số lượng (1)" at bounding box center [692, 64] width 203 height 15
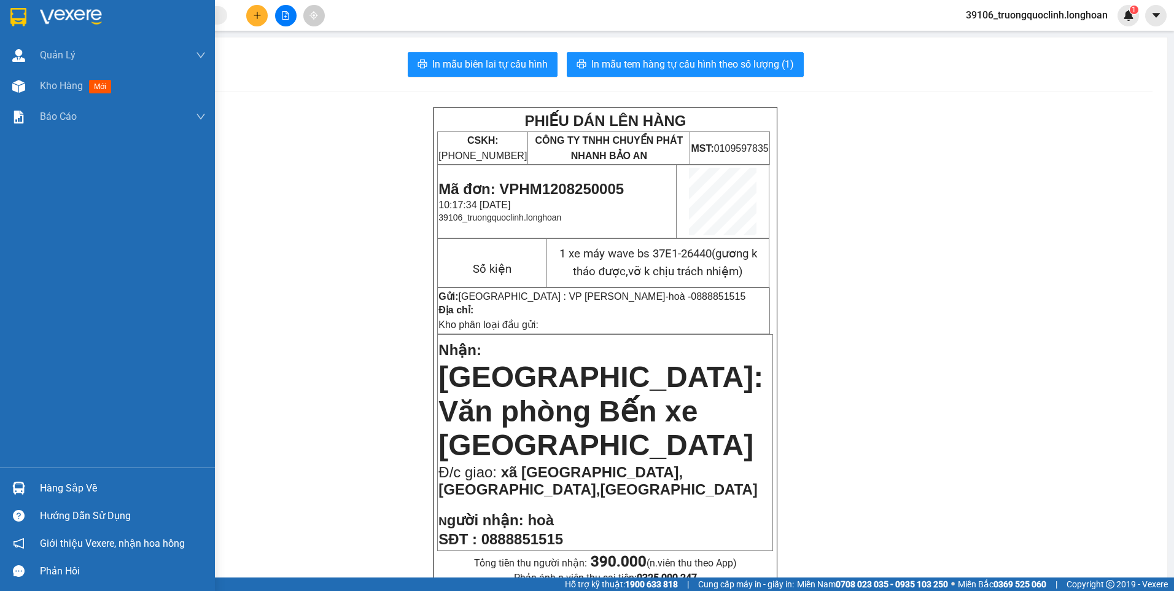
click at [19, 17] on img at bounding box center [18, 17] width 16 height 18
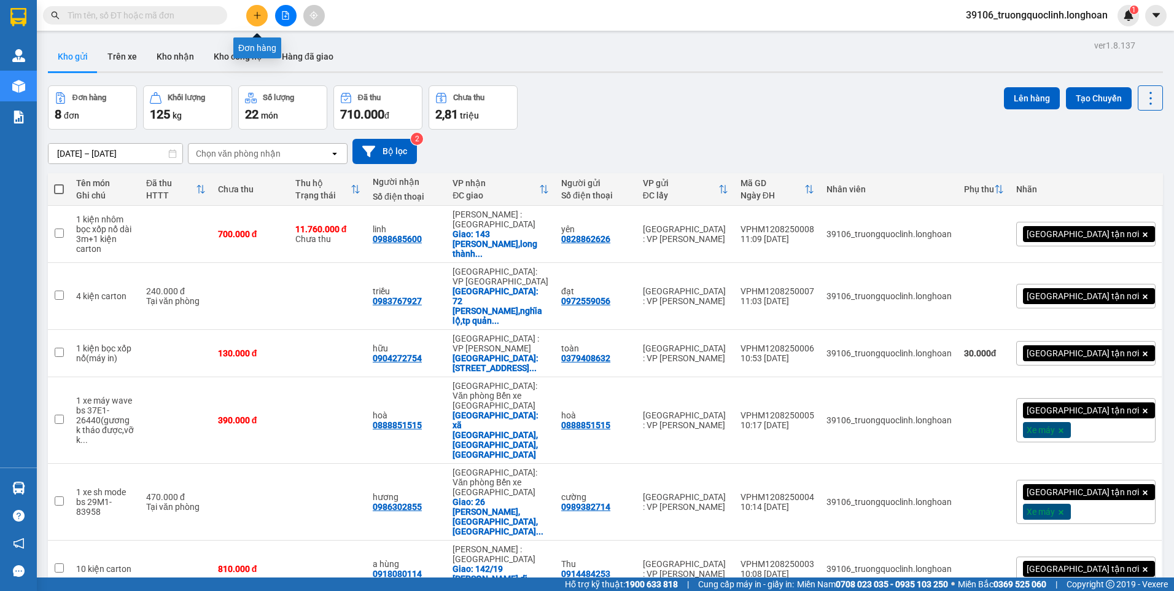
click at [257, 15] on icon "plus" at bounding box center [257, 15] width 1 height 7
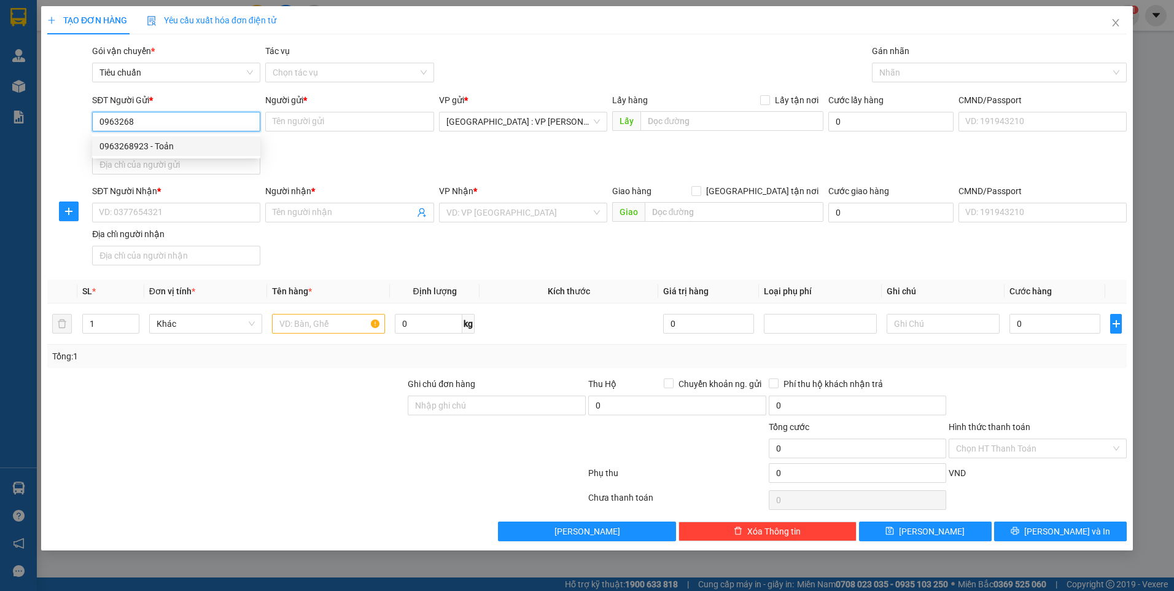
click at [146, 150] on div "0963268923 - Toản" at bounding box center [177, 146] width 154 height 14
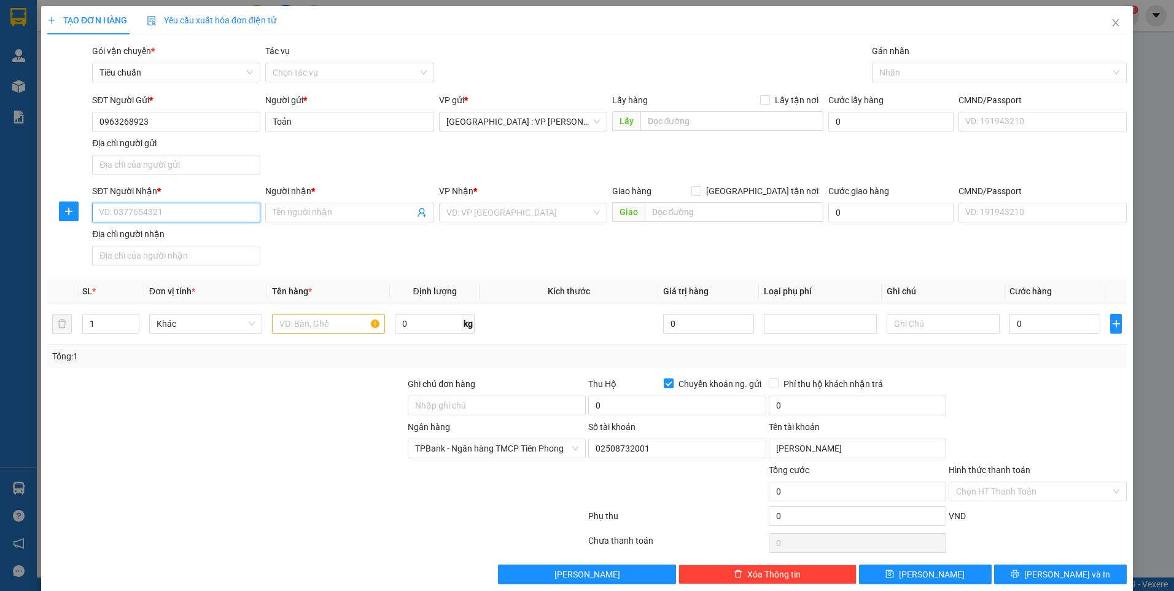
click at [192, 220] on input "SĐT Người Nhận *" at bounding box center [176, 213] width 168 height 20
click at [195, 207] on input "SĐT Người Nhận *" at bounding box center [176, 213] width 168 height 20
click at [295, 216] on input "Người nhận *" at bounding box center [343, 213] width 141 height 14
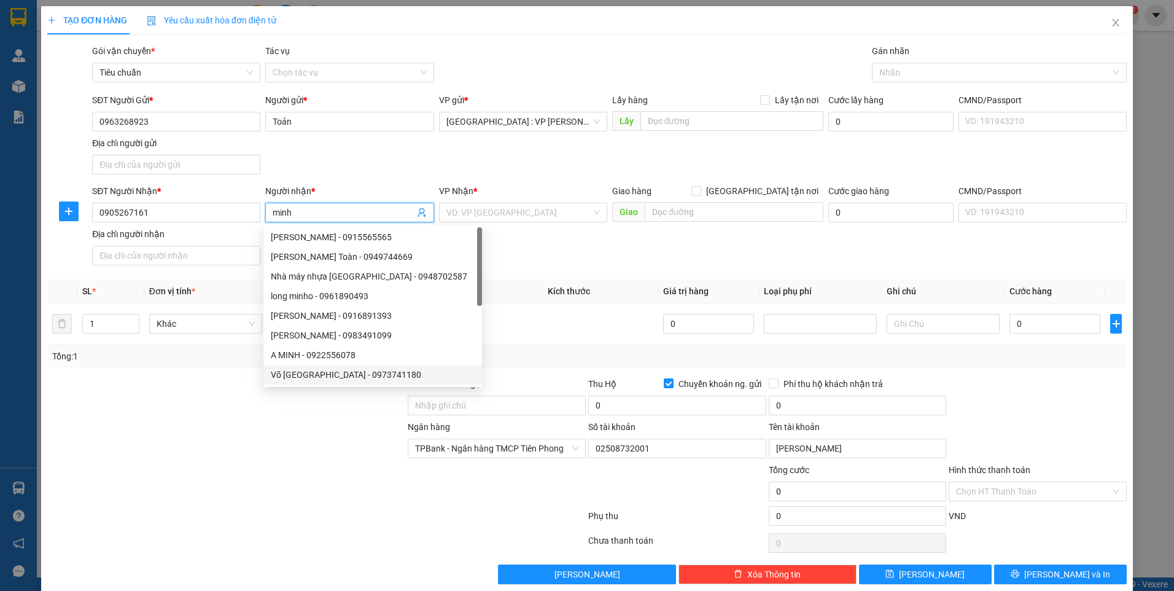
drag, startPoint x: 291, startPoint y: 500, endPoint x: 248, endPoint y: 534, distance: 55.5
click at [287, 502] on div at bounding box center [226, 484] width 361 height 43
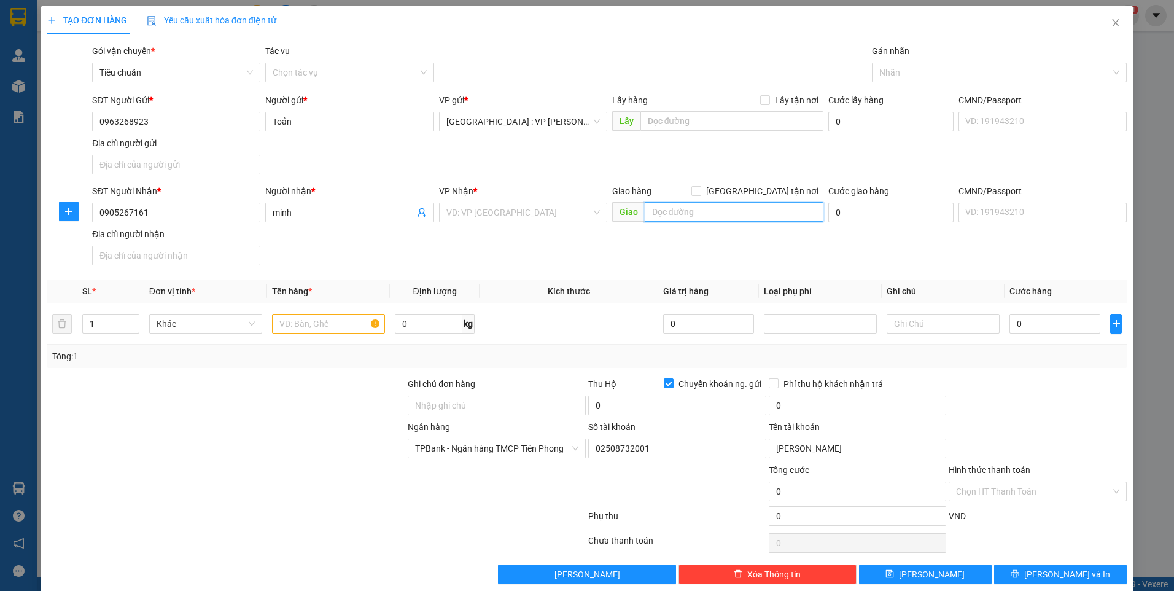
drag, startPoint x: 682, startPoint y: 210, endPoint x: 708, endPoint y: 205, distance: 26.4
click at [684, 210] on input "text" at bounding box center [734, 212] width 179 height 20
paste input "29 [PERSON_NAME]; [GEOGRAPHIC_DATA]; [GEOGRAPHIC_DATA]"
drag, startPoint x: 761, startPoint y: 187, endPoint x: 802, endPoint y: 158, distance: 49.4
click at [762, 186] on label "[GEOGRAPHIC_DATA] tận nơi" at bounding box center [758, 191] width 132 height 14
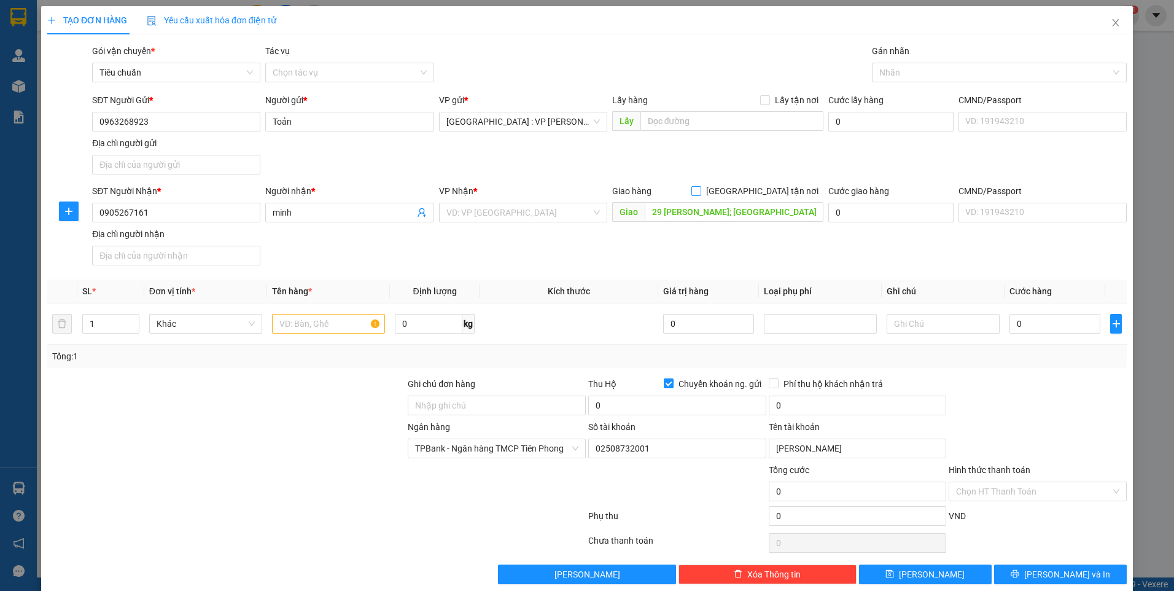
drag, startPoint x: 758, startPoint y: 187, endPoint x: 777, endPoint y: 168, distance: 27.4
click at [700, 186] on input "[GEOGRAPHIC_DATA] tận nơi" at bounding box center [696, 190] width 9 height 9
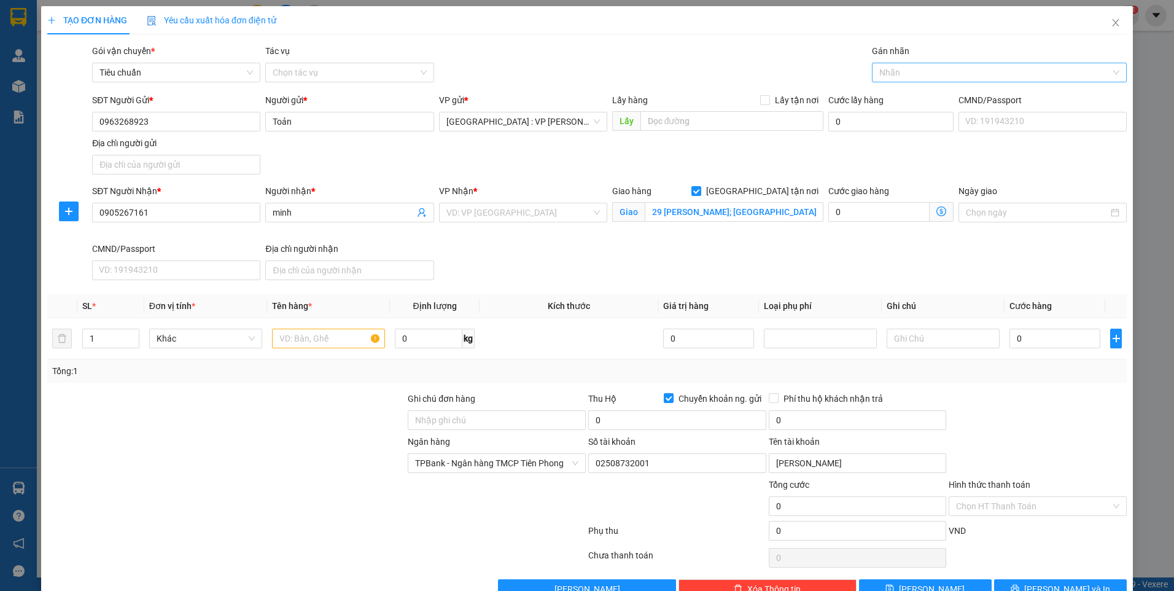
click at [908, 76] on div at bounding box center [993, 72] width 236 height 15
click at [892, 95] on div "[GEOGRAPHIC_DATA] tận nơi" at bounding box center [992, 97] width 238 height 14
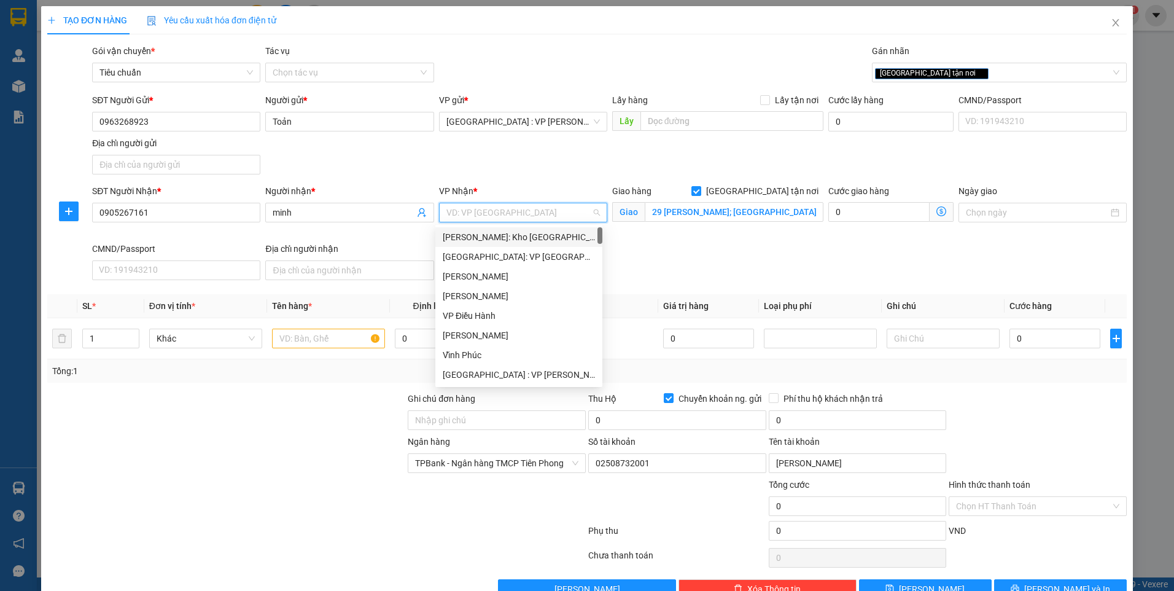
click at [556, 205] on input "search" at bounding box center [519, 212] width 145 height 18
click at [504, 251] on div "[GEOGRAPHIC_DATA]: Kho Bến Xe Phía Nam" at bounding box center [528, 257] width 170 height 14
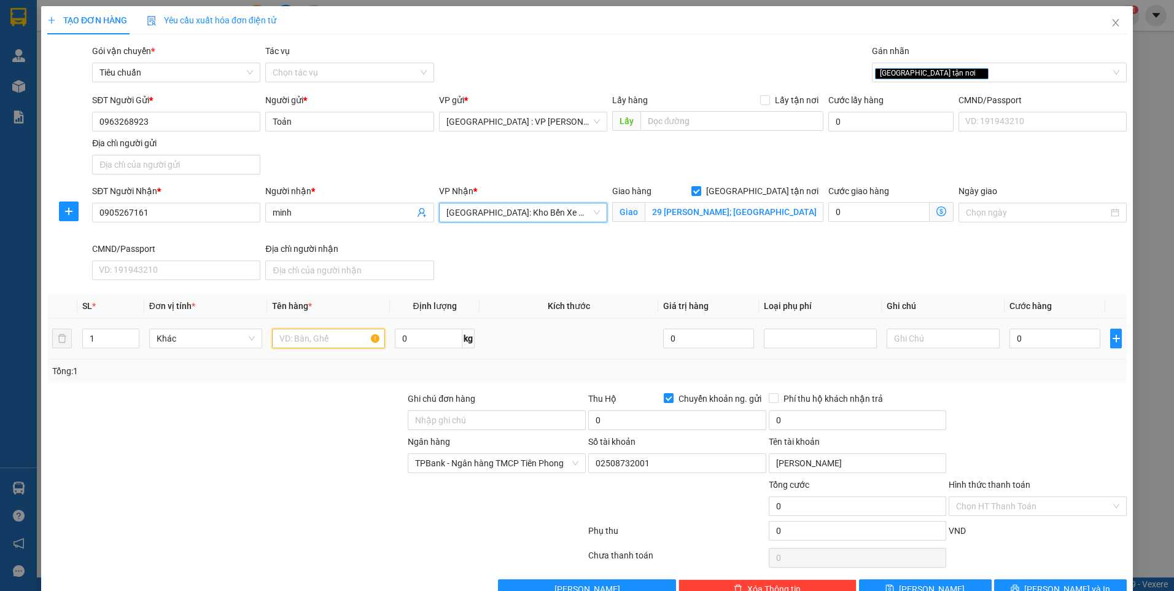
click at [359, 330] on input "text" at bounding box center [328, 339] width 113 height 20
click at [610, 418] on input "0" at bounding box center [677, 420] width 178 height 20
click at [1036, 339] on input "0" at bounding box center [1055, 339] width 91 height 20
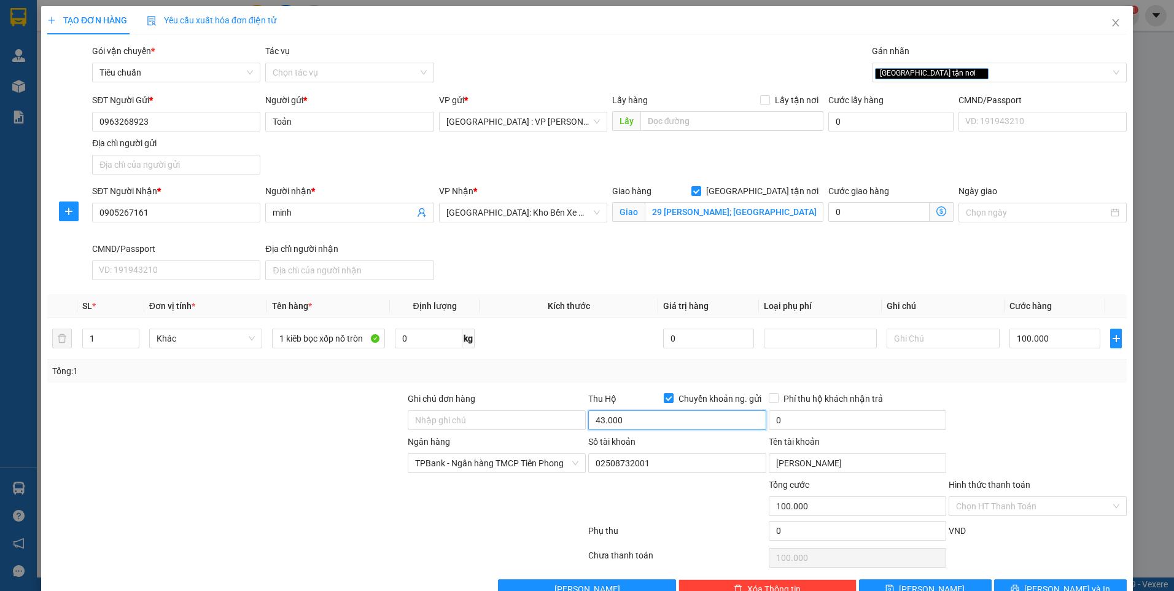
click at [650, 428] on input "43.000" at bounding box center [677, 420] width 178 height 20
click at [792, 420] on input "0" at bounding box center [858, 420] width 178 height 20
click at [992, 413] on div at bounding box center [1038, 413] width 181 height 43
click at [1050, 582] on span "[PERSON_NAME] và In" at bounding box center [1068, 589] width 86 height 14
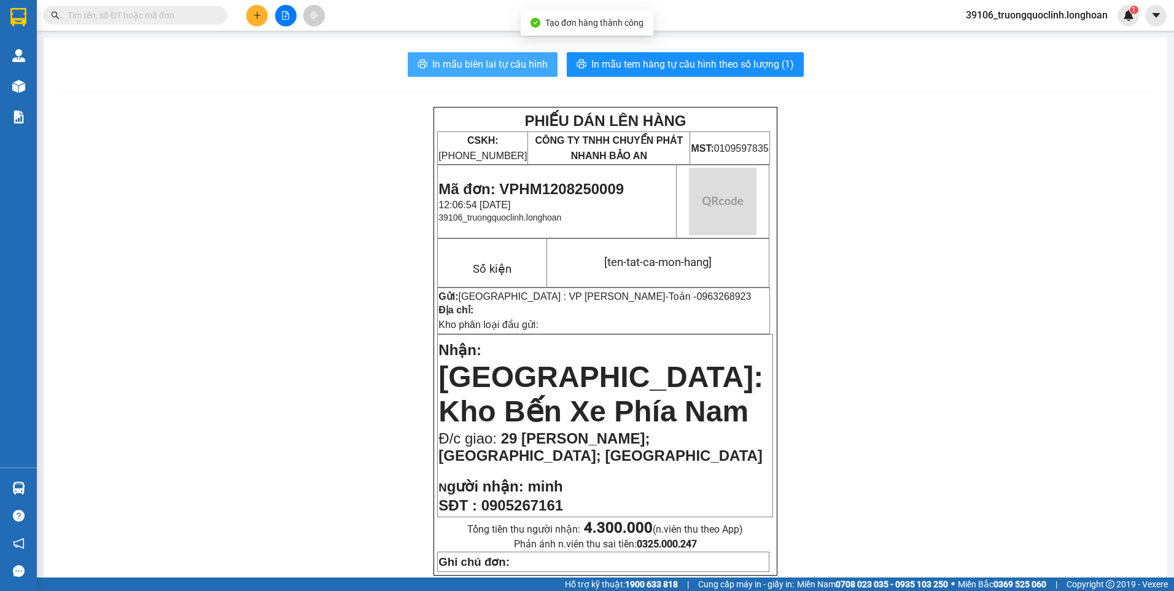
click at [451, 58] on span "In mẫu biên lai tự cấu hình" at bounding box center [489, 64] width 115 height 15
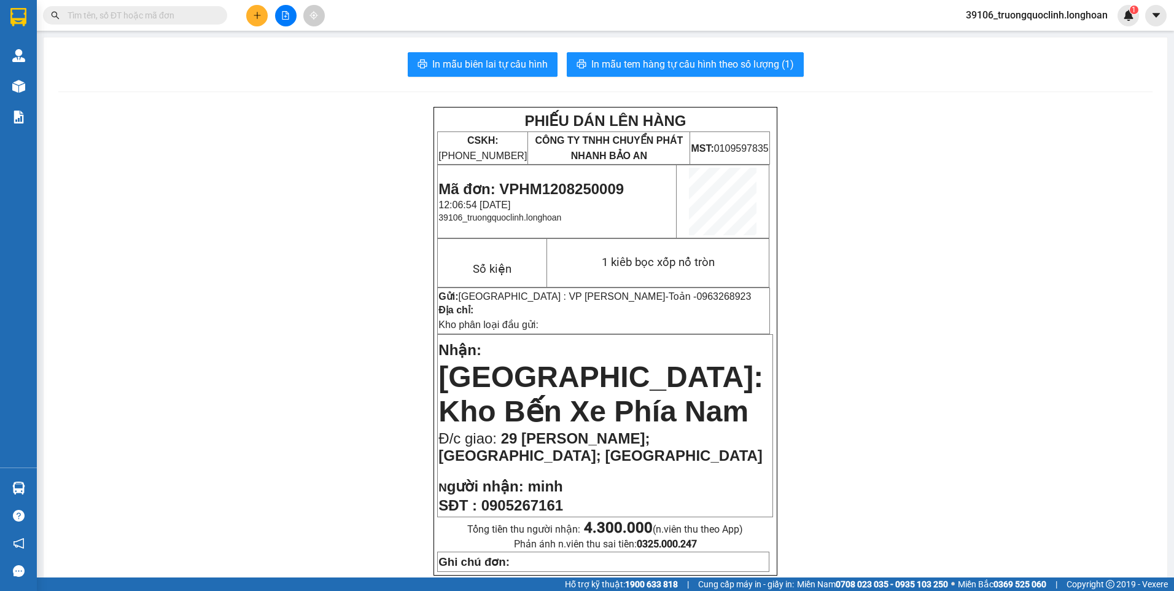
click at [542, 190] on span "Mã đơn: VPHM1208250009" at bounding box center [531, 189] width 185 height 17
click at [542, 189] on span "Mã đơn: VPHM1208250009" at bounding box center [531, 189] width 185 height 17
click at [697, 292] on span "0963268923" at bounding box center [724, 296] width 55 height 10
click at [144, 17] on input "text" at bounding box center [140, 16] width 145 height 14
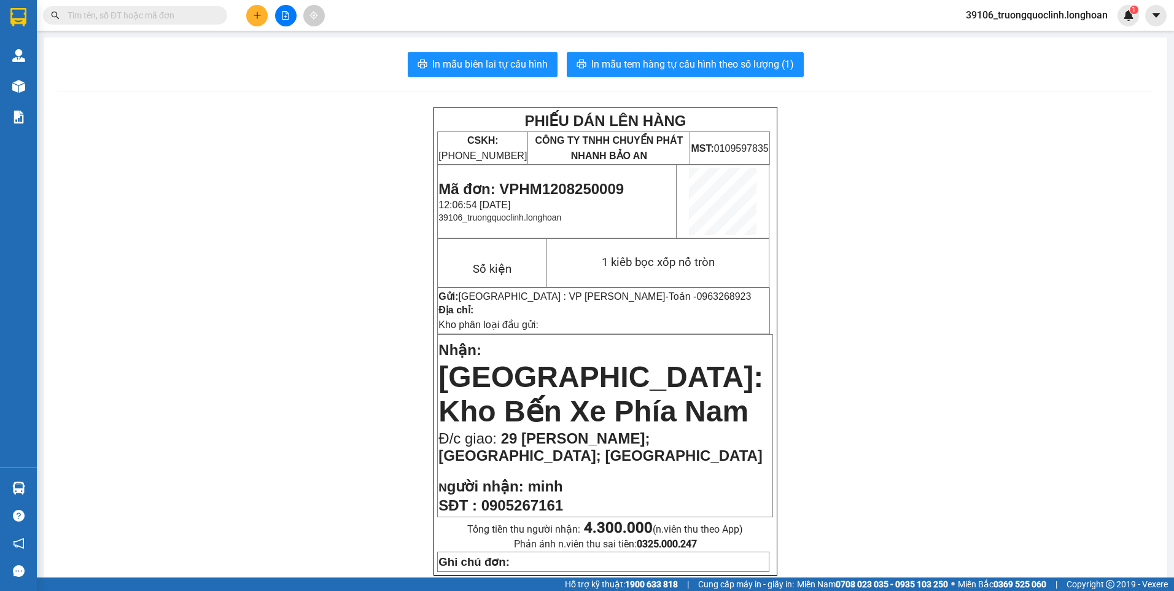
paste input "0963268923"
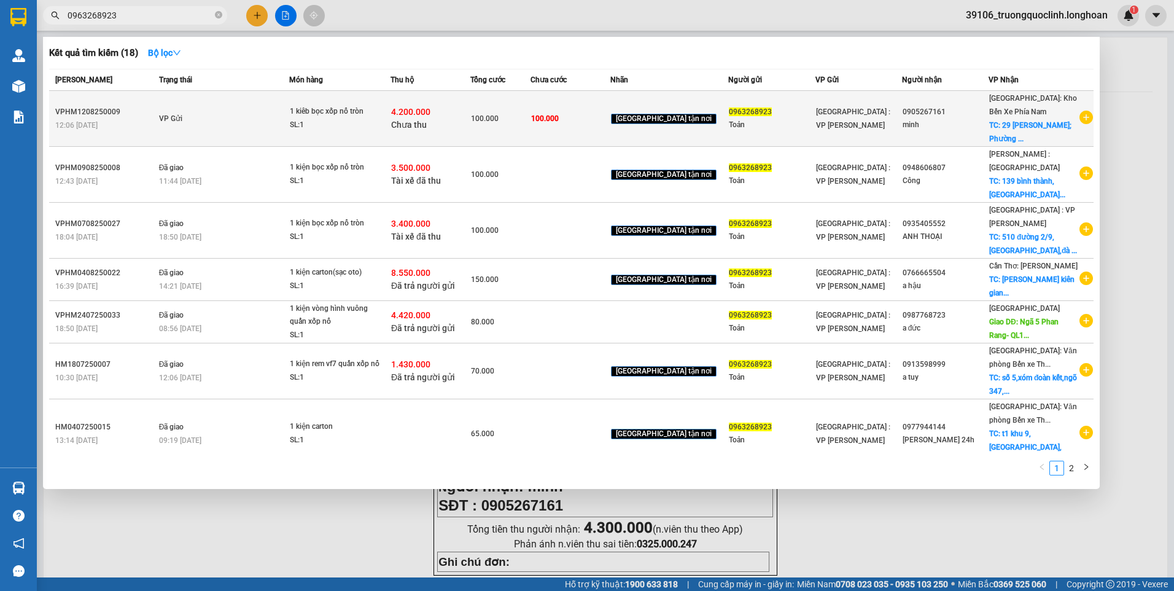
click at [205, 133] on td "VP Gửi" at bounding box center [222, 119] width 133 height 56
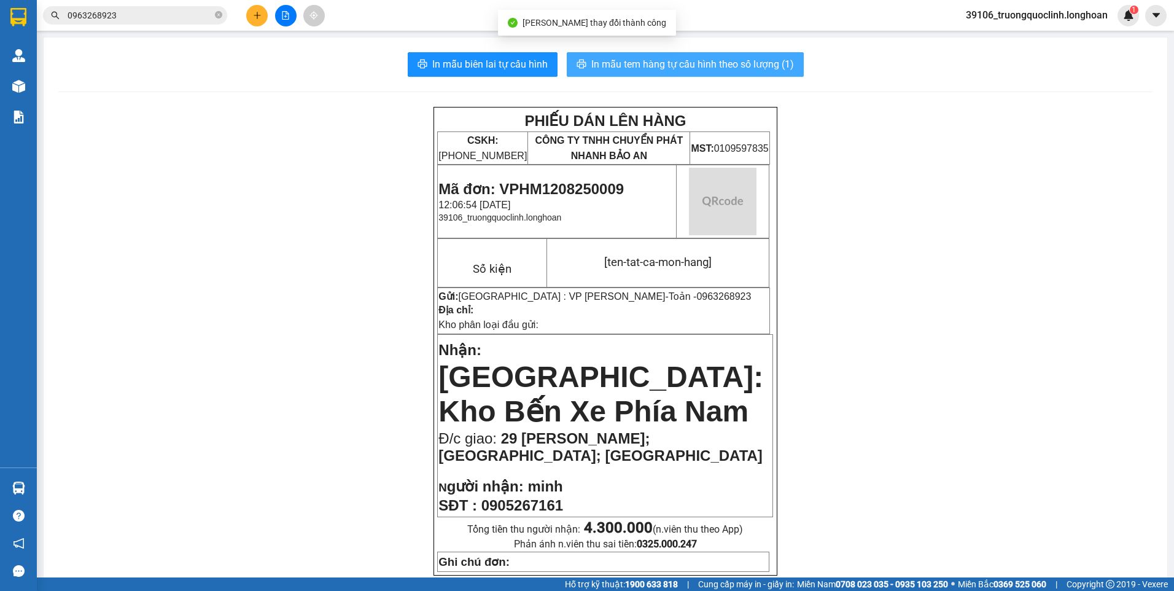
click at [639, 62] on span "In mẫu tem hàng tự cấu hình theo số lượng (1)" at bounding box center [692, 64] width 203 height 15
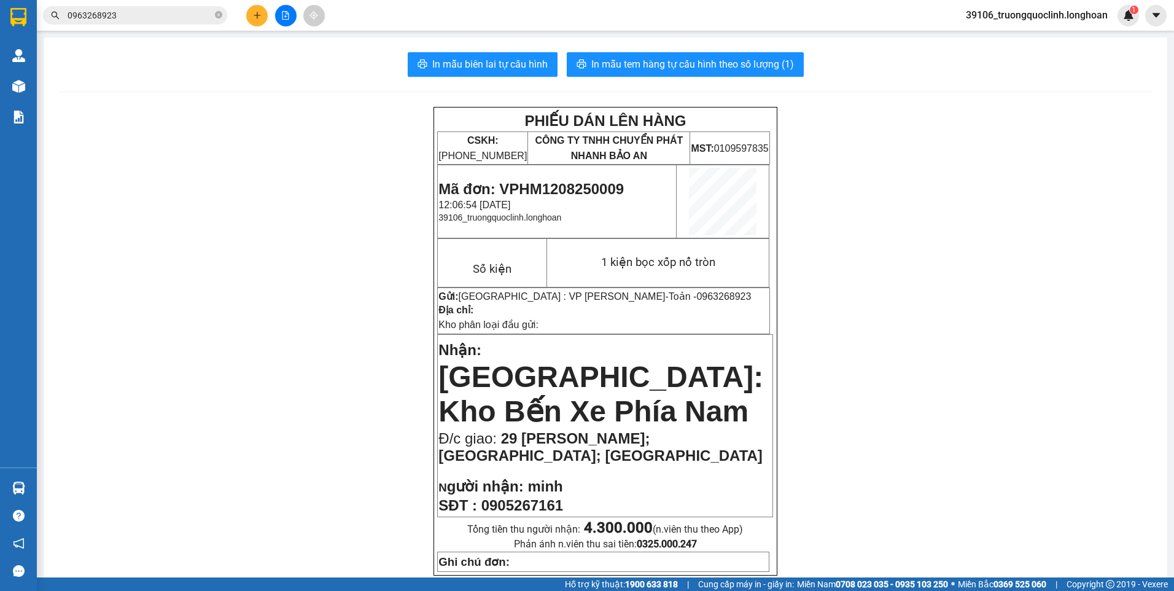
click at [599, 185] on span "Mã đơn: VPHM1208250009" at bounding box center [531, 189] width 185 height 17
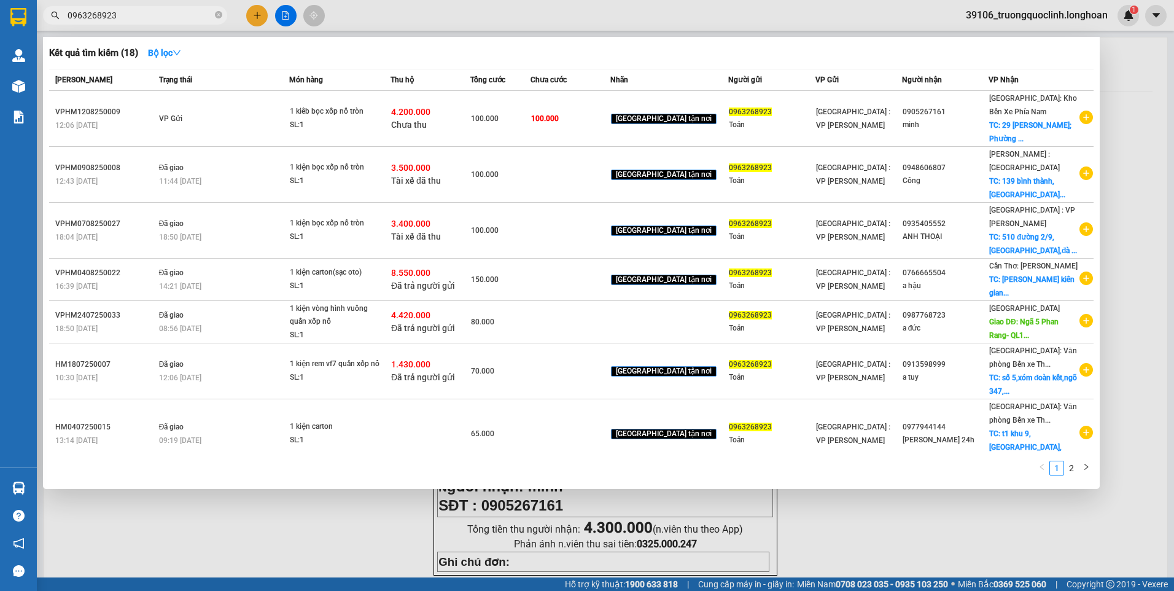
click at [130, 17] on input "0963268923" at bounding box center [140, 16] width 145 height 14
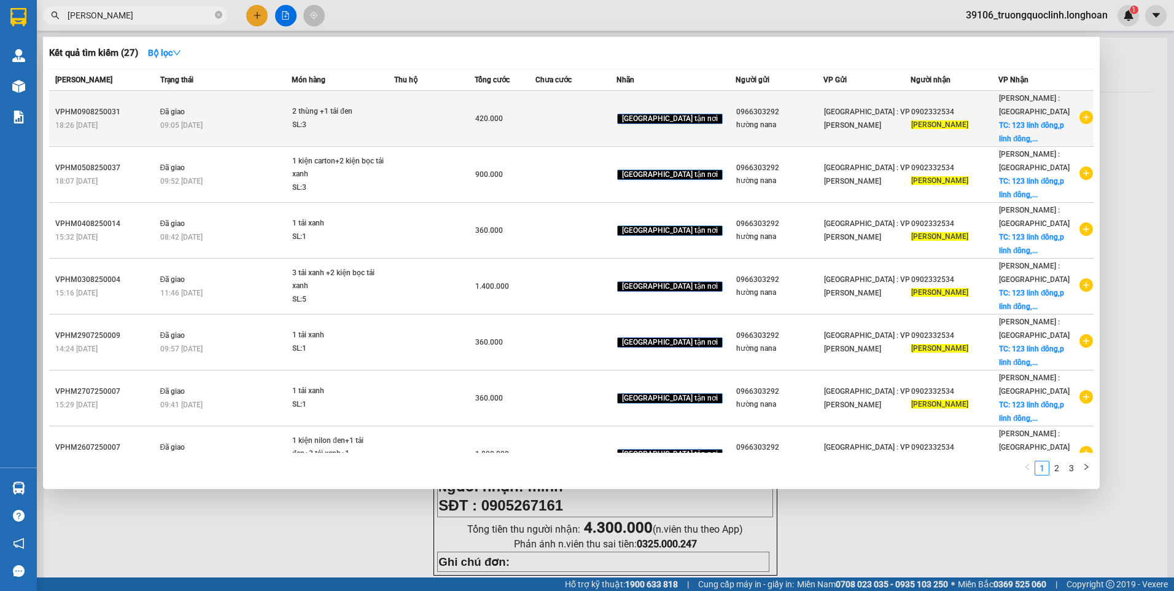
click at [1080, 117] on icon "plus-circle" at bounding box center [1087, 118] width 14 height 14
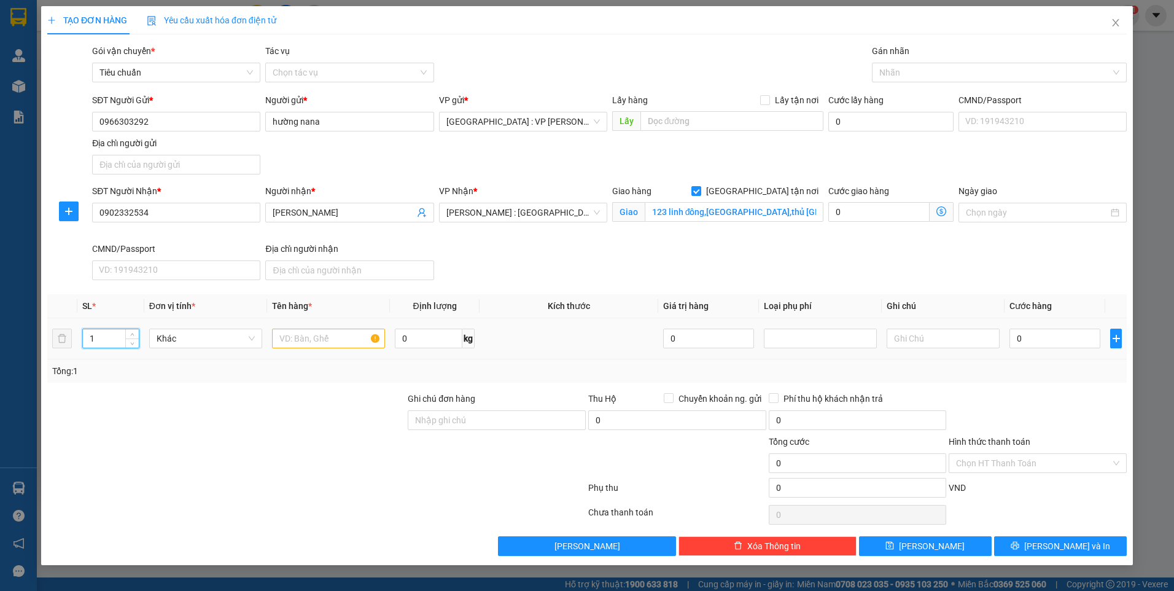
click at [82, 336] on div "1" at bounding box center [110, 339] width 57 height 20
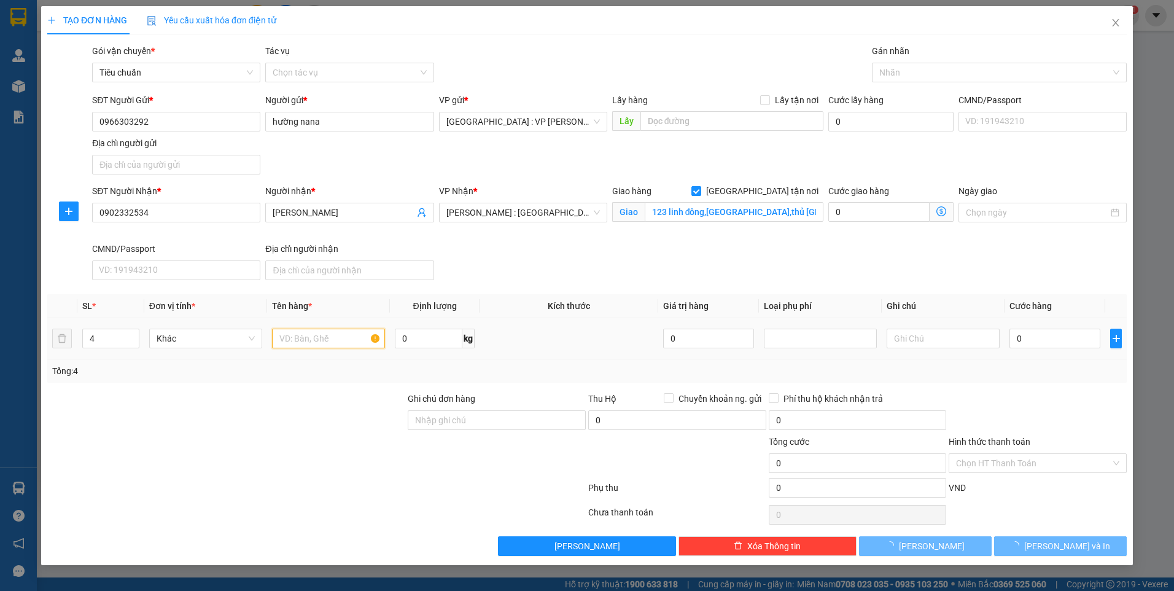
click at [361, 348] on input "text" at bounding box center [328, 339] width 113 height 20
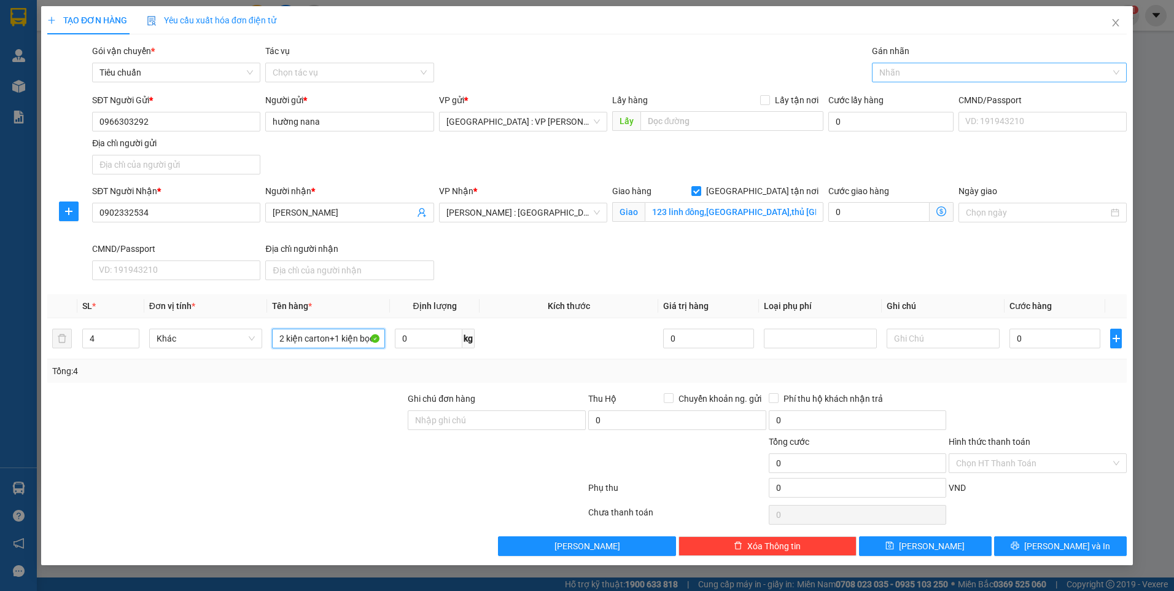
click at [911, 76] on div at bounding box center [993, 72] width 236 height 15
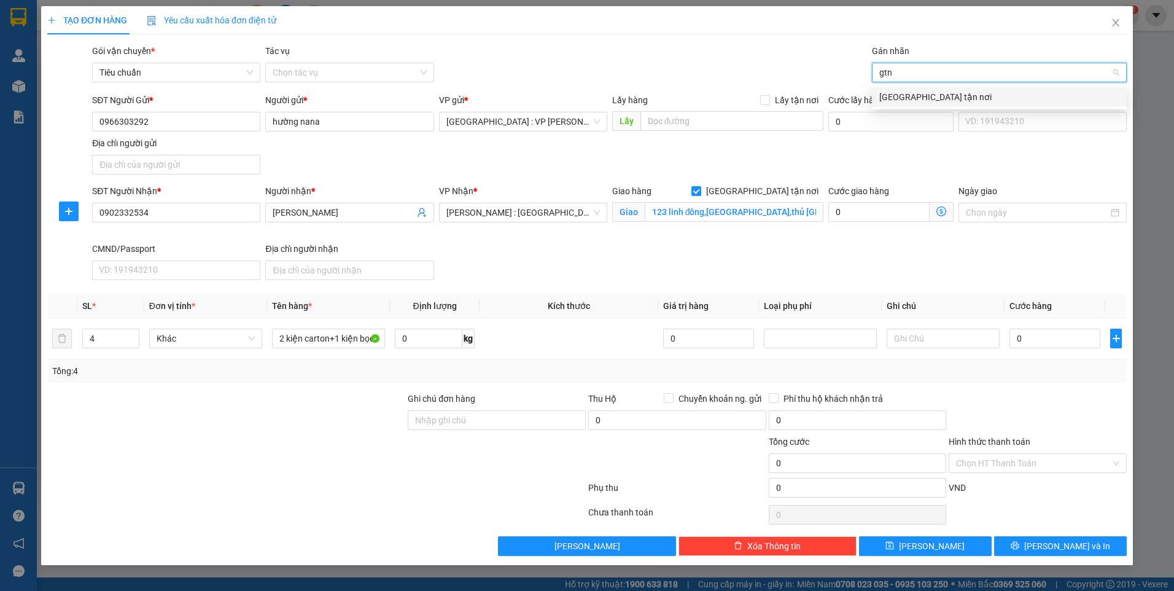
click at [910, 93] on div "[GEOGRAPHIC_DATA] tận nơi" at bounding box center [1000, 97] width 240 height 14
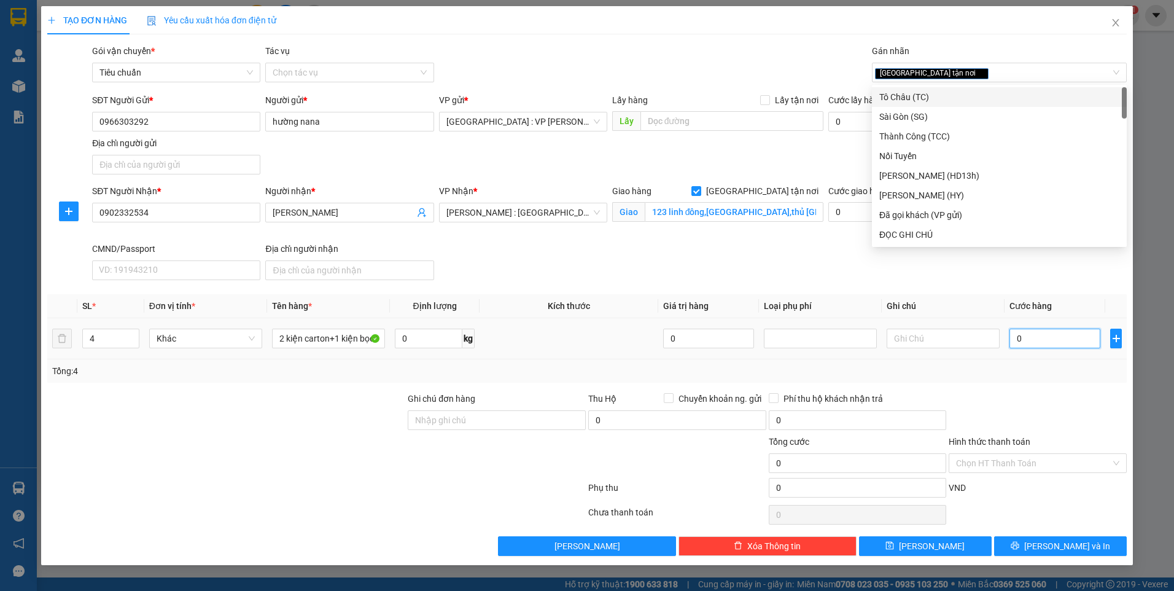
click at [1081, 344] on input "0" at bounding box center [1055, 339] width 91 height 20
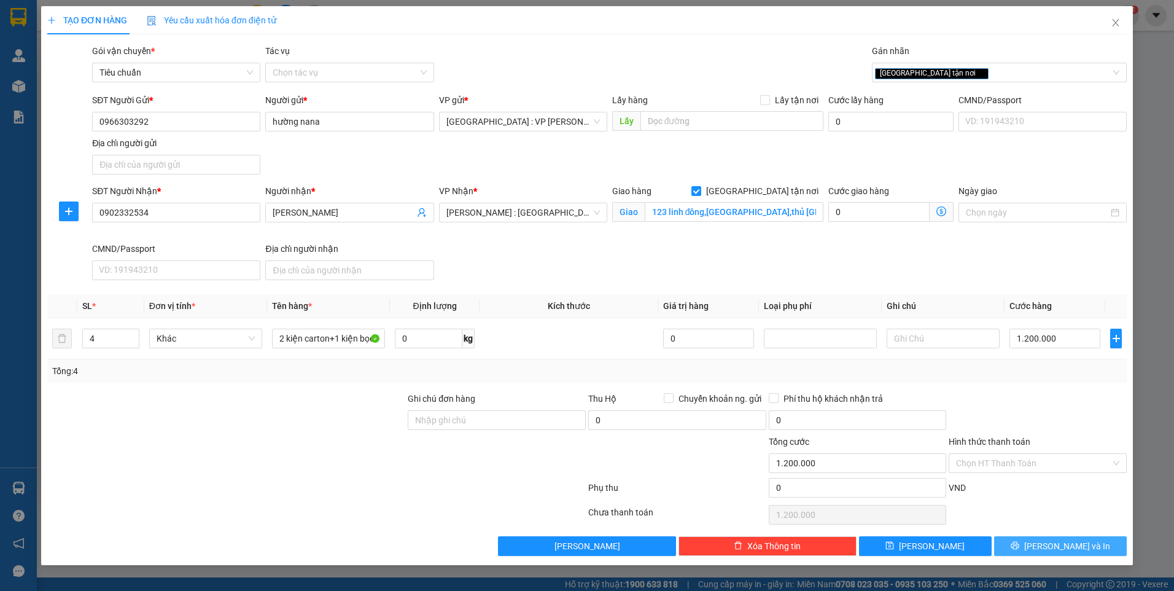
click at [1090, 541] on button "[PERSON_NAME] và In" at bounding box center [1060, 546] width 133 height 20
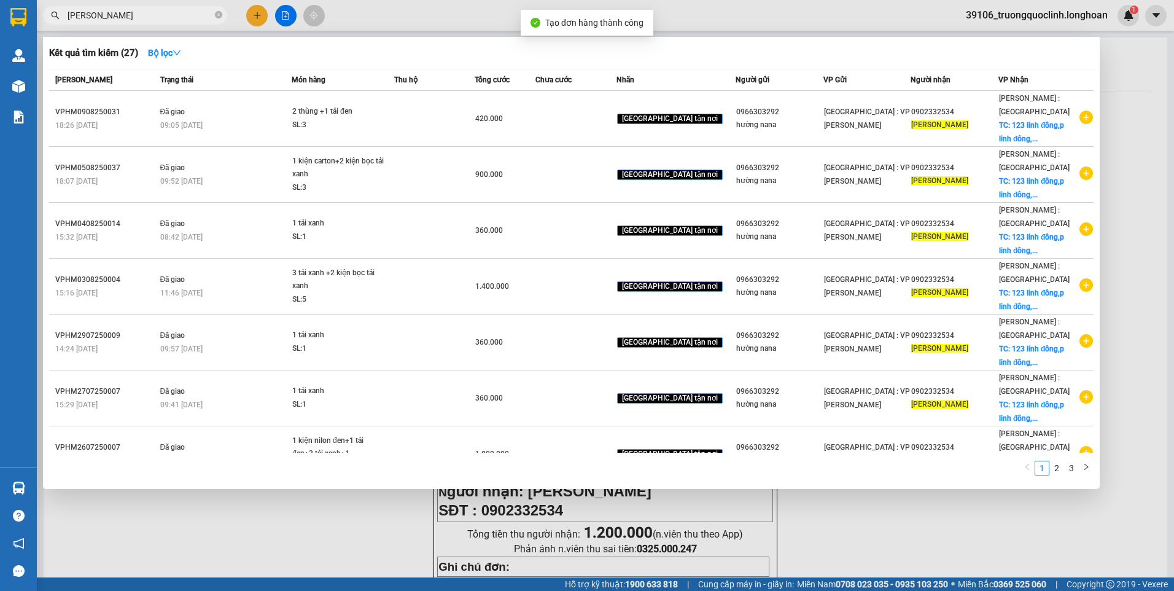
drag, startPoint x: 840, startPoint y: 517, endPoint x: 843, endPoint y: 440, distance: 76.3
click at [839, 515] on div at bounding box center [587, 295] width 1174 height 591
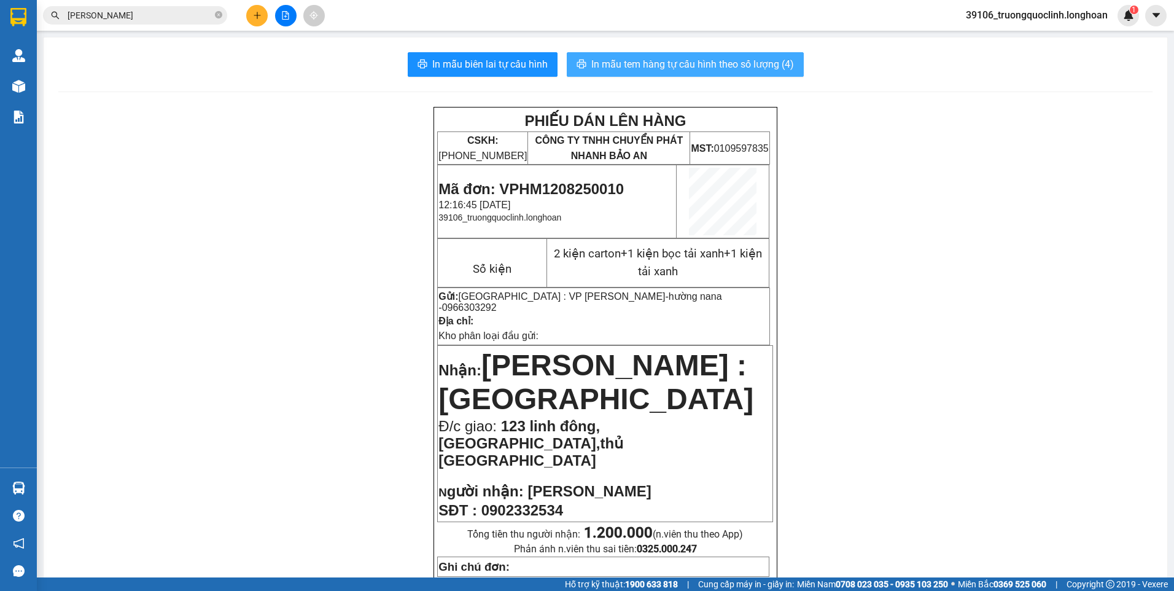
click at [668, 69] on span "In mẫu tem hàng tự cấu hình theo số lượng (4)" at bounding box center [692, 64] width 203 height 15
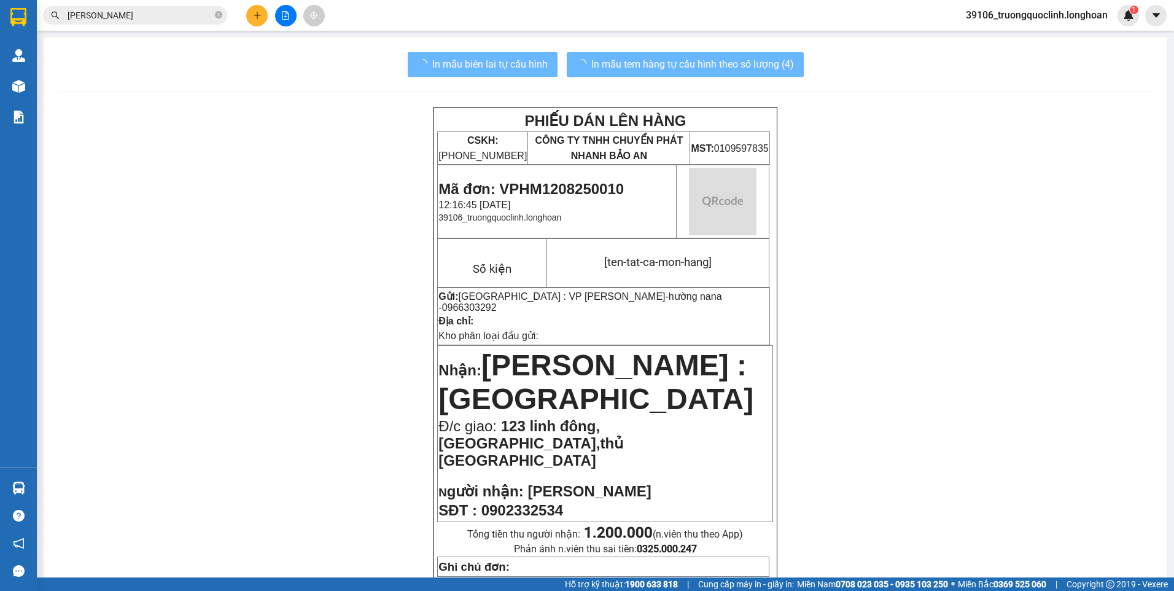
click at [596, 189] on span "Mã đơn: VPHM1208250010" at bounding box center [531, 189] width 185 height 17
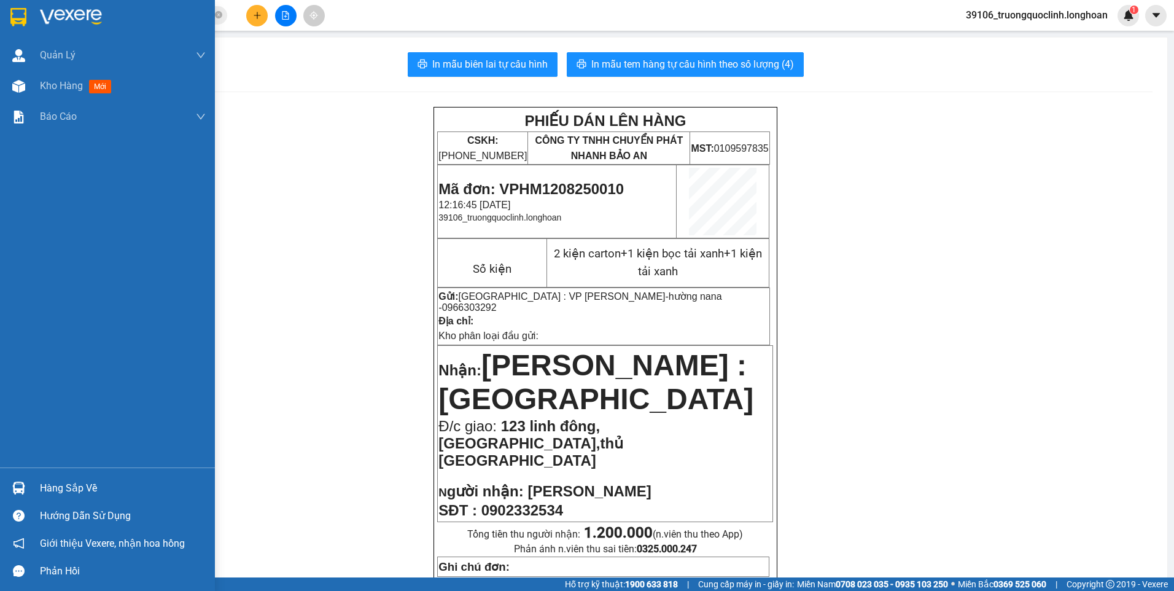
click at [23, 19] on img at bounding box center [18, 17] width 16 height 18
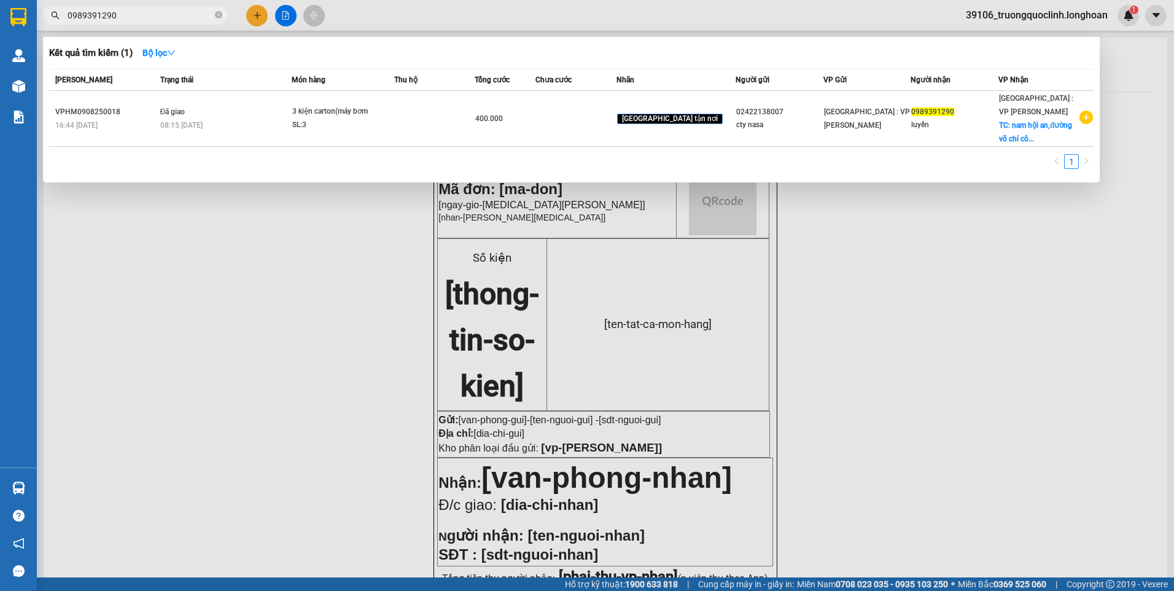
click at [198, 15] on input "0989391290" at bounding box center [140, 16] width 145 height 14
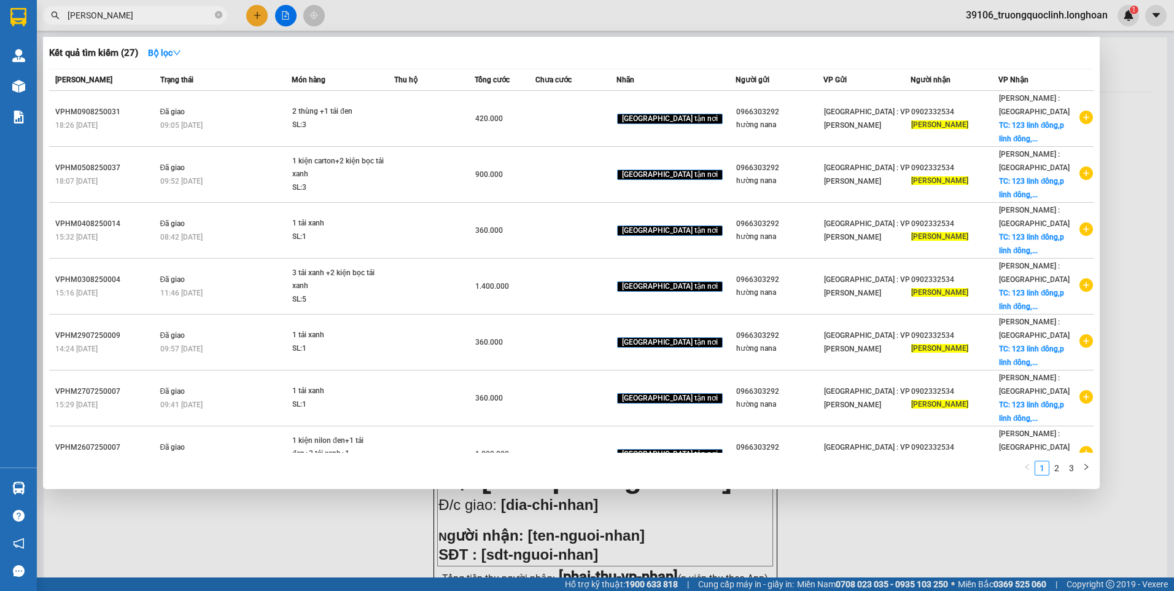
type input "[PERSON_NAME]"
